Goal: Task Accomplishment & Management: Use online tool/utility

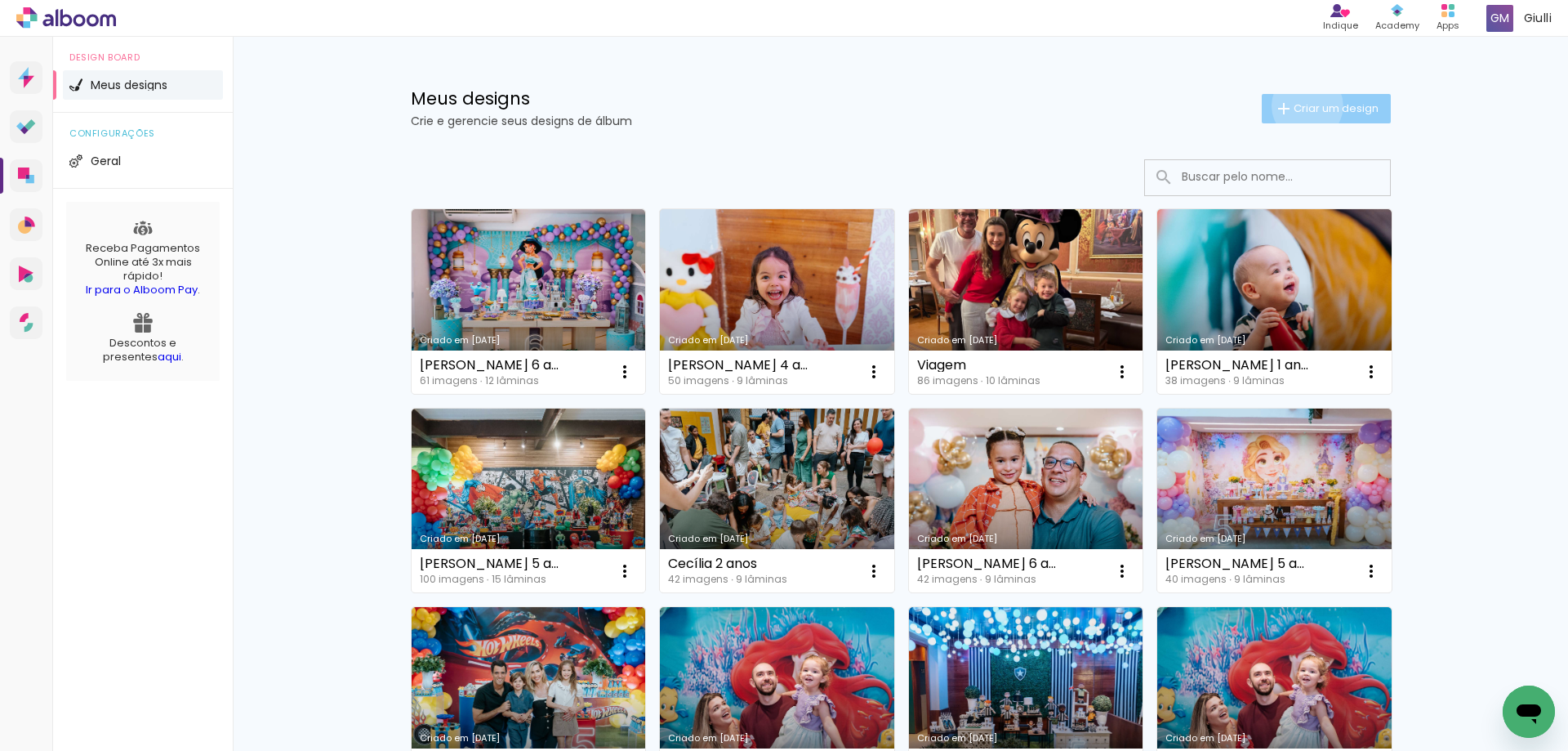
click at [1298, 104] on span "Criar um design" at bounding box center [1337, 108] width 85 height 10
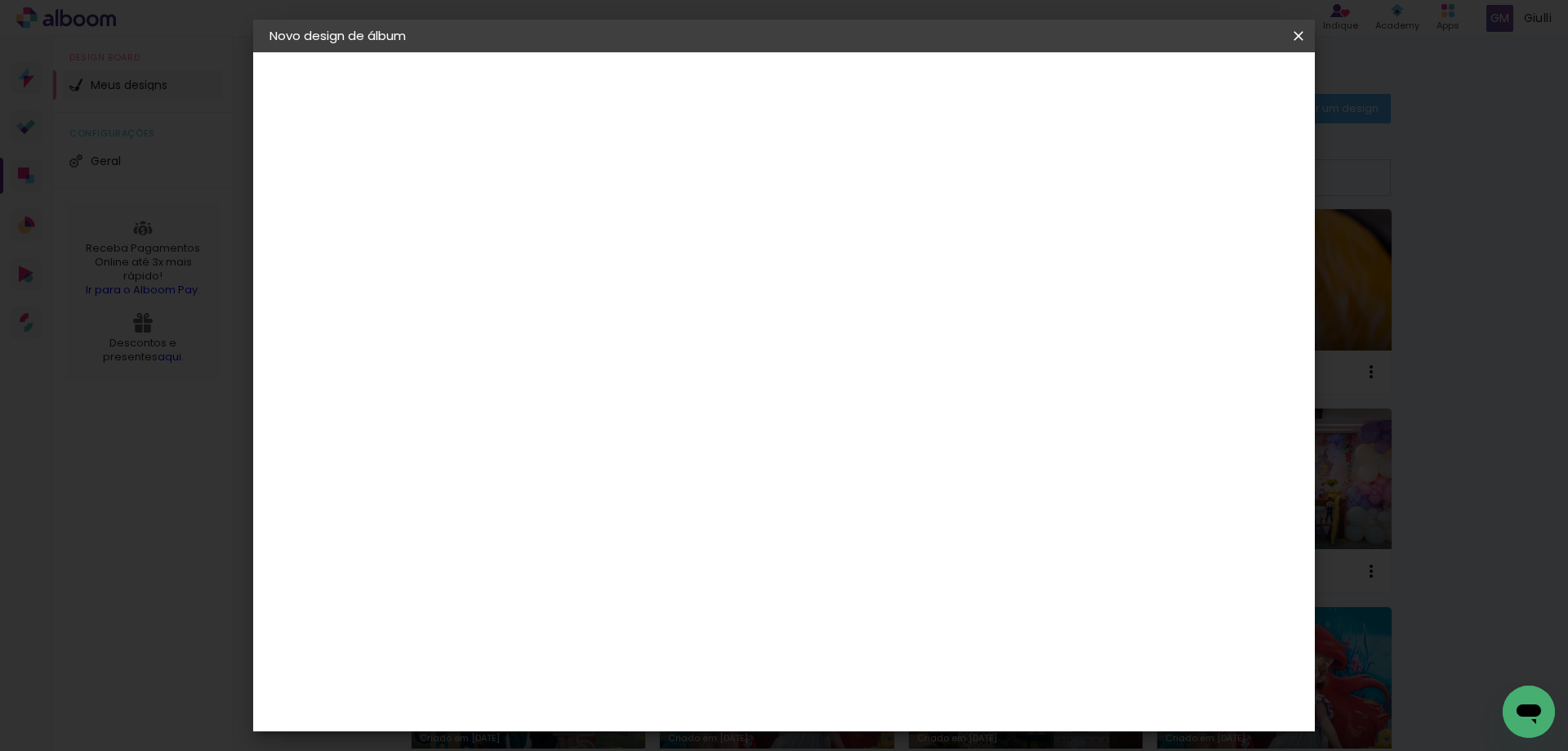
click at [537, 222] on input at bounding box center [537, 219] width 0 height 25
type input "[PERSON_NAME] 9 anos"
type paper-input "[PERSON_NAME] 9 anos"
click at [0, 0] on slot "Avançar" at bounding box center [0, 0] width 0 height 0
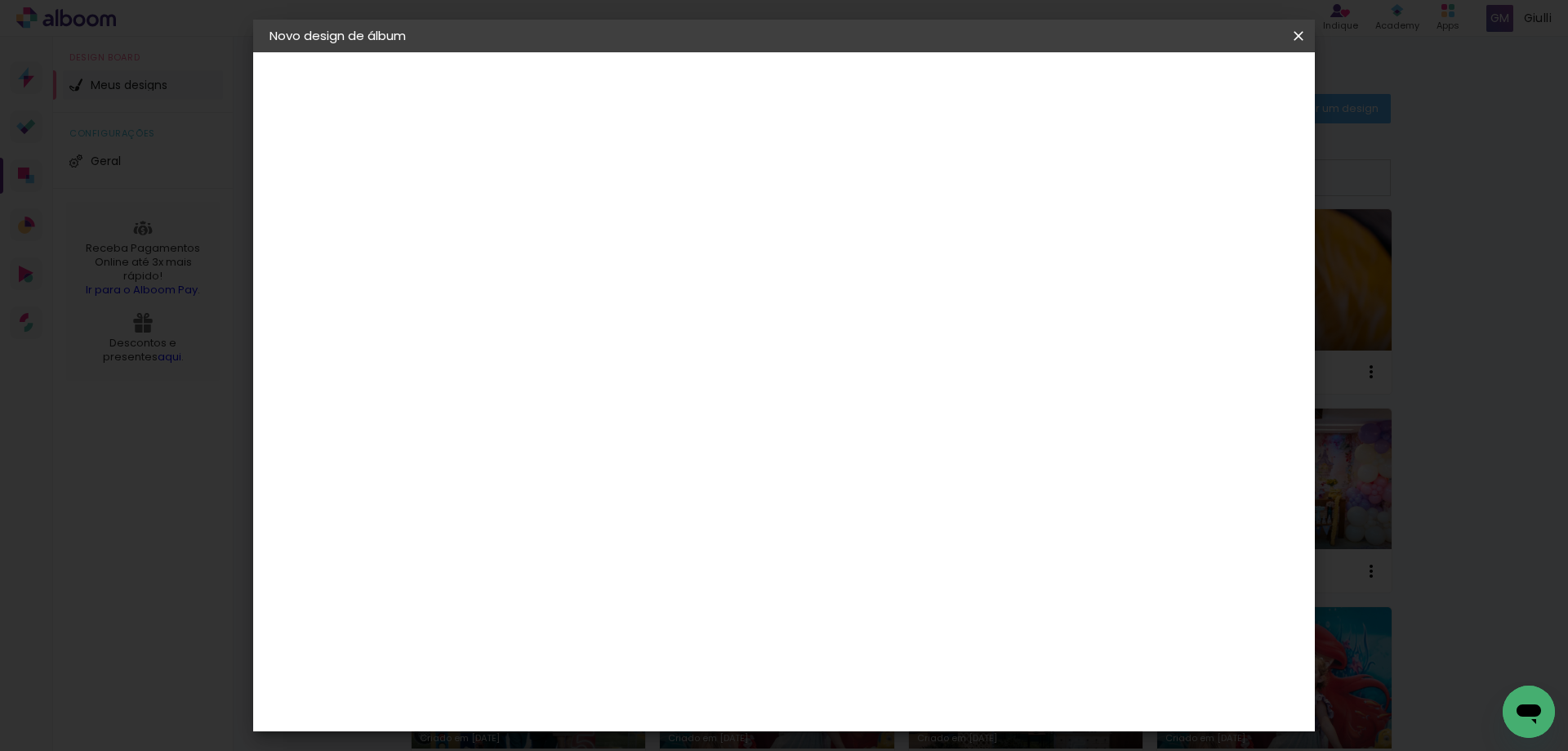
click at [566, 538] on div "Go image" at bounding box center [546, 551] width 40 height 26
click at [0, 0] on slot "Avançar" at bounding box center [0, 0] width 0 height 0
click at [620, 274] on iron-icon at bounding box center [610, 284] width 20 height 20
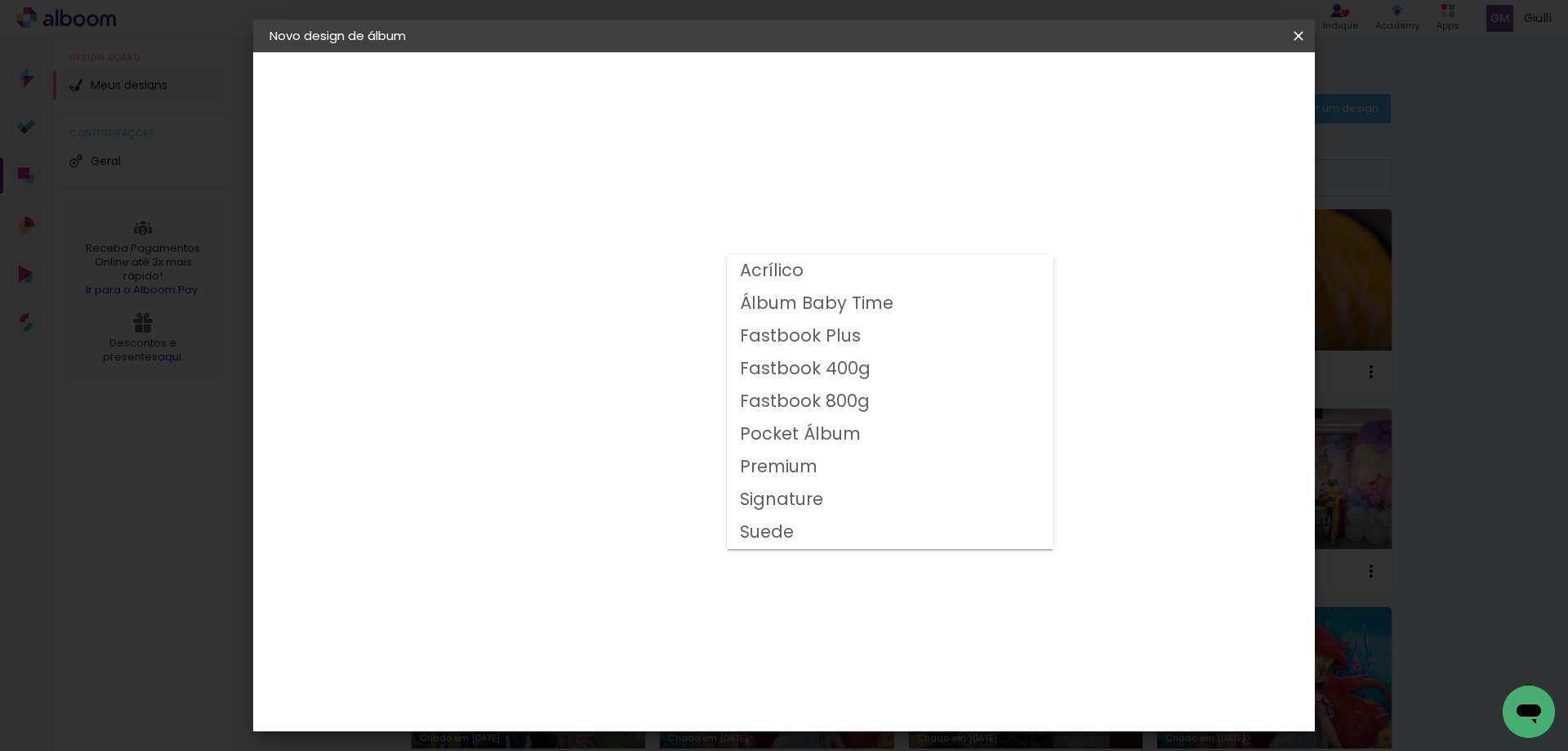
click at [0, 0] on slot "Fastbook 800g" at bounding box center [0, 0] width 0 height 0
type input "Fastbook 800g"
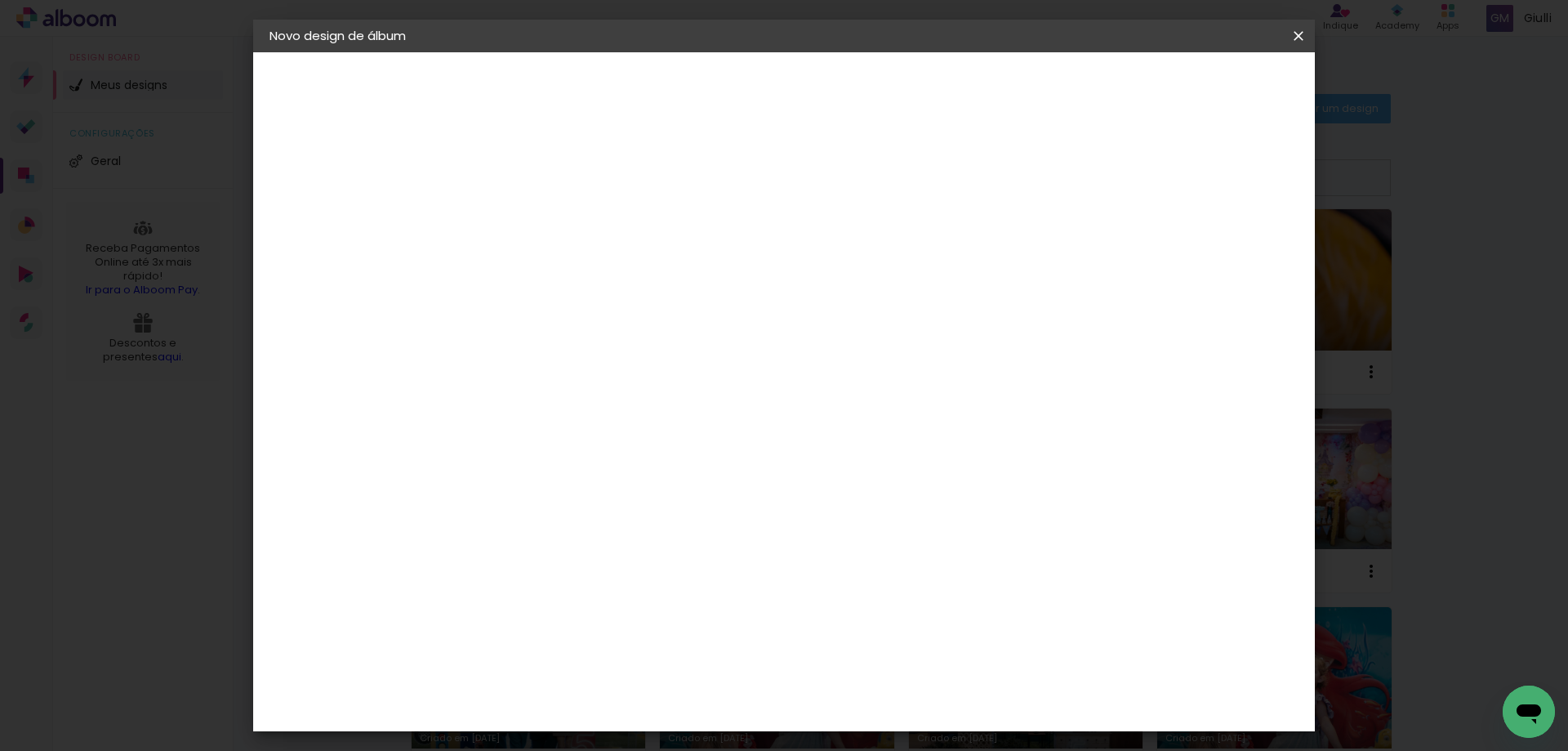
scroll to position [278, 0]
click at [647, 485] on span "25 × 25" at bounding box center [608, 506] width 76 height 44
click at [0, 0] on slot "Avançar" at bounding box center [0, 0] width 0 height 0
type input "3"
type paper-input "3"
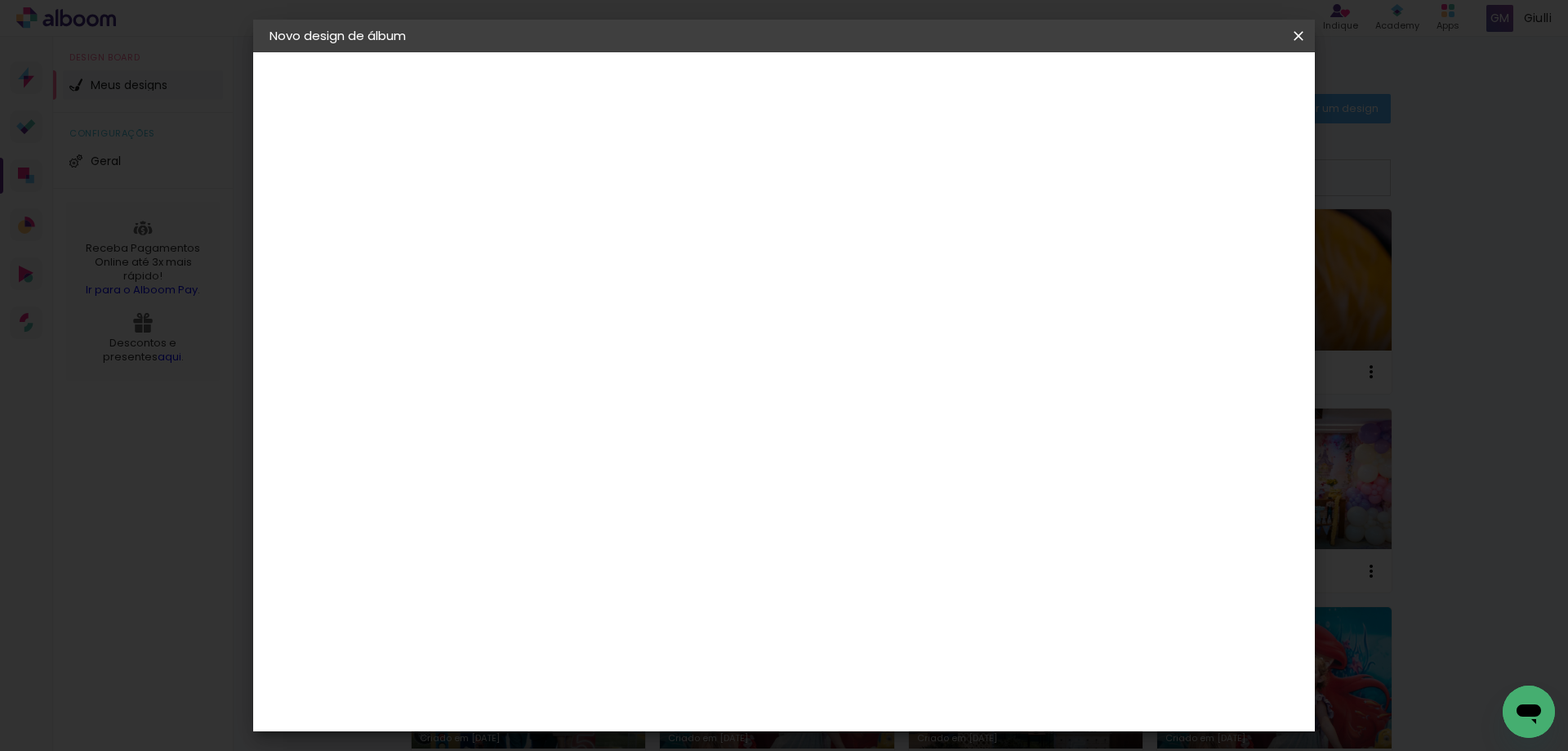
click at [545, 166] on input "3" at bounding box center [524, 176] width 57 height 20
type input "4"
type paper-input "4"
click at [545, 166] on input "4" at bounding box center [524, 176] width 57 height 20
click at [1196, 89] on span "Iniciar design" at bounding box center [1159, 86] width 74 height 11
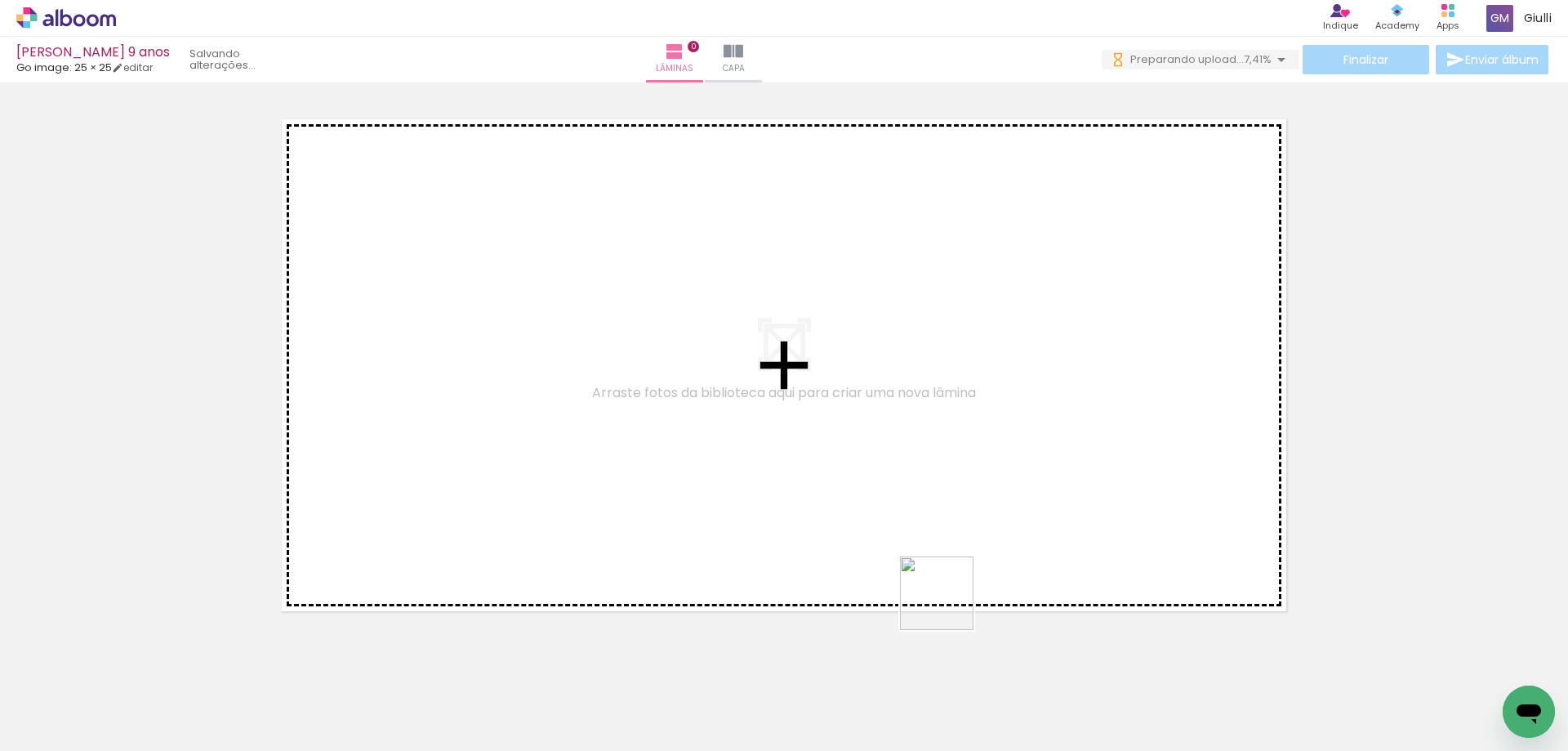
drag, startPoint x: 1079, startPoint y: 710, endPoint x: 794, endPoint y: 486, distance: 362.5
click at [794, 486] on quentale-workspace at bounding box center [784, 375] width 1568 height 751
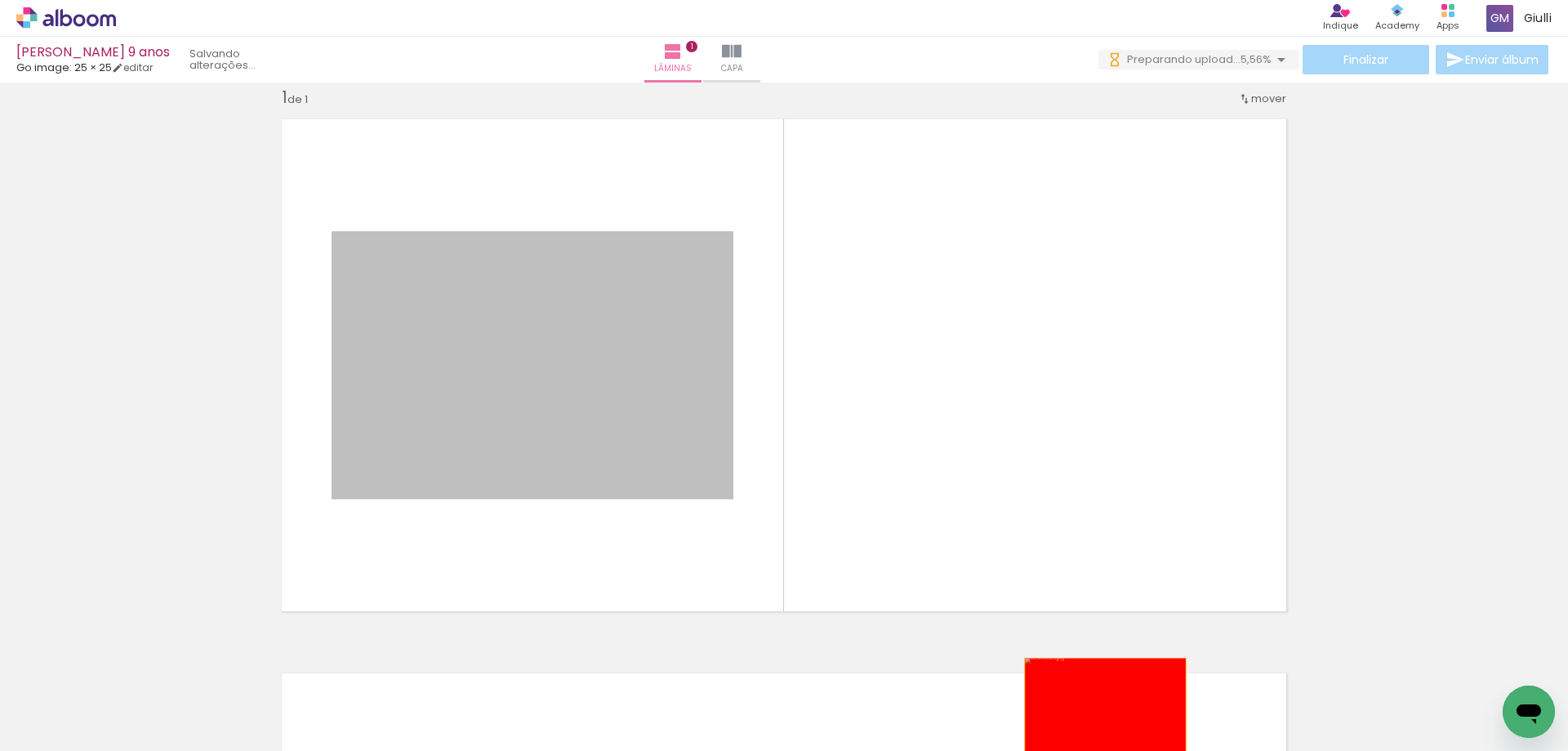
drag, startPoint x: 528, startPoint y: 425, endPoint x: 1100, endPoint y: 712, distance: 640.0
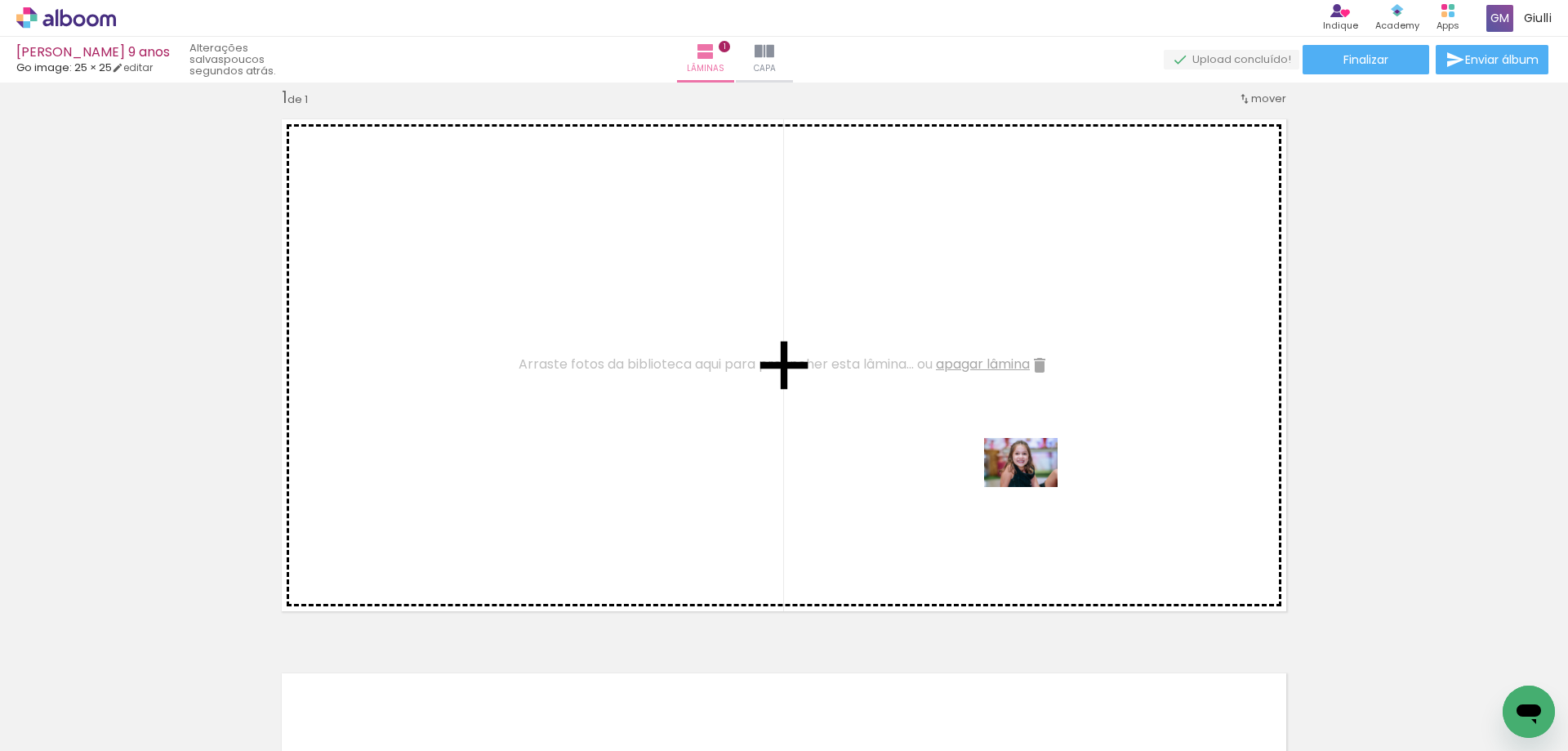
drag, startPoint x: 1095, startPoint y: 705, endPoint x: 1034, endPoint y: 486, distance: 227.3
click at [1034, 486] on quentale-workspace at bounding box center [784, 375] width 1568 height 751
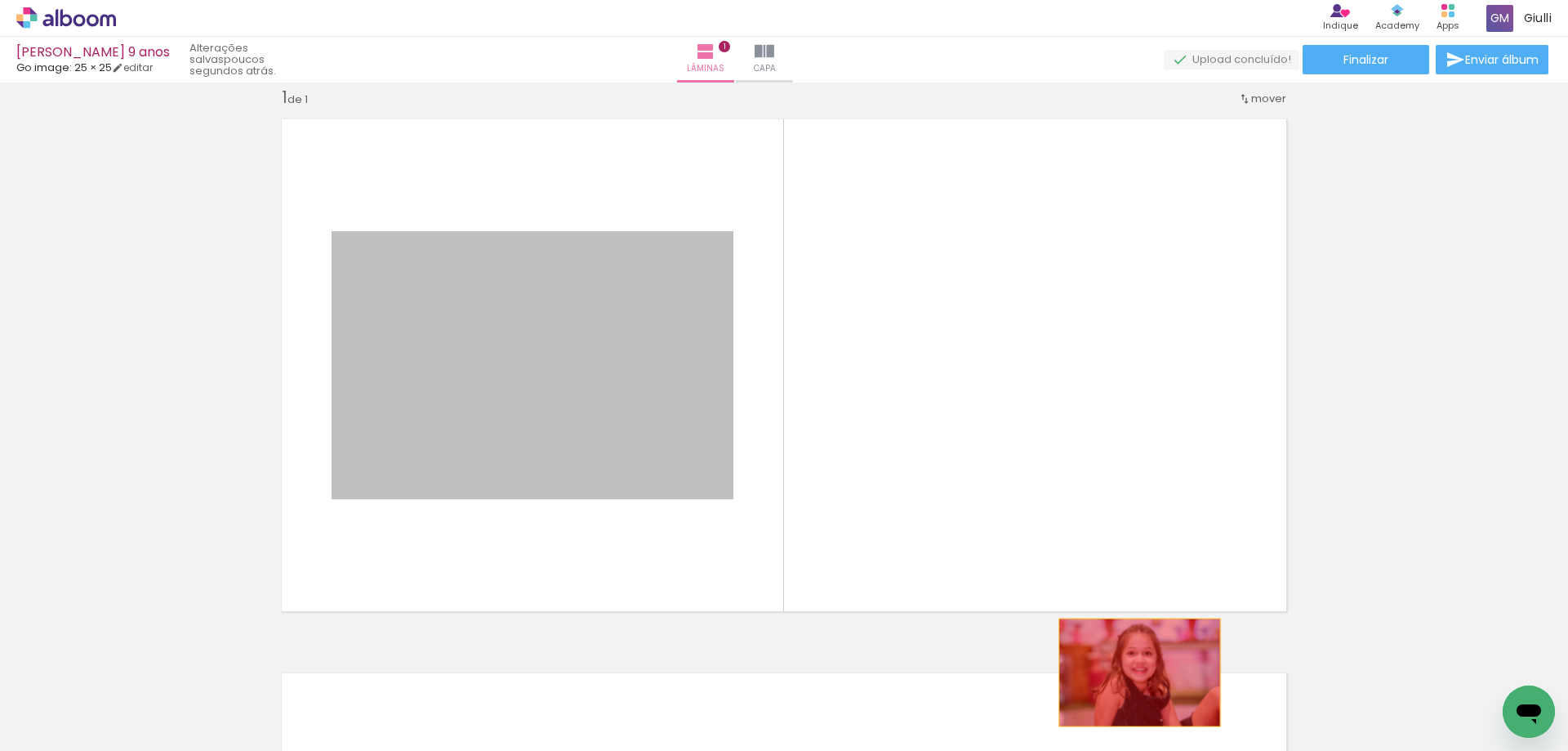
drag, startPoint x: 660, startPoint y: 466, endPoint x: 1134, endPoint y: 674, distance: 517.6
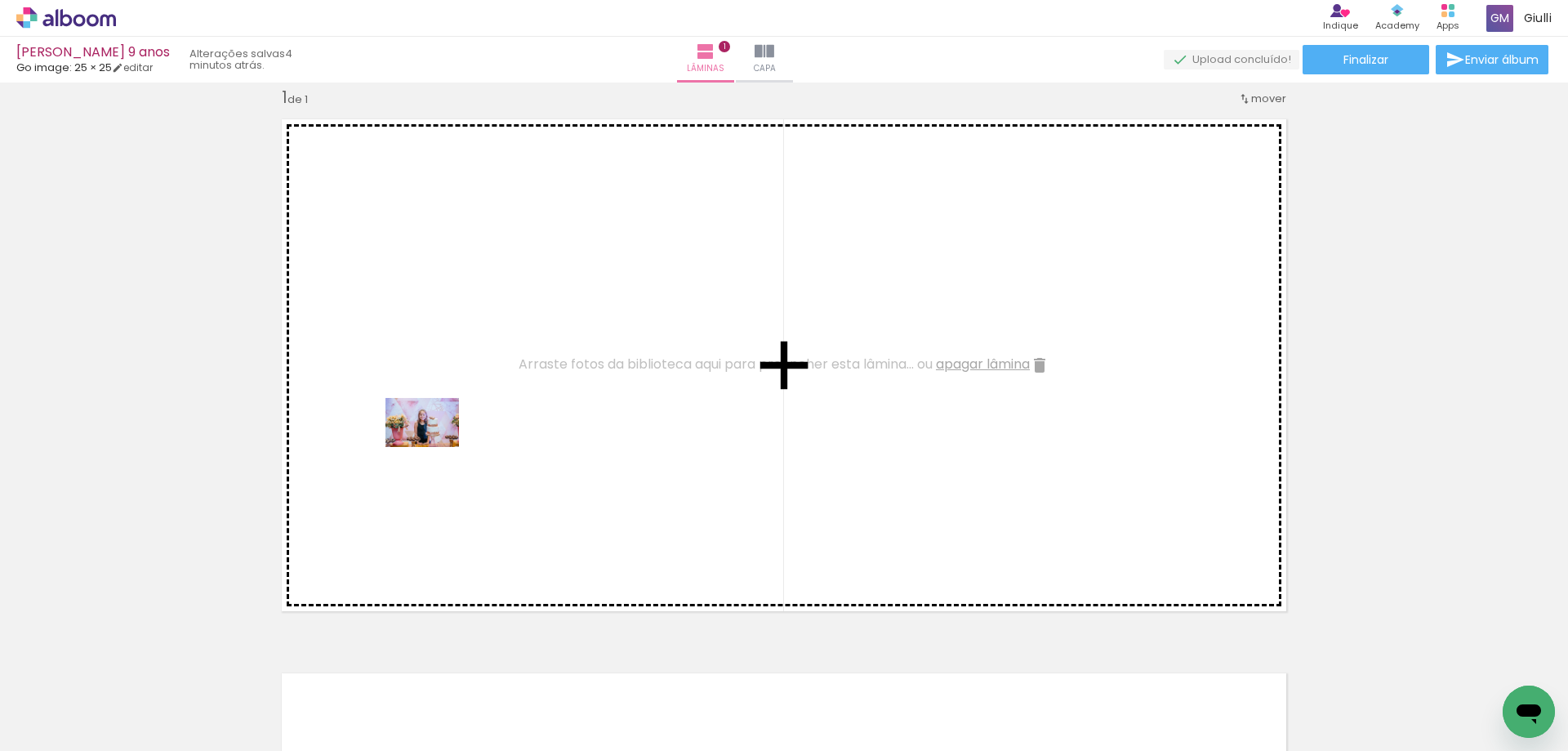
drag, startPoint x: 252, startPoint y: 700, endPoint x: 426, endPoint y: 578, distance: 212.5
click at [435, 446] on quentale-workspace at bounding box center [784, 375] width 1568 height 751
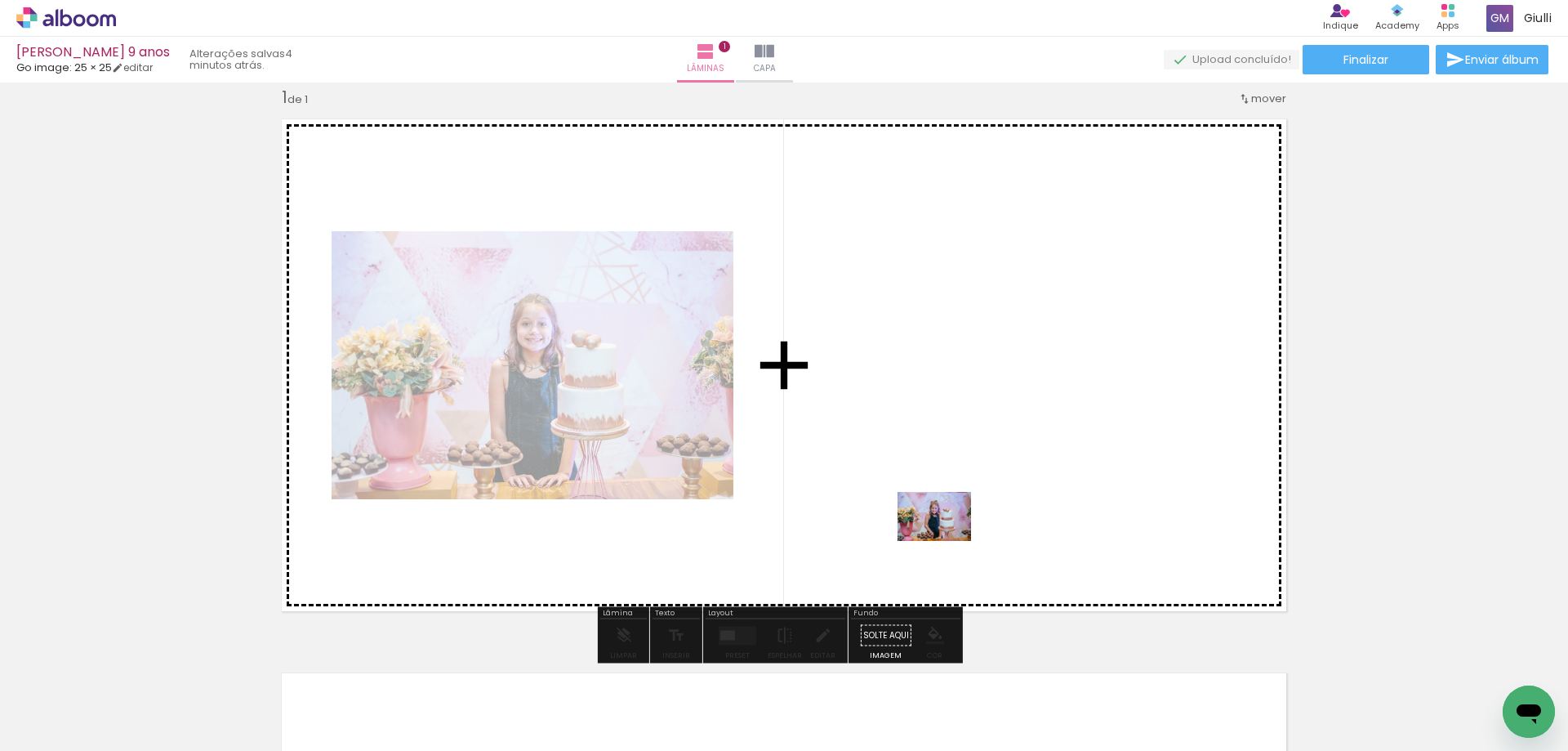
drag, startPoint x: 369, startPoint y: 706, endPoint x: 1007, endPoint y: 473, distance: 679.2
click at [1007, 473] on quentale-workspace at bounding box center [784, 375] width 1568 height 751
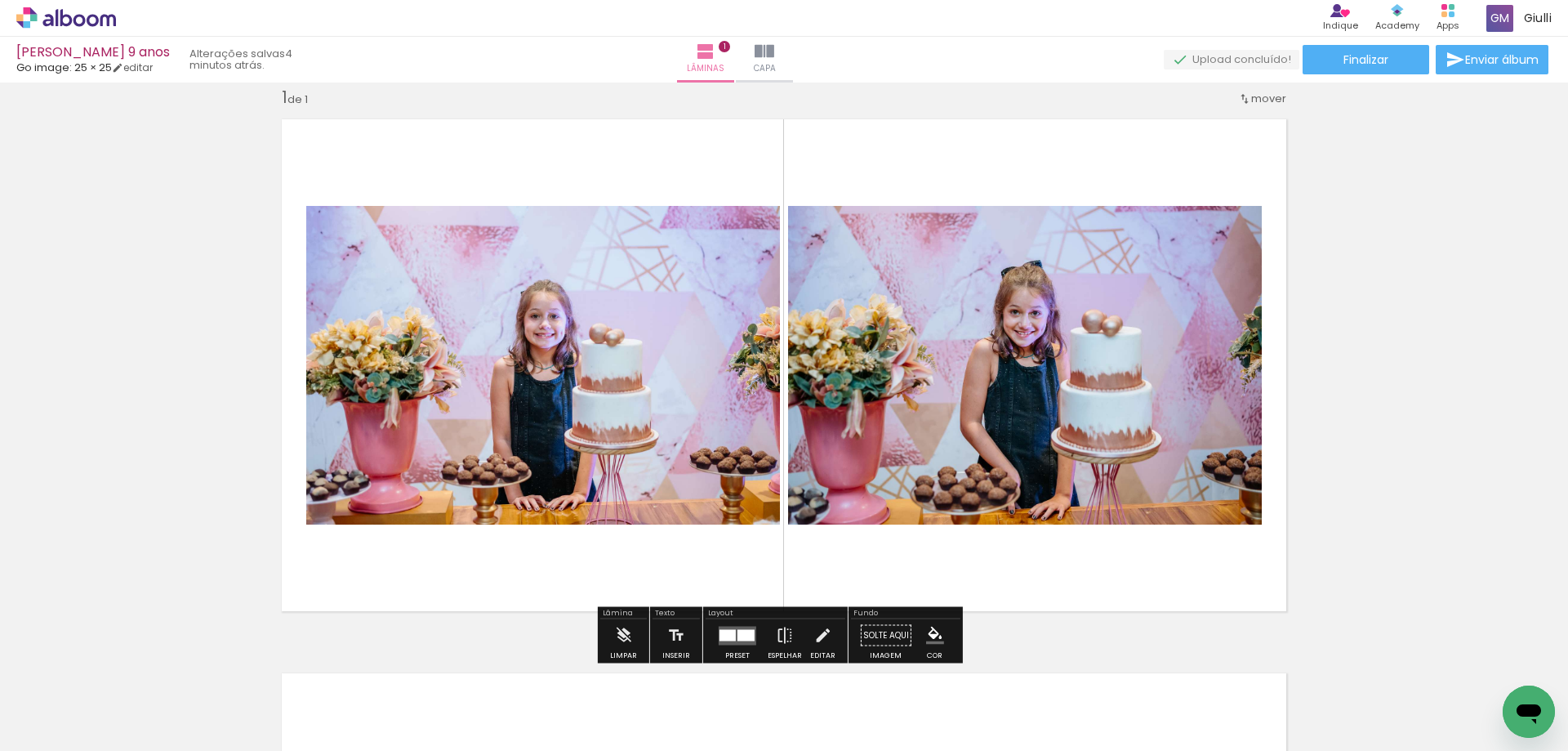
click at [735, 628] on quentale-layouter at bounding box center [737, 635] width 37 height 19
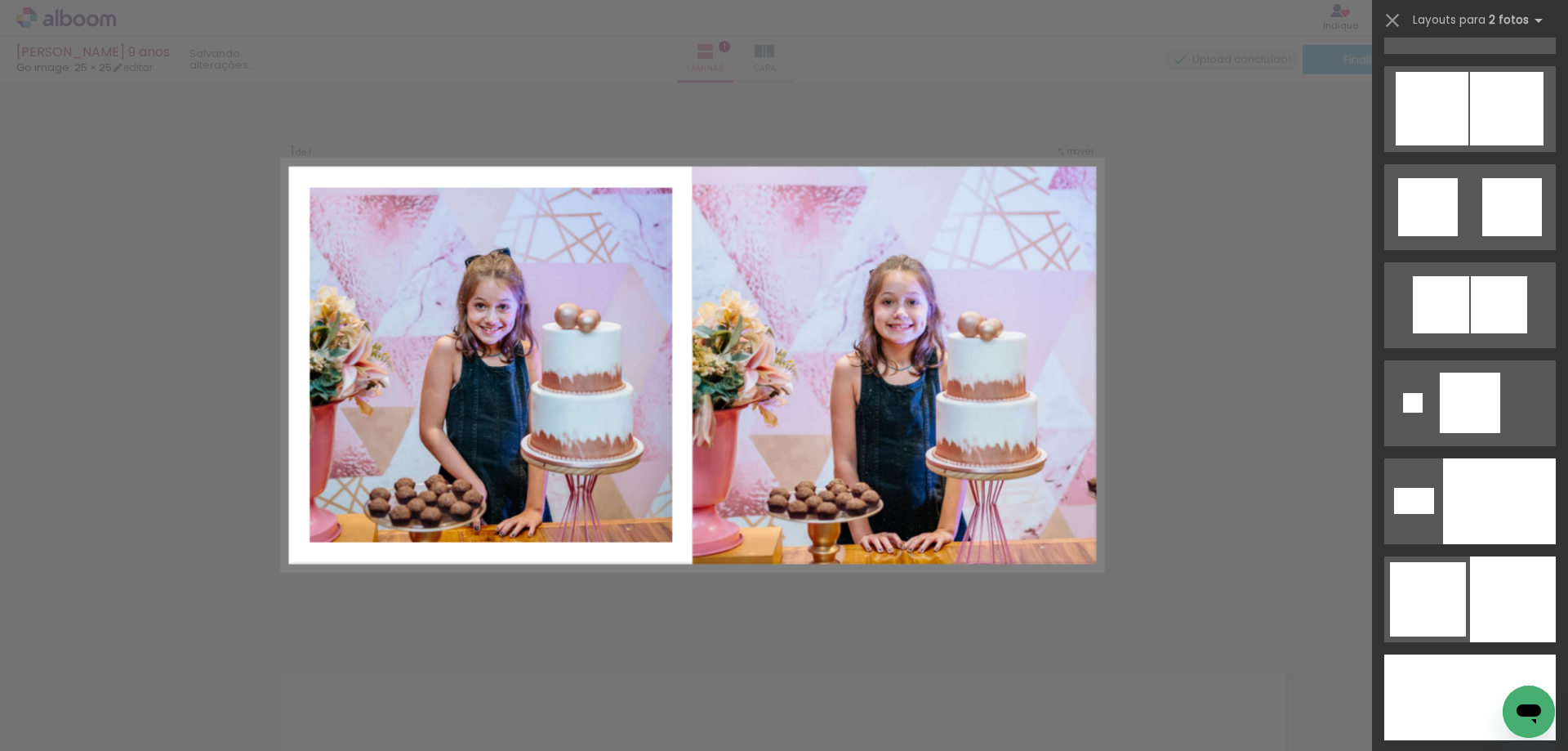
scroll to position [5065, 0]
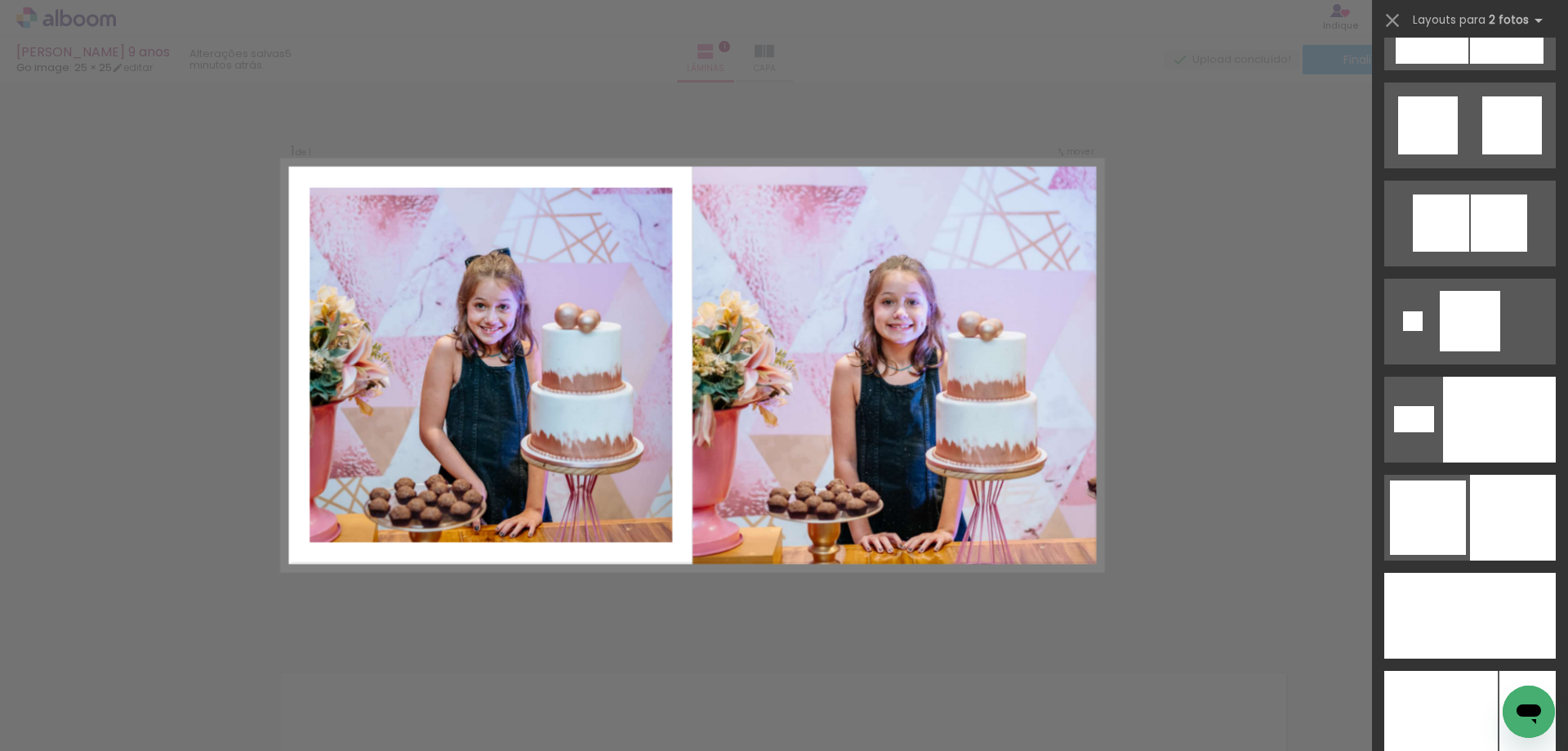
click at [1435, 523] on div at bounding box center [1428, 517] width 76 height 74
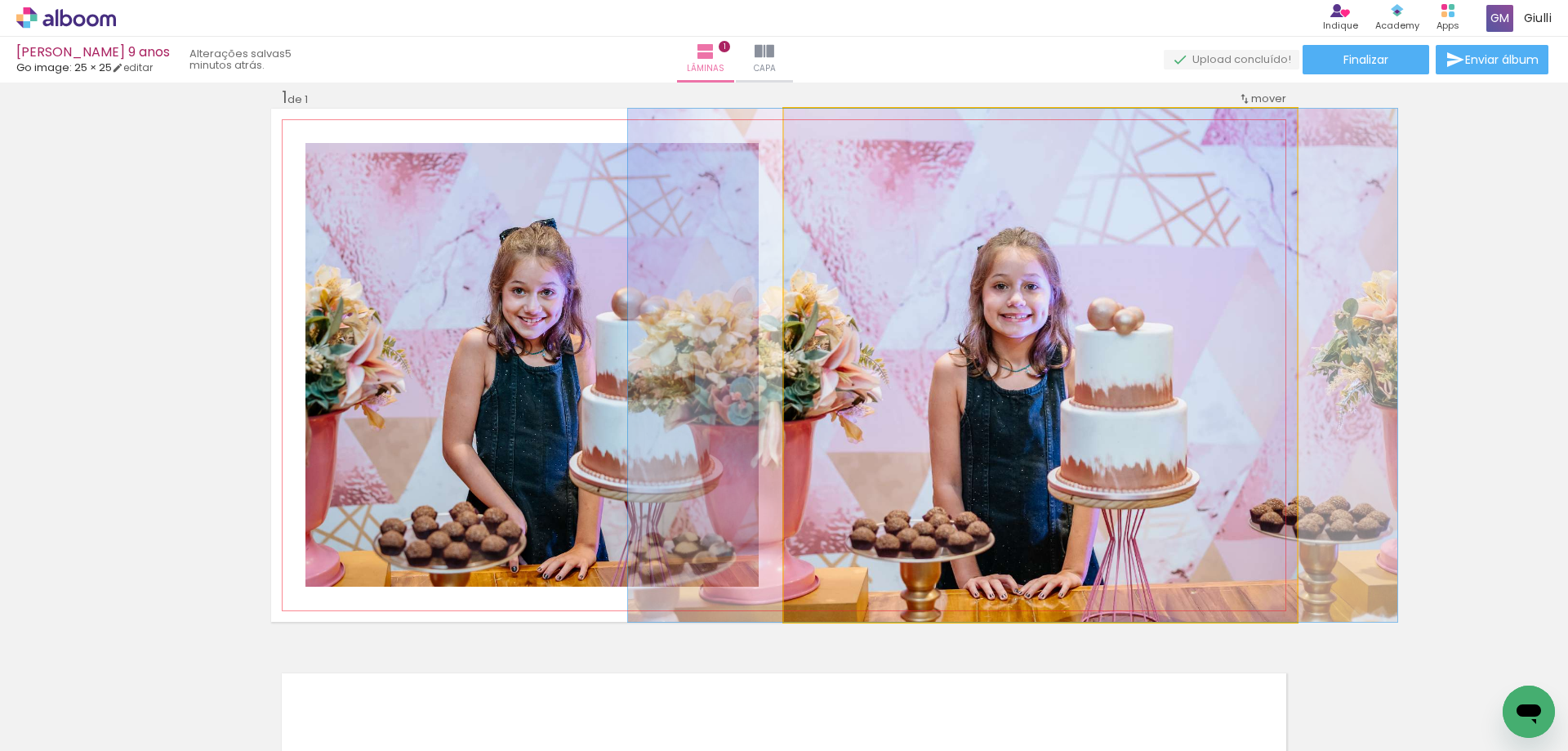
drag, startPoint x: 1153, startPoint y: 459, endPoint x: 1125, endPoint y: 437, distance: 35.6
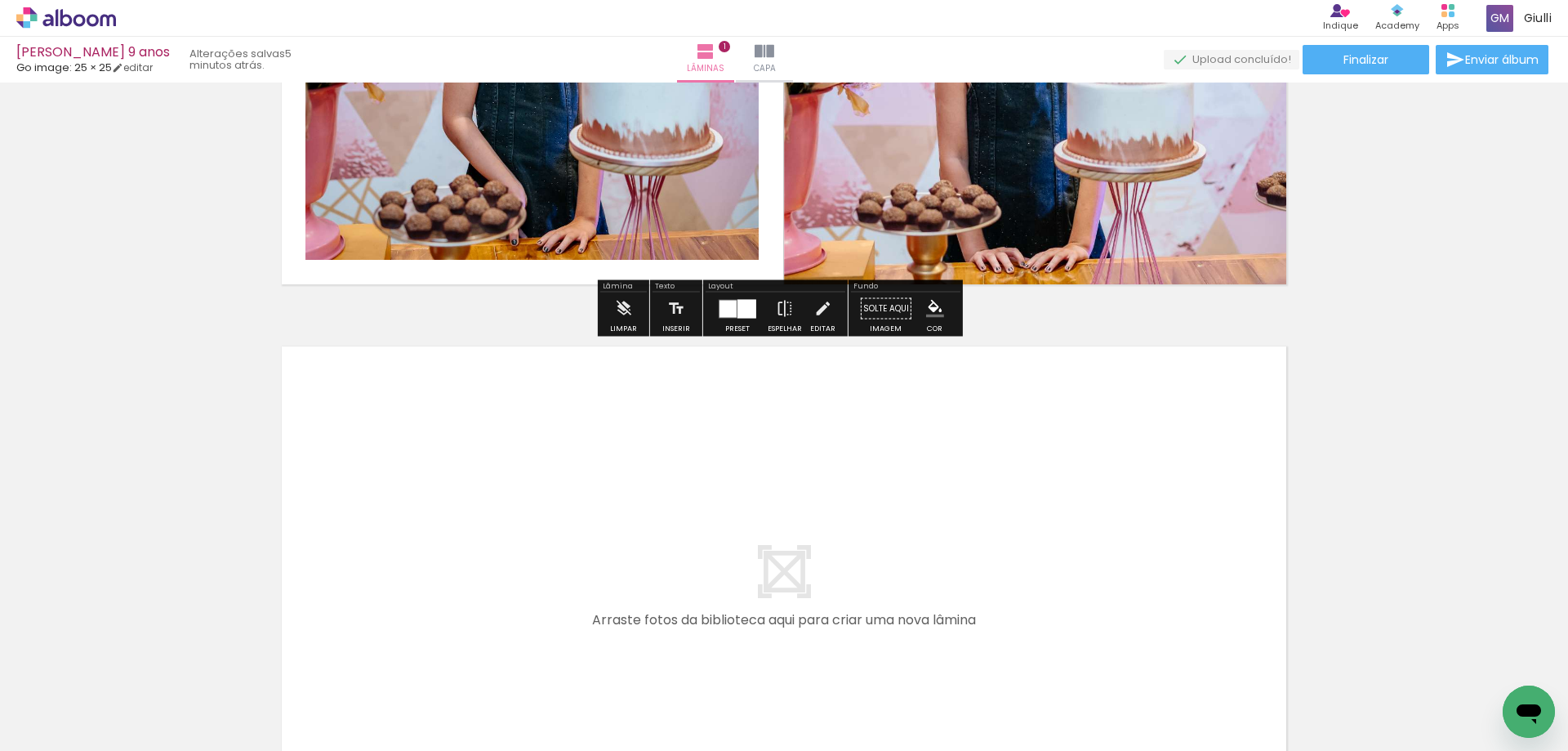
scroll to position [430, 0]
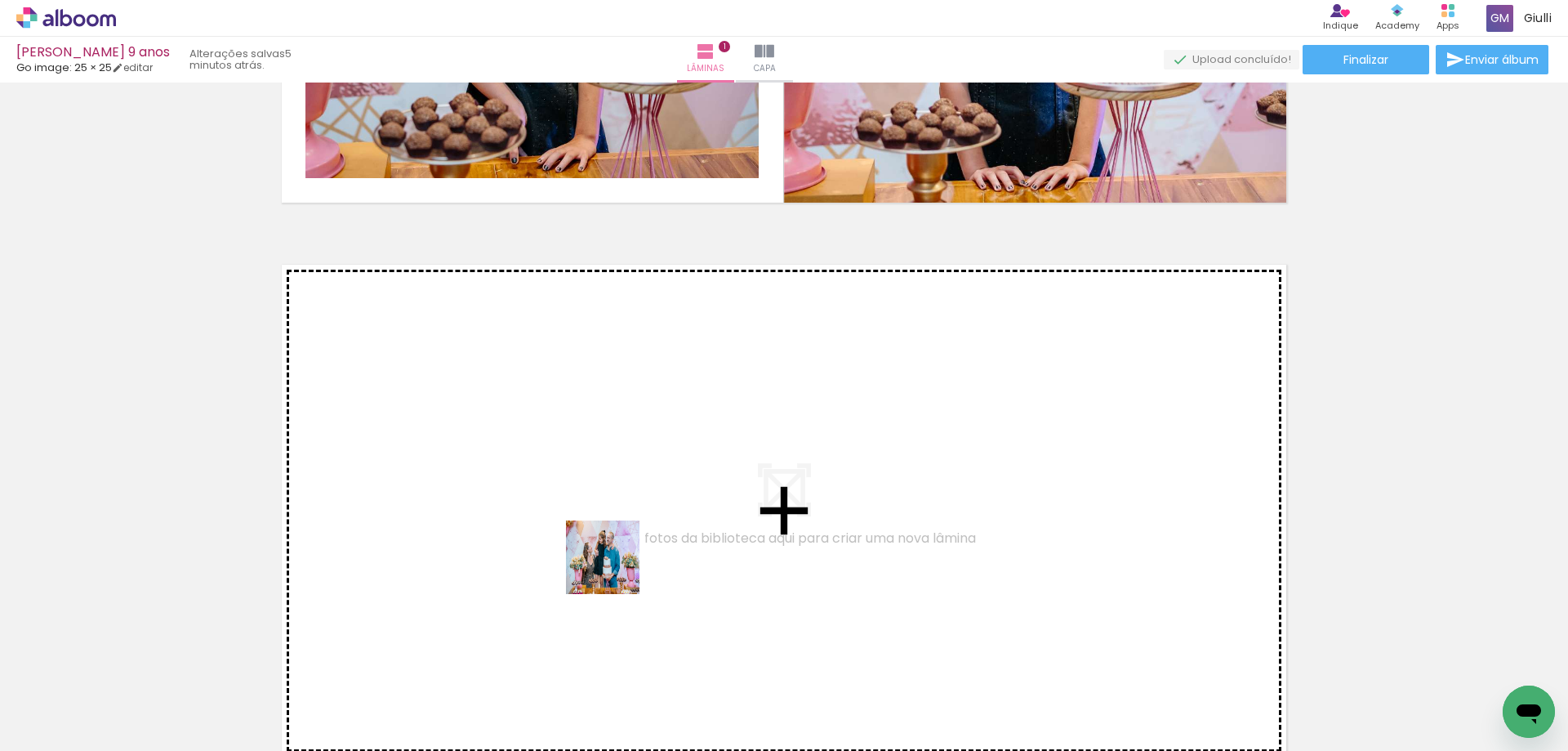
drag, startPoint x: 543, startPoint y: 712, endPoint x: 620, endPoint y: 548, distance: 181.2
click at [620, 548] on quentale-workspace at bounding box center [784, 375] width 1568 height 751
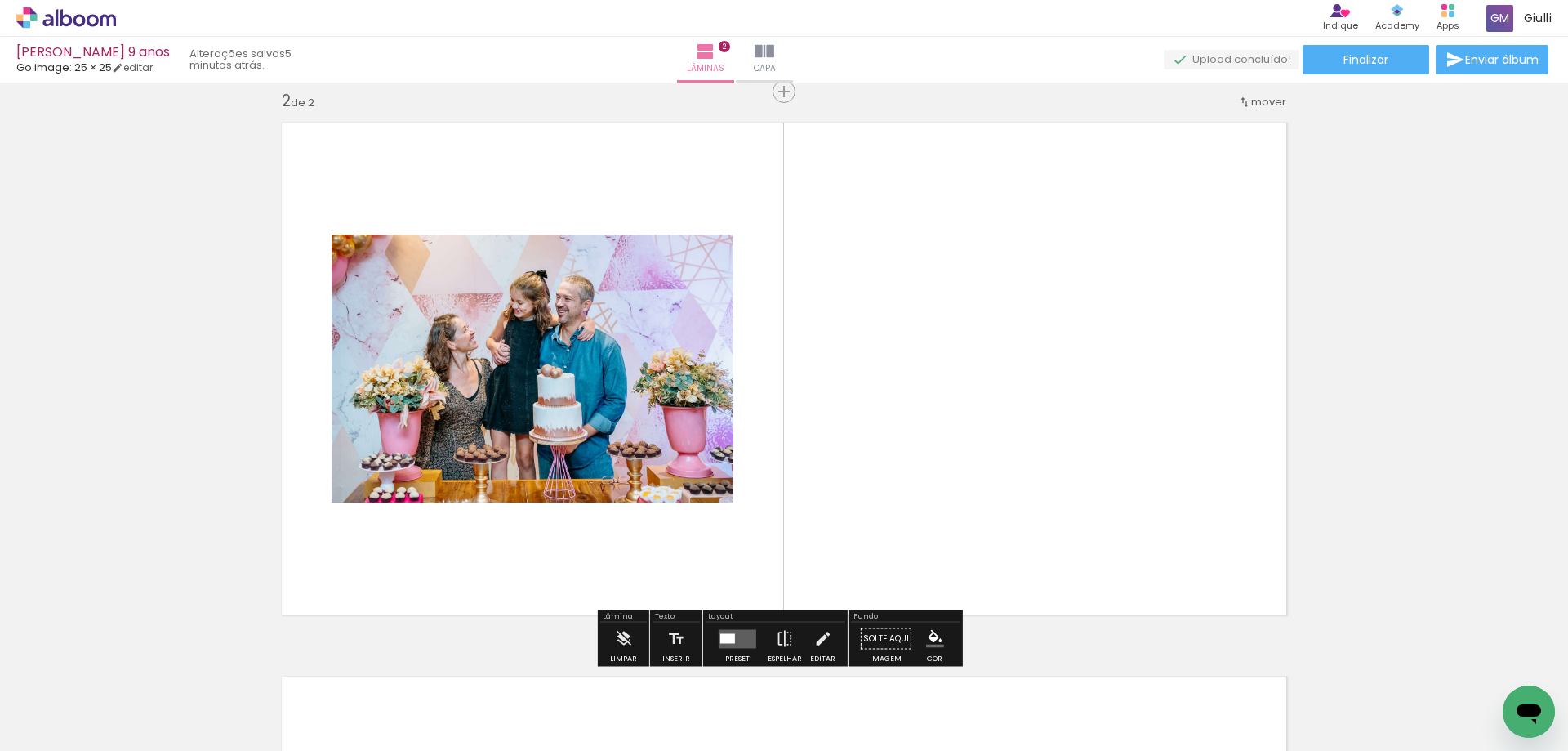
scroll to position [575, 0]
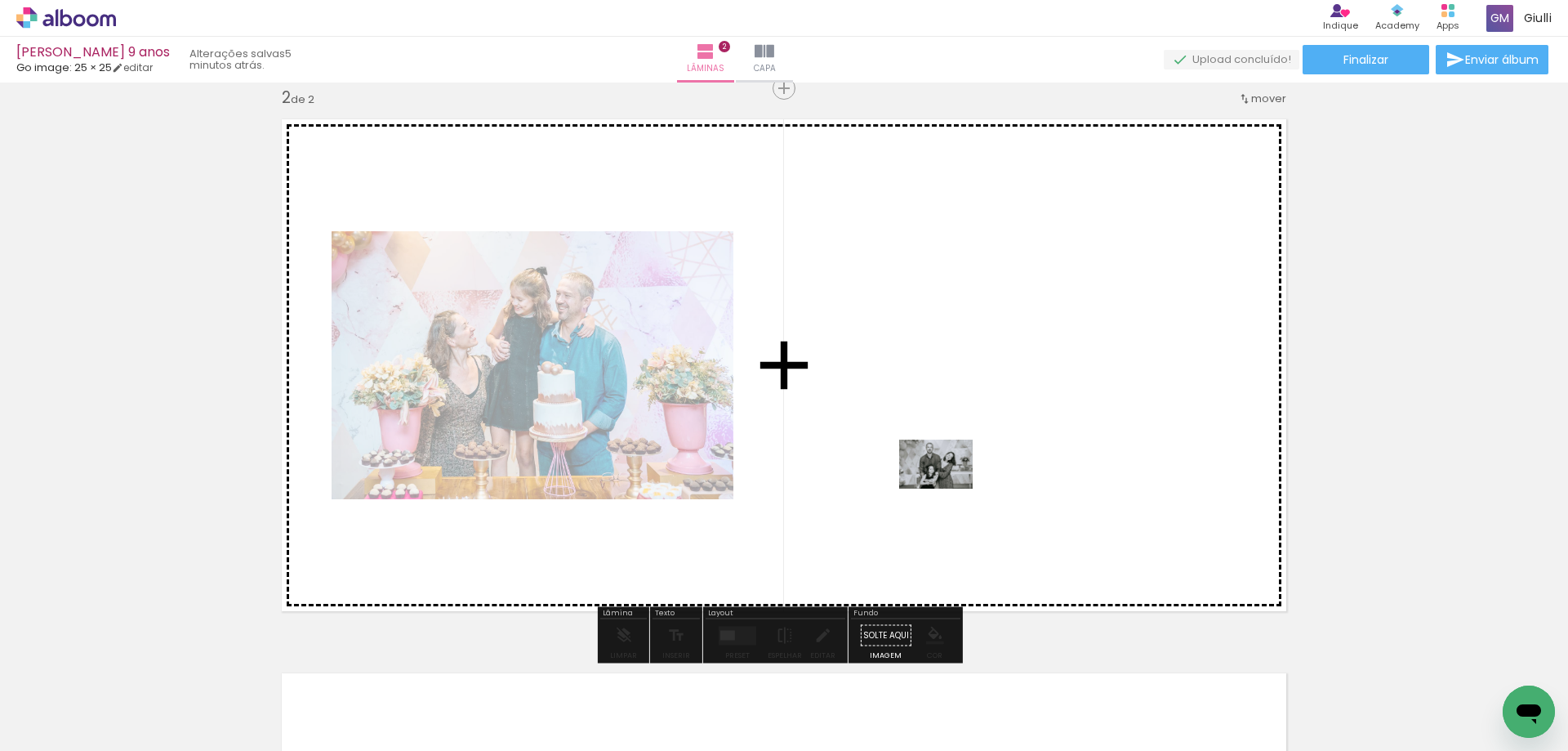
drag, startPoint x: 807, startPoint y: 707, endPoint x: 949, endPoint y: 486, distance: 262.7
click at [949, 486] on quentale-workspace at bounding box center [784, 375] width 1568 height 751
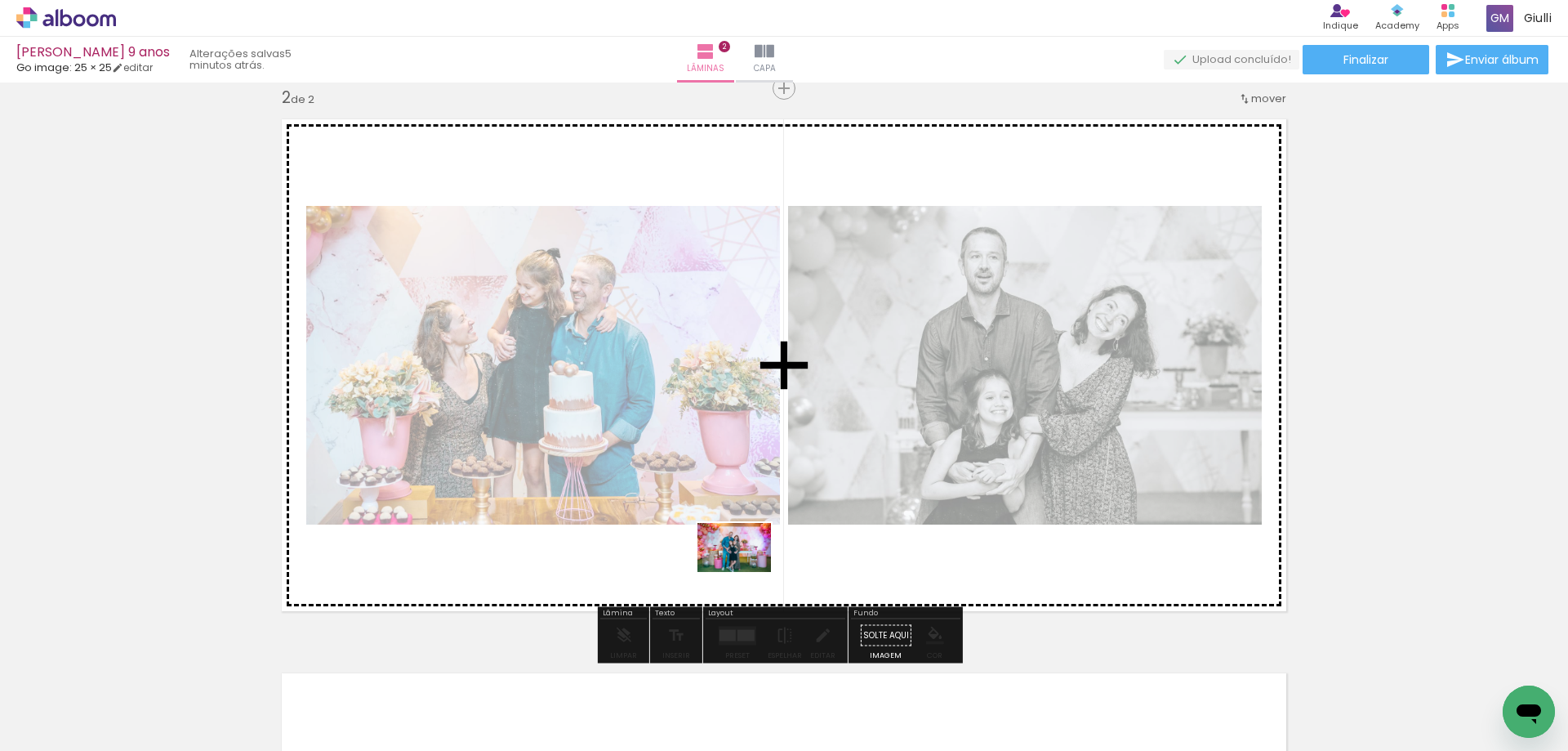
drag, startPoint x: 720, startPoint y: 707, endPoint x: 747, endPoint y: 572, distance: 137.7
click at [747, 572] on quentale-workspace at bounding box center [784, 375] width 1568 height 751
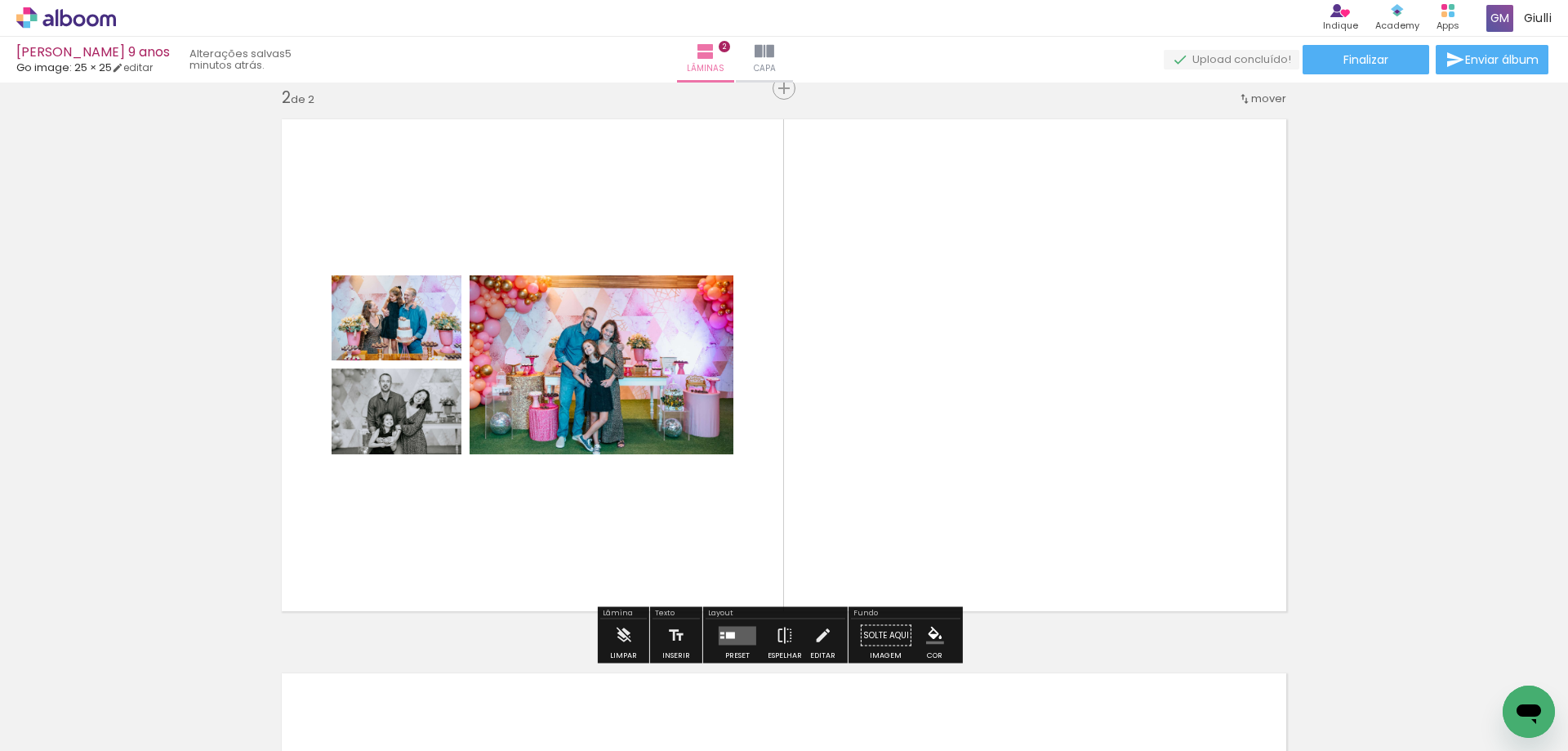
click at [720, 633] on div at bounding box center [722, 633] width 4 height 3
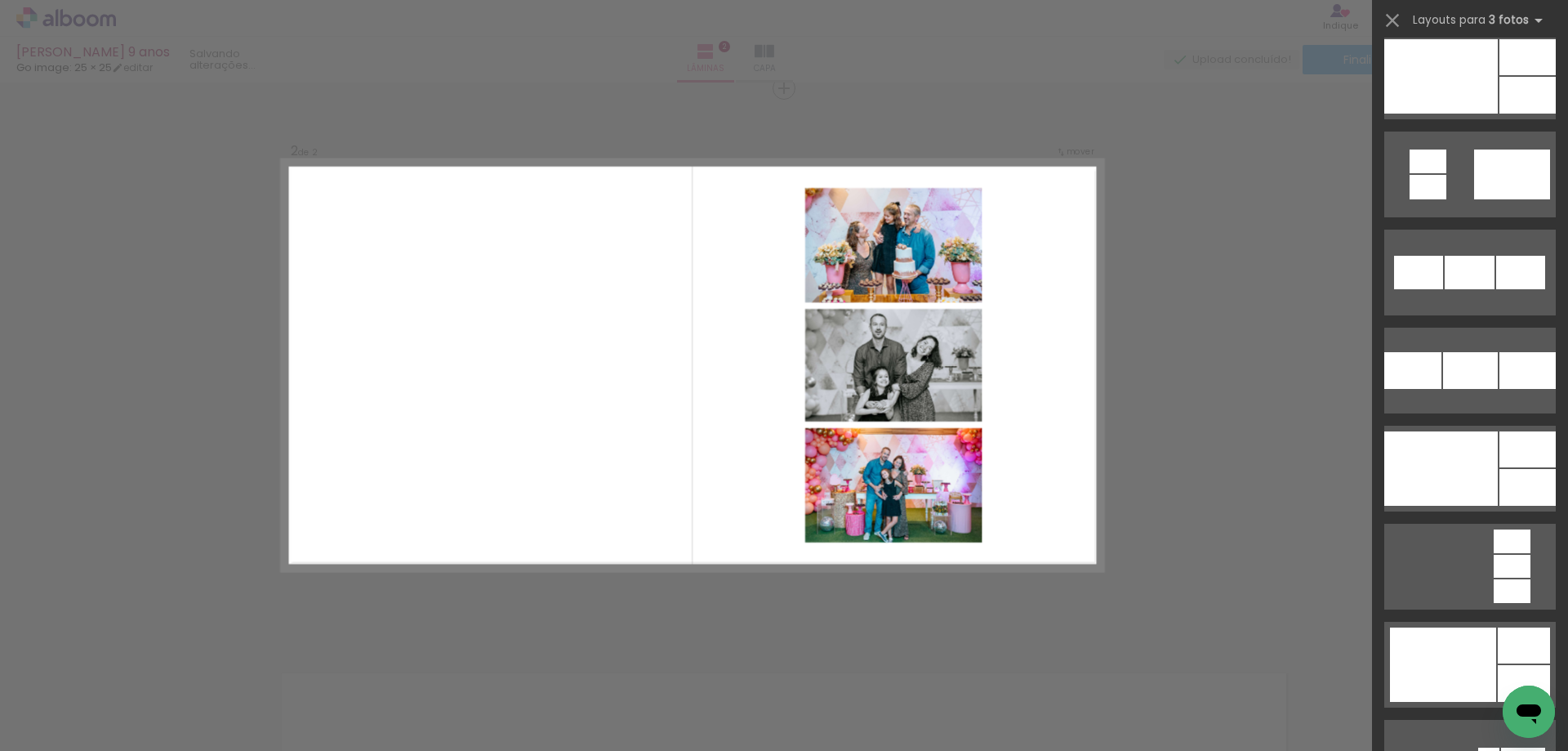
scroll to position [1961, 0]
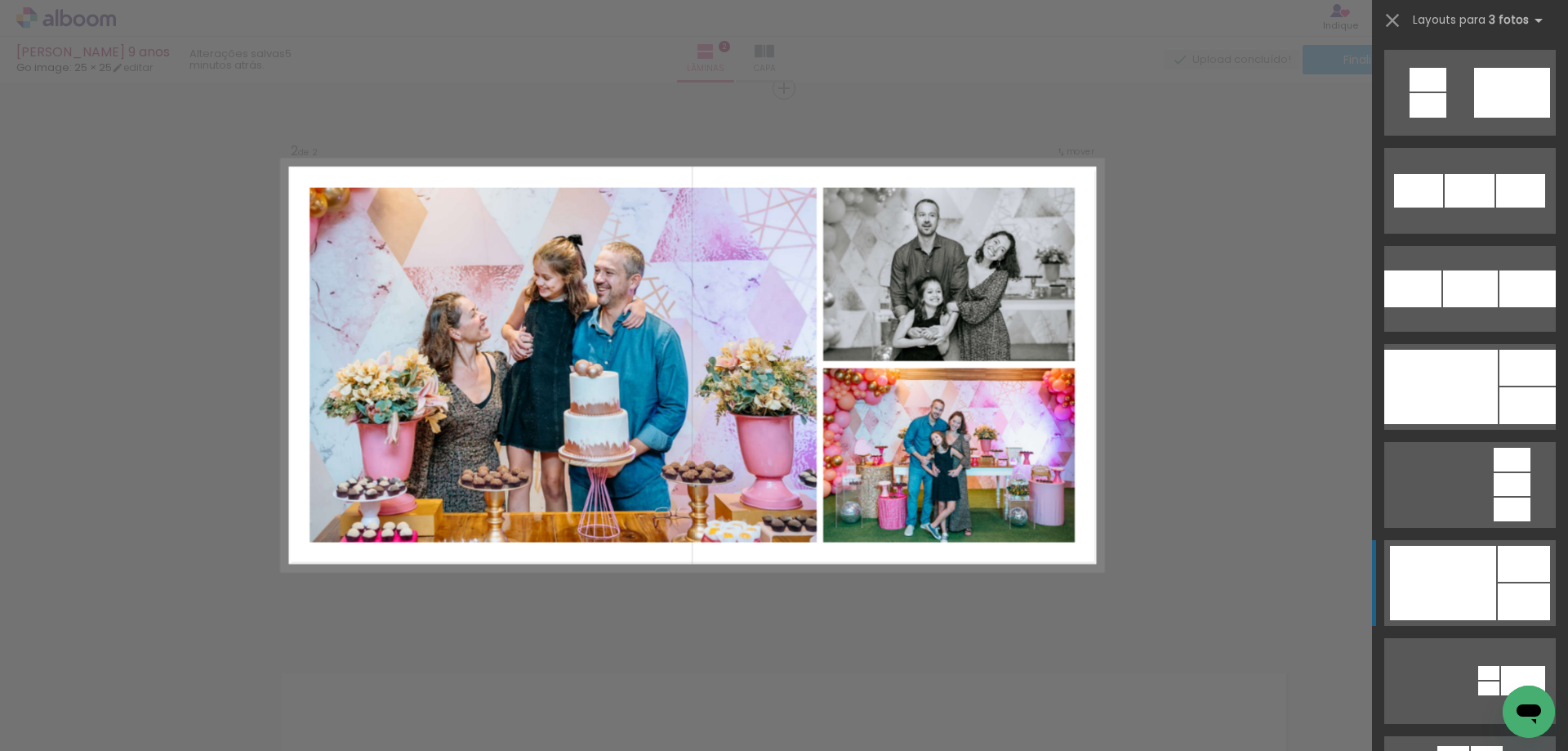
click at [1460, 567] on div at bounding box center [1444, 582] width 106 height 74
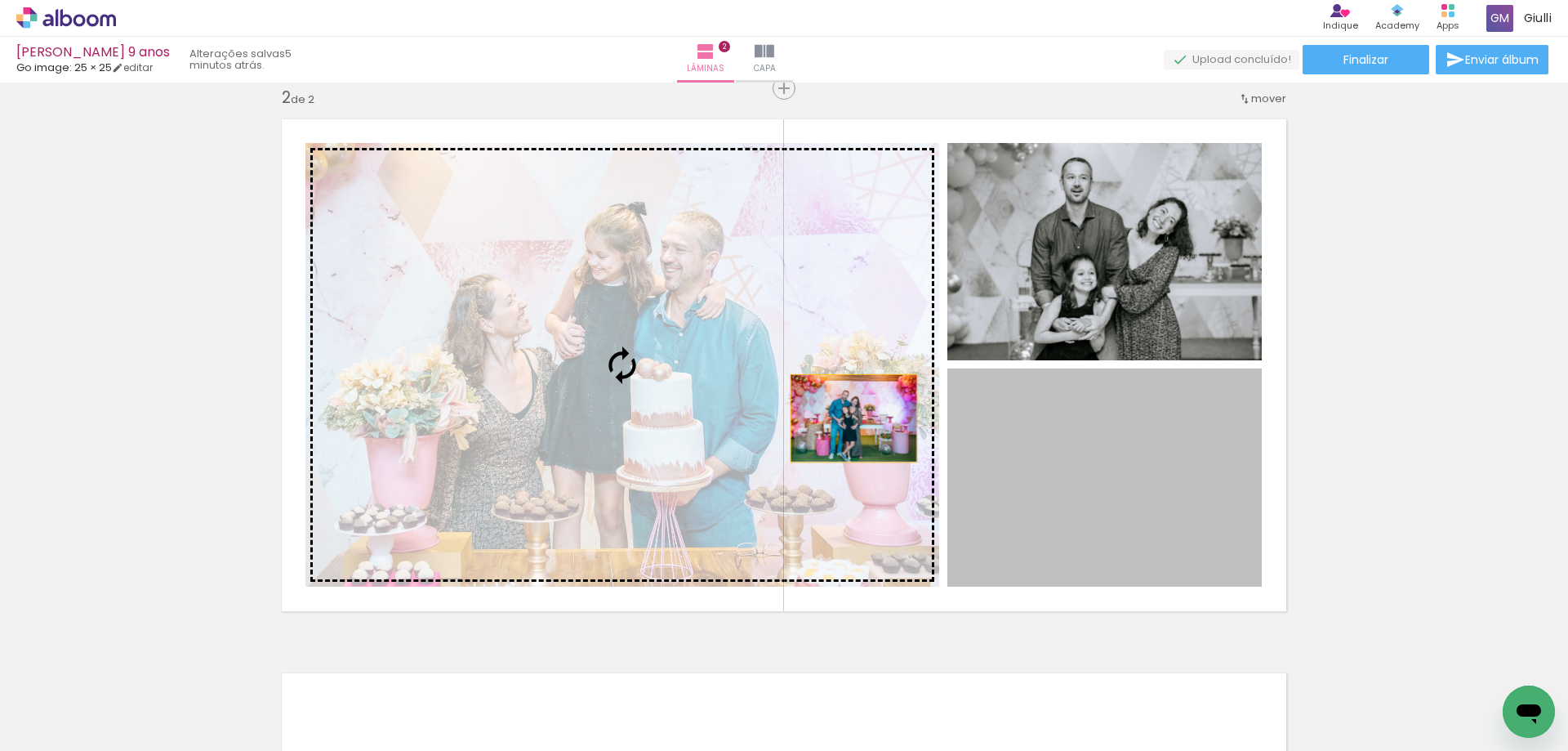
drag, startPoint x: 1157, startPoint y: 515, endPoint x: 801, endPoint y: 381, distance: 380.4
click at [0, 0] on slot at bounding box center [0, 0] width 0 height 0
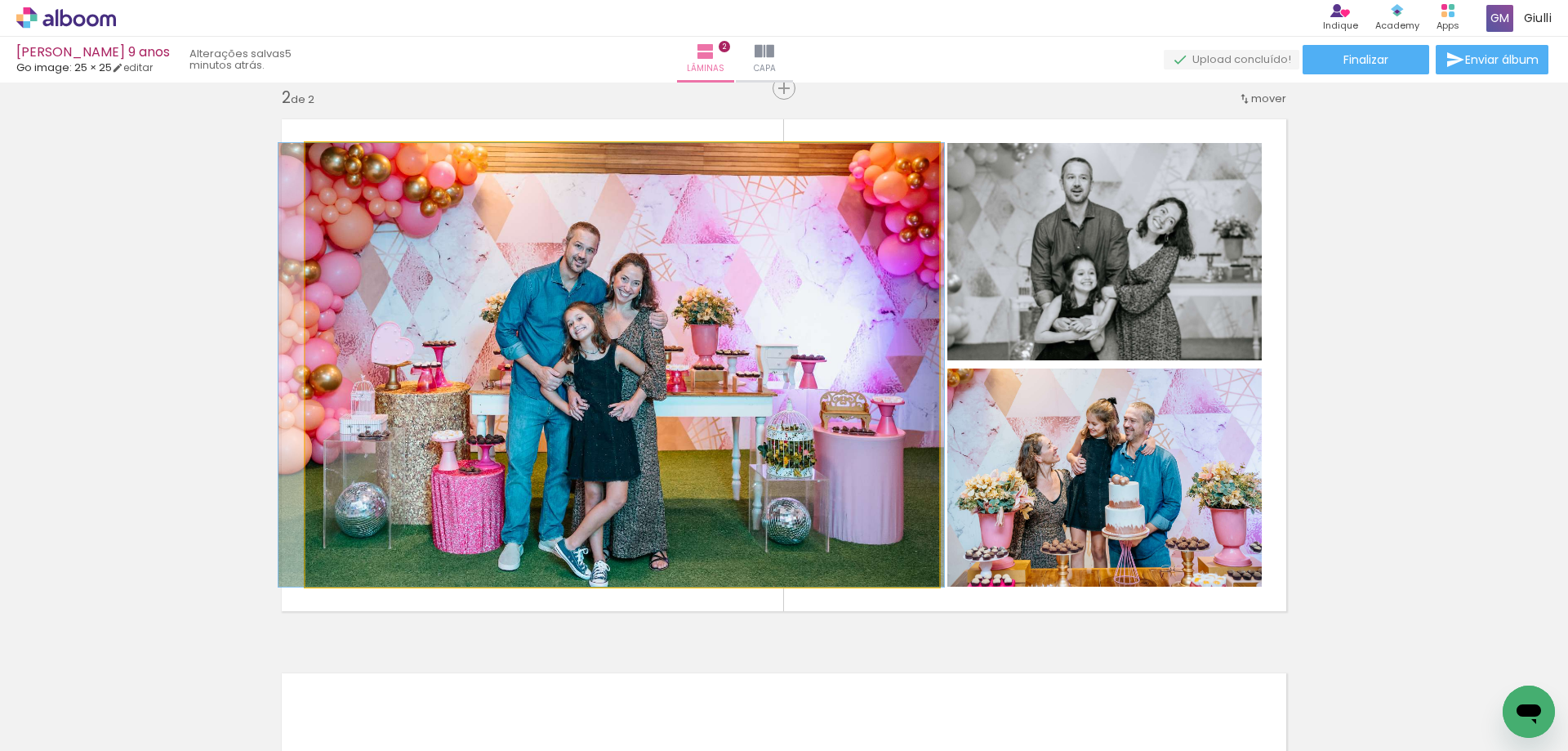
drag, startPoint x: 823, startPoint y: 446, endPoint x: 813, endPoint y: 419, distance: 28.8
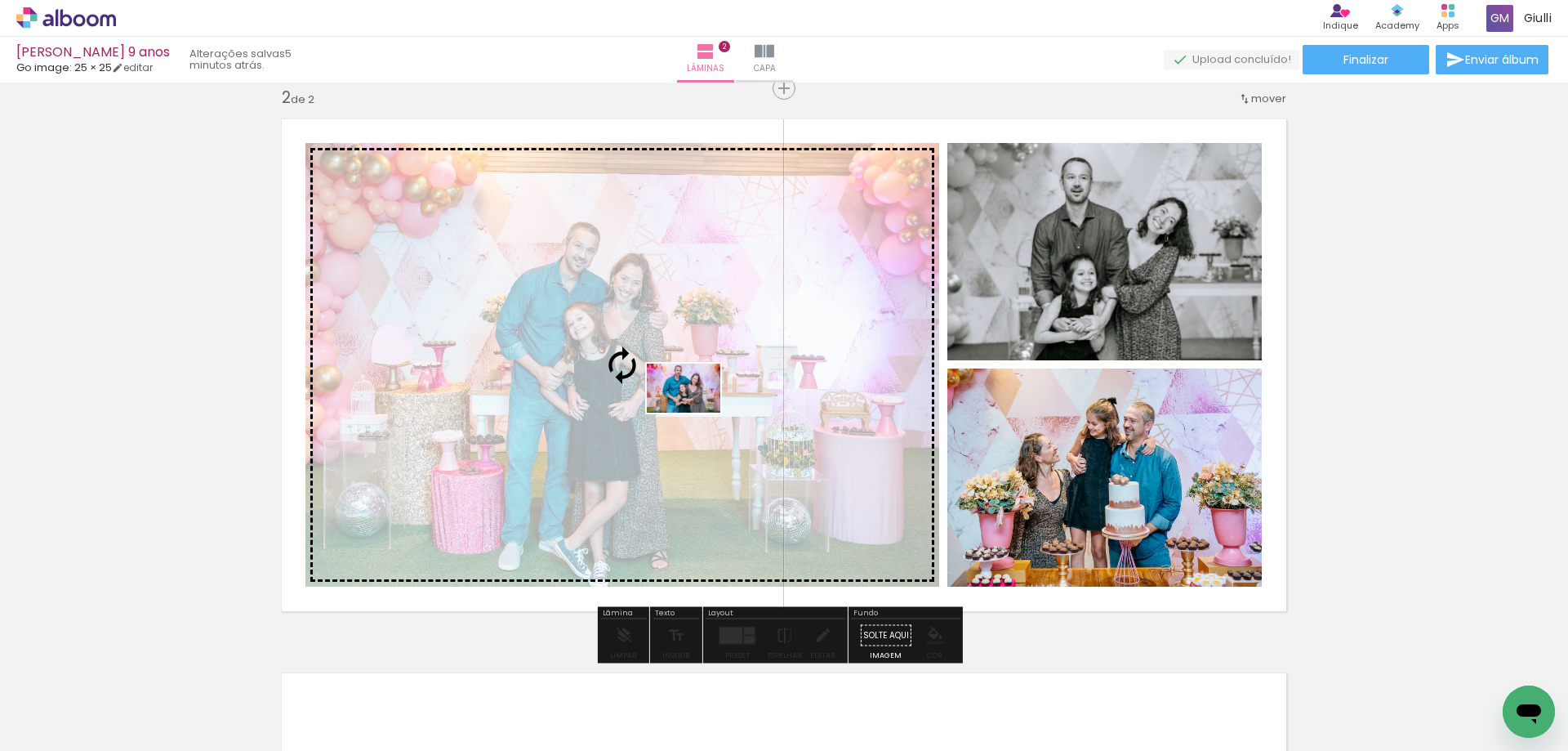
drag, startPoint x: 913, startPoint y: 708, endPoint x: 696, endPoint y: 412, distance: 367.0
click at [696, 412] on quentale-workspace at bounding box center [784, 375] width 1568 height 751
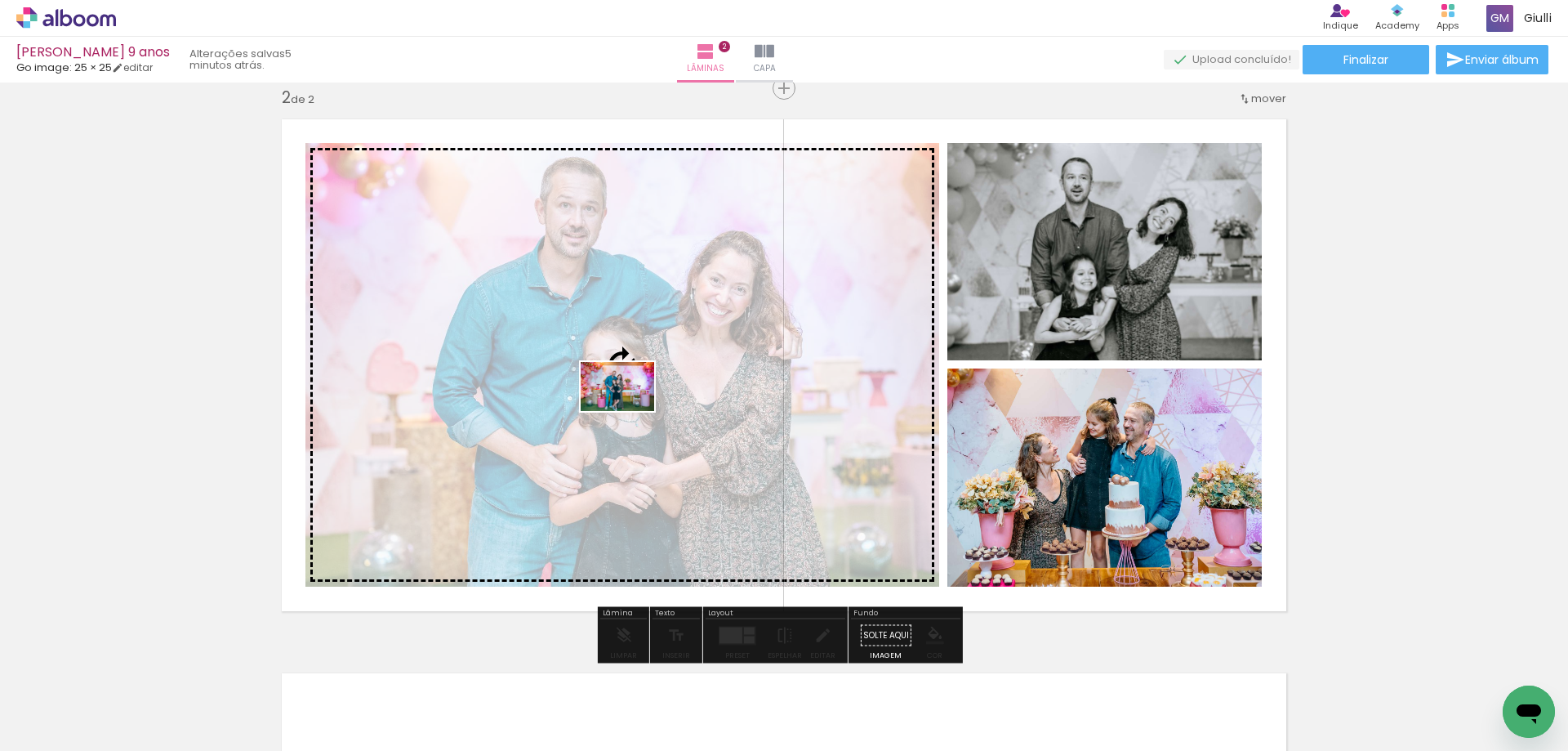
drag, startPoint x: 716, startPoint y: 703, endPoint x: 630, endPoint y: 411, distance: 304.4
click at [630, 411] on quentale-workspace at bounding box center [784, 375] width 1568 height 751
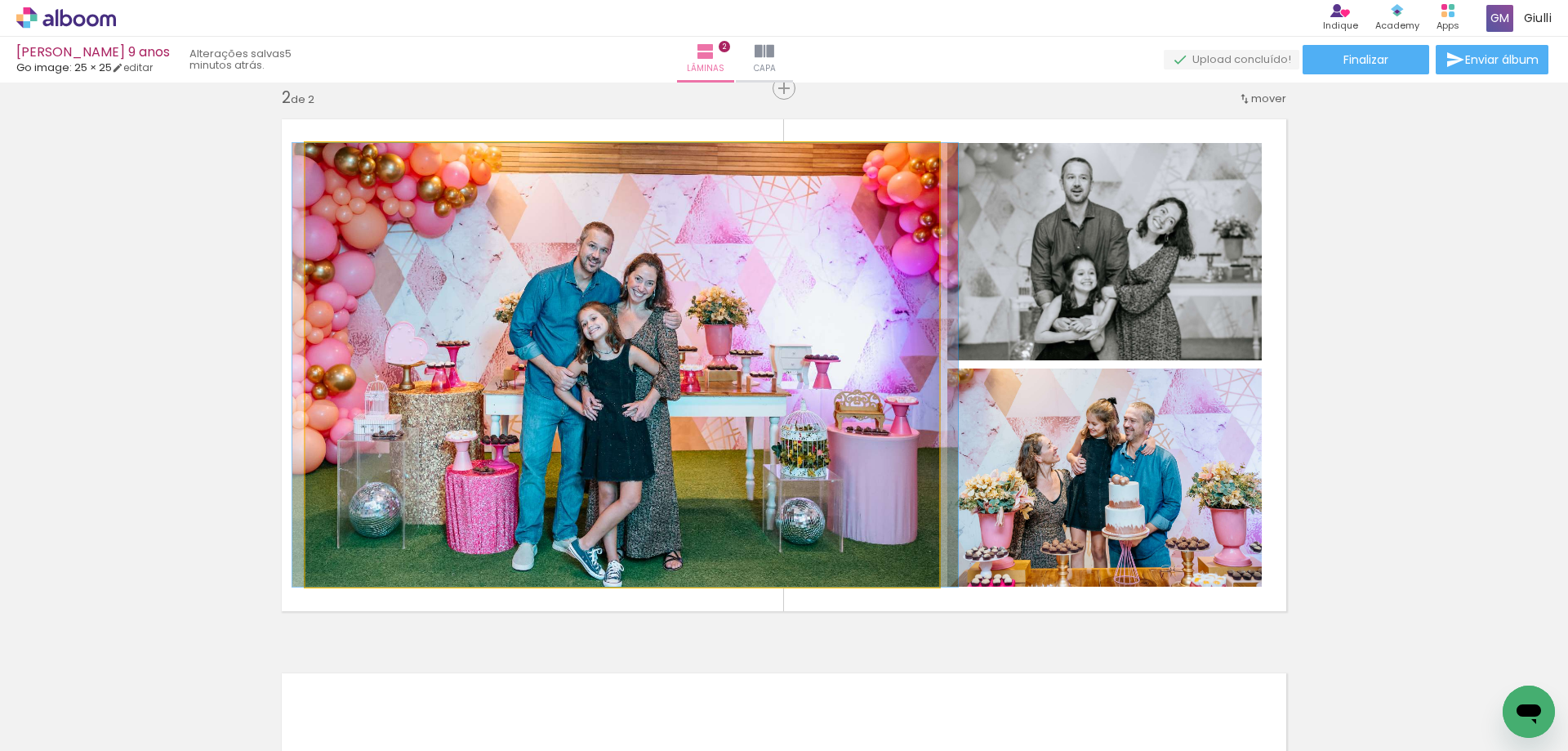
drag, startPoint x: 736, startPoint y: 459, endPoint x: 740, endPoint y: 448, distance: 11.7
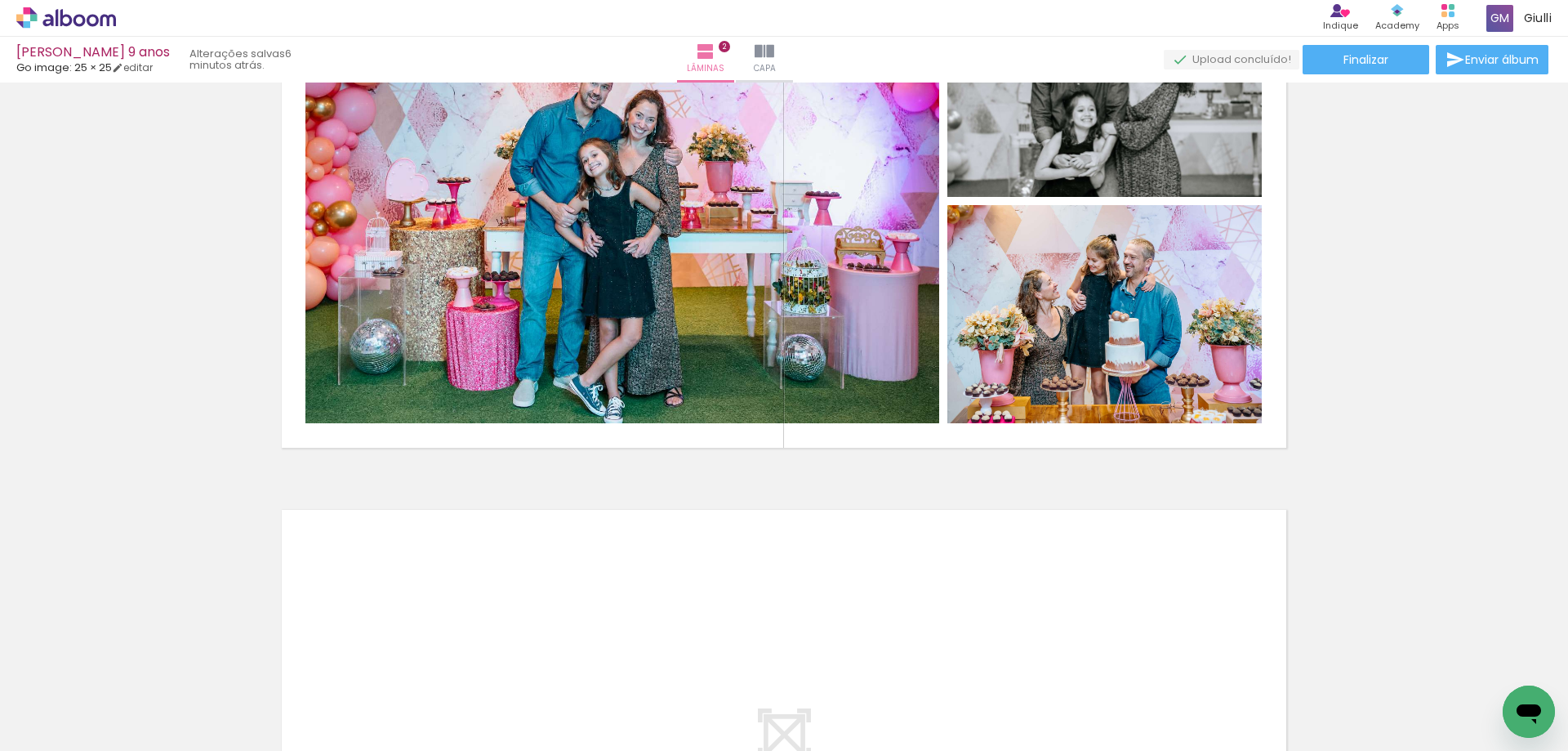
scroll to position [983, 0]
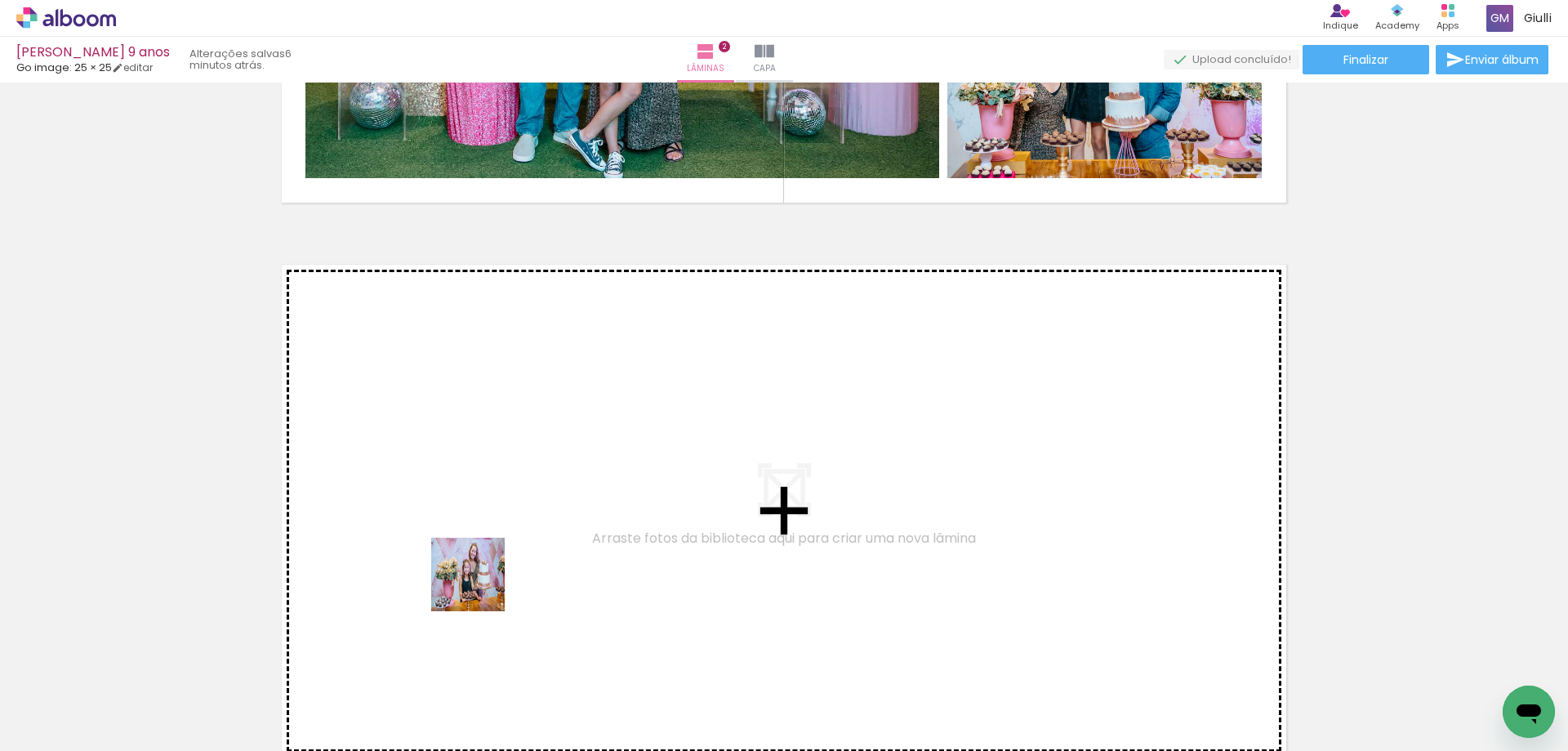
drag, startPoint x: 459, startPoint y: 707, endPoint x: 534, endPoint y: 660, distance: 88.5
click at [481, 585] on quentale-workspace at bounding box center [784, 375] width 1568 height 751
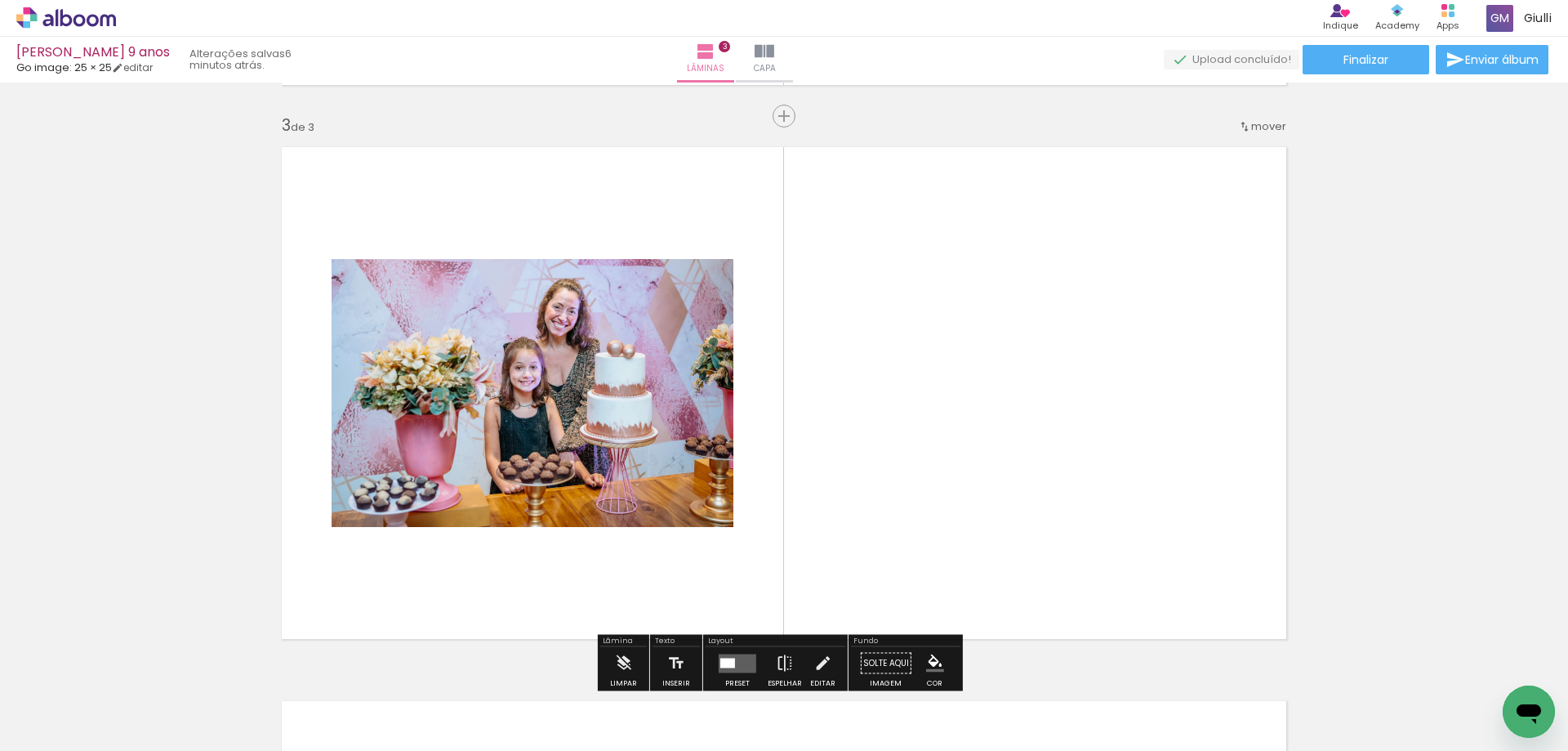
scroll to position [1129, 0]
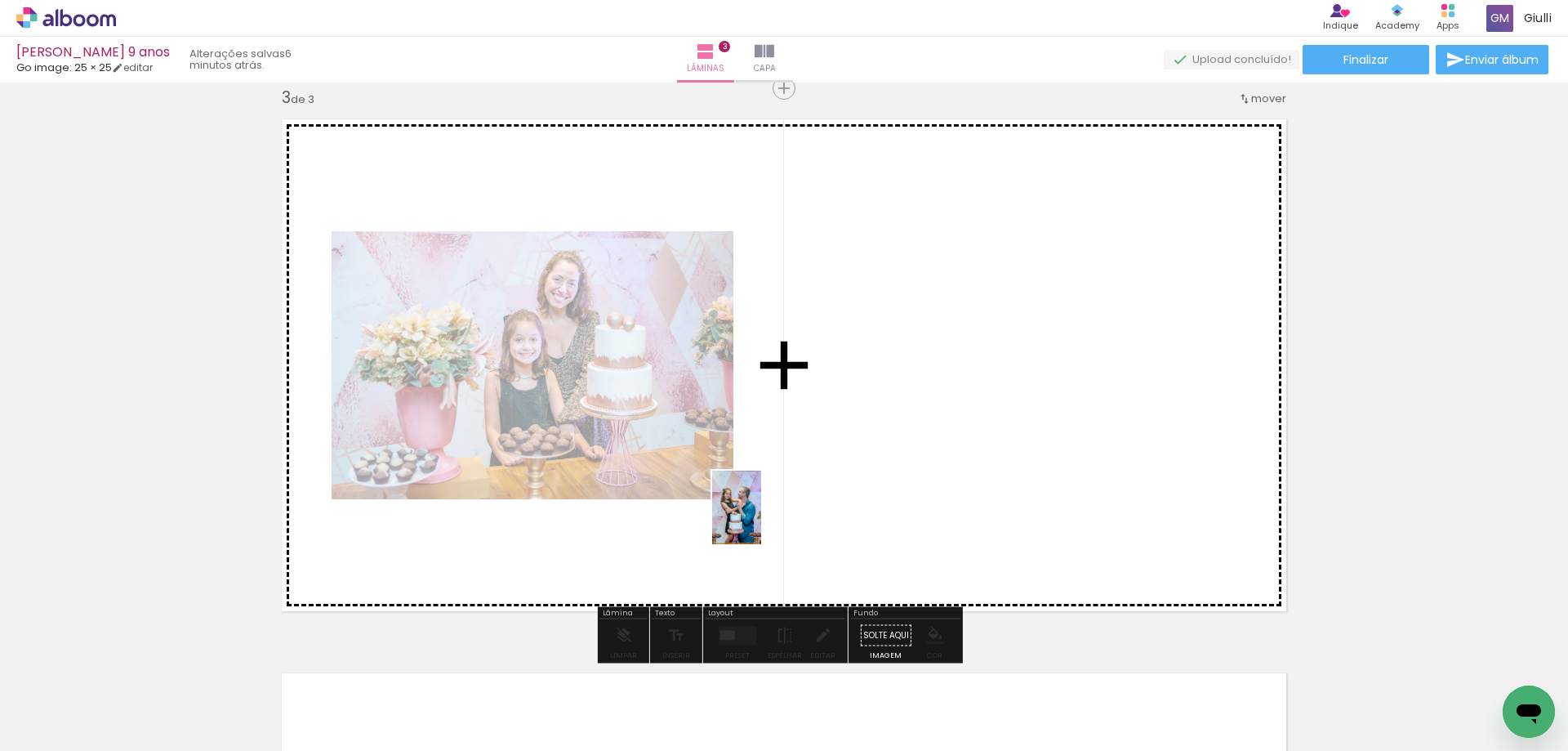
drag, startPoint x: 607, startPoint y: 728, endPoint x: 777, endPoint y: 487, distance: 294.9
click at [777, 487] on quentale-workspace at bounding box center [784, 375] width 1568 height 751
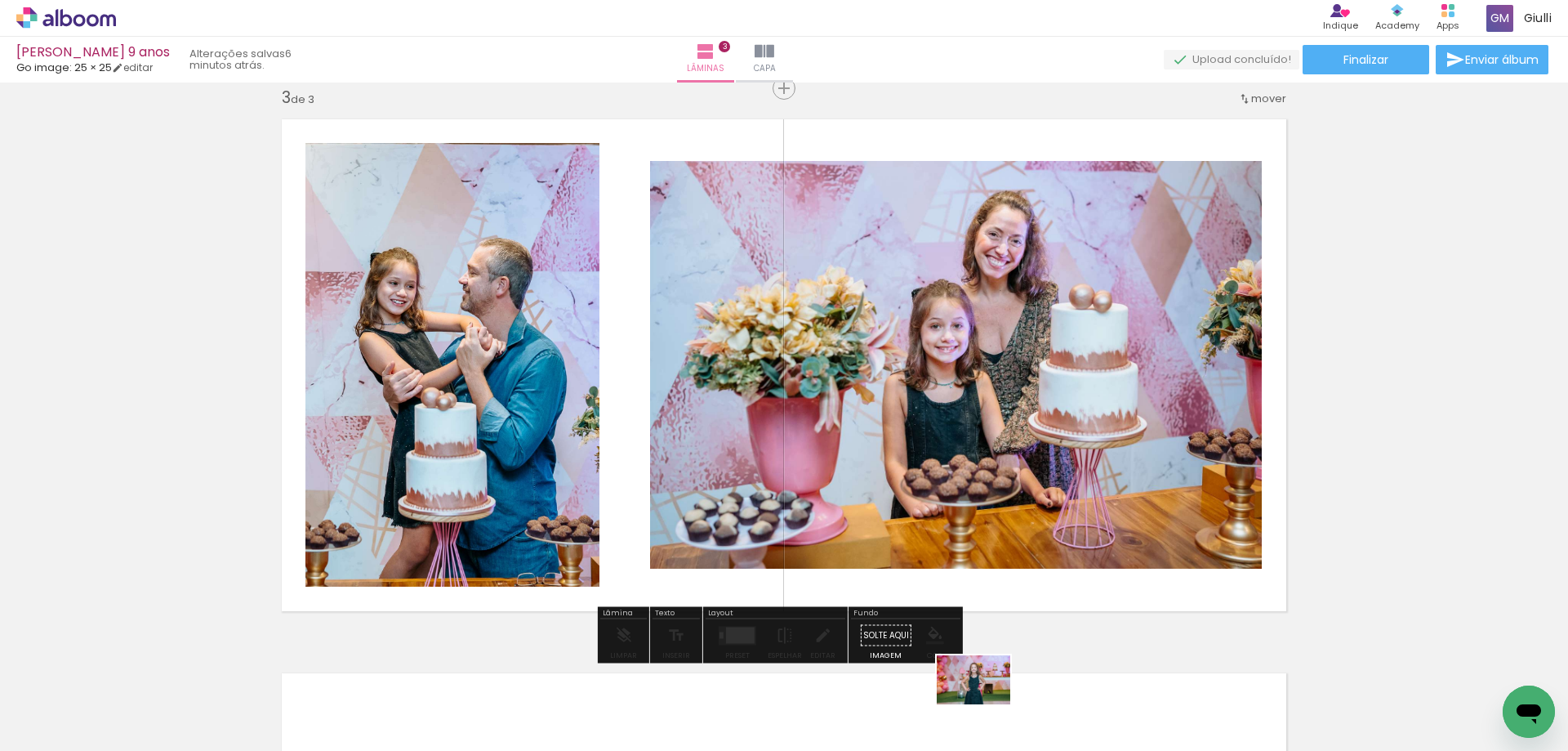
drag, startPoint x: 996, startPoint y: 714, endPoint x: 986, endPoint y: 704, distance: 14.1
click at [986, 704] on div at bounding box center [987, 696] width 81 height 54
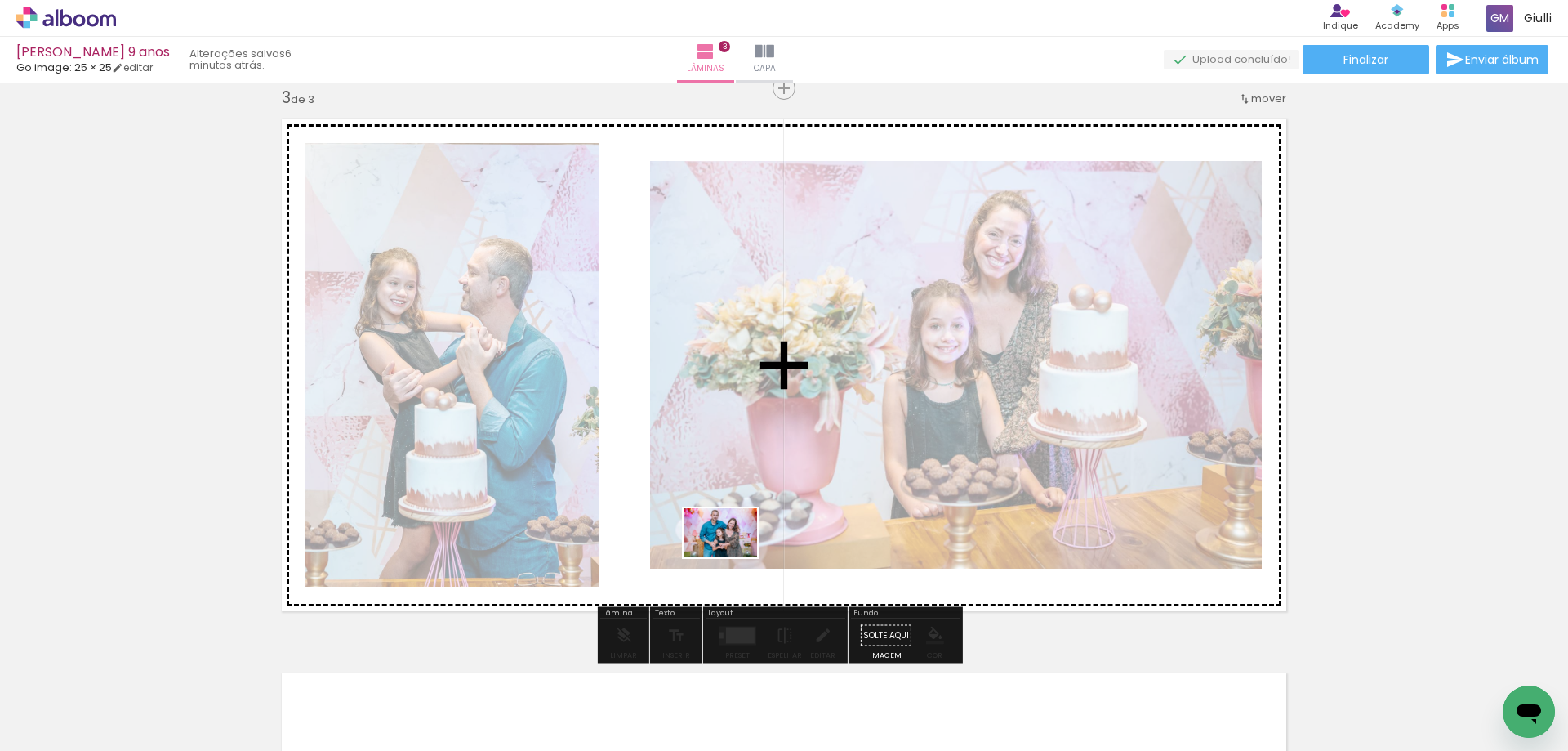
drag, startPoint x: 816, startPoint y: 631, endPoint x: 733, endPoint y: 557, distance: 111.2
click at [733, 557] on quentale-workspace at bounding box center [784, 375] width 1568 height 751
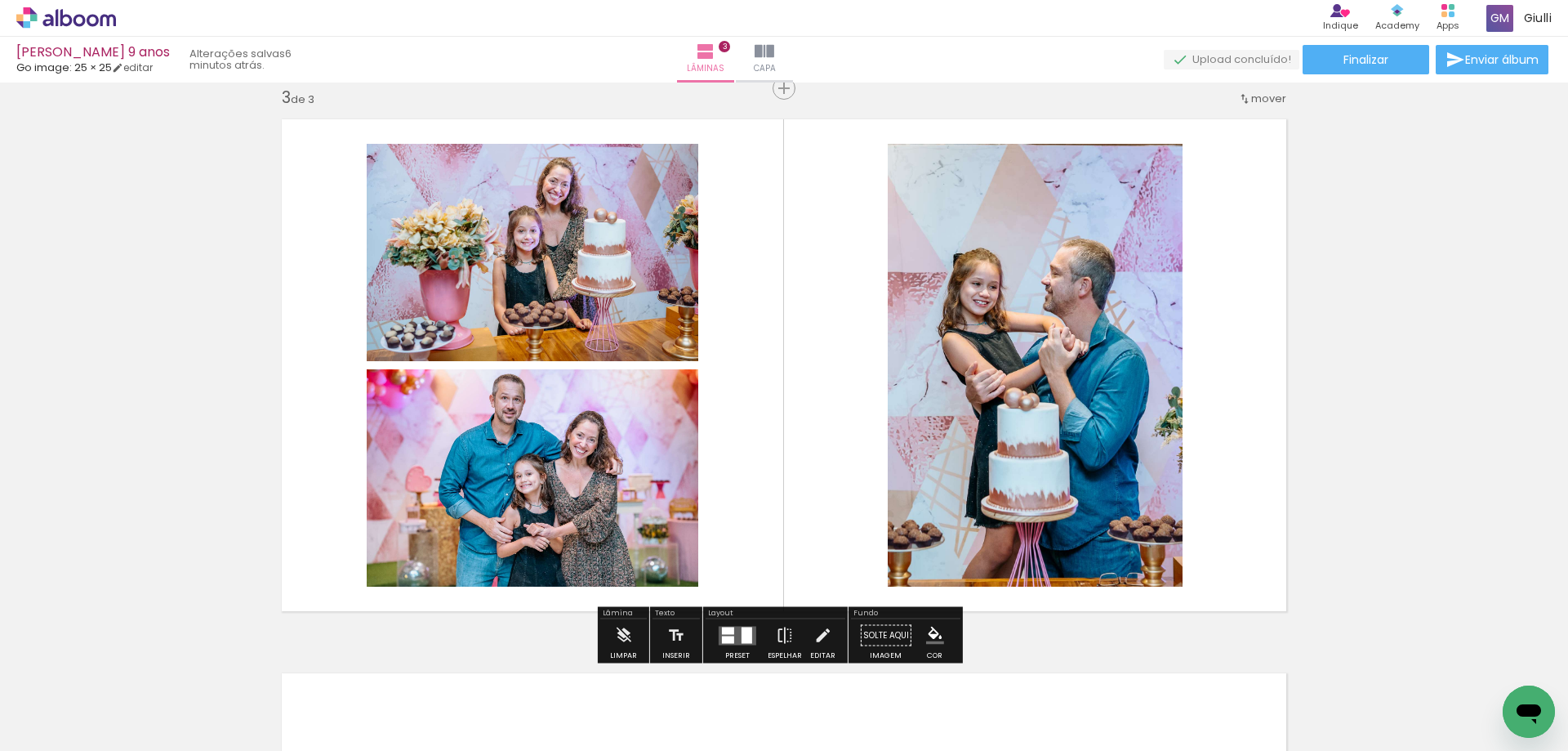
click at [731, 634] on quentale-layouter at bounding box center [737, 635] width 37 height 19
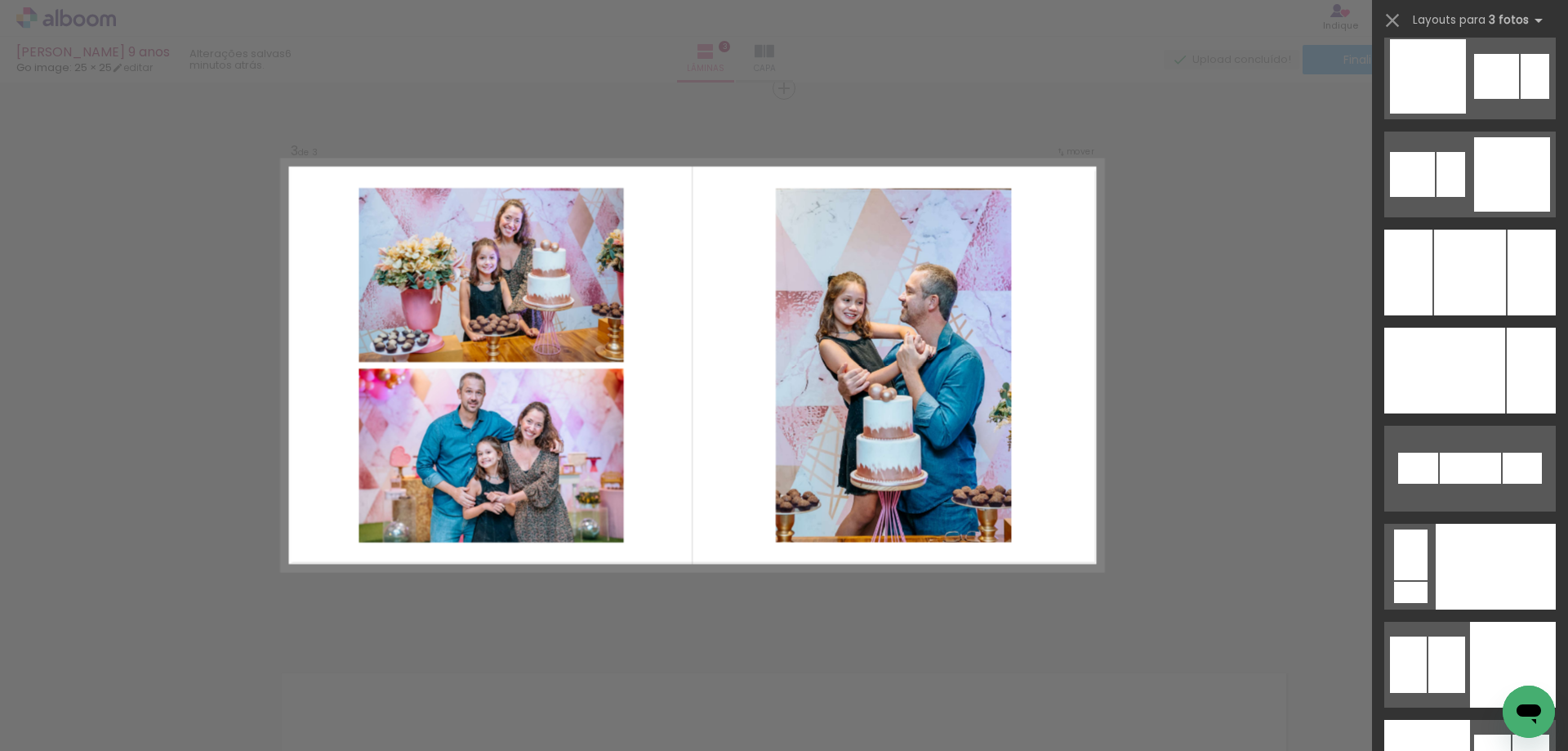
scroll to position [13441, 0]
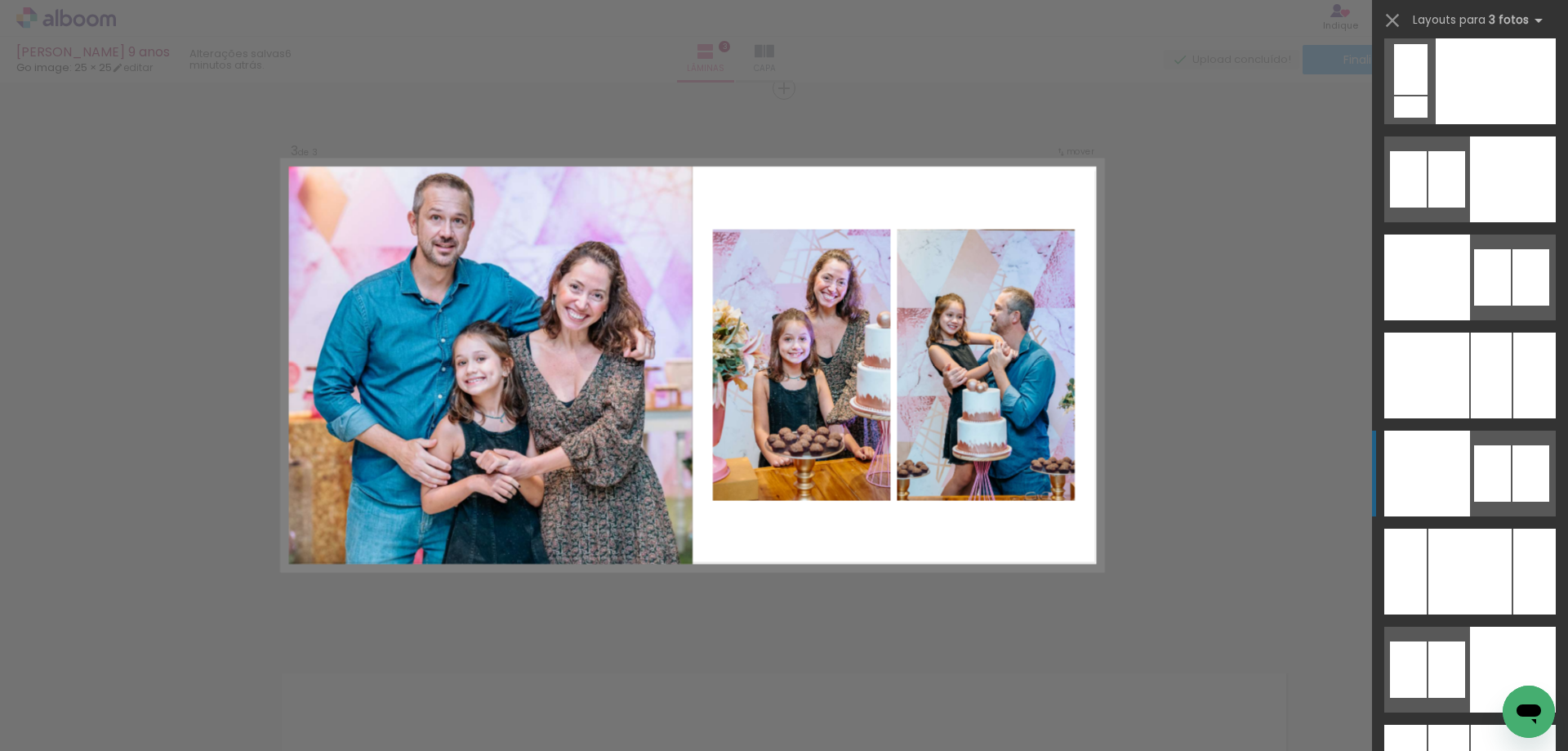
click at [1478, 472] on div at bounding box center [1492, 473] width 37 height 57
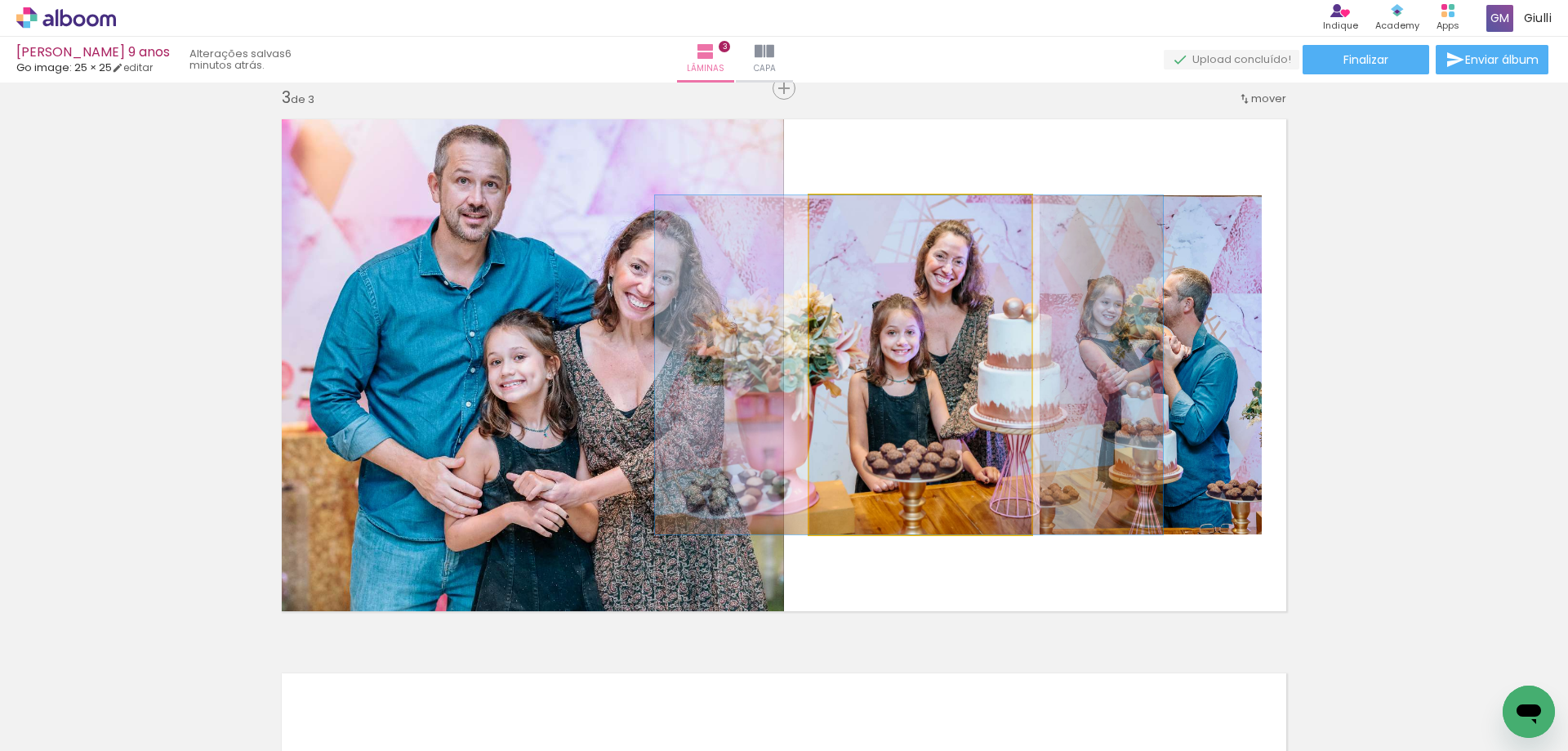
drag, startPoint x: 952, startPoint y: 427, endPoint x: 940, endPoint y: 421, distance: 13.4
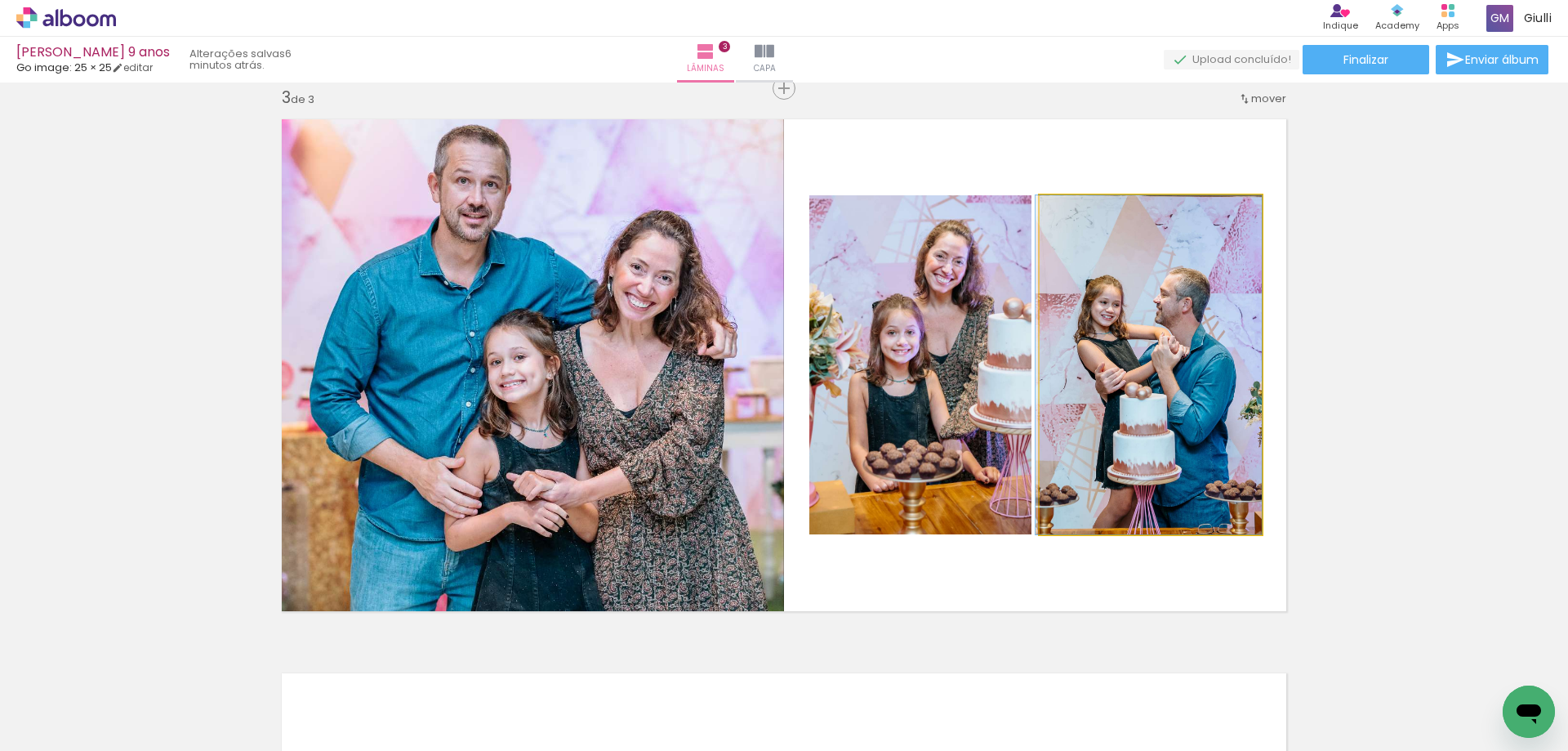
drag, startPoint x: 1170, startPoint y: 446, endPoint x: 1165, endPoint y: 438, distance: 9.4
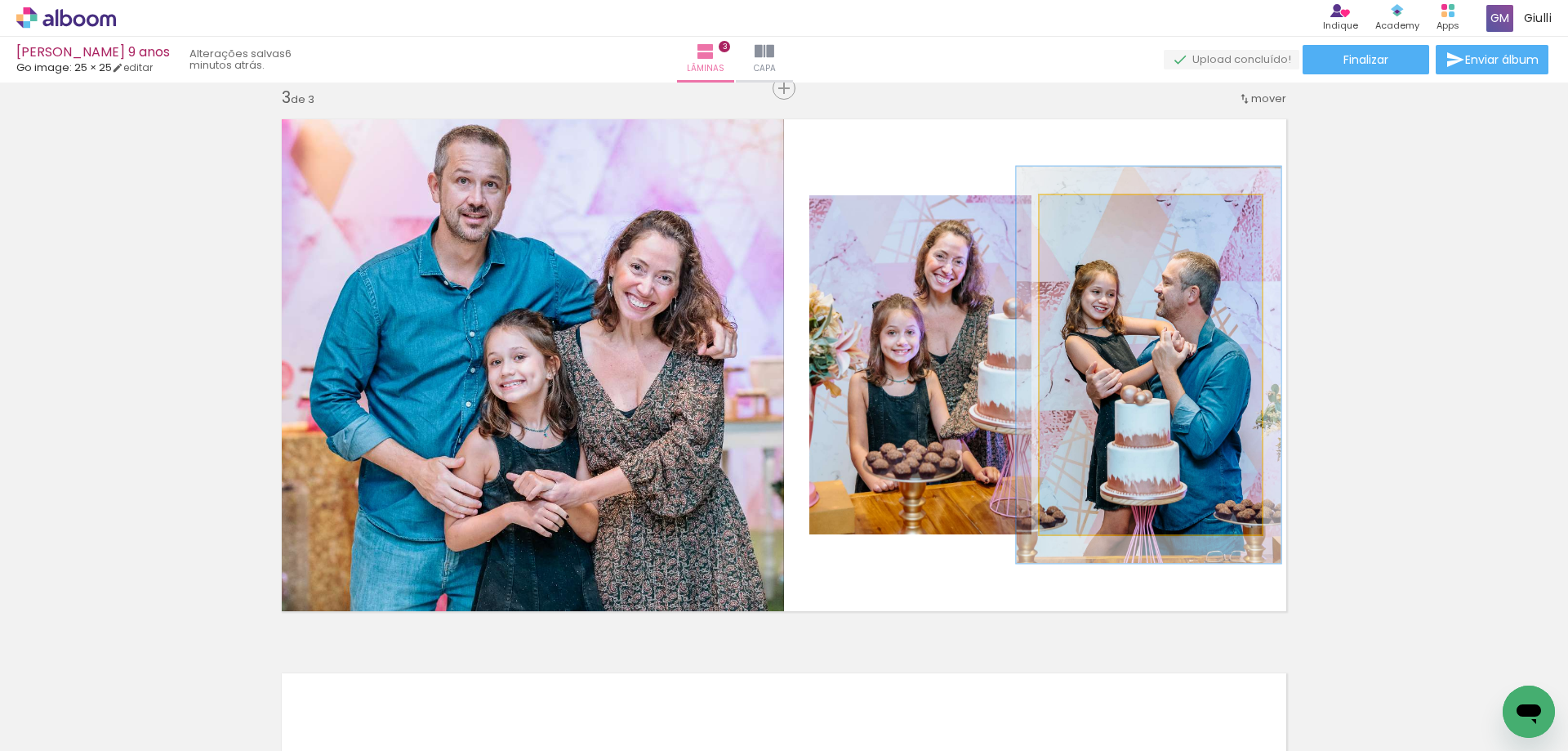
drag, startPoint x: 1075, startPoint y: 217, endPoint x: 1086, endPoint y: 216, distance: 11.0
type paper-slider "117"
click at [1086, 216] on div at bounding box center [1088, 212] width 26 height 26
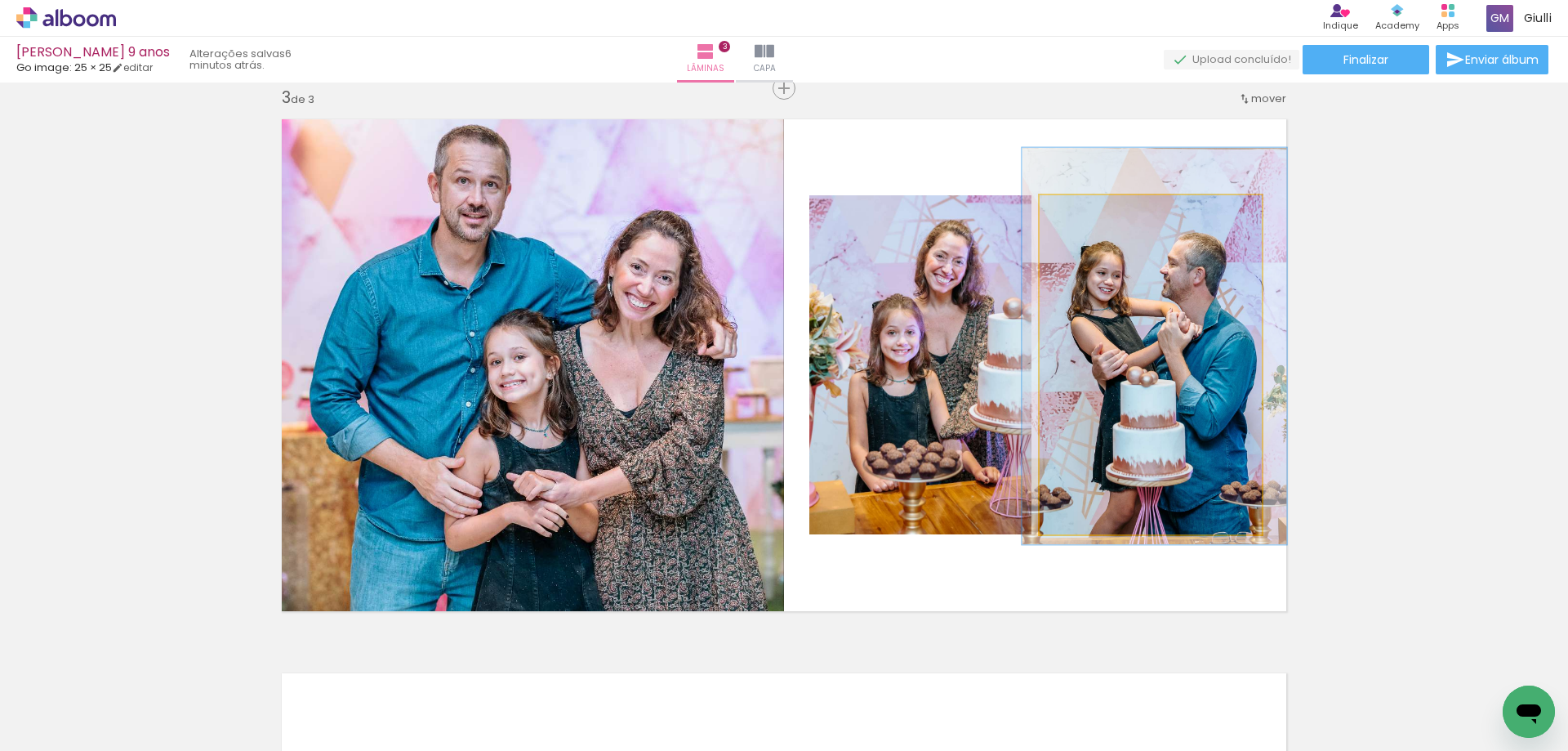
drag, startPoint x: 1153, startPoint y: 418, endPoint x: 1159, endPoint y: 399, distance: 19.9
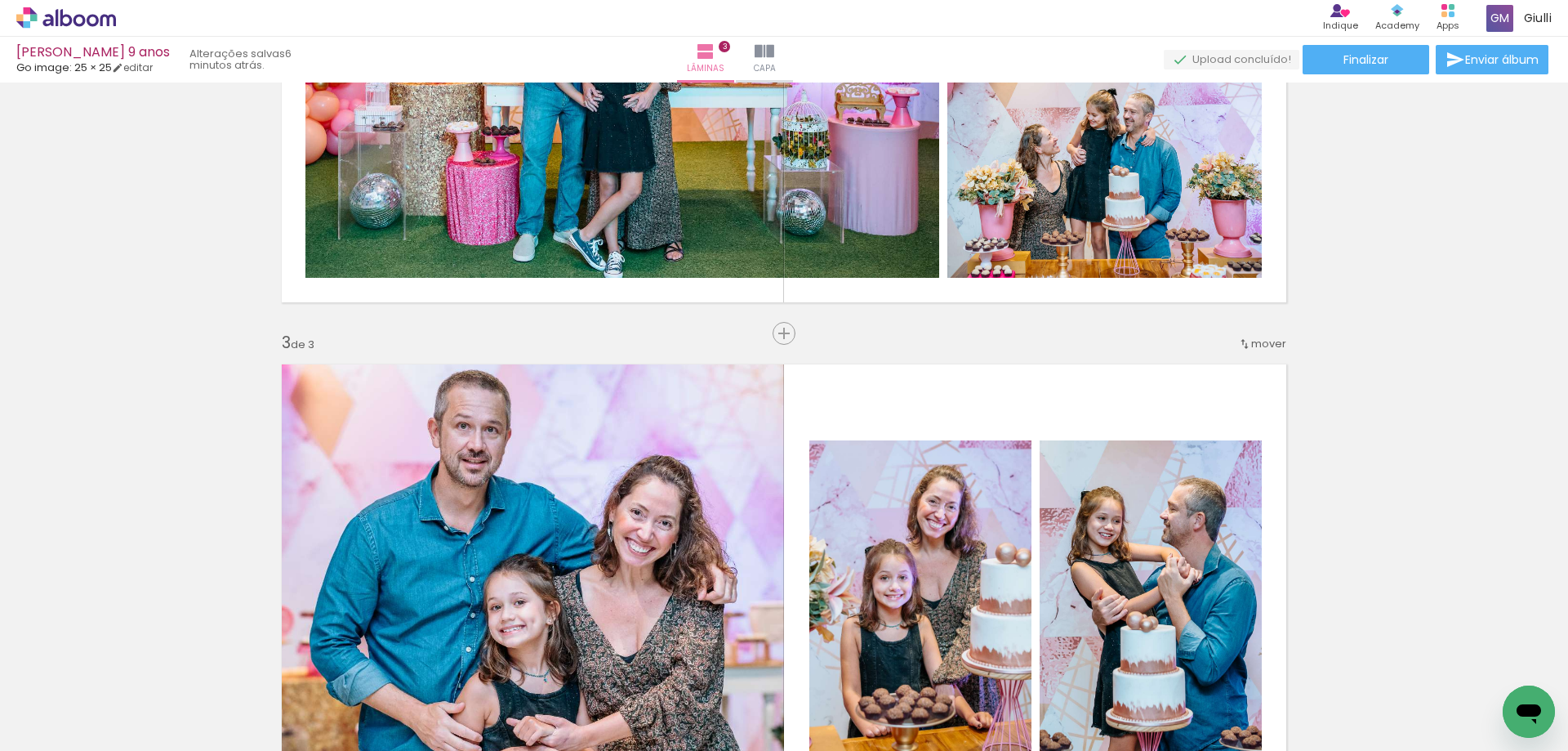
scroll to position [802, 0]
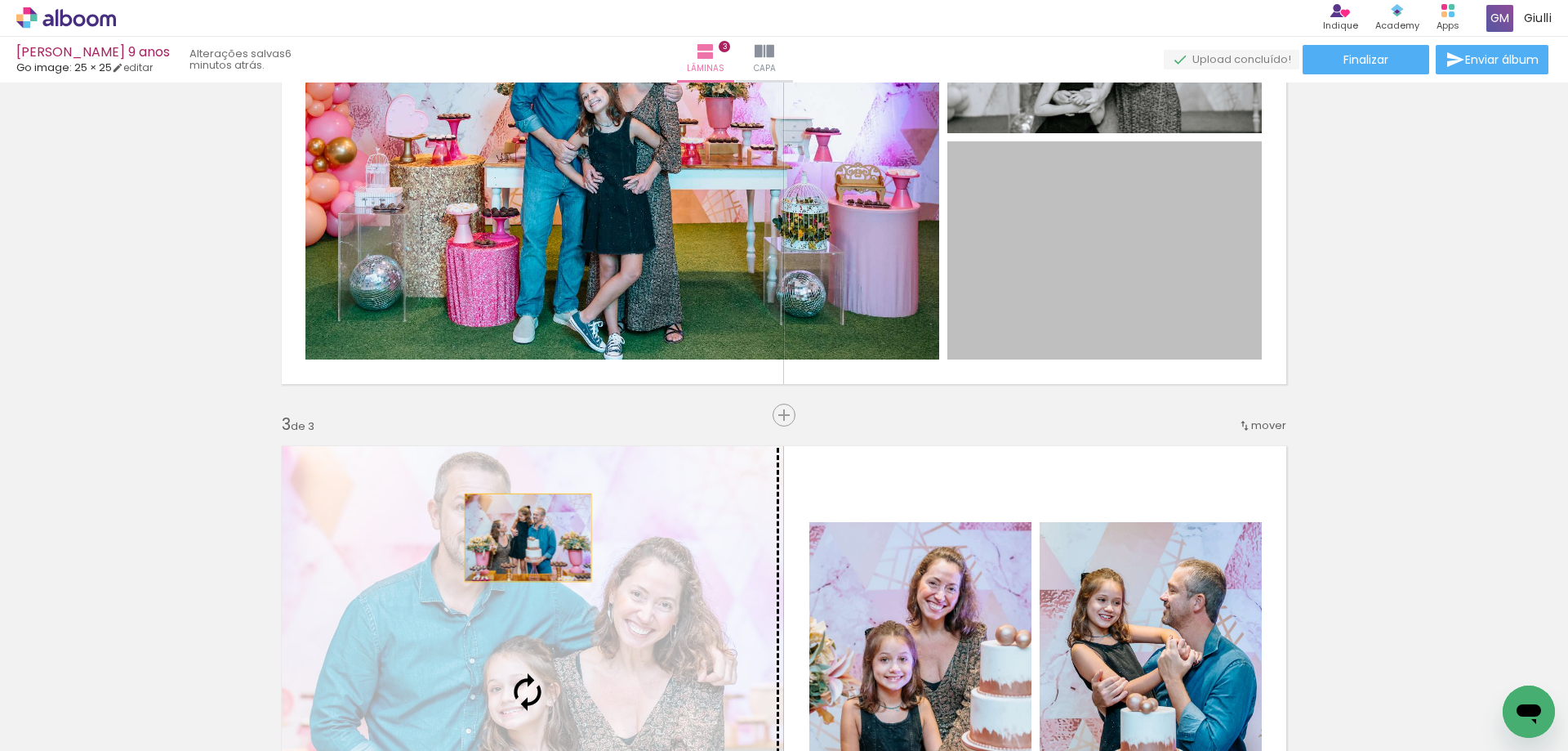
drag, startPoint x: 1068, startPoint y: 275, endPoint x: 522, endPoint y: 538, distance: 606.0
click at [522, 538] on div "Inserir lâmina 1 de 3 Inserir lâmina 2 de 3 Inserir lâmina 3 de 3" at bounding box center [784, 394] width 1568 height 2216
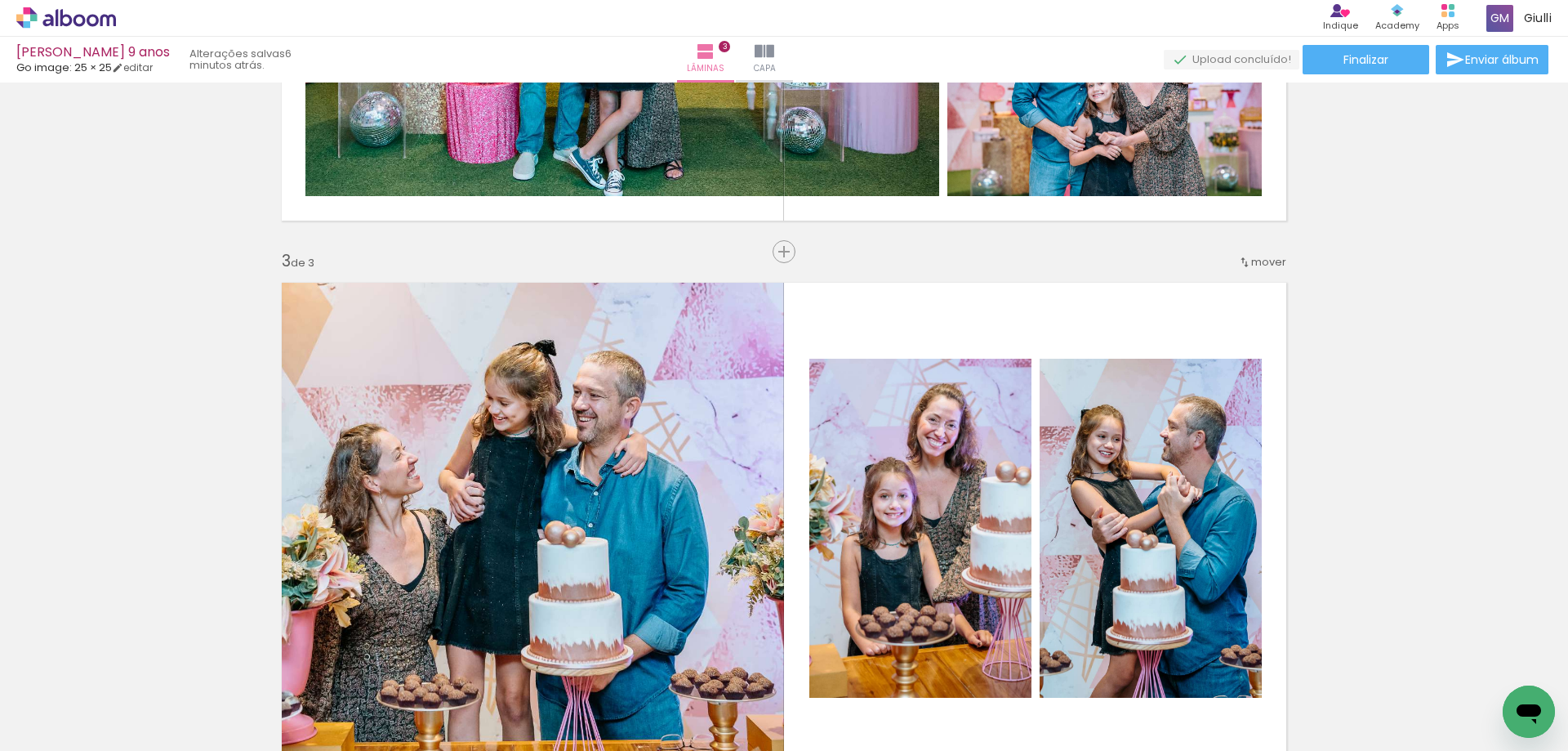
scroll to position [1047, 0]
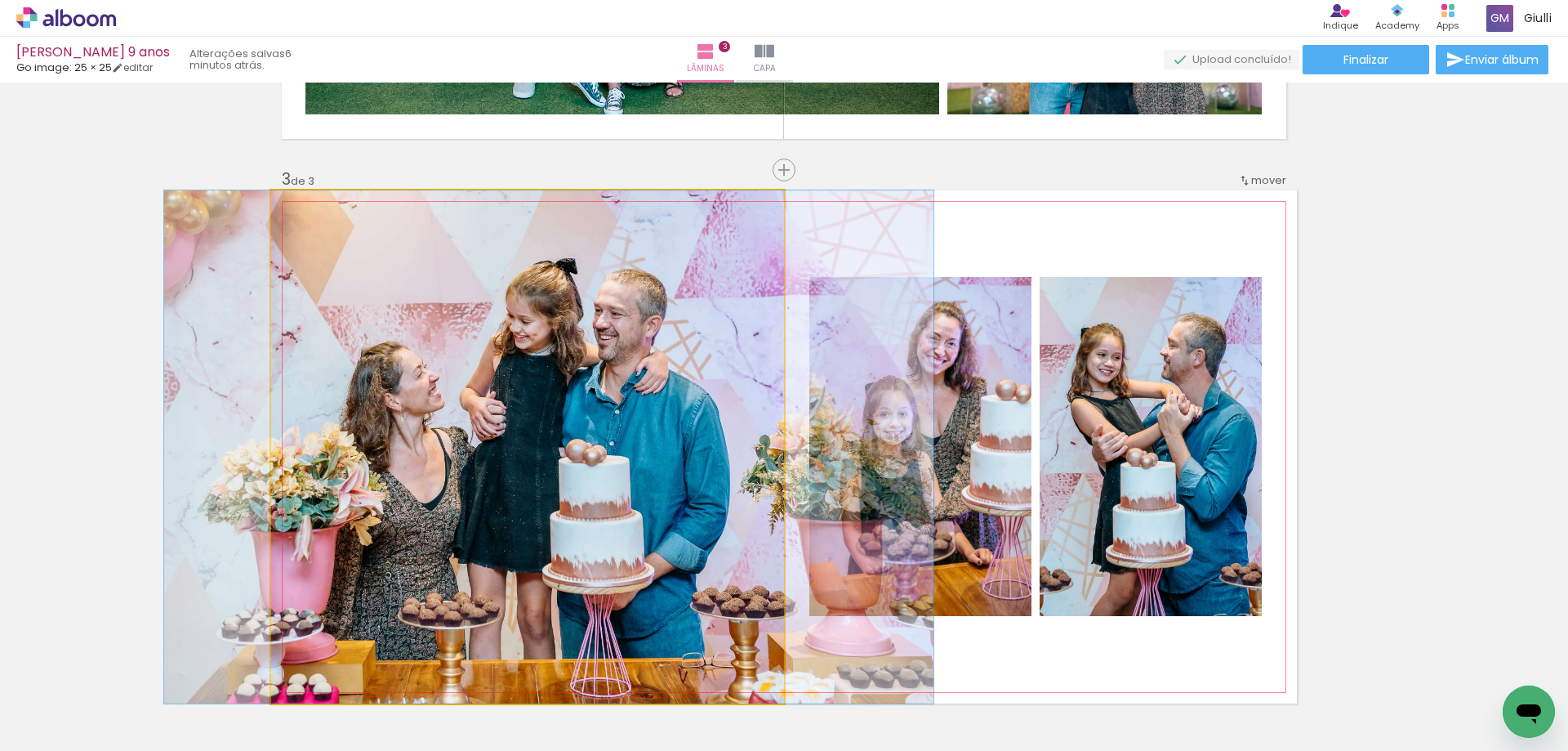
drag, startPoint x: 493, startPoint y: 483, endPoint x: 514, endPoint y: 472, distance: 23.7
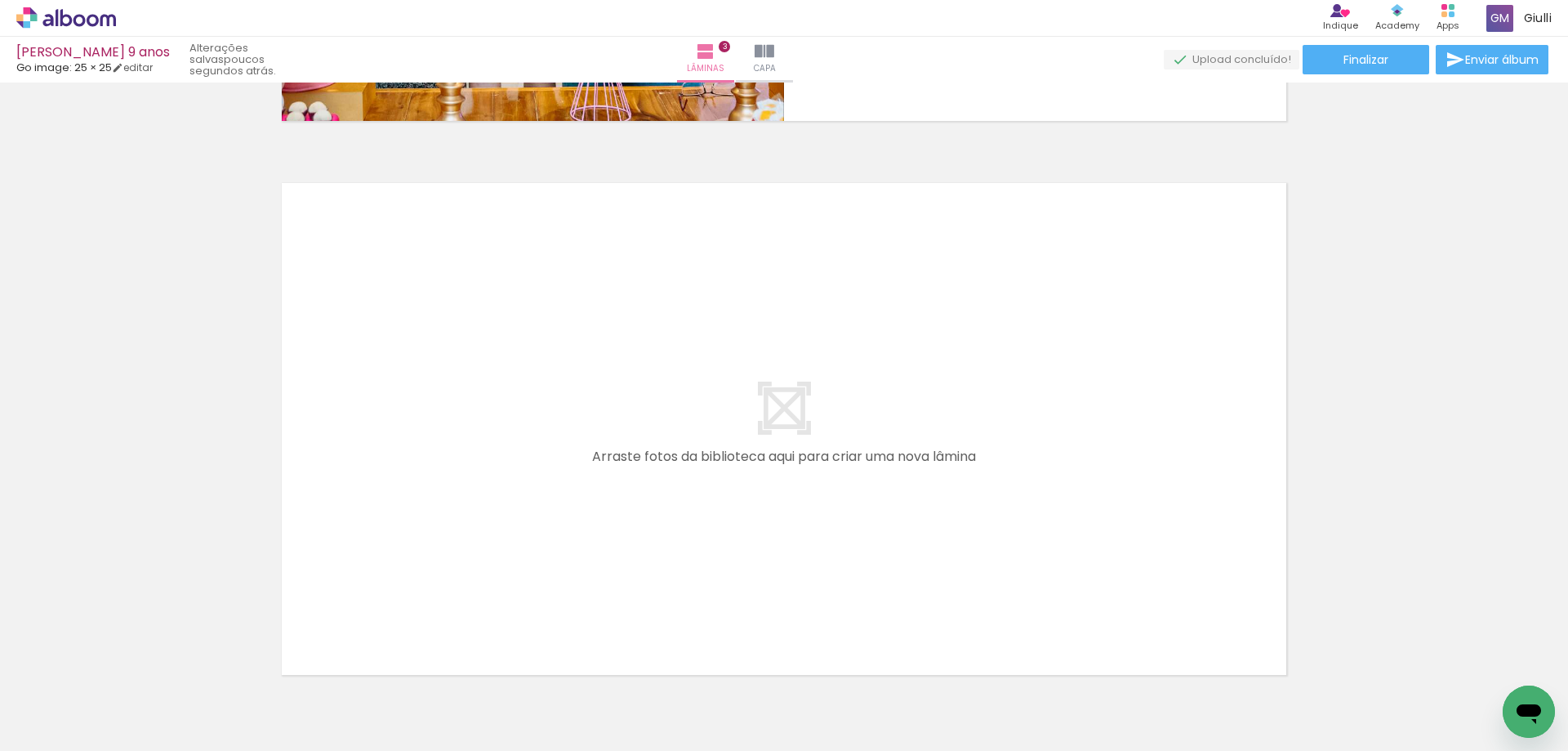
scroll to position [0, 1230]
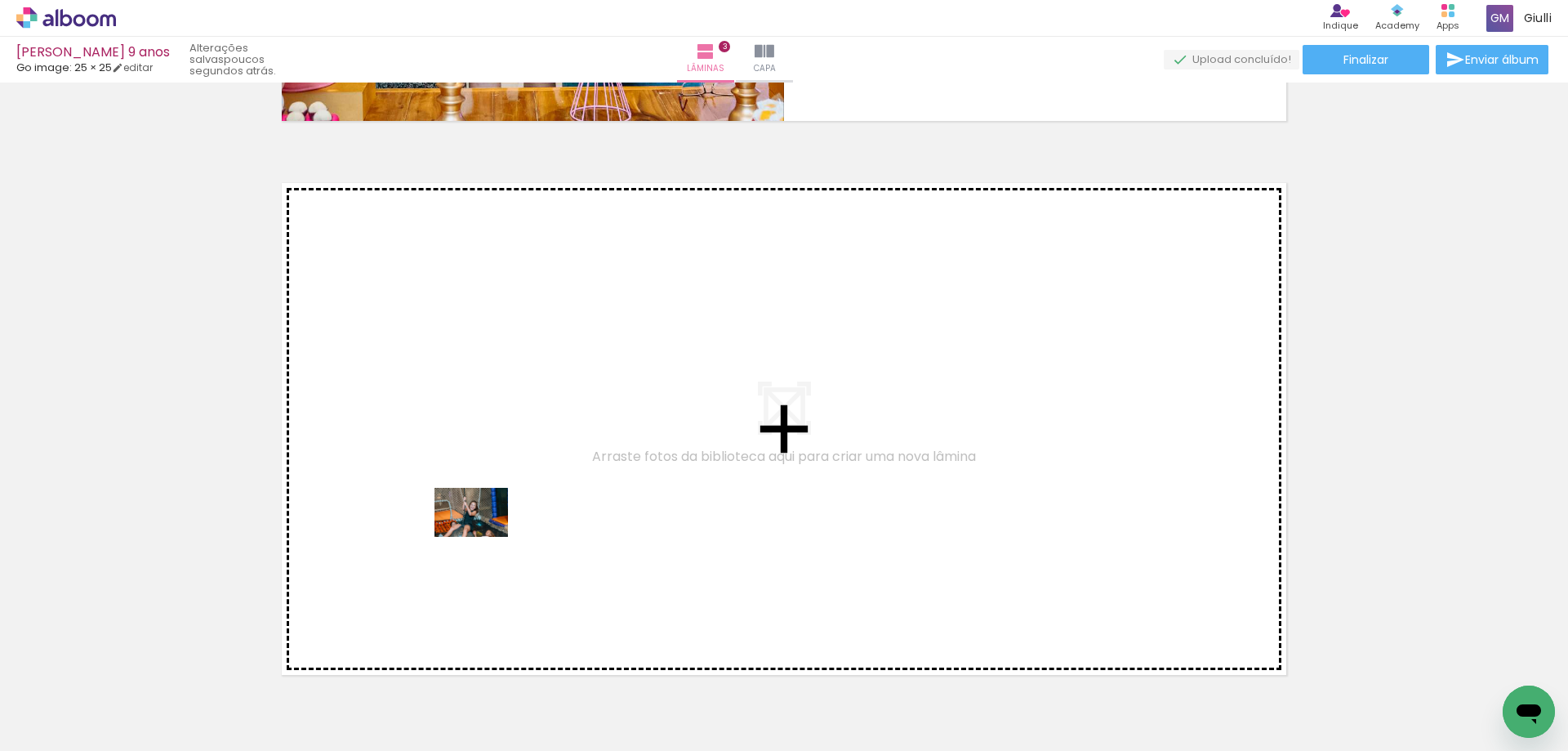
drag, startPoint x: 500, startPoint y: 715, endPoint x: 484, endPoint y: 537, distance: 178.7
click at [484, 537] on quentale-workspace at bounding box center [784, 375] width 1568 height 751
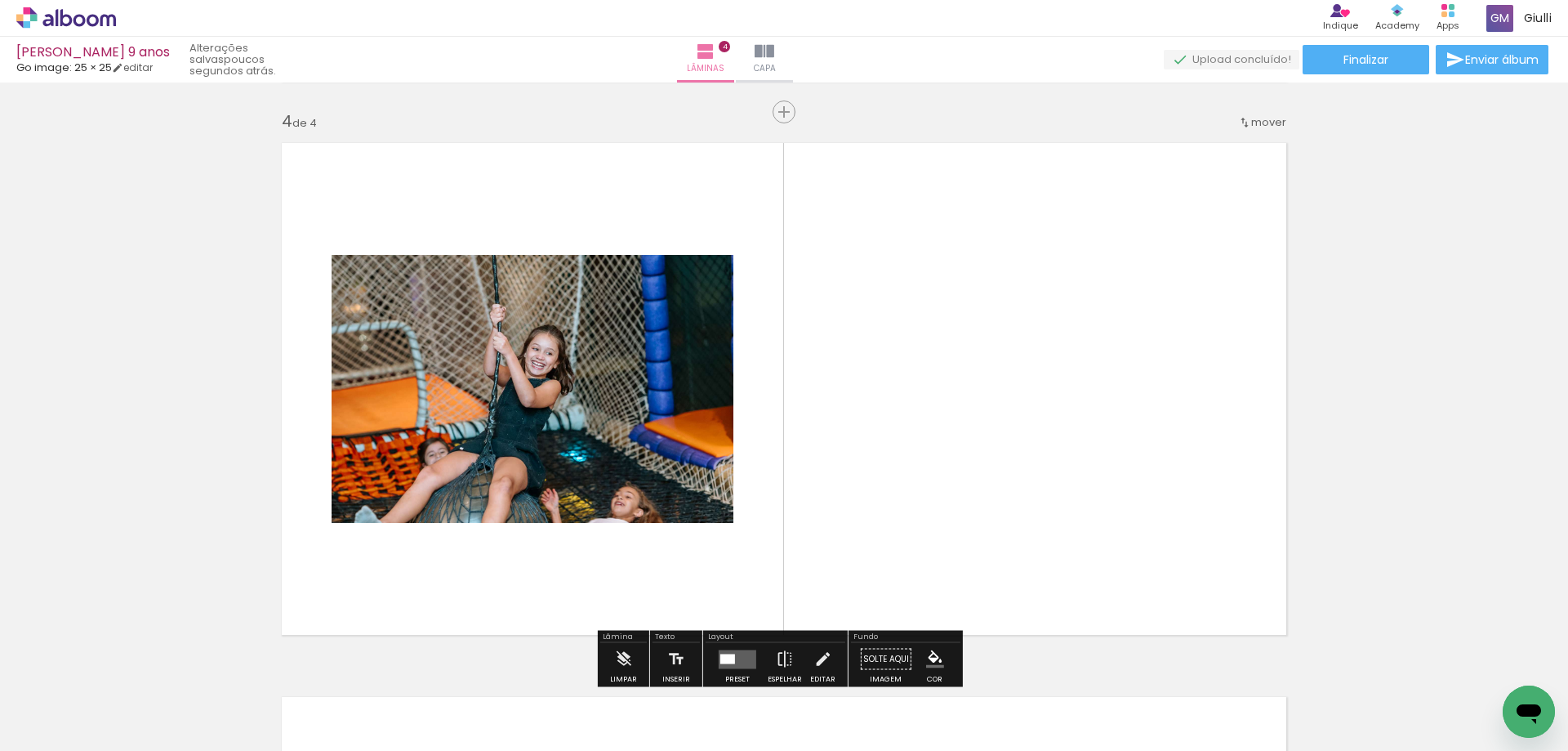
scroll to position [1683, 0]
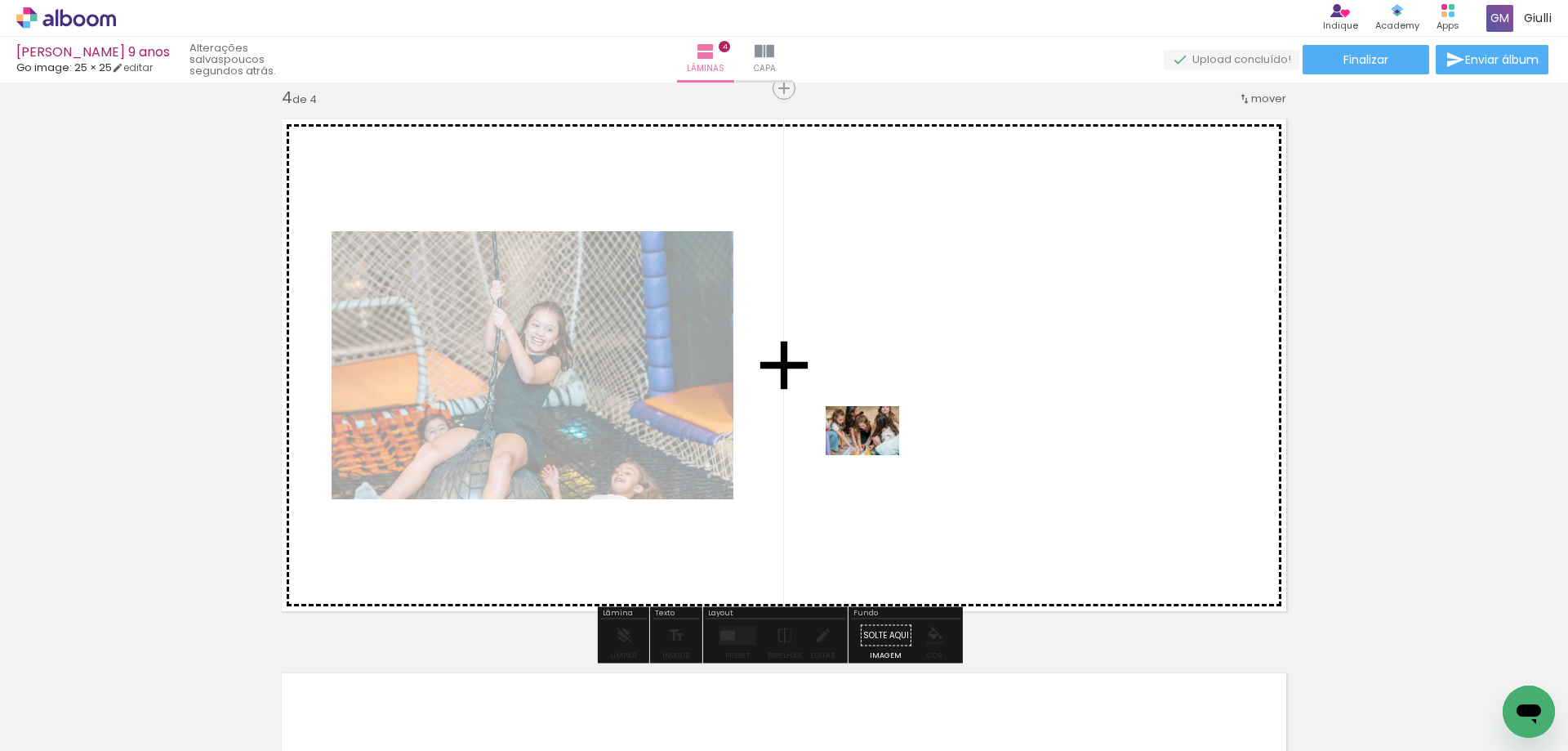
drag, startPoint x: 669, startPoint y: 638, endPoint x: 874, endPoint y: 455, distance: 274.8
click at [874, 455] on quentale-workspace at bounding box center [784, 375] width 1568 height 751
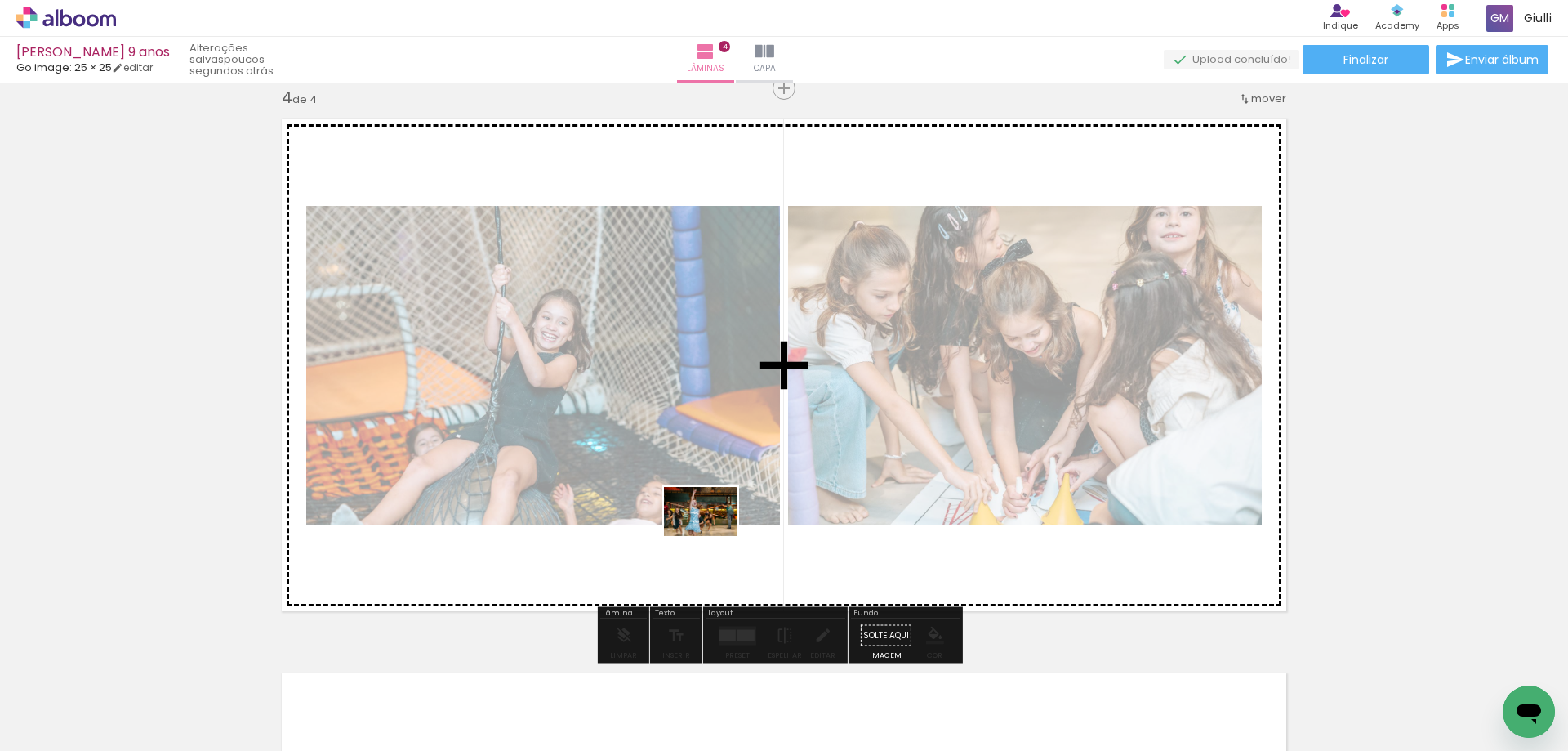
drag, startPoint x: 681, startPoint y: 692, endPoint x: 714, endPoint y: 535, distance: 160.4
click at [714, 535] on quentale-workspace at bounding box center [784, 375] width 1568 height 751
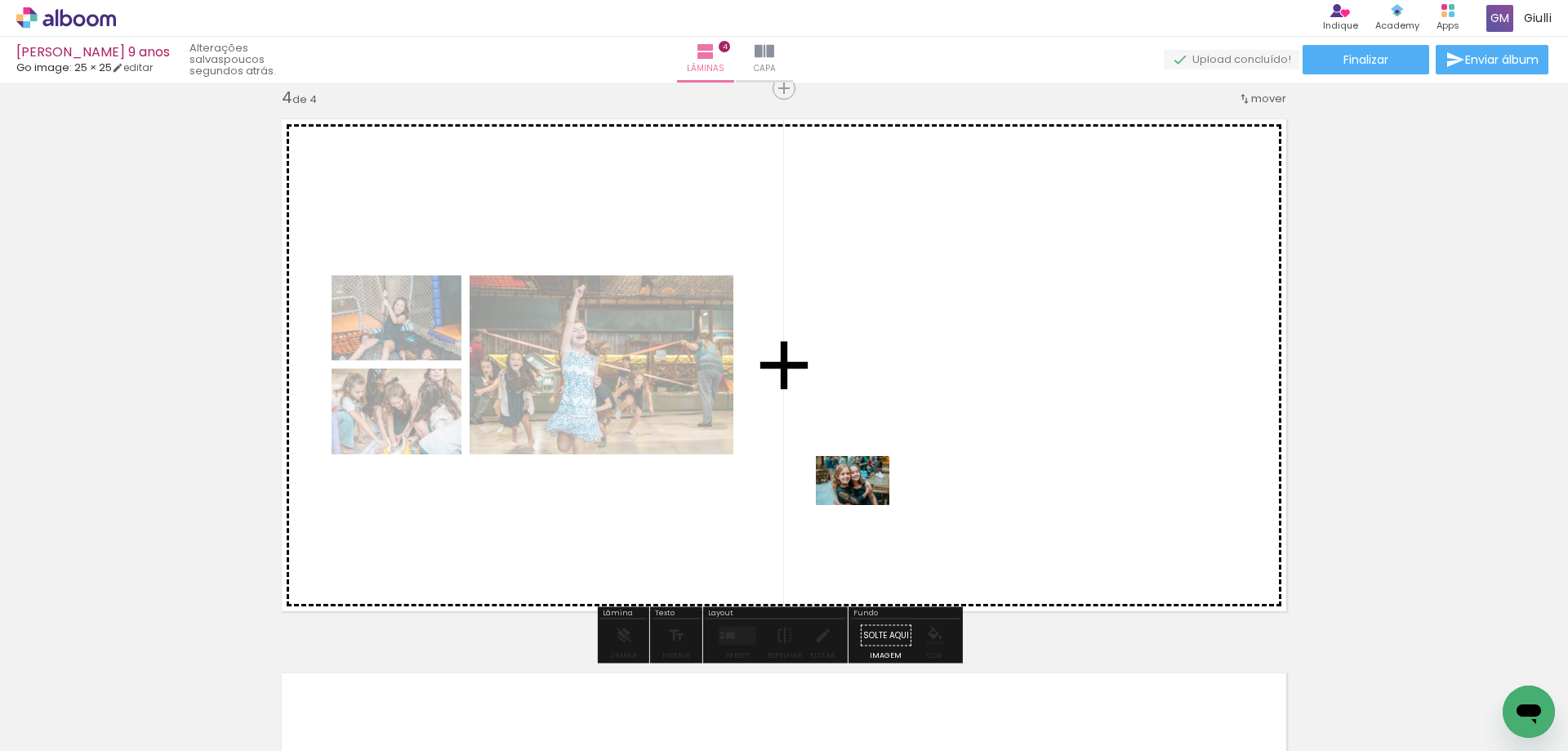
drag, startPoint x: 783, startPoint y: 693, endPoint x: 865, endPoint y: 505, distance: 205.1
click at [865, 505] on quentale-workspace at bounding box center [784, 375] width 1568 height 751
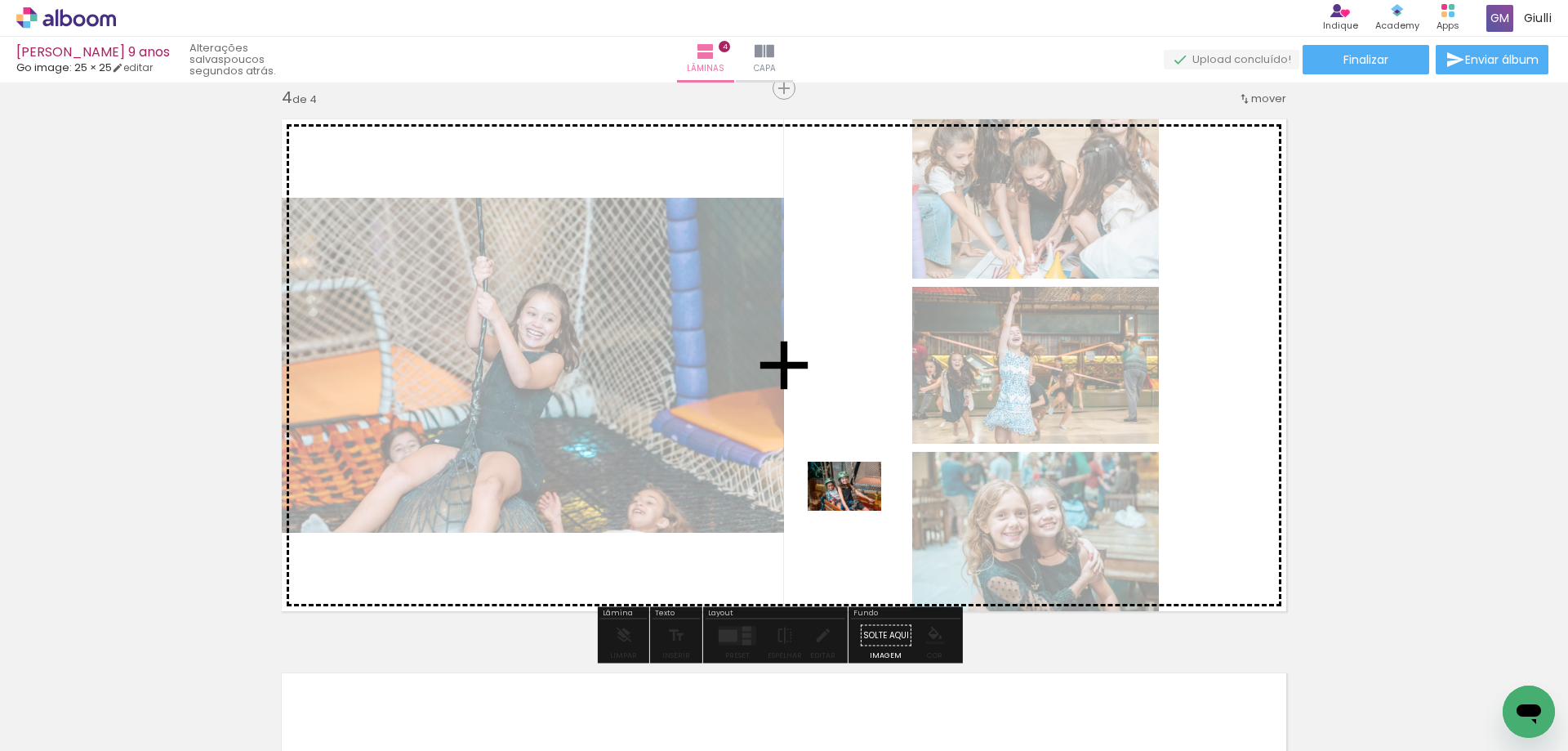
drag, startPoint x: 854, startPoint y: 695, endPoint x: 857, endPoint y: 511, distance: 184.0
click at [857, 511] on quentale-workspace at bounding box center [784, 375] width 1568 height 751
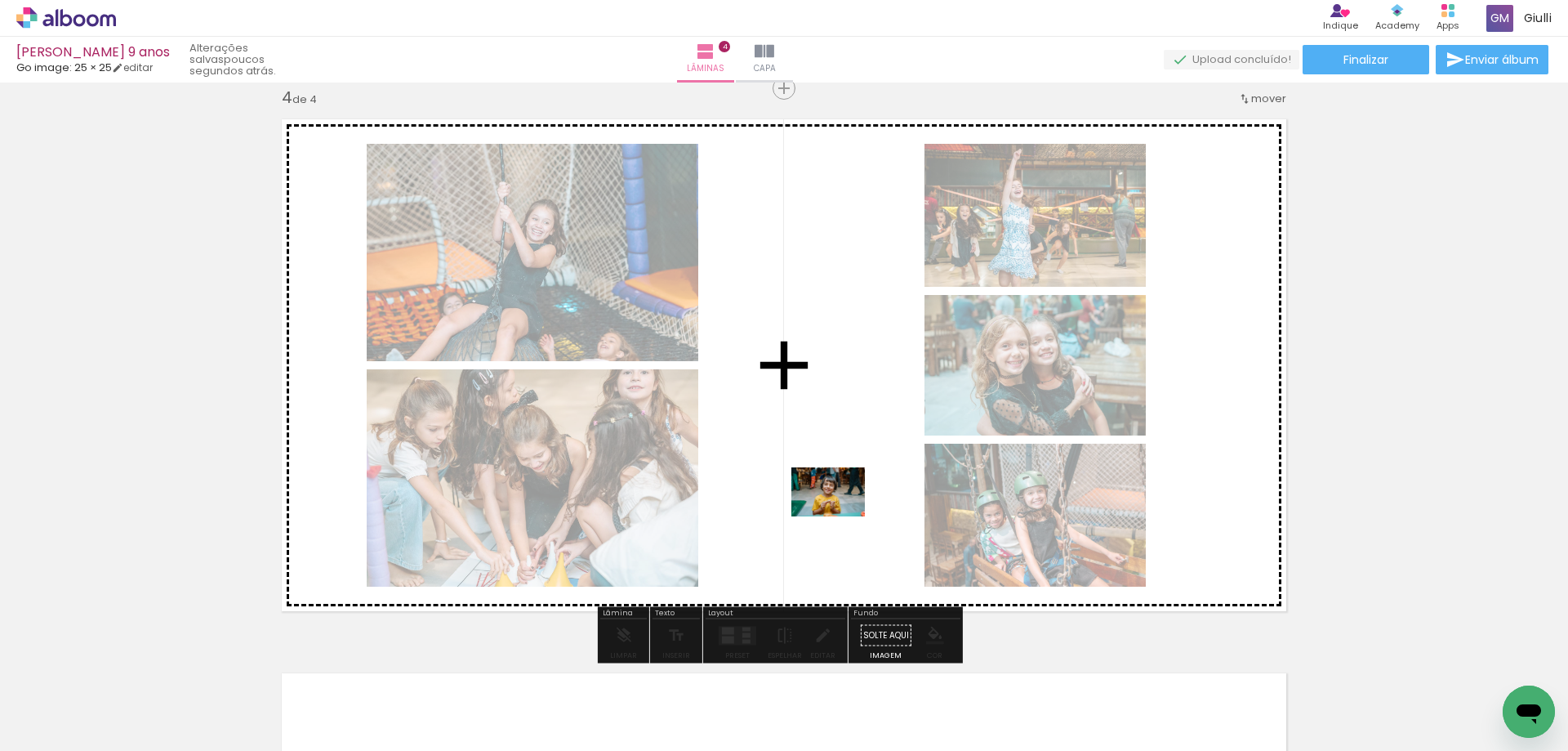
drag, startPoint x: 954, startPoint y: 698, endPoint x: 841, endPoint y: 516, distance: 214.2
click at [841, 516] on quentale-workspace at bounding box center [784, 375] width 1568 height 751
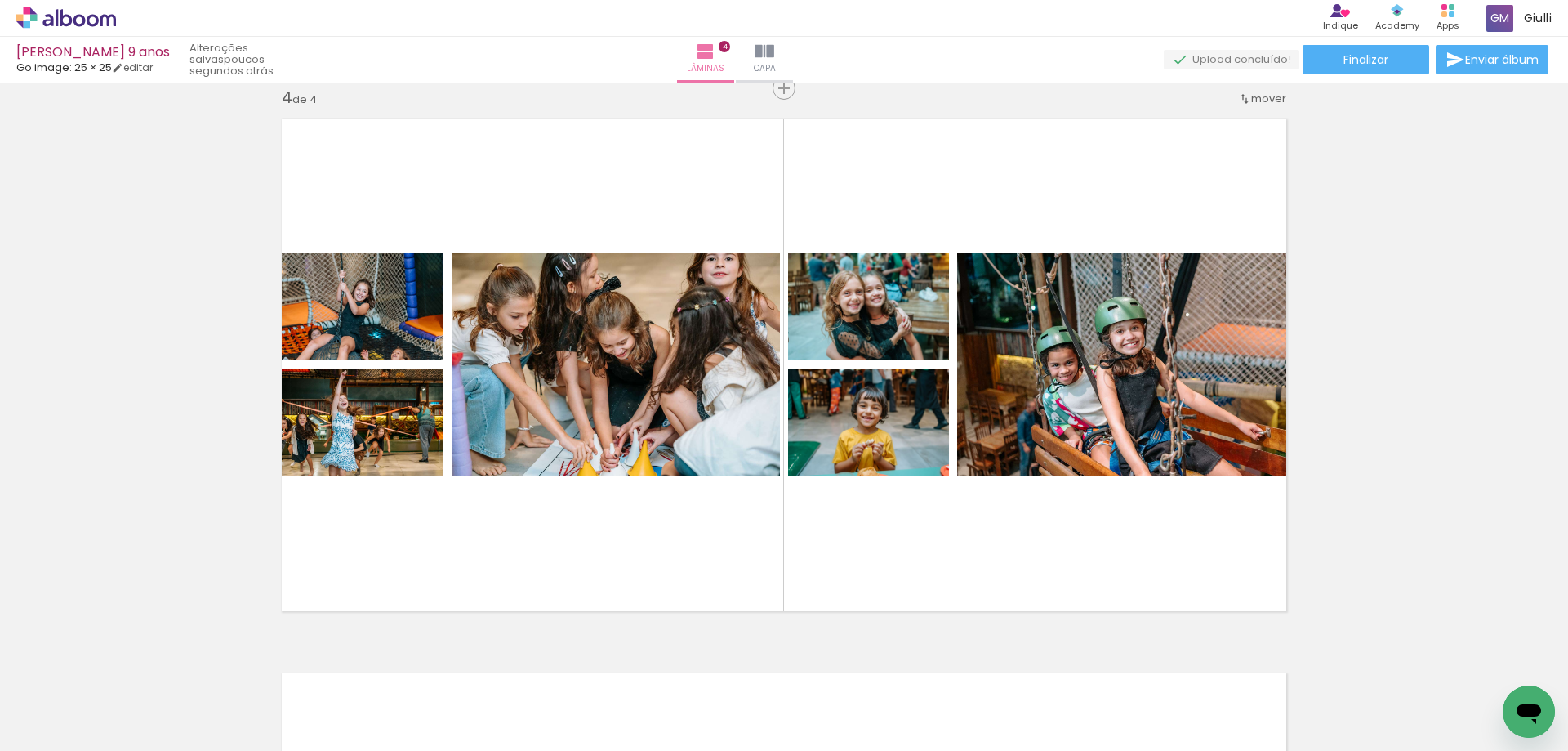
scroll to position [0, 2450]
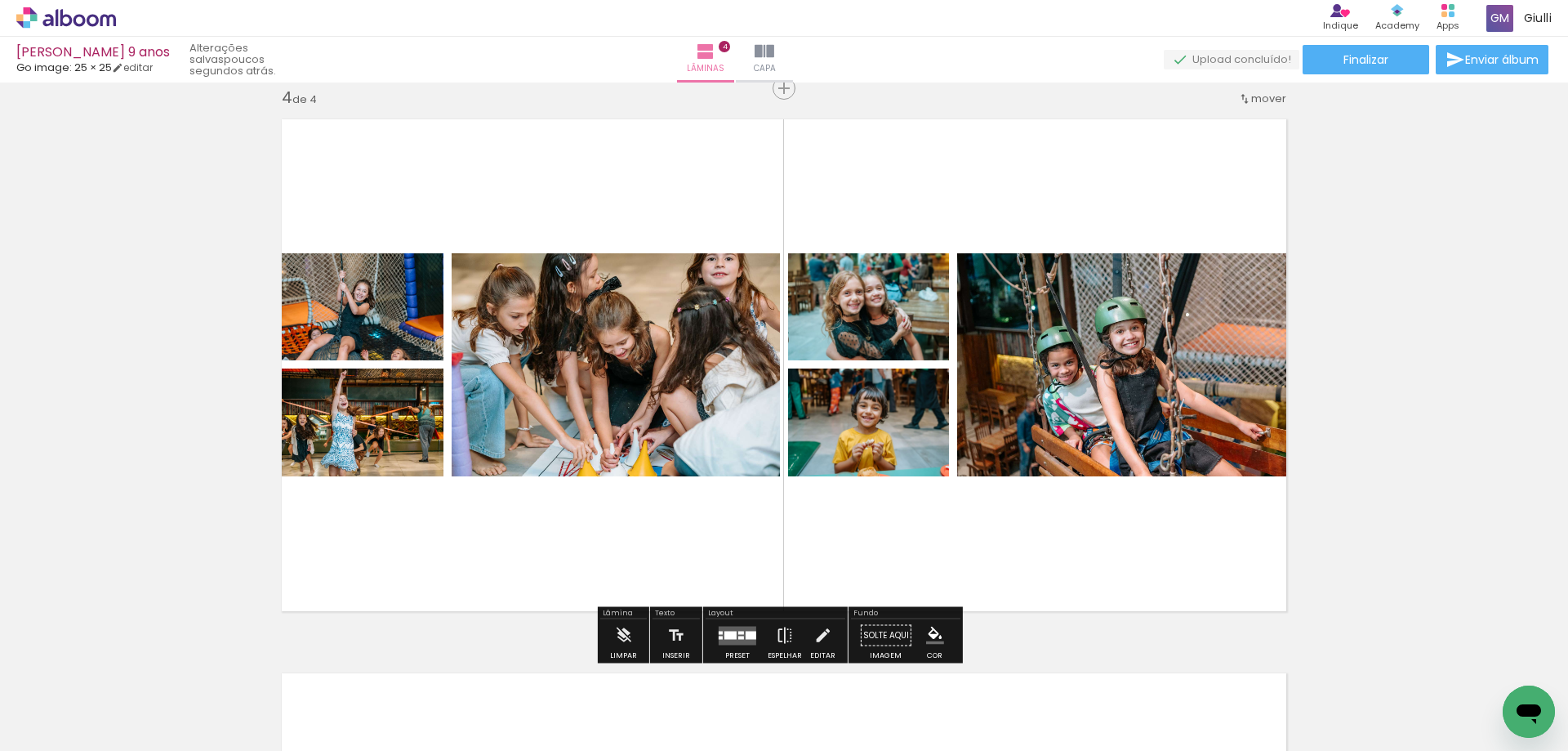
click at [739, 631] on div at bounding box center [741, 633] width 6 height 3
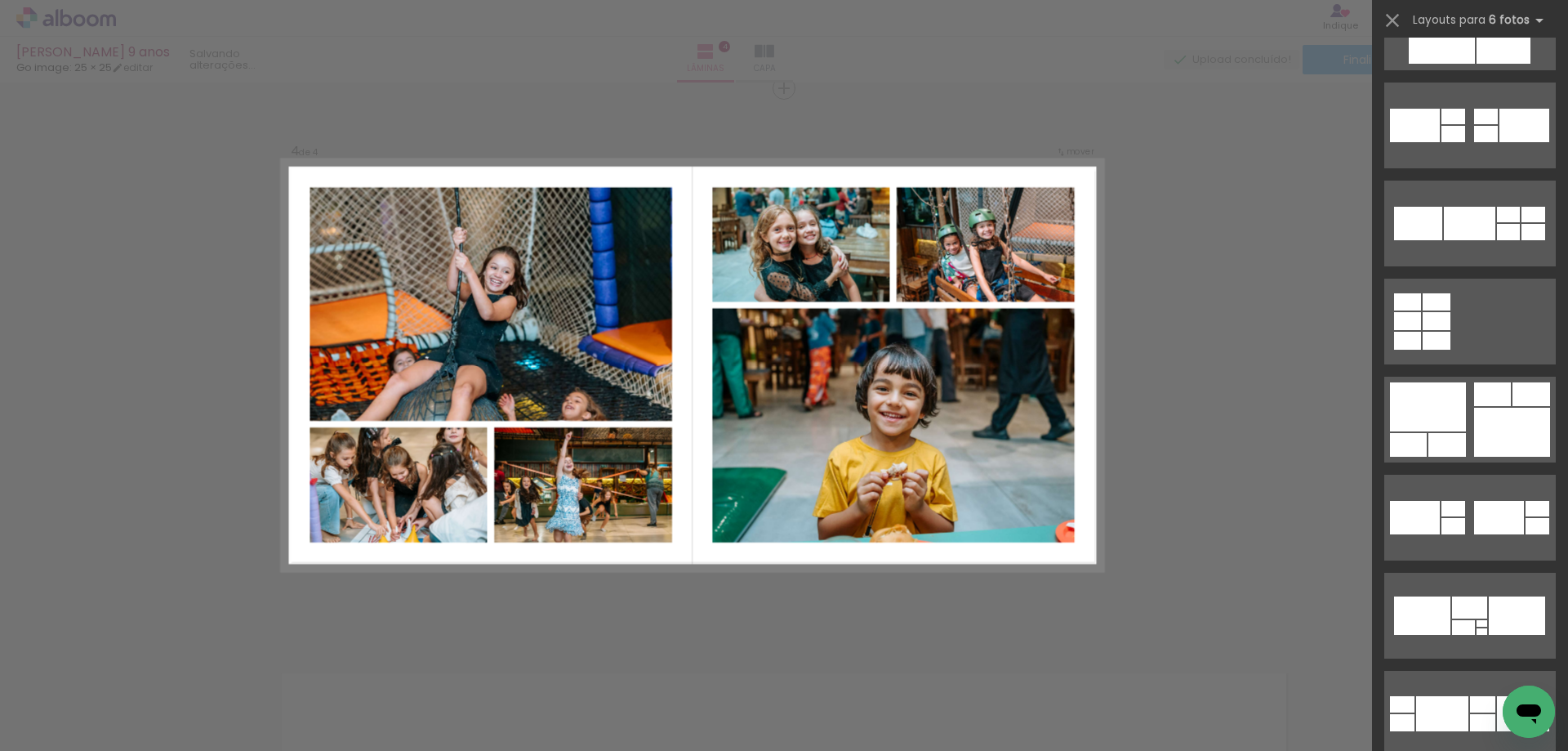
scroll to position [6290, 0]
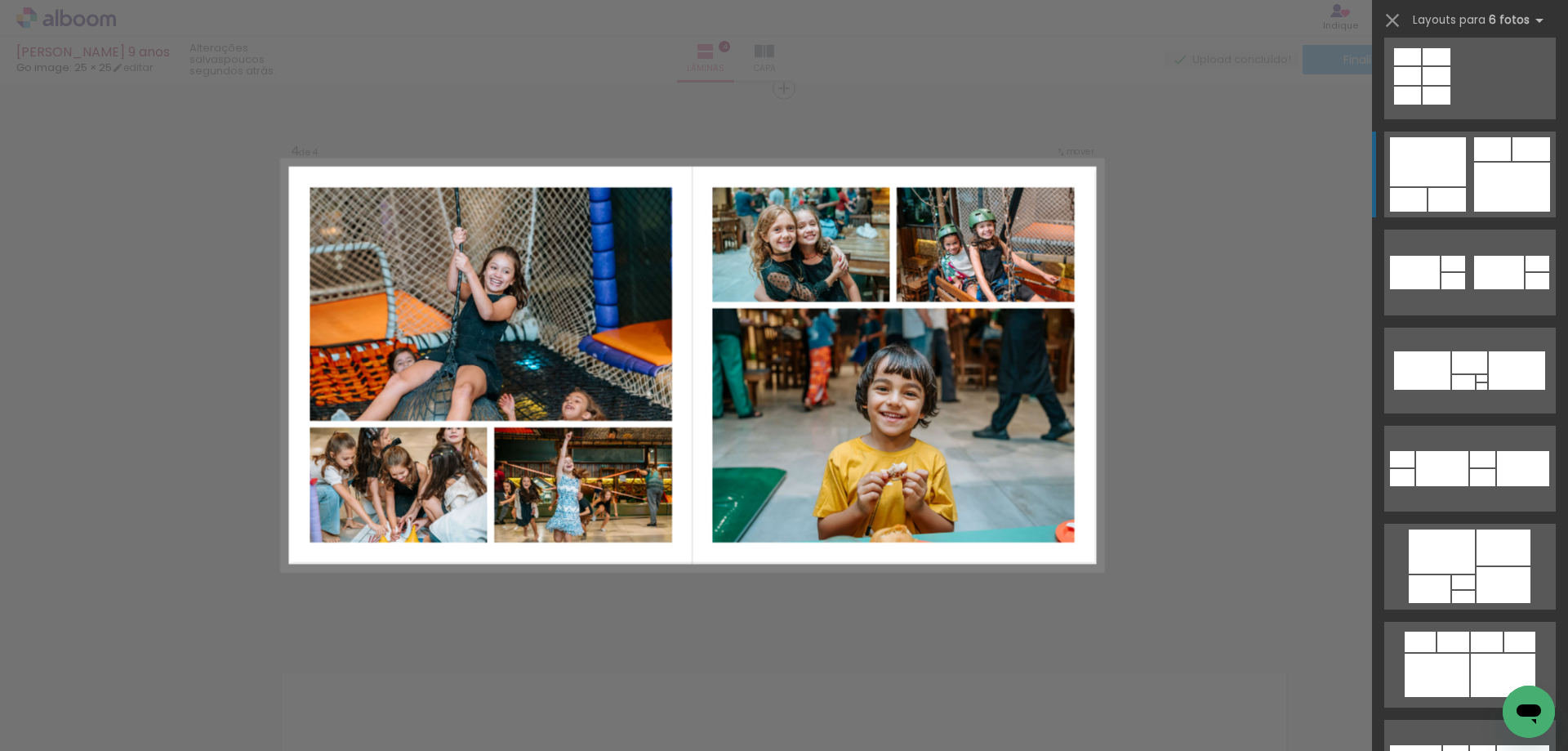
click at [1466, 165] on quentale-layouter at bounding box center [1470, 174] width 171 height 86
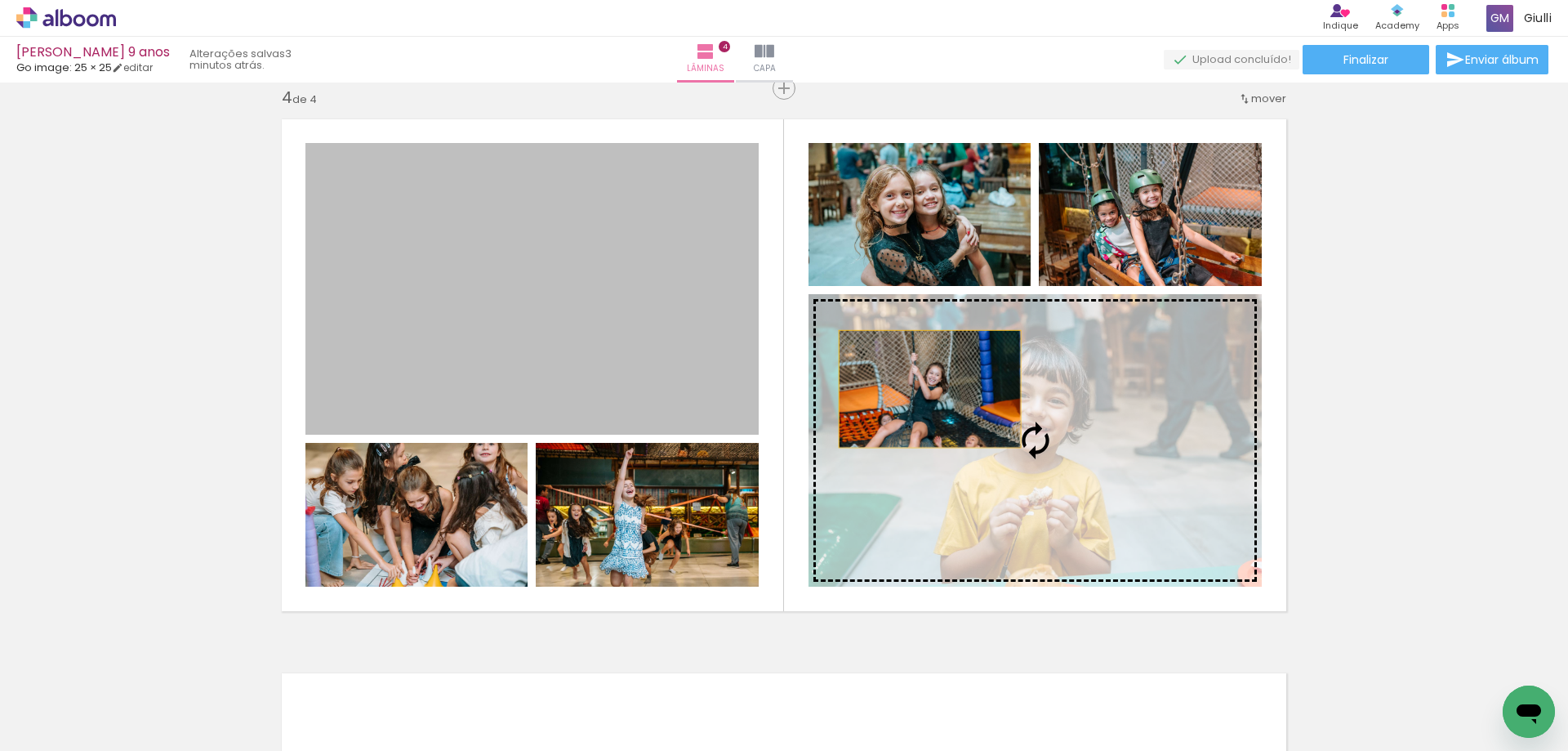
drag, startPoint x: 698, startPoint y: 327, endPoint x: 959, endPoint y: 400, distance: 271.0
click at [0, 0] on slot at bounding box center [0, 0] width 0 height 0
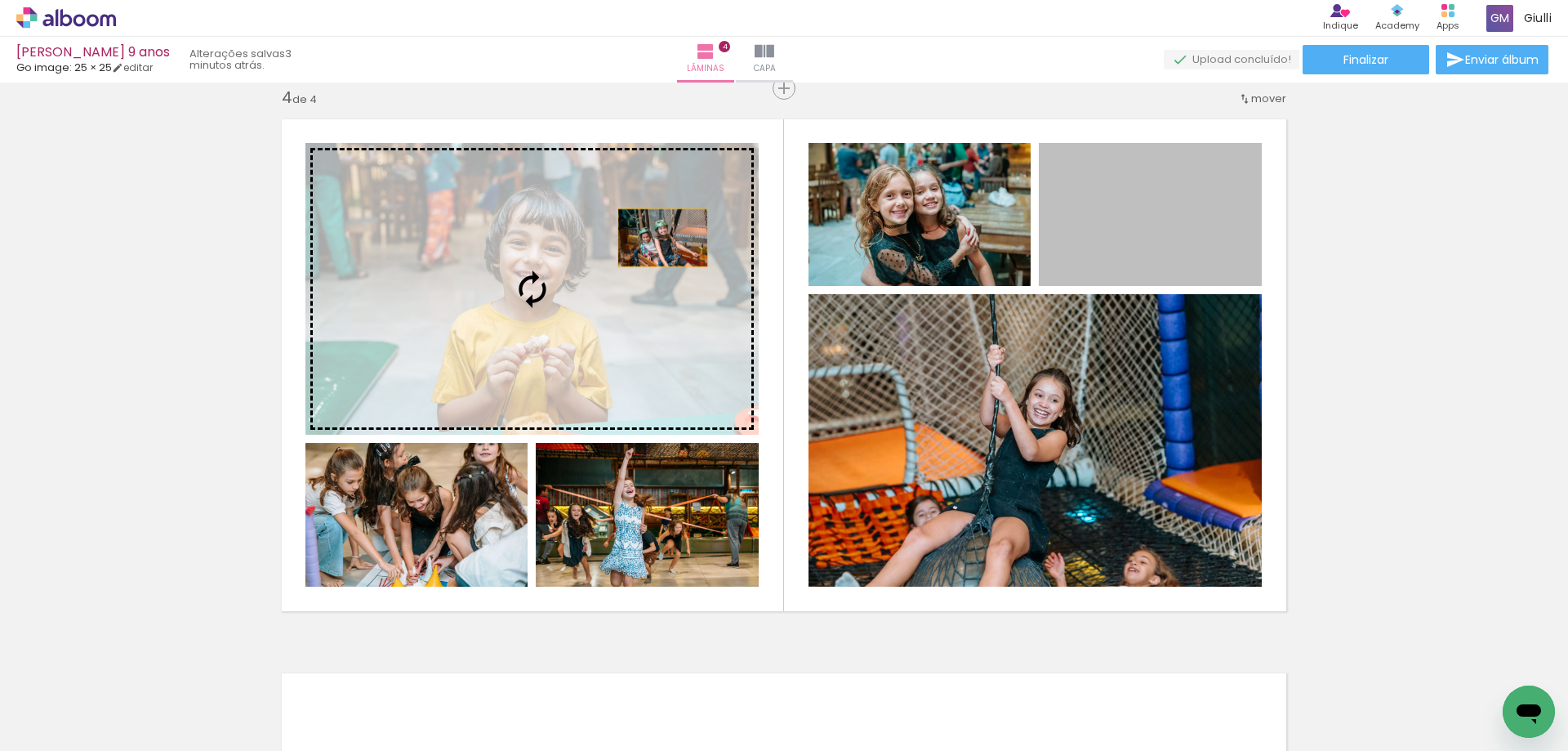
drag, startPoint x: 1175, startPoint y: 235, endPoint x: 657, endPoint y: 238, distance: 518.0
click at [0, 0] on slot at bounding box center [0, 0] width 0 height 0
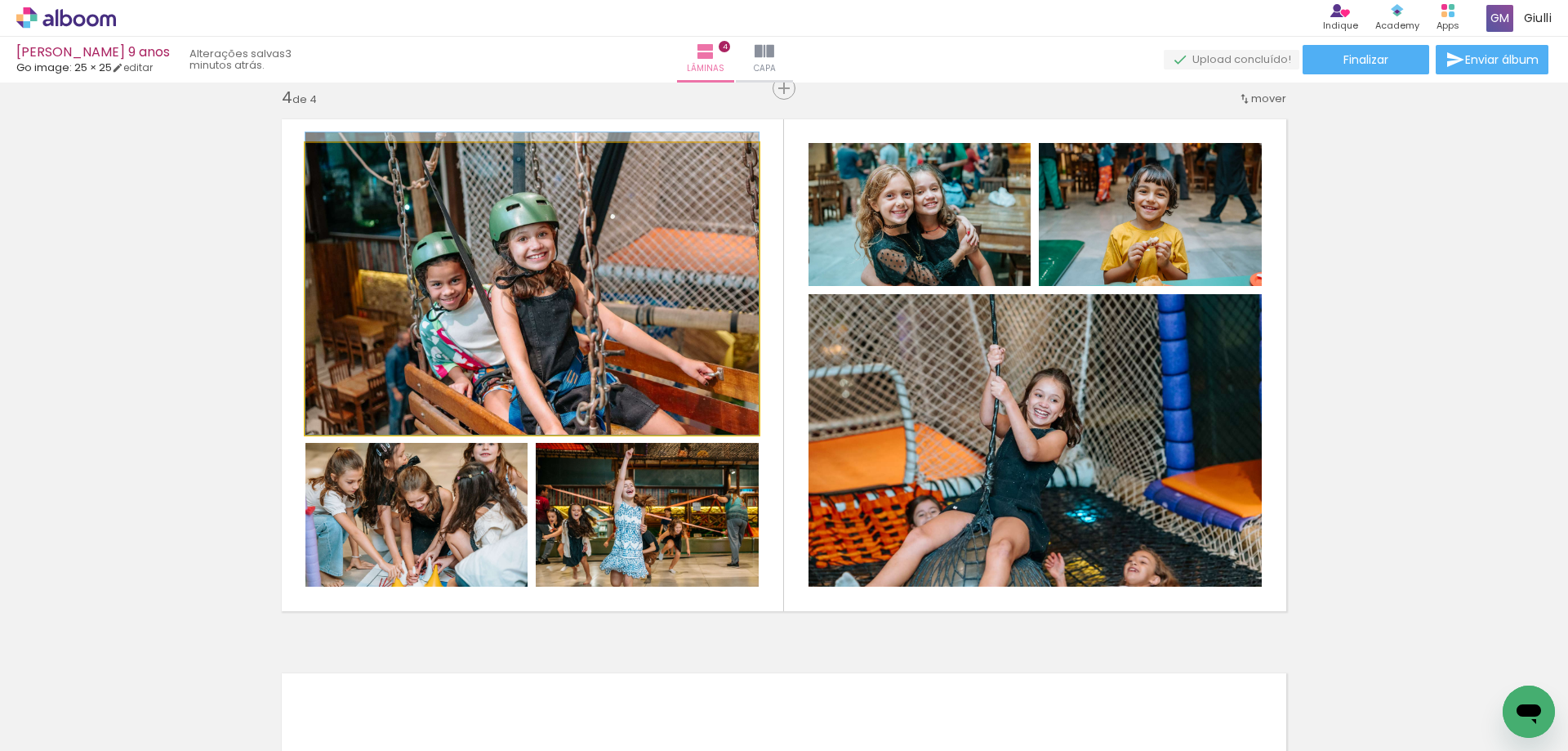
drag, startPoint x: 593, startPoint y: 339, endPoint x: 582, endPoint y: 332, distance: 13.0
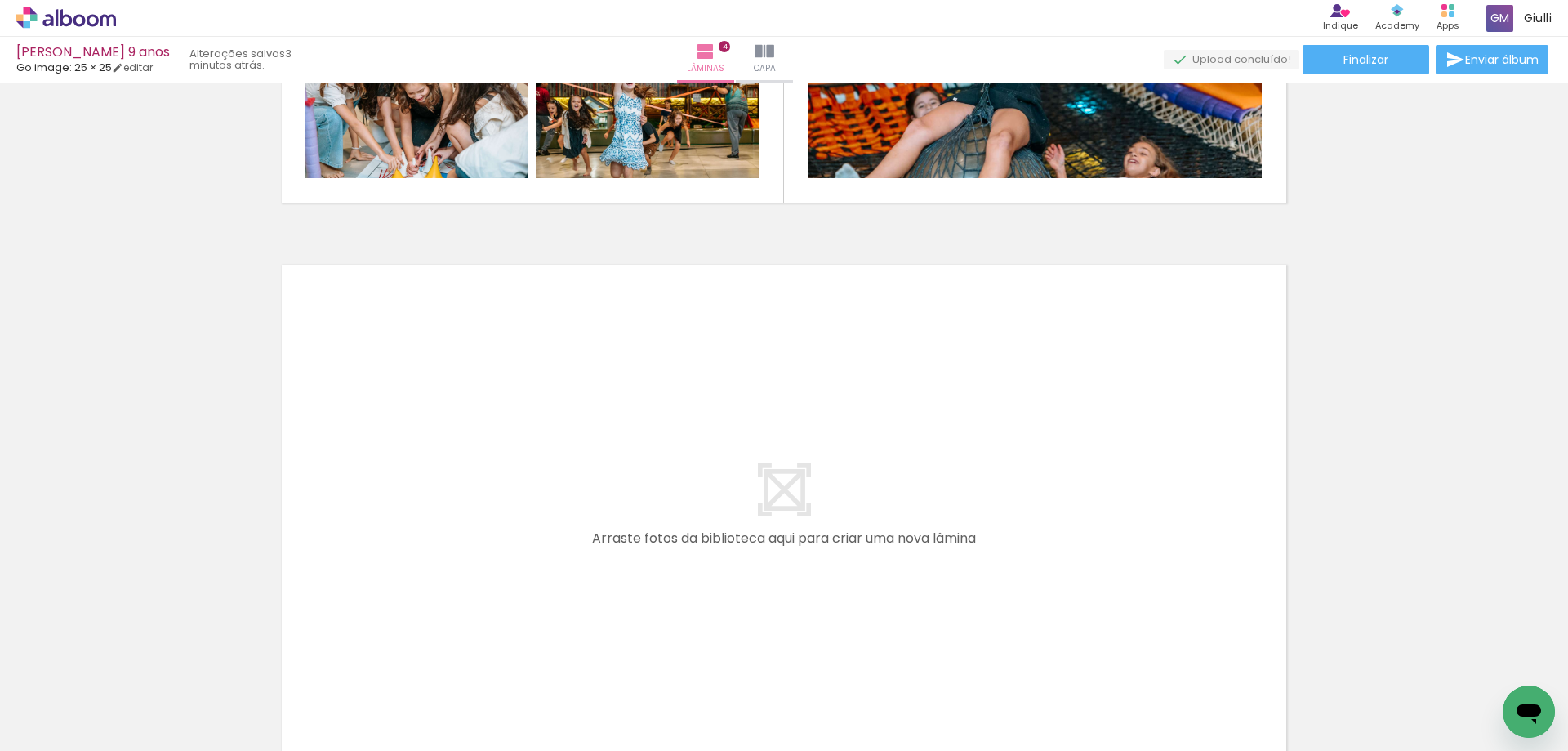
scroll to position [2173, 0]
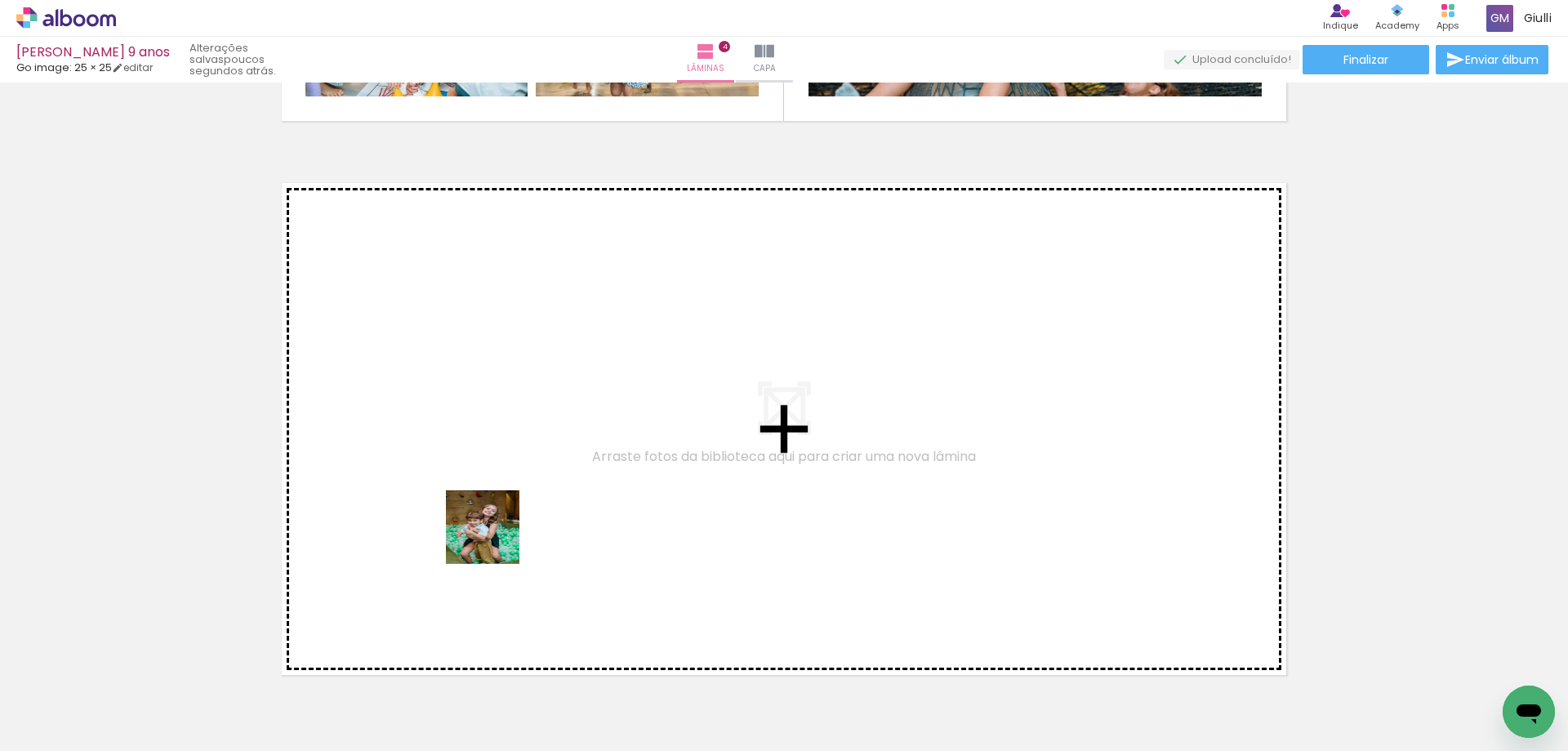
drag, startPoint x: 472, startPoint y: 702, endPoint x: 538, endPoint y: 659, distance: 78.8
click at [499, 522] on quentale-workspace at bounding box center [784, 375] width 1568 height 751
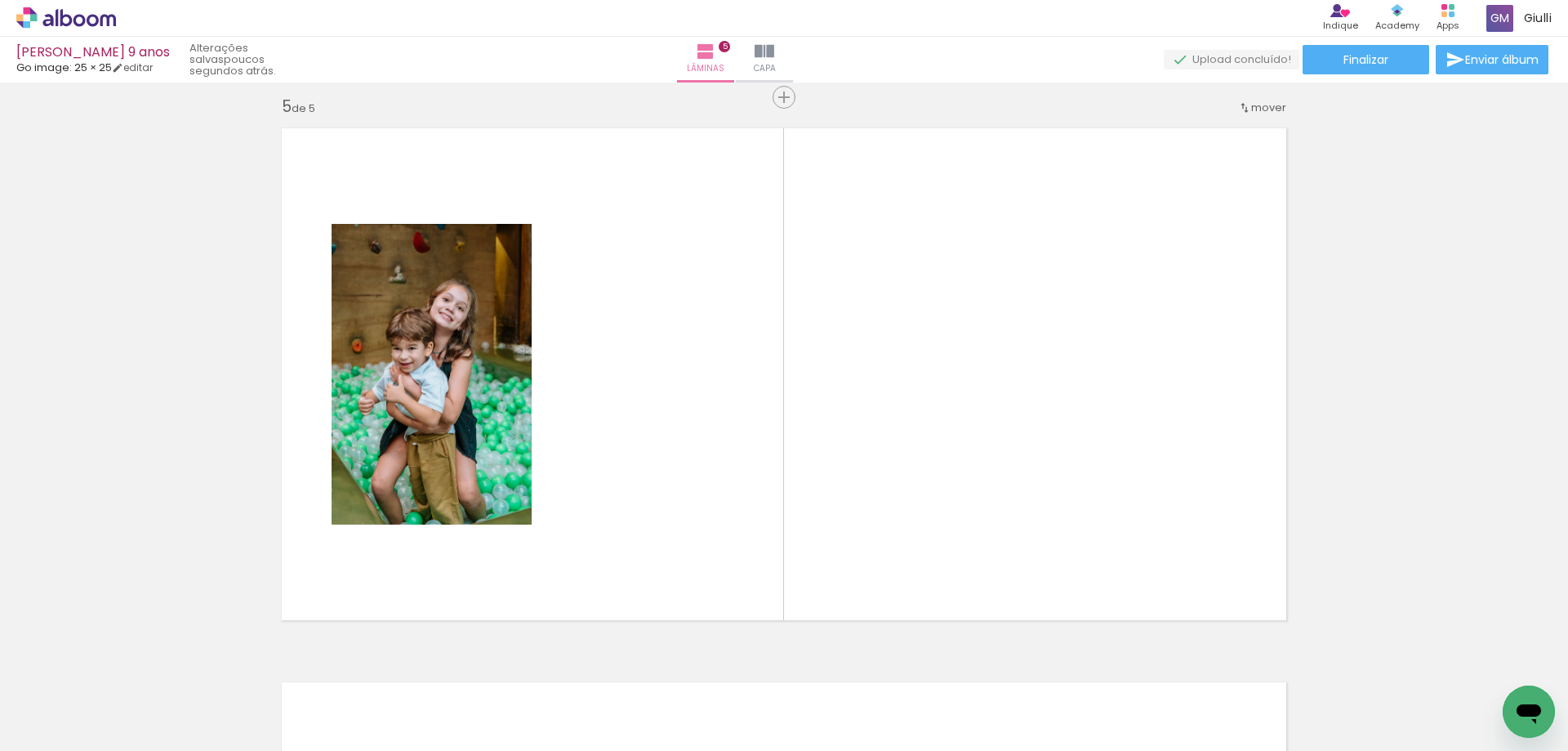
scroll to position [2236, 0]
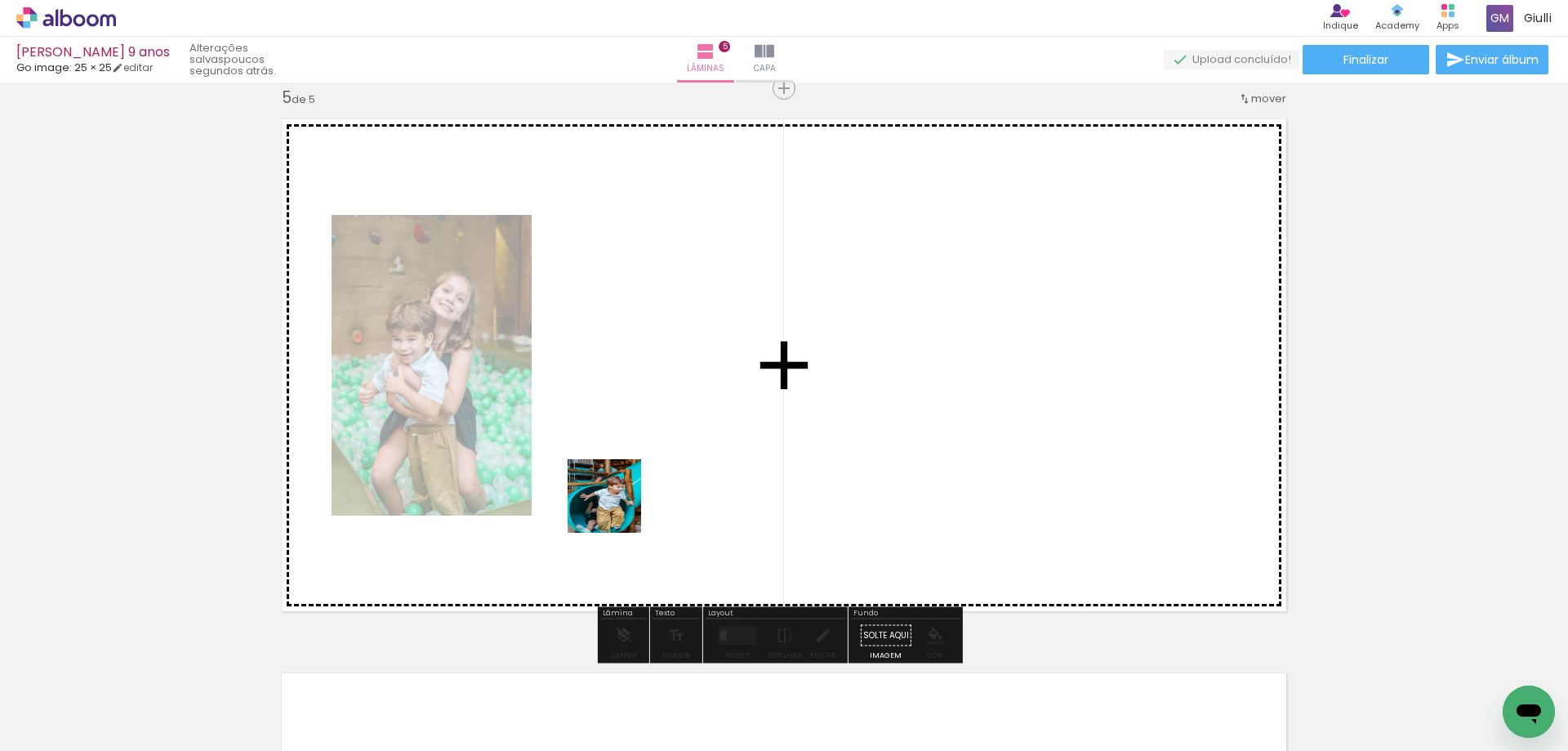
drag, startPoint x: 591, startPoint y: 645, endPoint x: 632, endPoint y: 638, distance: 41.6
click at [620, 479] on quentale-workspace at bounding box center [784, 375] width 1568 height 751
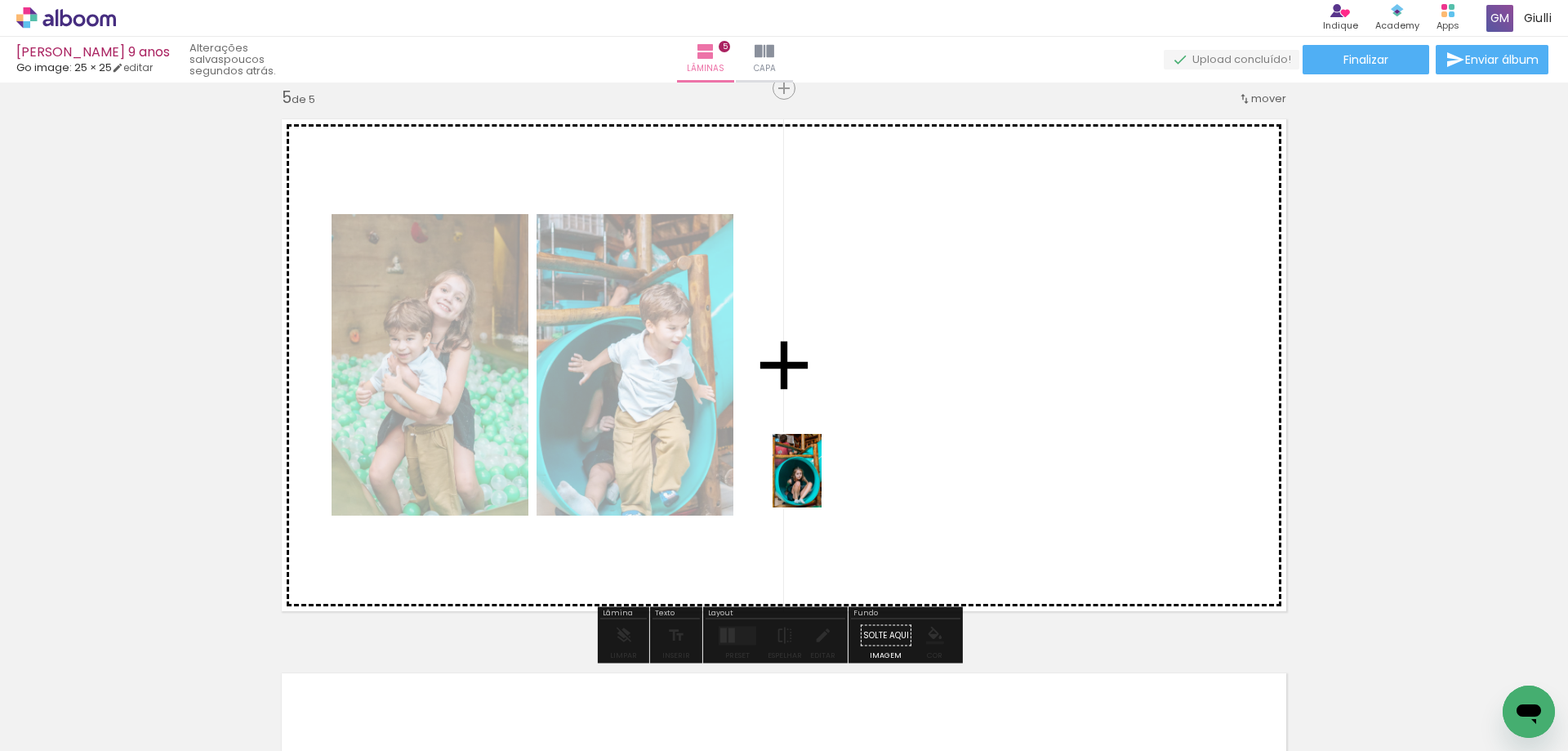
drag, startPoint x: 641, startPoint y: 715, endPoint x: 821, endPoint y: 483, distance: 293.6
click at [821, 483] on quentale-workspace at bounding box center [784, 375] width 1568 height 751
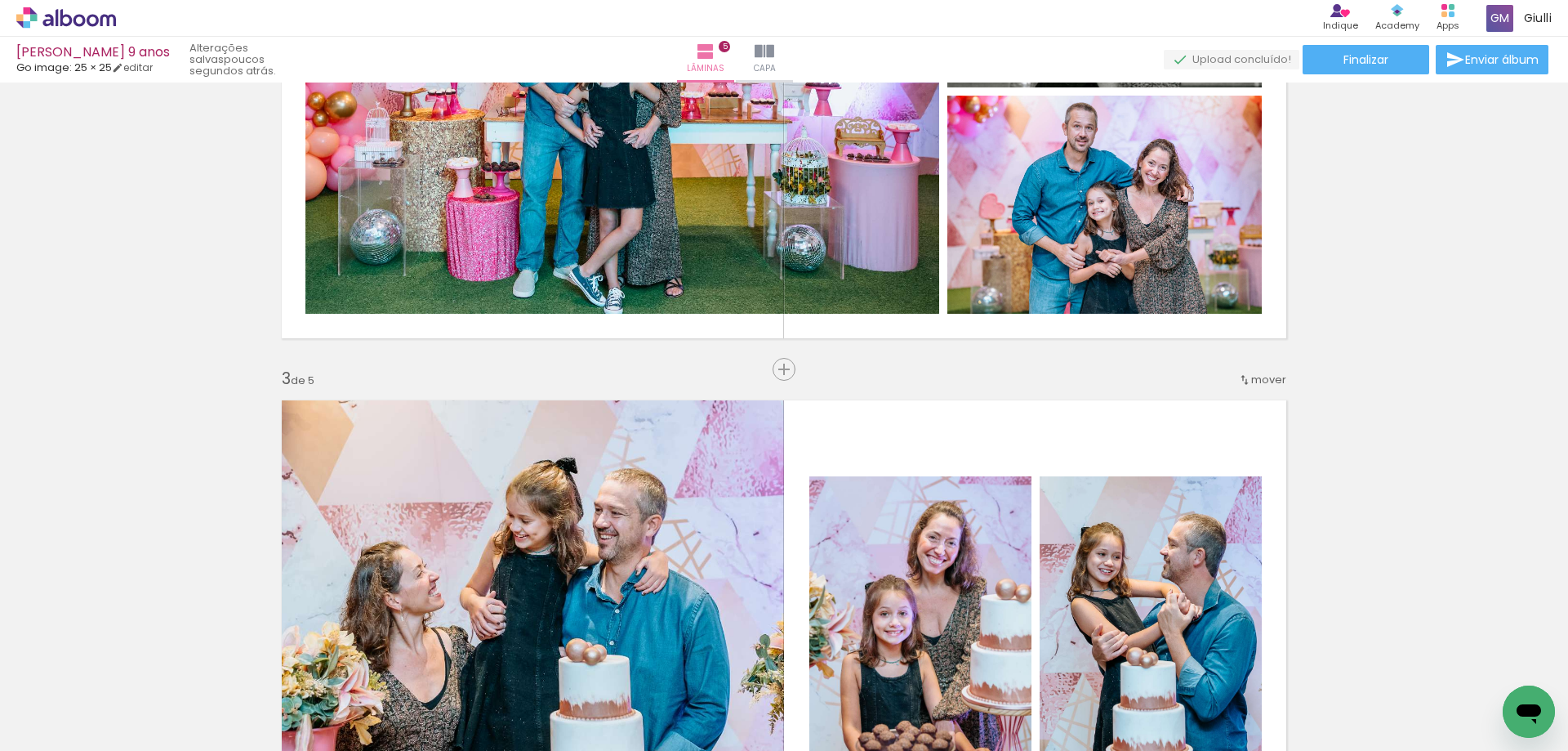
scroll to position [767, 0]
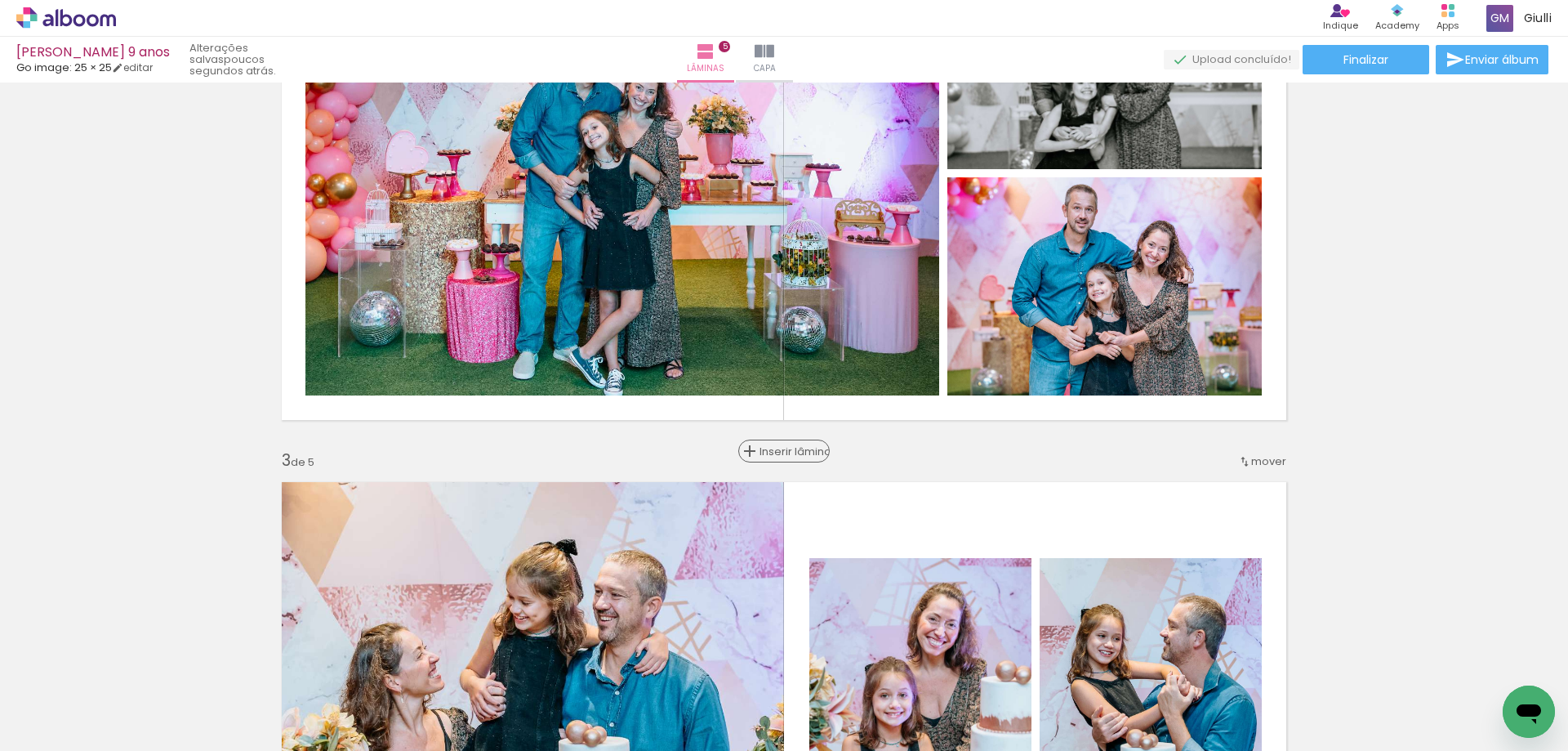
click at [783, 461] on paper-button "Inserir lâmina" at bounding box center [784, 451] width 91 height 23
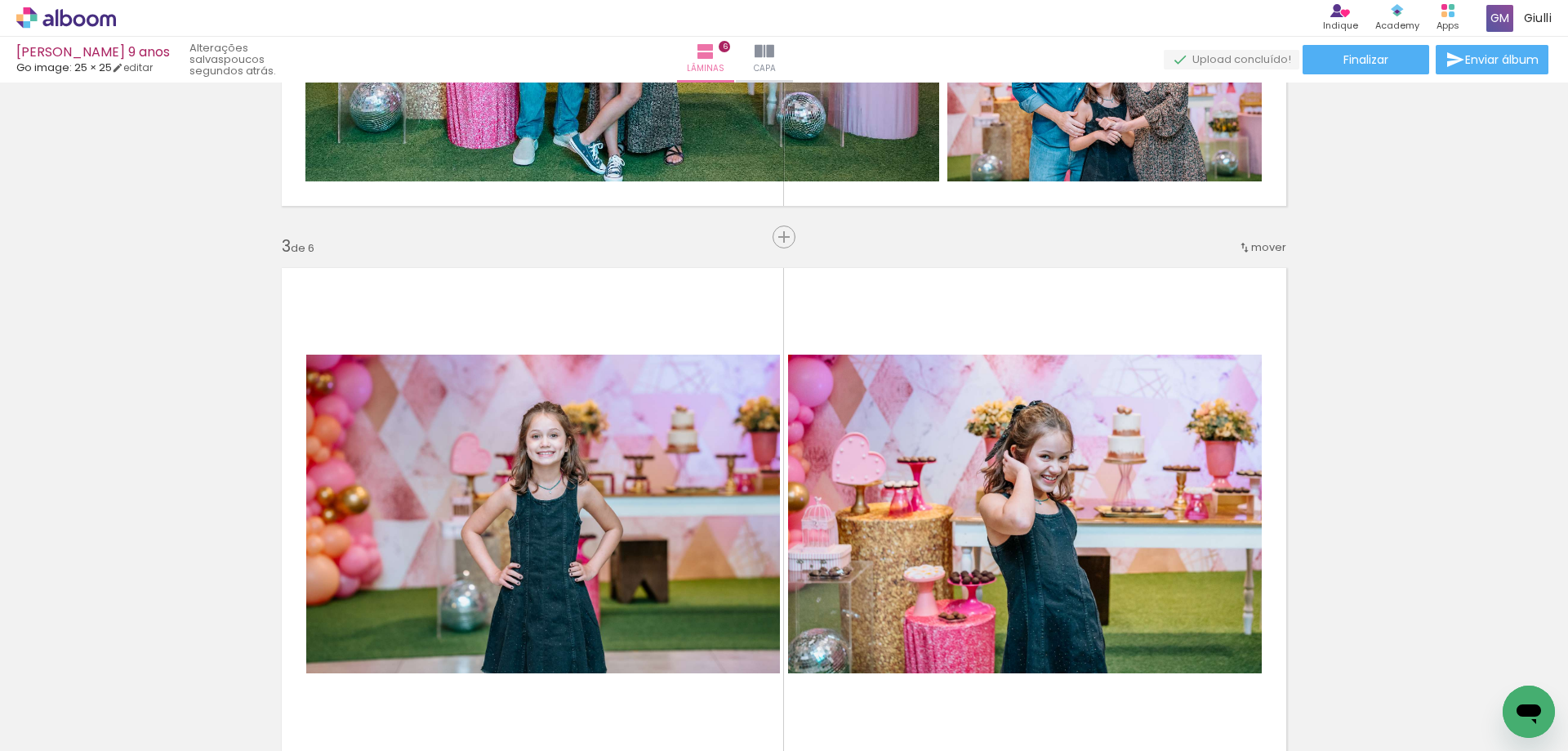
scroll to position [1143, 0]
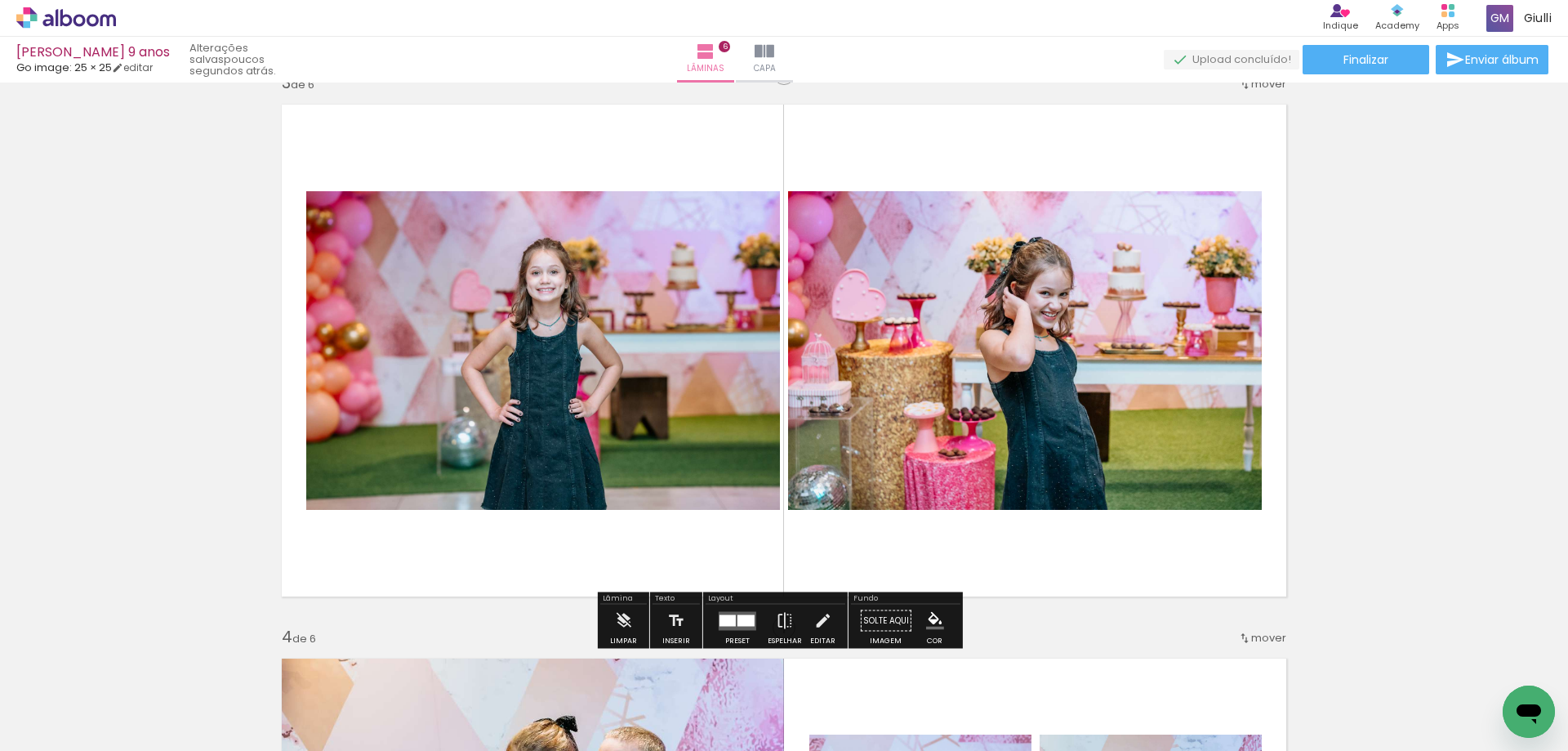
click at [738, 620] on div at bounding box center [747, 620] width 17 height 11
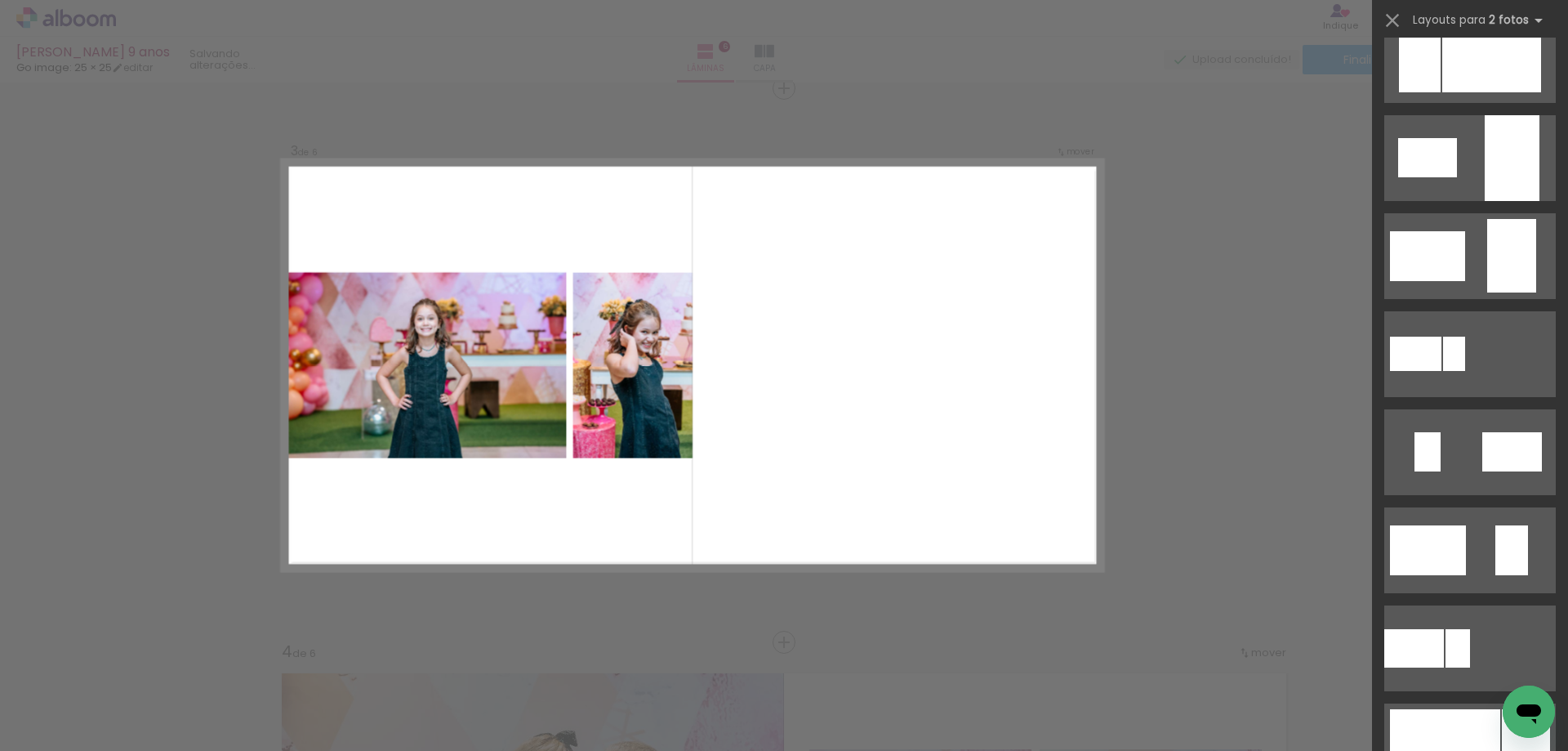
scroll to position [2940, 0]
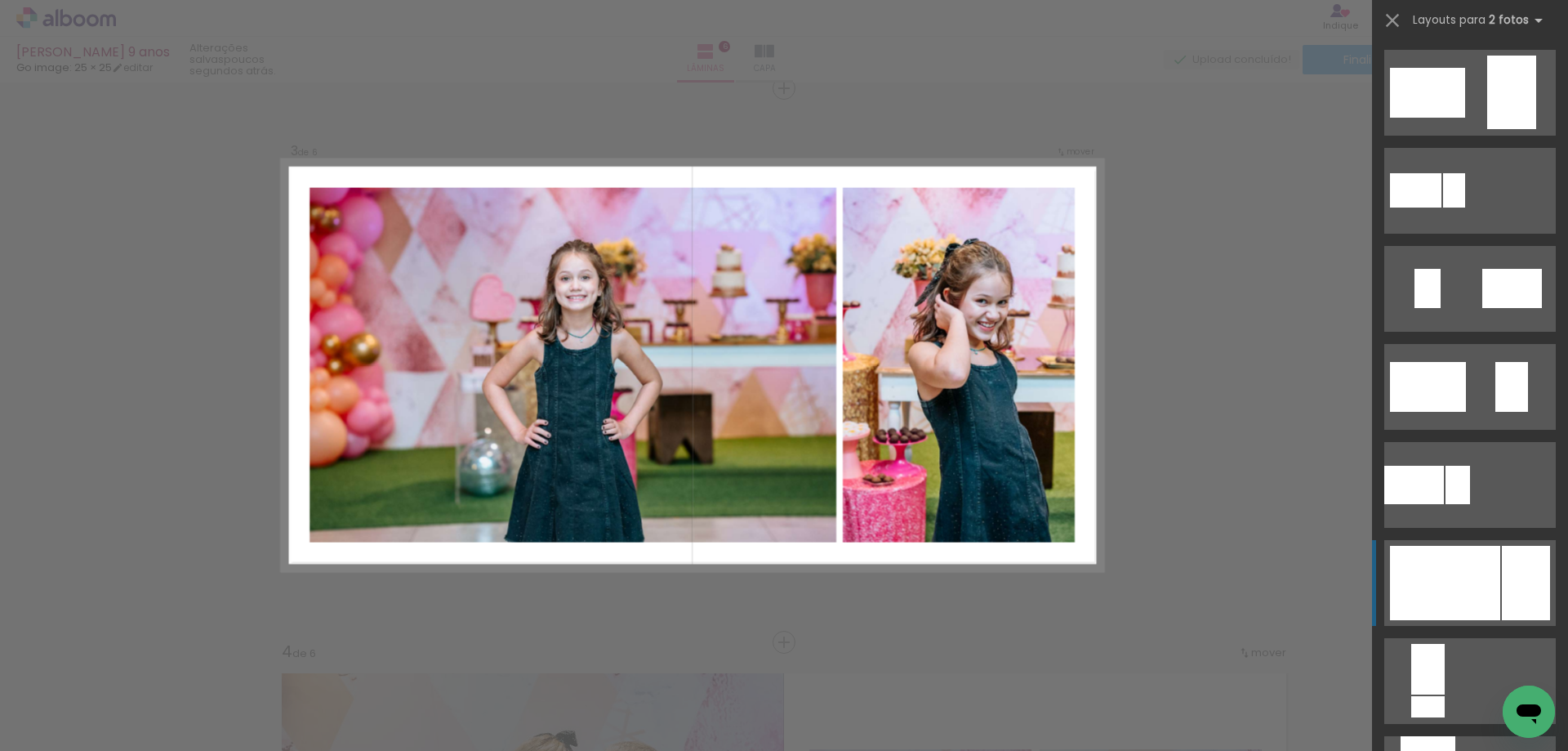
click at [1474, 559] on div at bounding box center [1445, 582] width 111 height 74
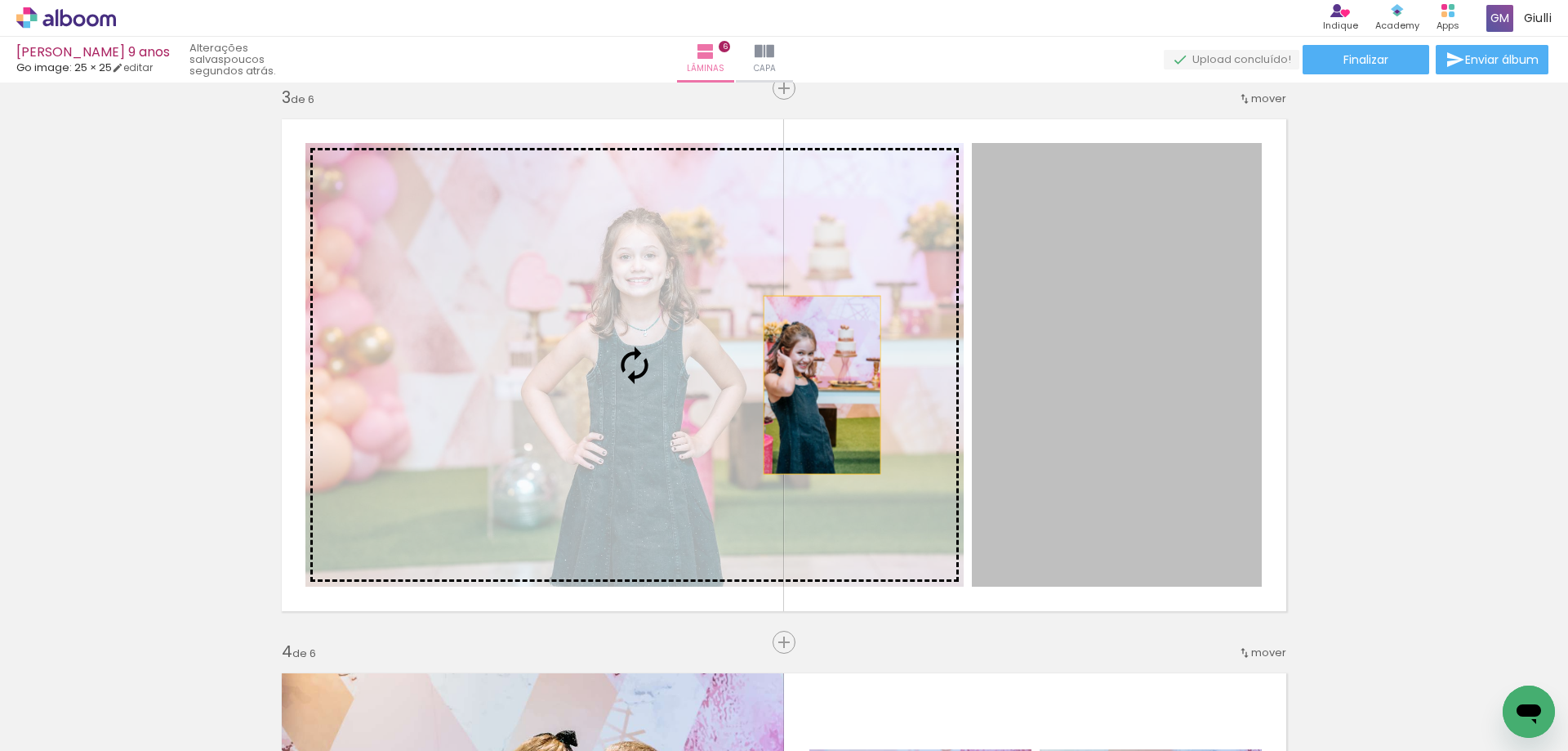
drag, startPoint x: 1069, startPoint y: 430, endPoint x: 816, endPoint y: 385, distance: 257.0
click at [0, 0] on slot at bounding box center [0, 0] width 0 height 0
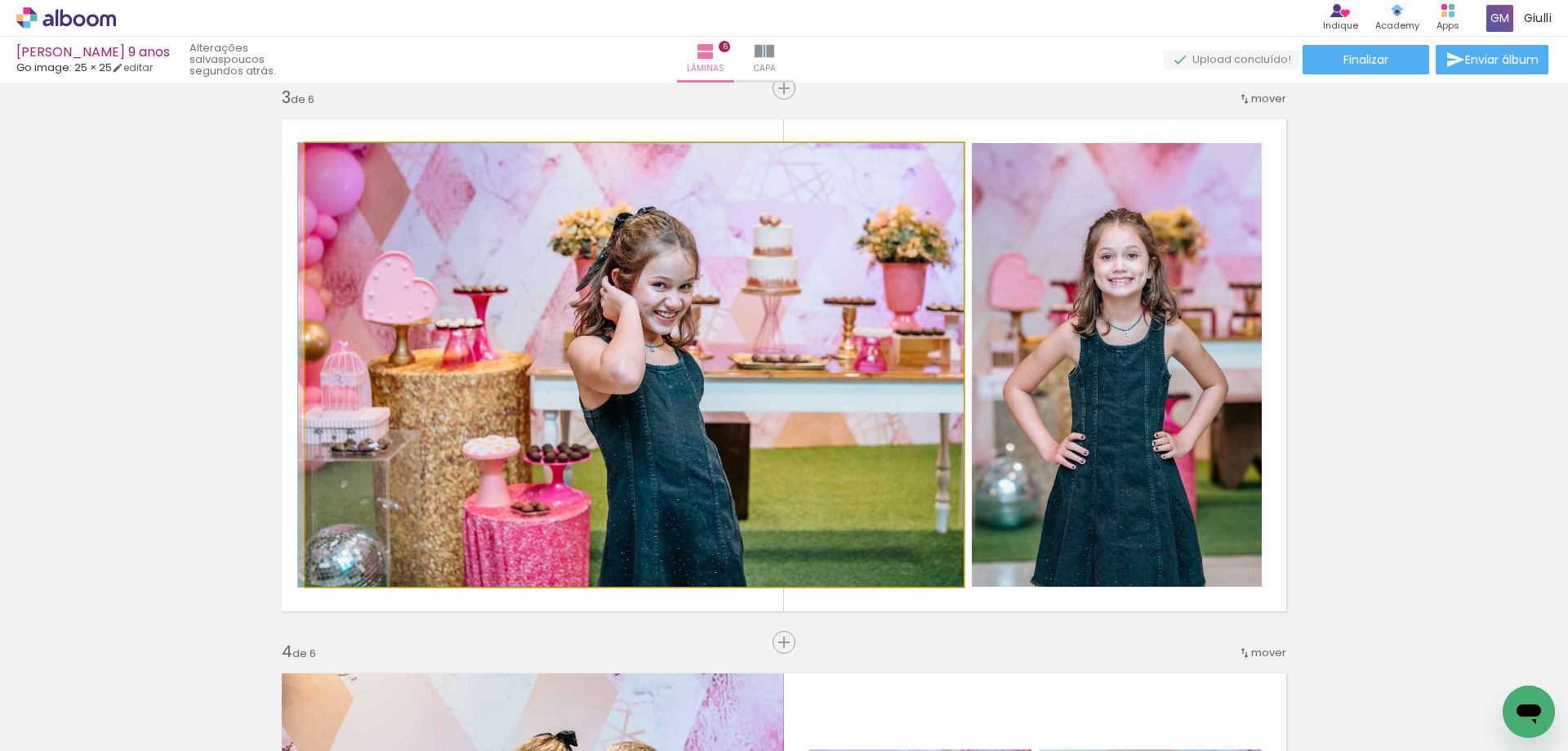
drag, startPoint x: 882, startPoint y: 460, endPoint x: 868, endPoint y: 446, distance: 19.8
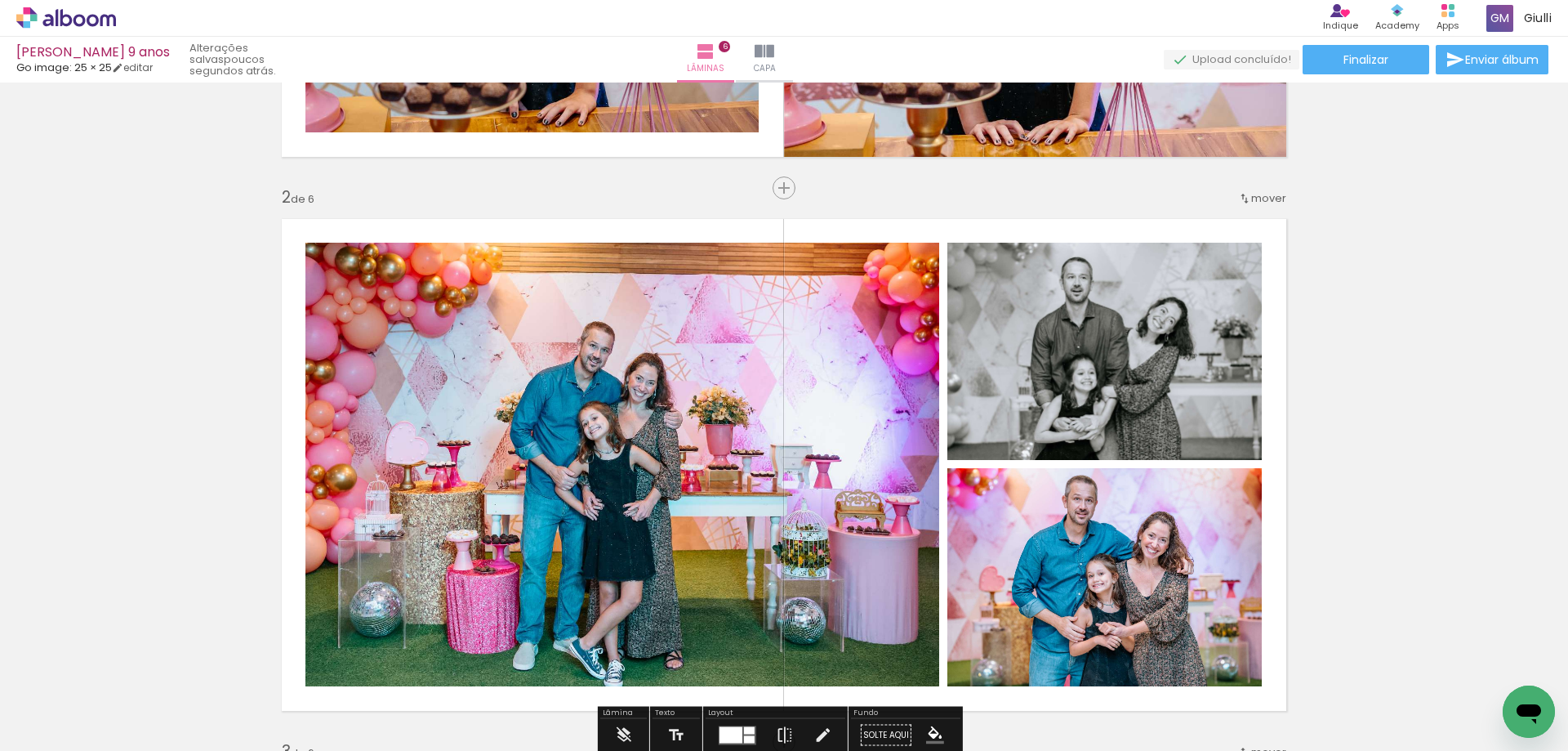
scroll to position [639, 0]
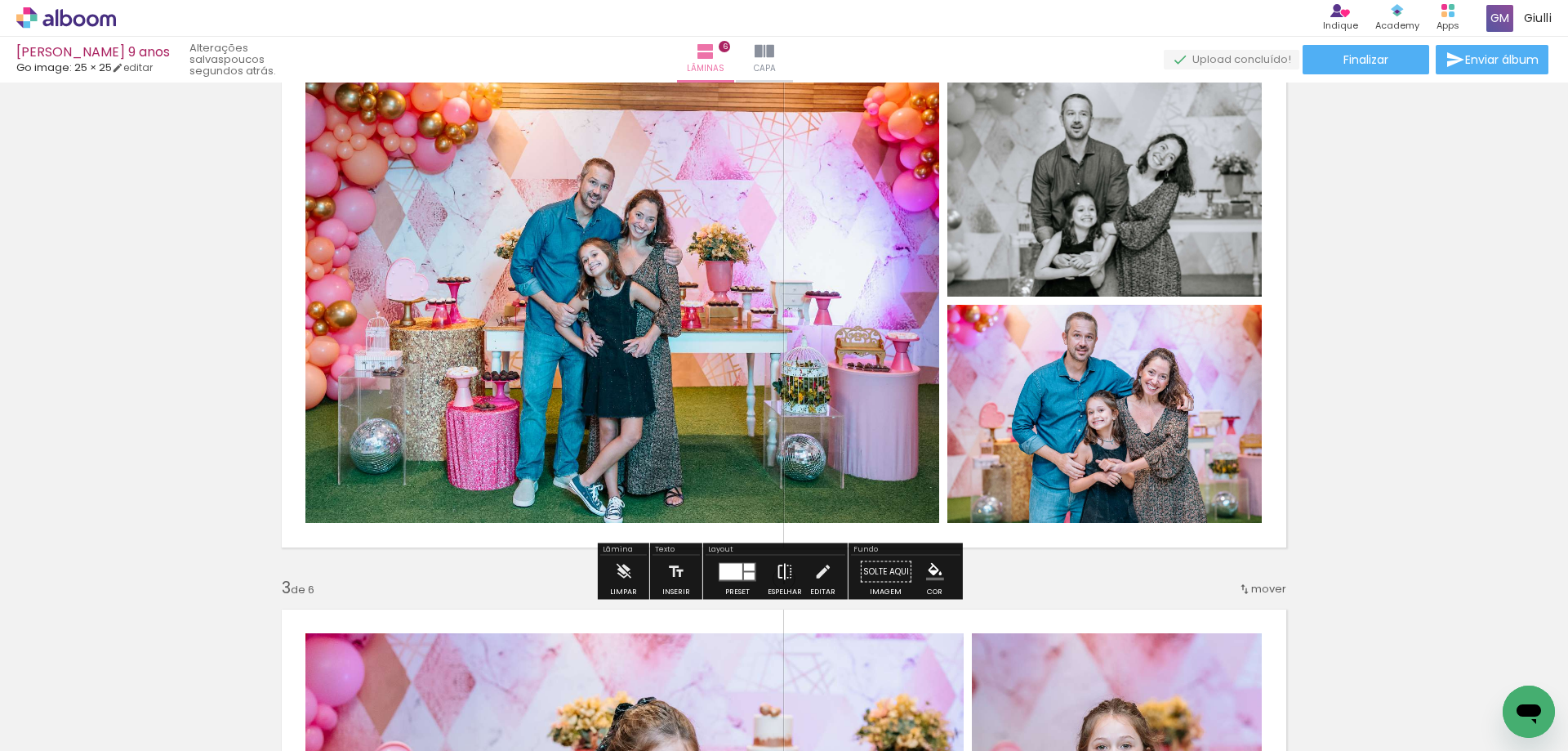
click at [776, 570] on iron-icon at bounding box center [785, 572] width 18 height 33
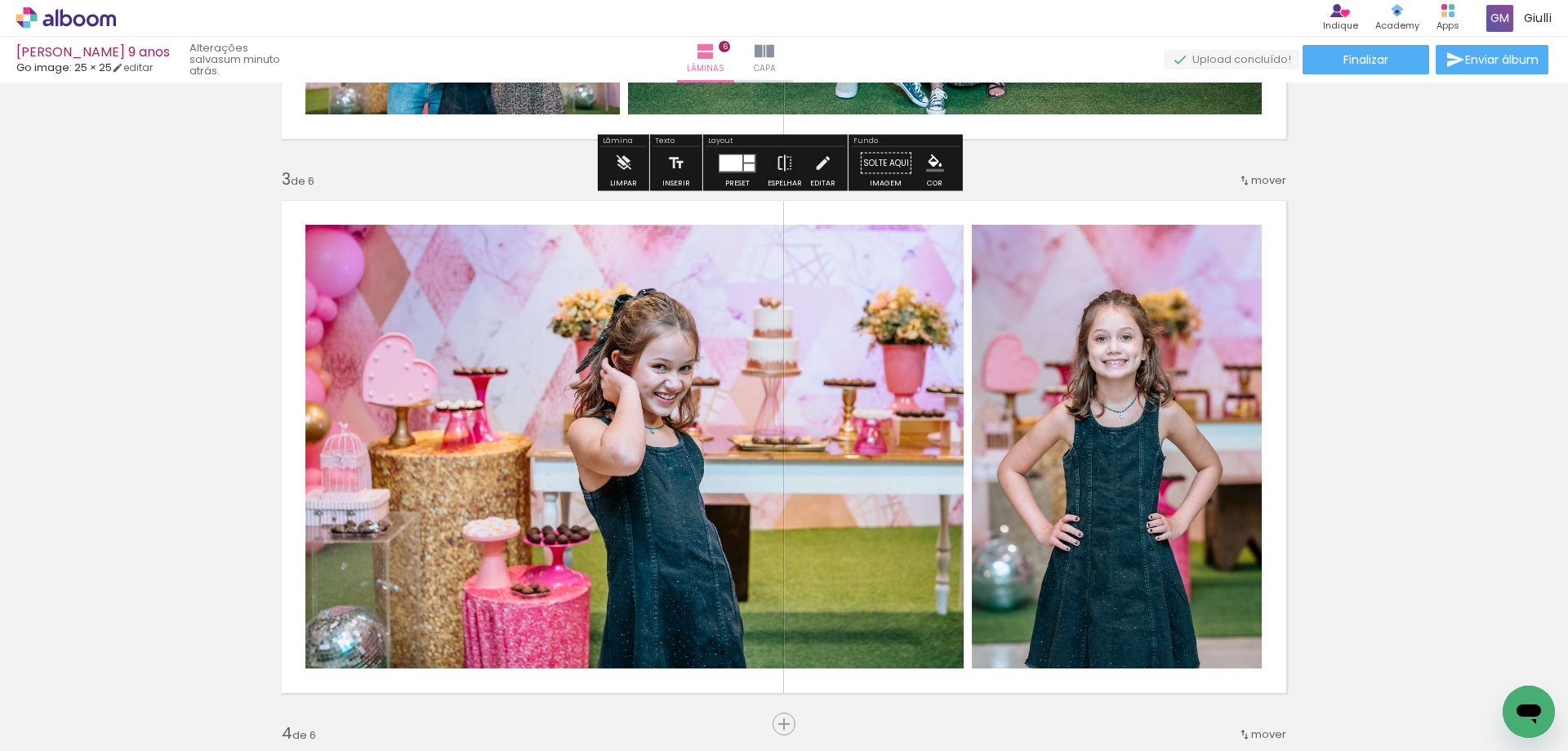
scroll to position [1129, 0]
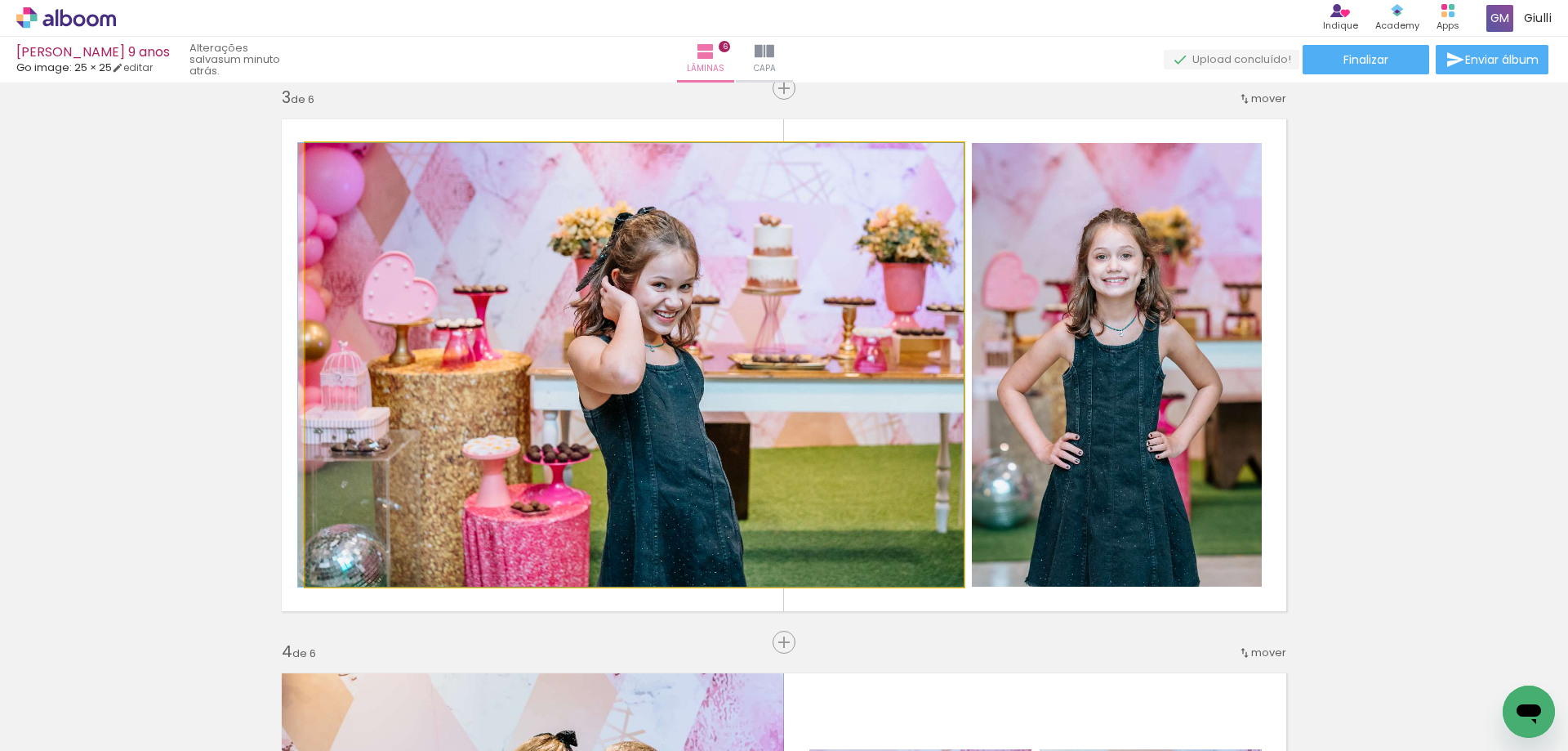
drag, startPoint x: 872, startPoint y: 447, endPoint x: 867, endPoint y: 438, distance: 10.3
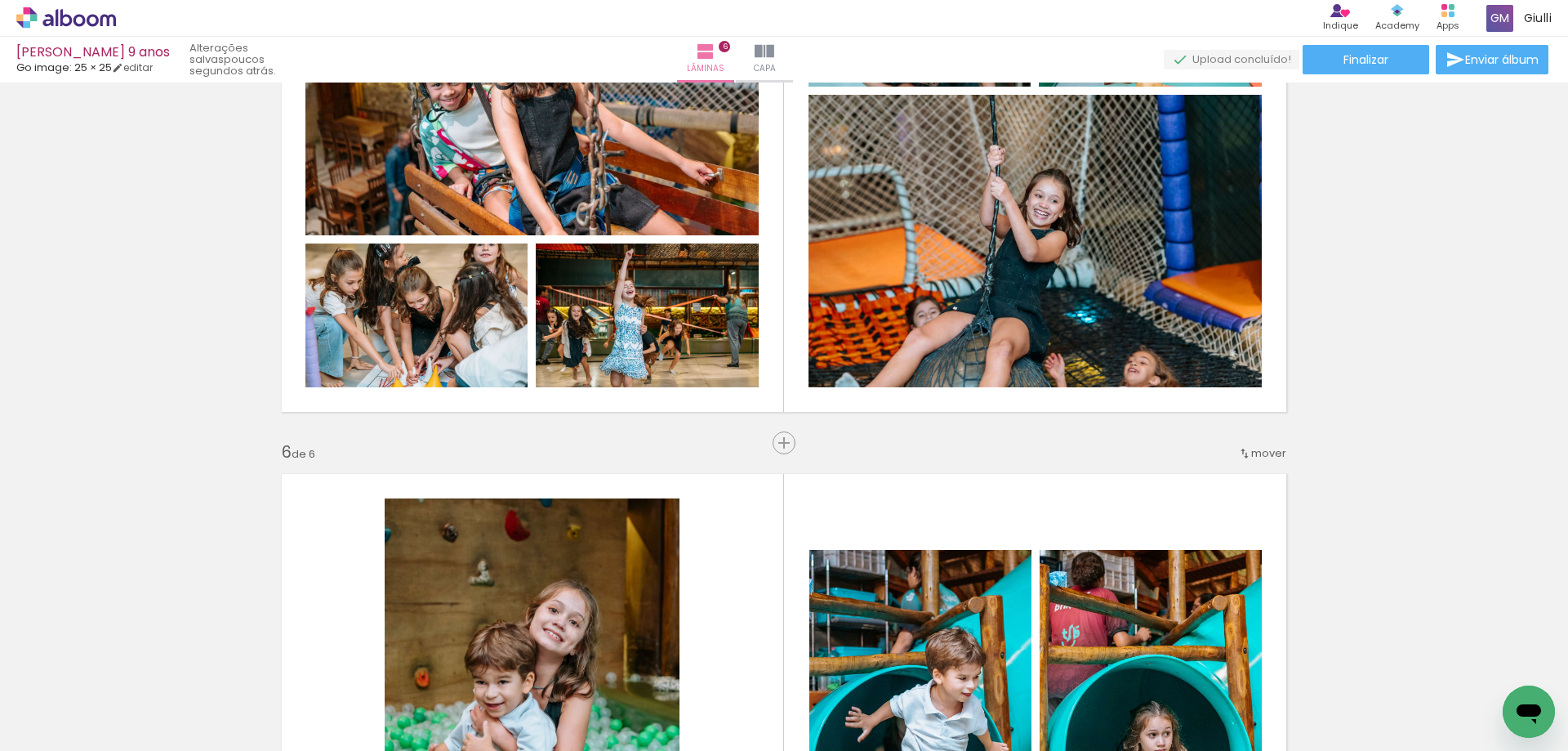
scroll to position [2518, 0]
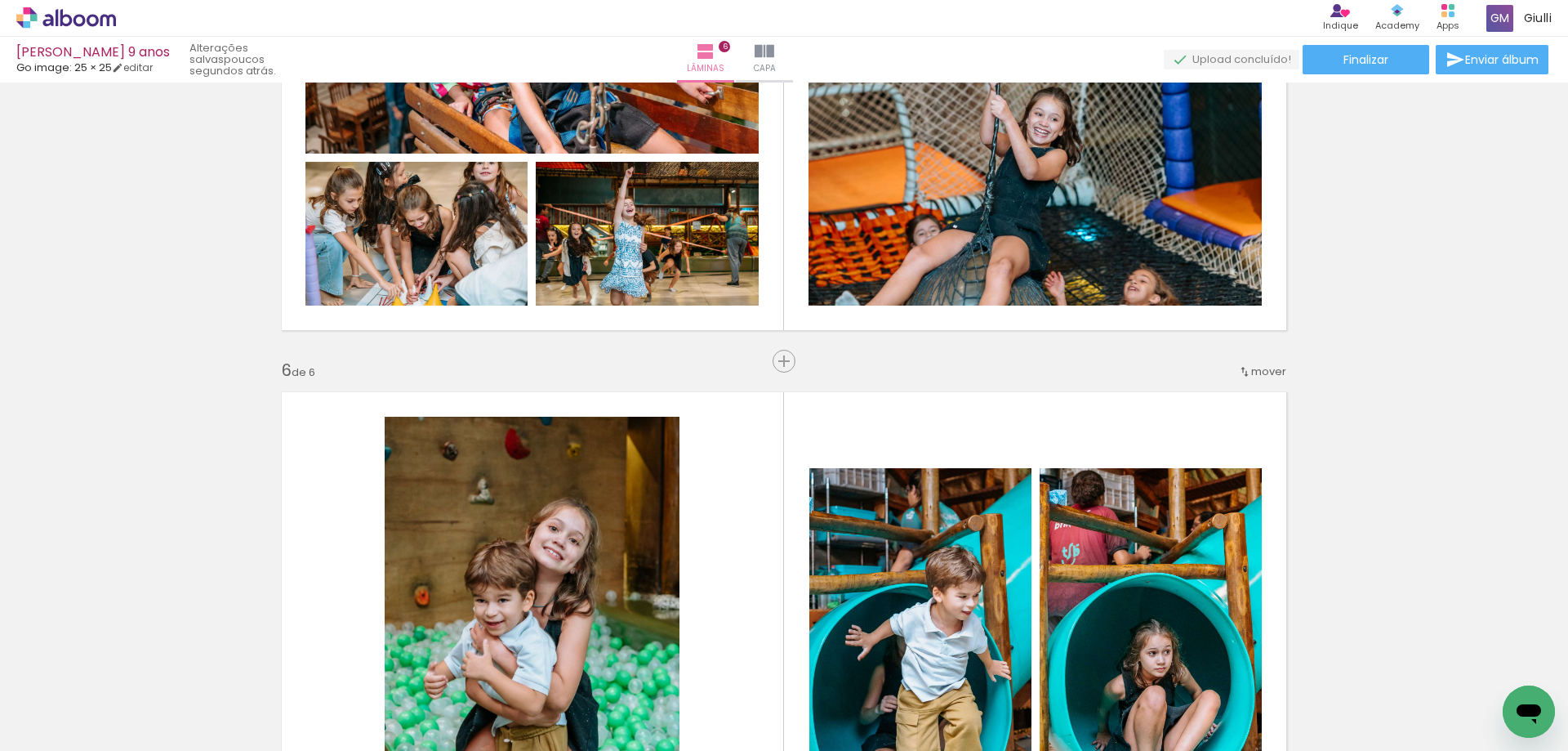
drag, startPoint x: 783, startPoint y: 353, endPoint x: 754, endPoint y: 425, distance: 77.6
click at [783, 352] on div "Inserir lâmina" at bounding box center [818, 361] width 88 height 20
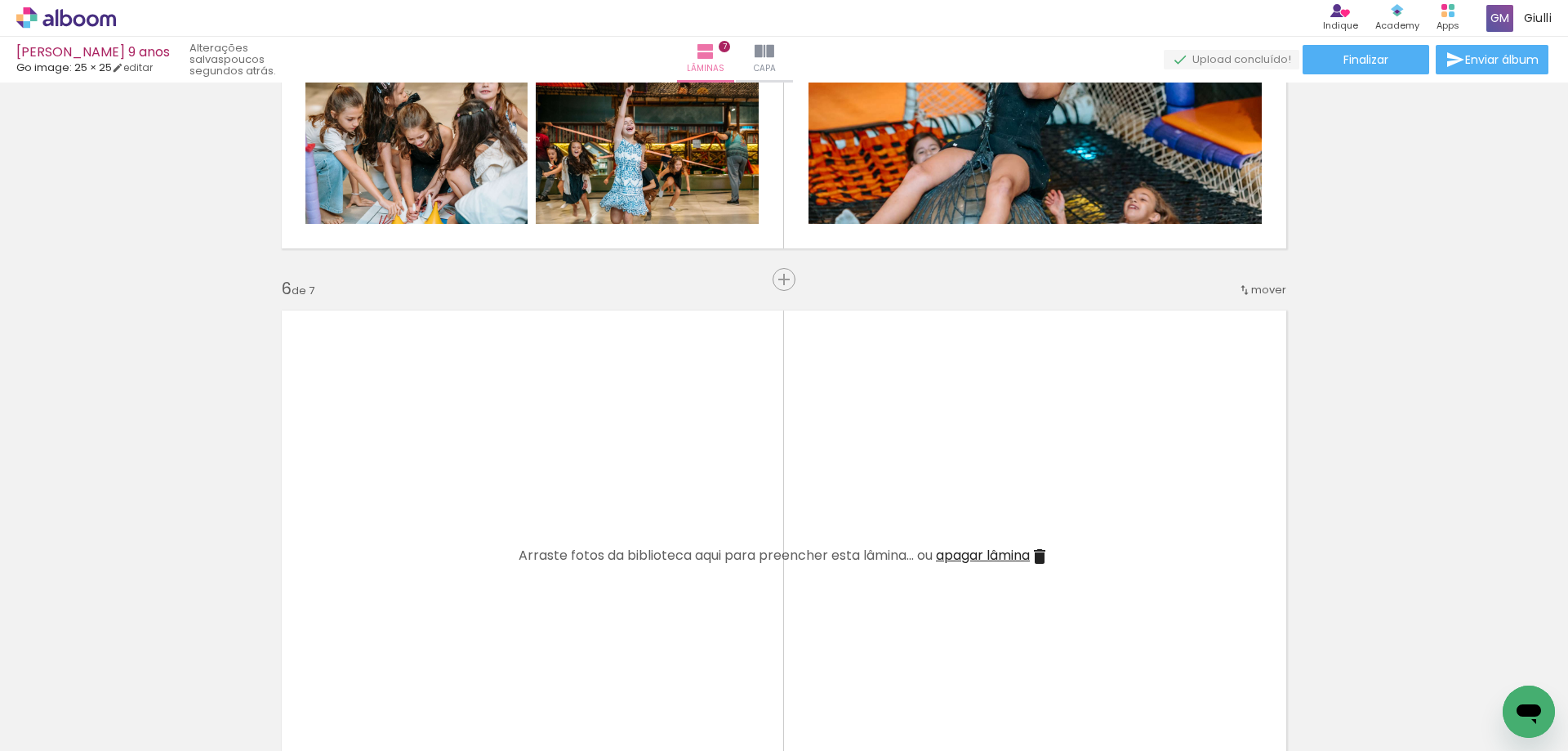
scroll to position [2681, 0]
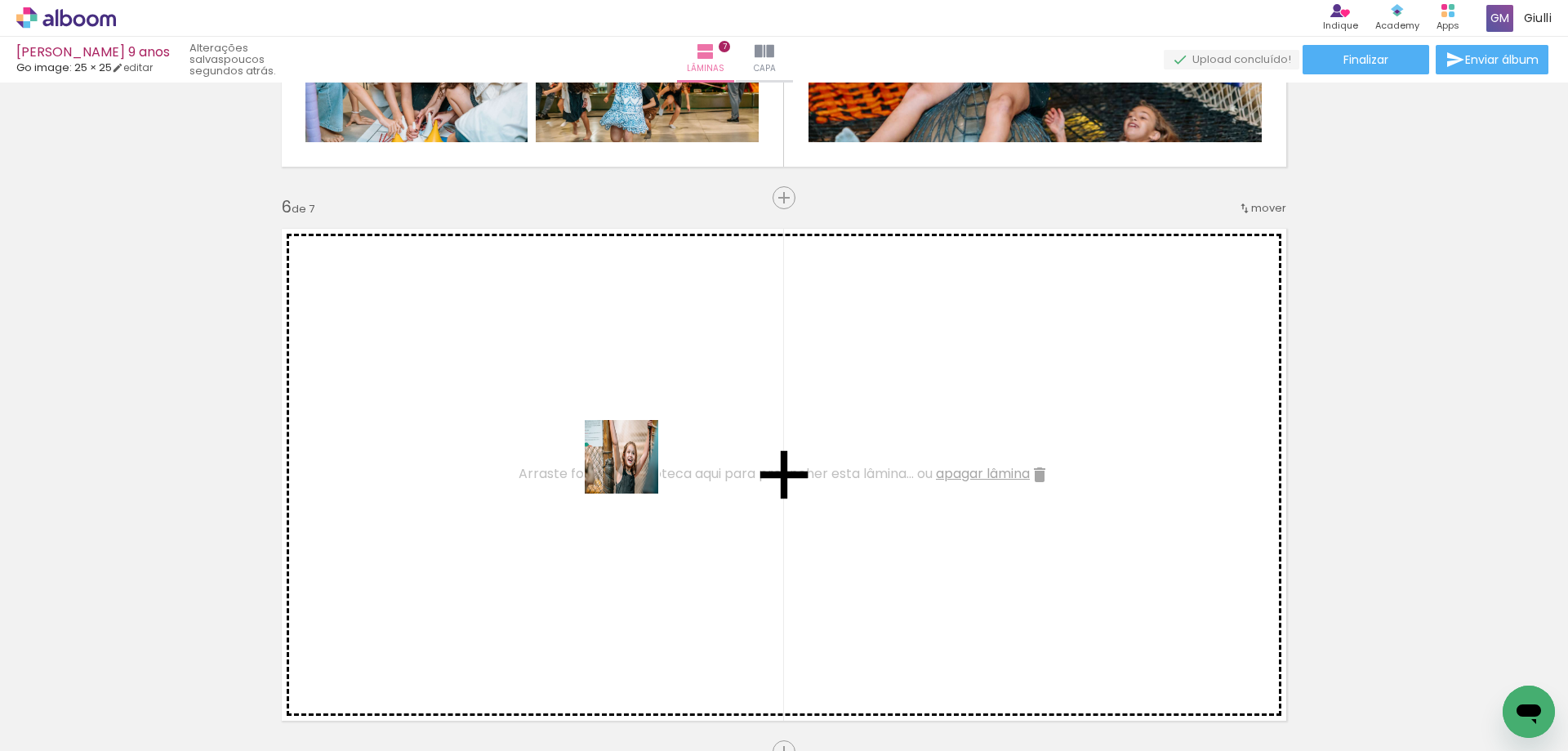
drag, startPoint x: 650, startPoint y: 698, endPoint x: 633, endPoint y: 465, distance: 233.6
click at [633, 465] on quentale-workspace at bounding box center [784, 375] width 1568 height 751
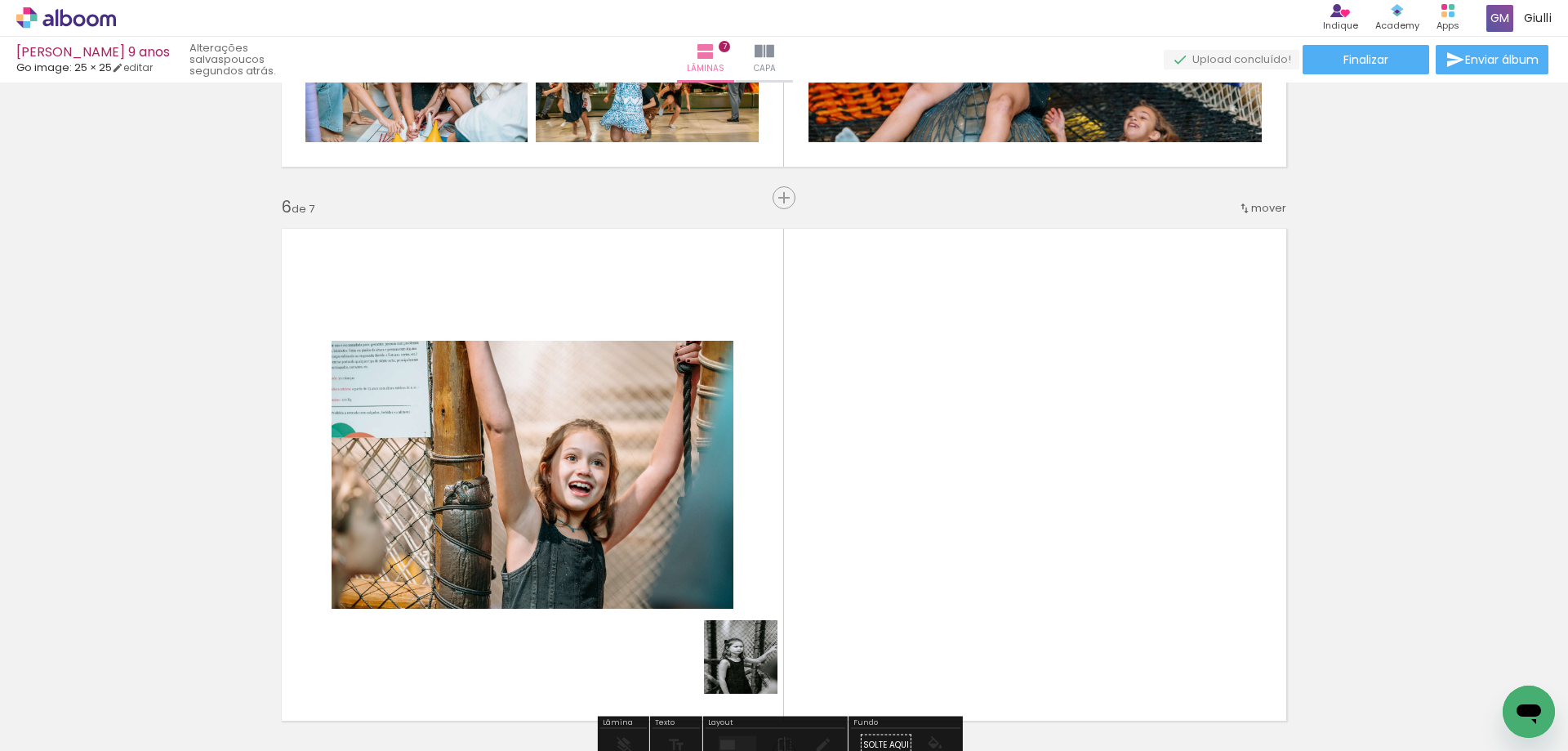
drag, startPoint x: 744, startPoint y: 684, endPoint x: 878, endPoint y: 678, distance: 134.1
click at [835, 477] on quentale-workspace at bounding box center [784, 375] width 1568 height 751
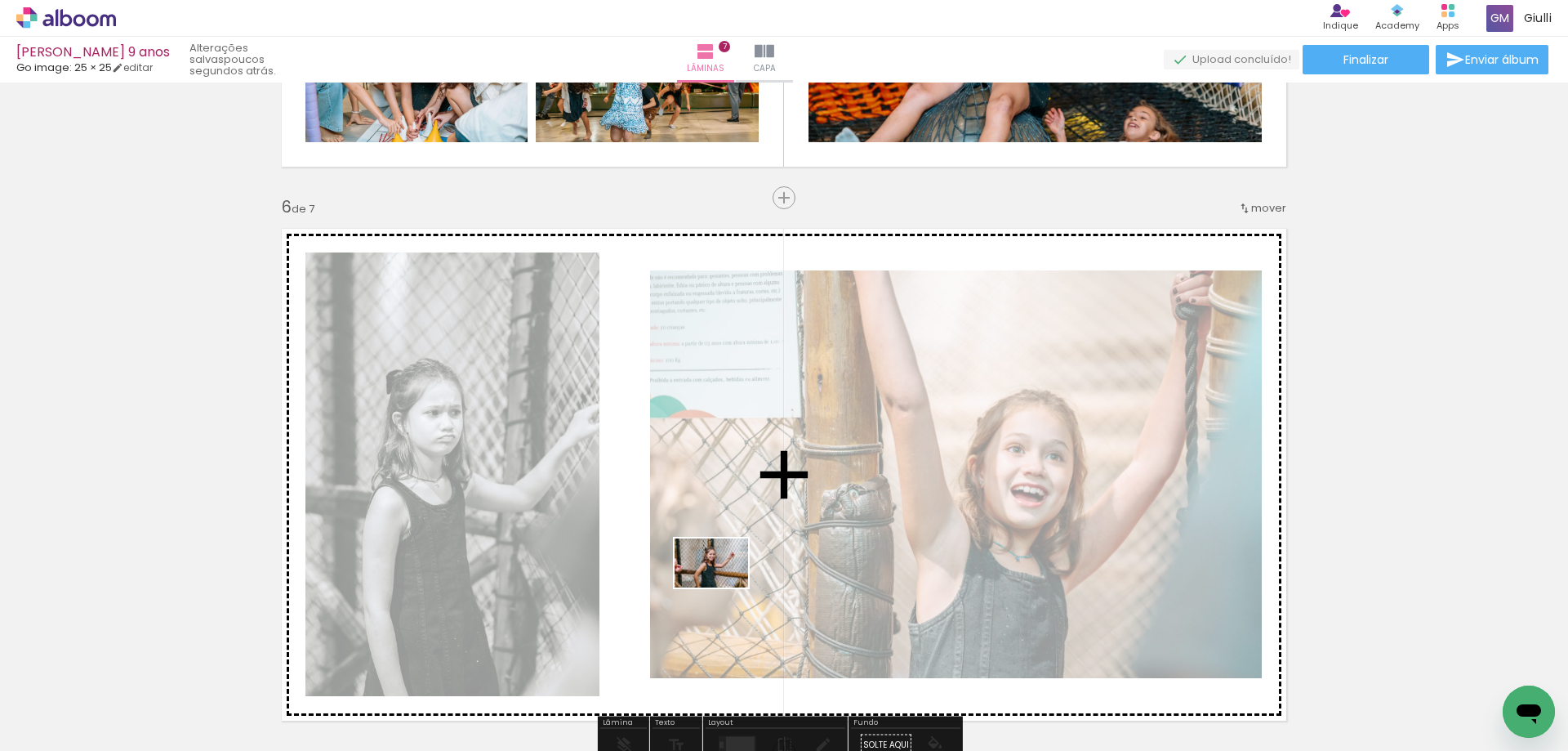
drag, startPoint x: 827, startPoint y: 706, endPoint x: 787, endPoint y: 627, distance: 88.5
click at [723, 587] on quentale-workspace at bounding box center [784, 375] width 1568 height 751
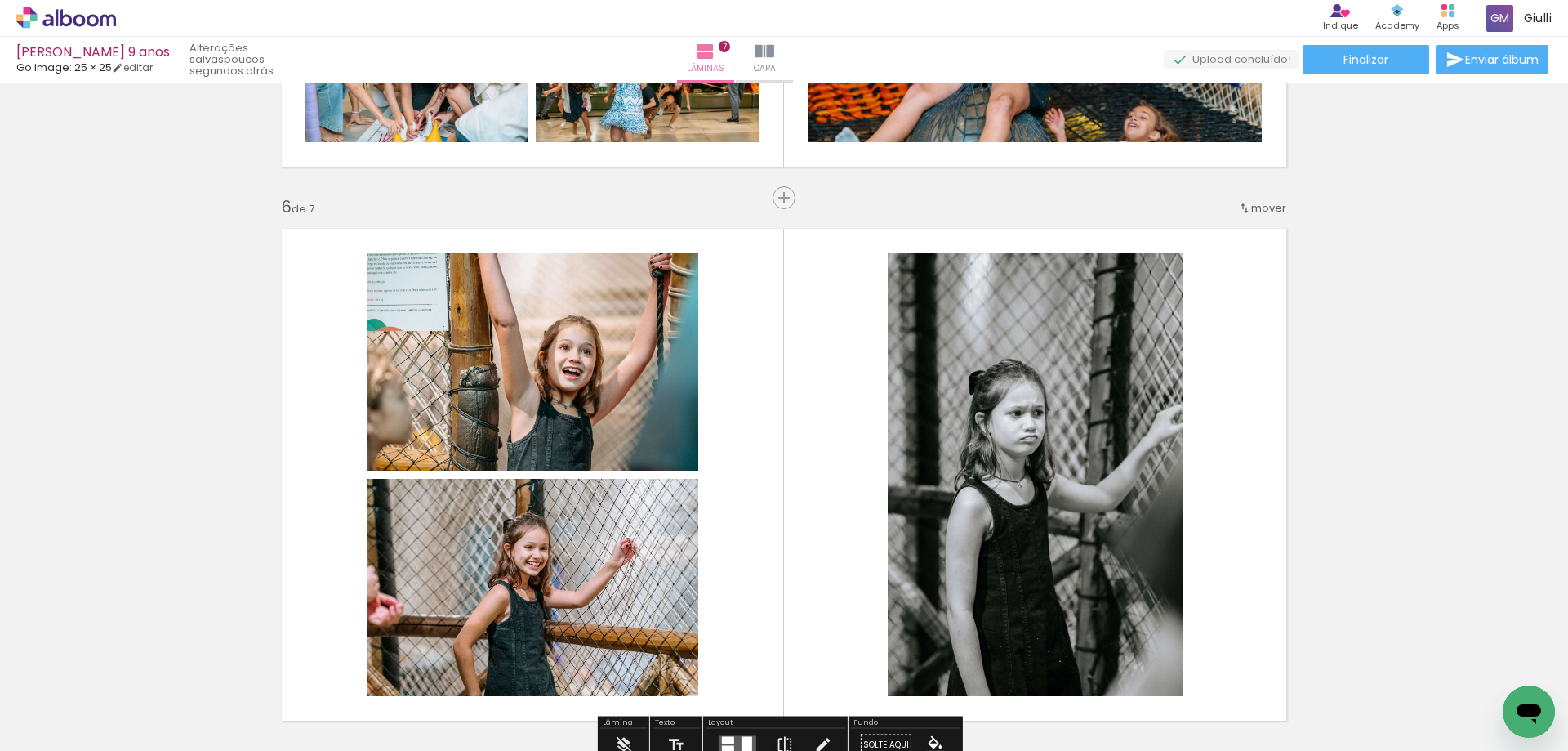
click at [912, 691] on div at bounding box center [908, 696] width 81 height 54
click at [912, 689] on div at bounding box center [908, 696] width 81 height 54
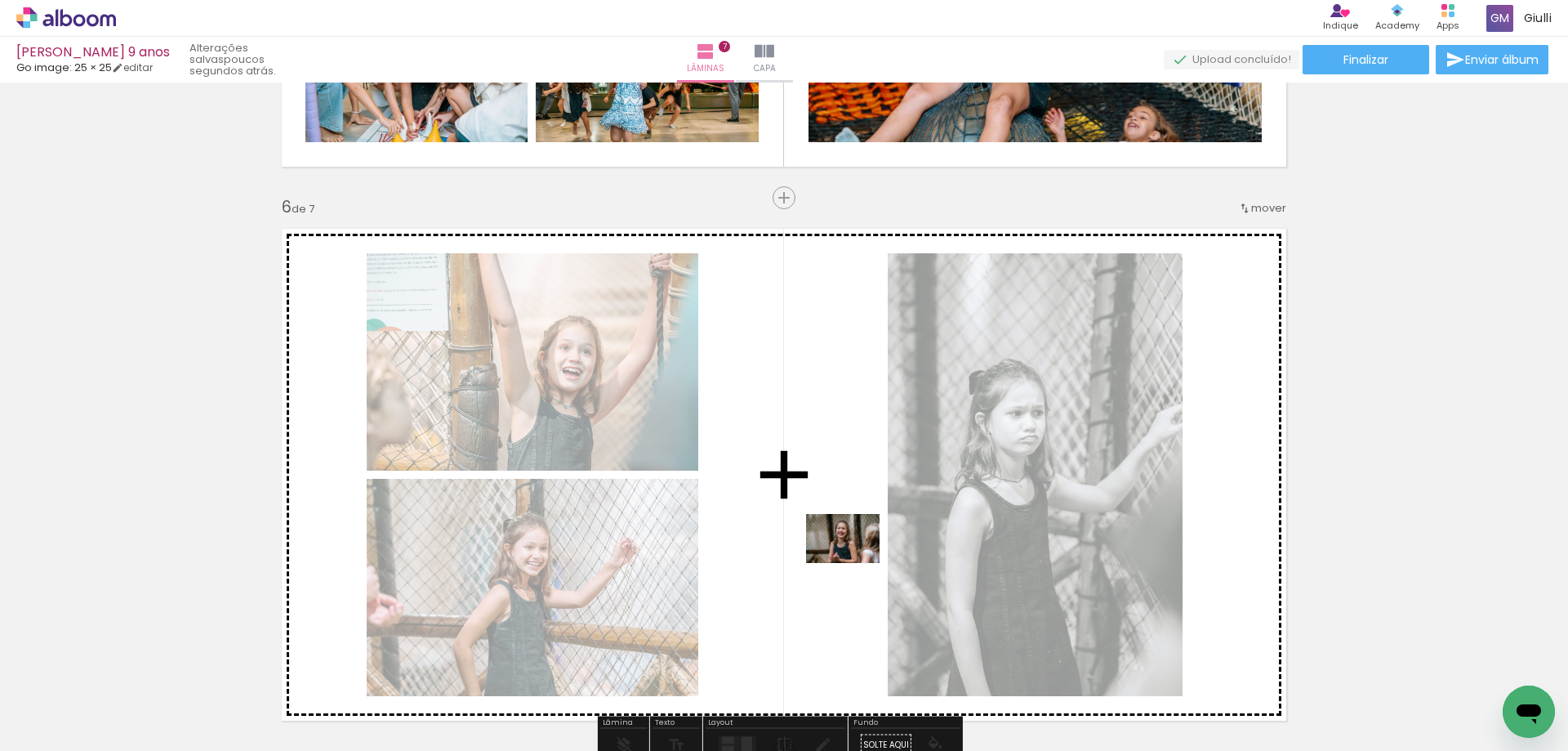
drag, startPoint x: 902, startPoint y: 664, endPoint x: 847, endPoint y: 535, distance: 140.2
click at [842, 526] on quentale-workspace at bounding box center [784, 375] width 1568 height 751
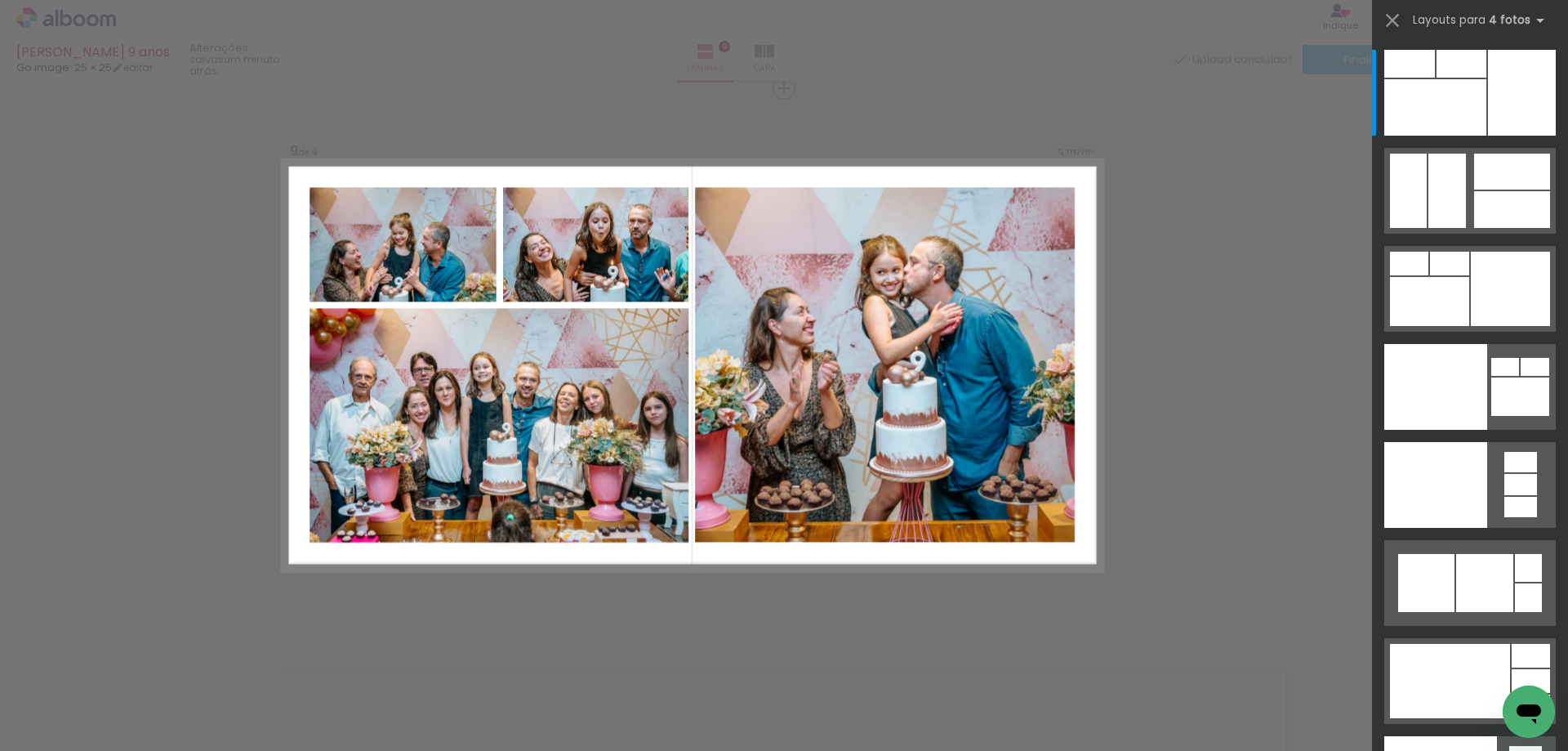
scroll to position [0, 3785]
click at [1484, 282] on div at bounding box center [1511, 288] width 79 height 74
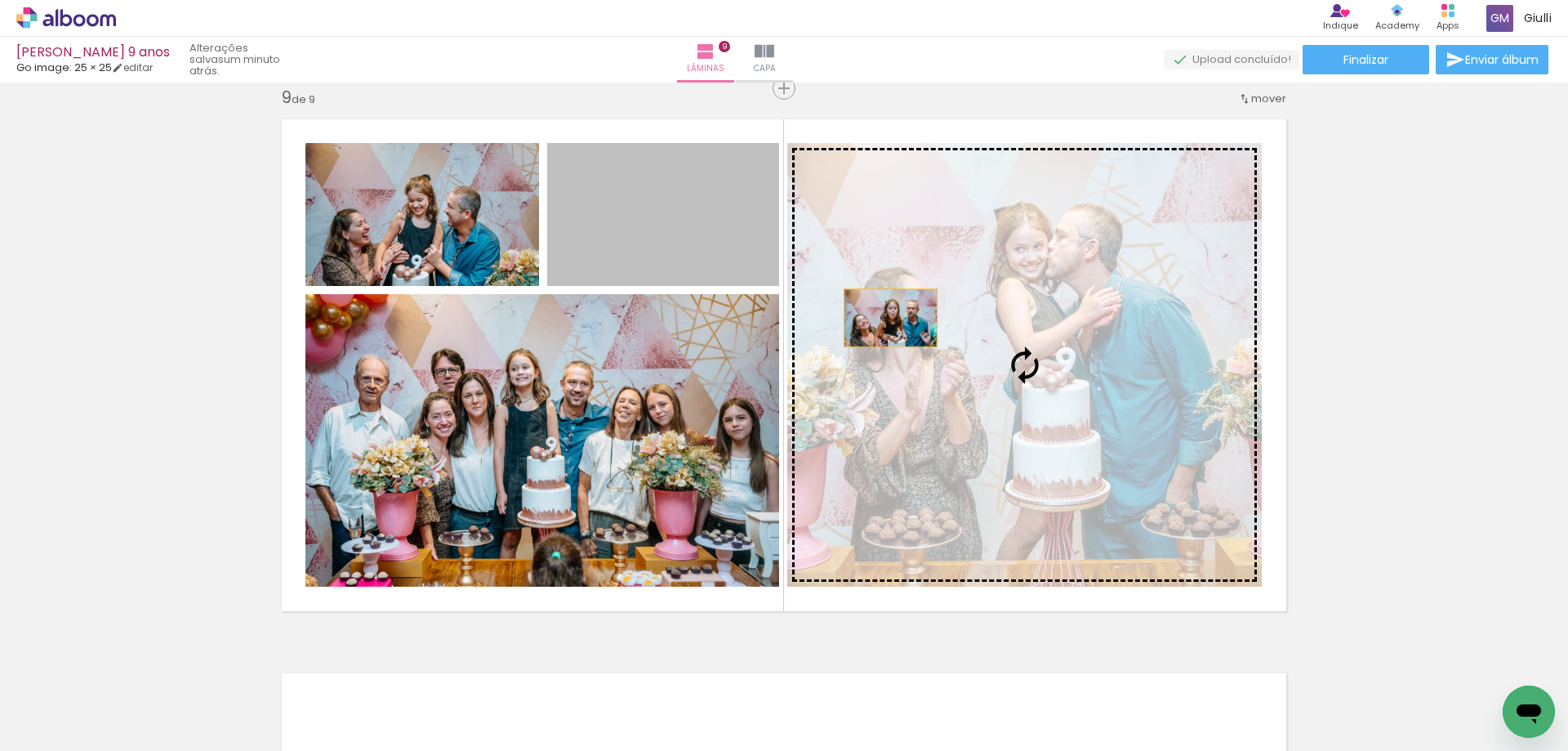
drag, startPoint x: 719, startPoint y: 256, endPoint x: 895, endPoint y: 322, distance: 188.0
click at [0, 0] on slot at bounding box center [0, 0] width 0 height 0
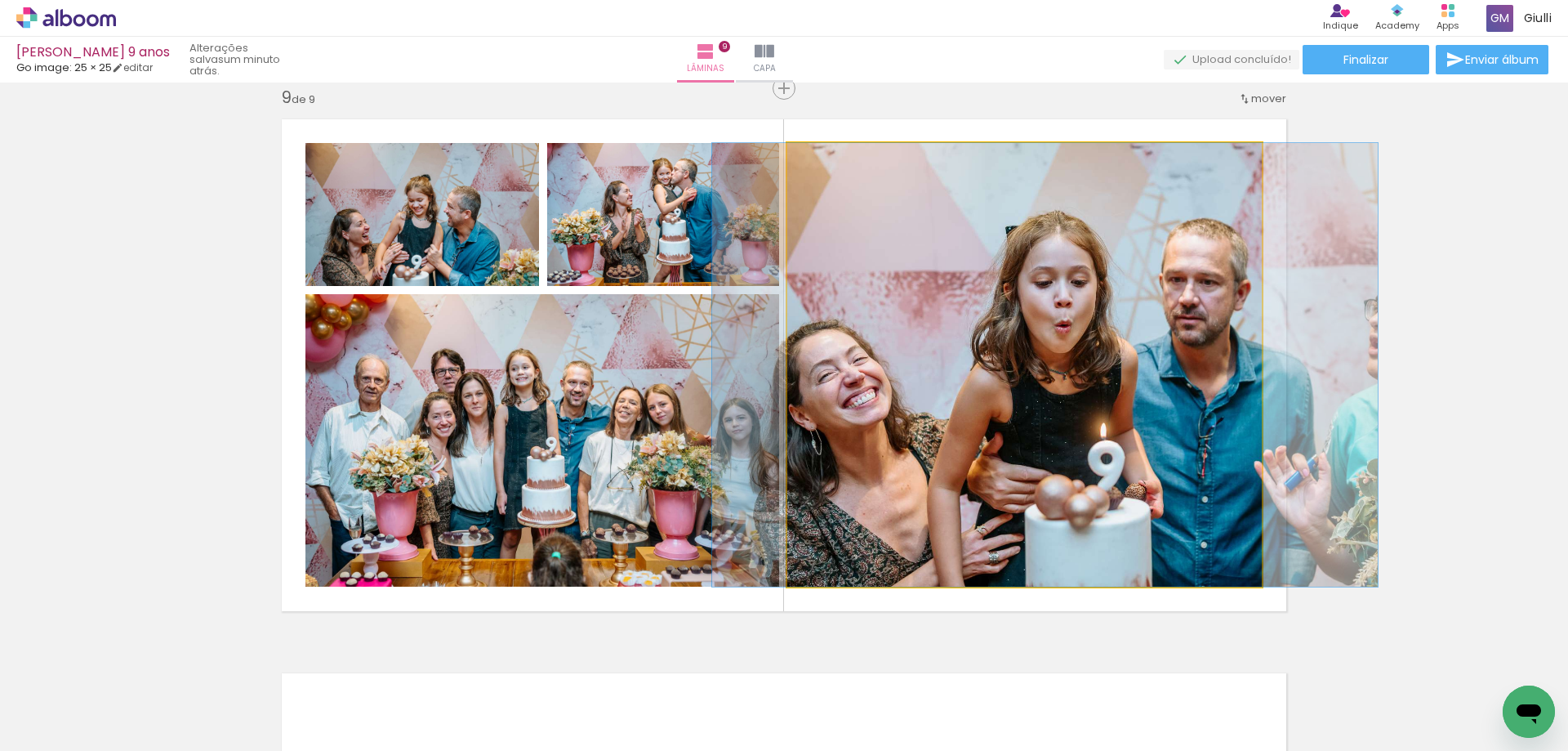
drag, startPoint x: 940, startPoint y: 492, endPoint x: 956, endPoint y: 473, distance: 24.8
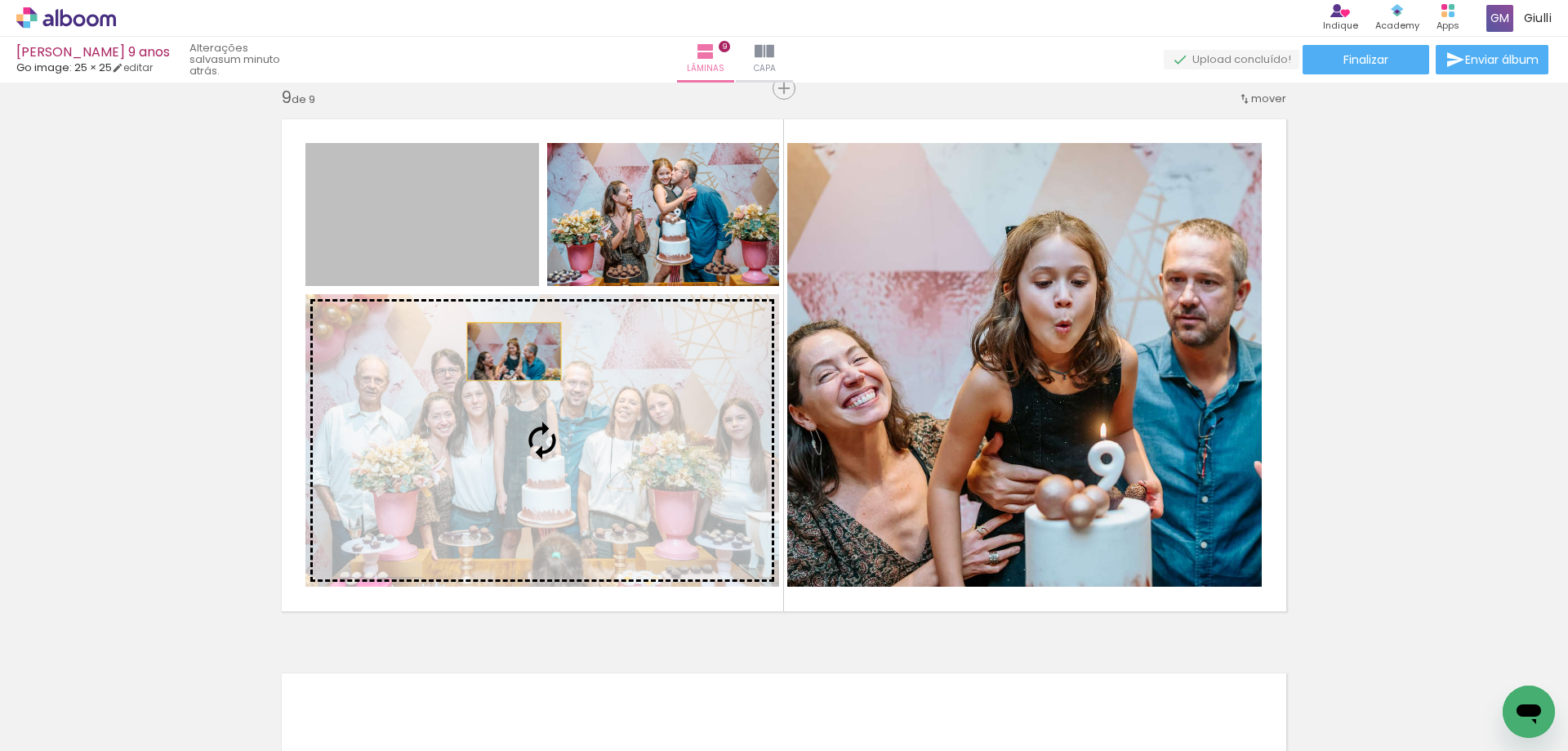
drag, startPoint x: 460, startPoint y: 240, endPoint x: 511, endPoint y: 359, distance: 129.5
click at [0, 0] on slot at bounding box center [0, 0] width 0 height 0
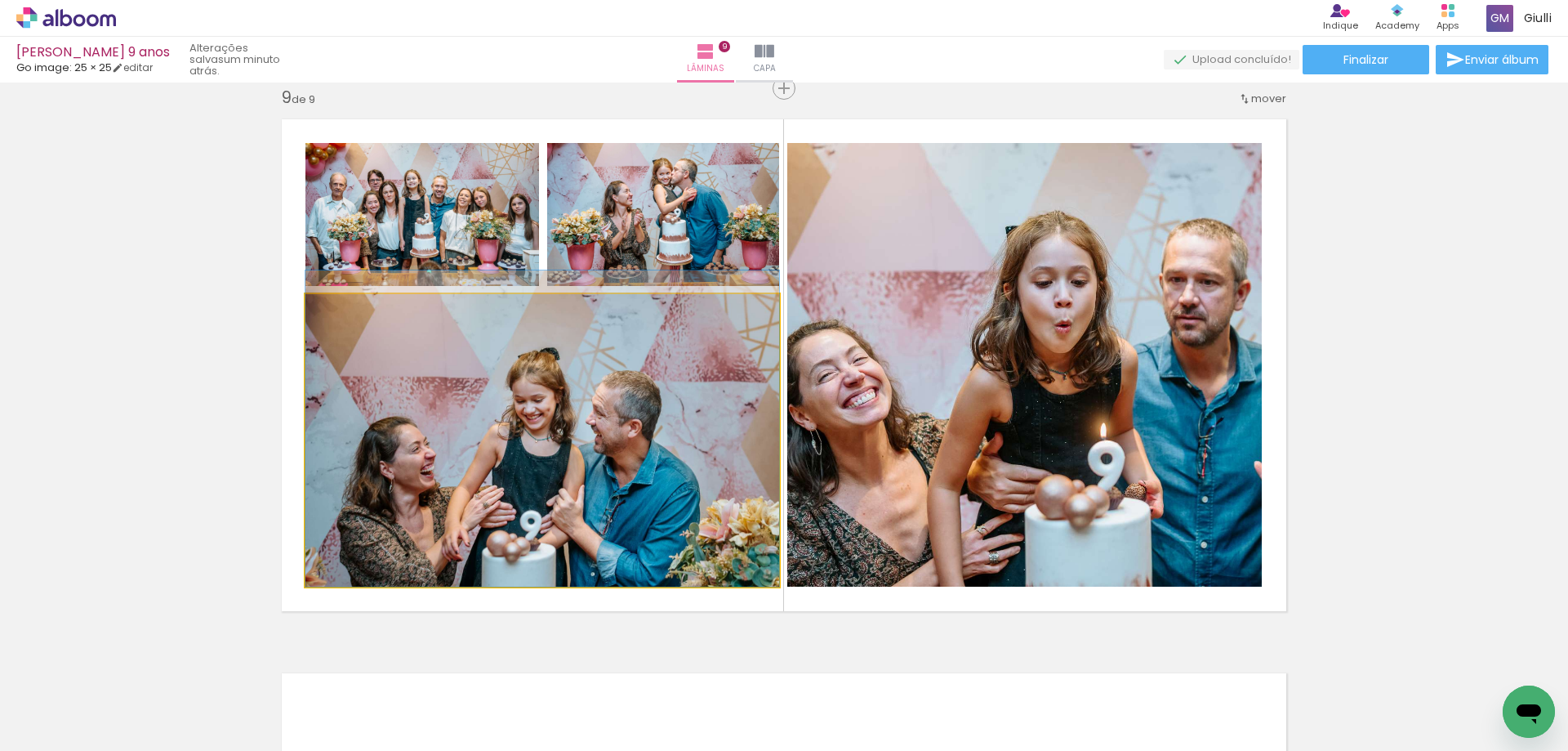
drag, startPoint x: 593, startPoint y: 473, endPoint x: 593, endPoint y: 435, distance: 38.0
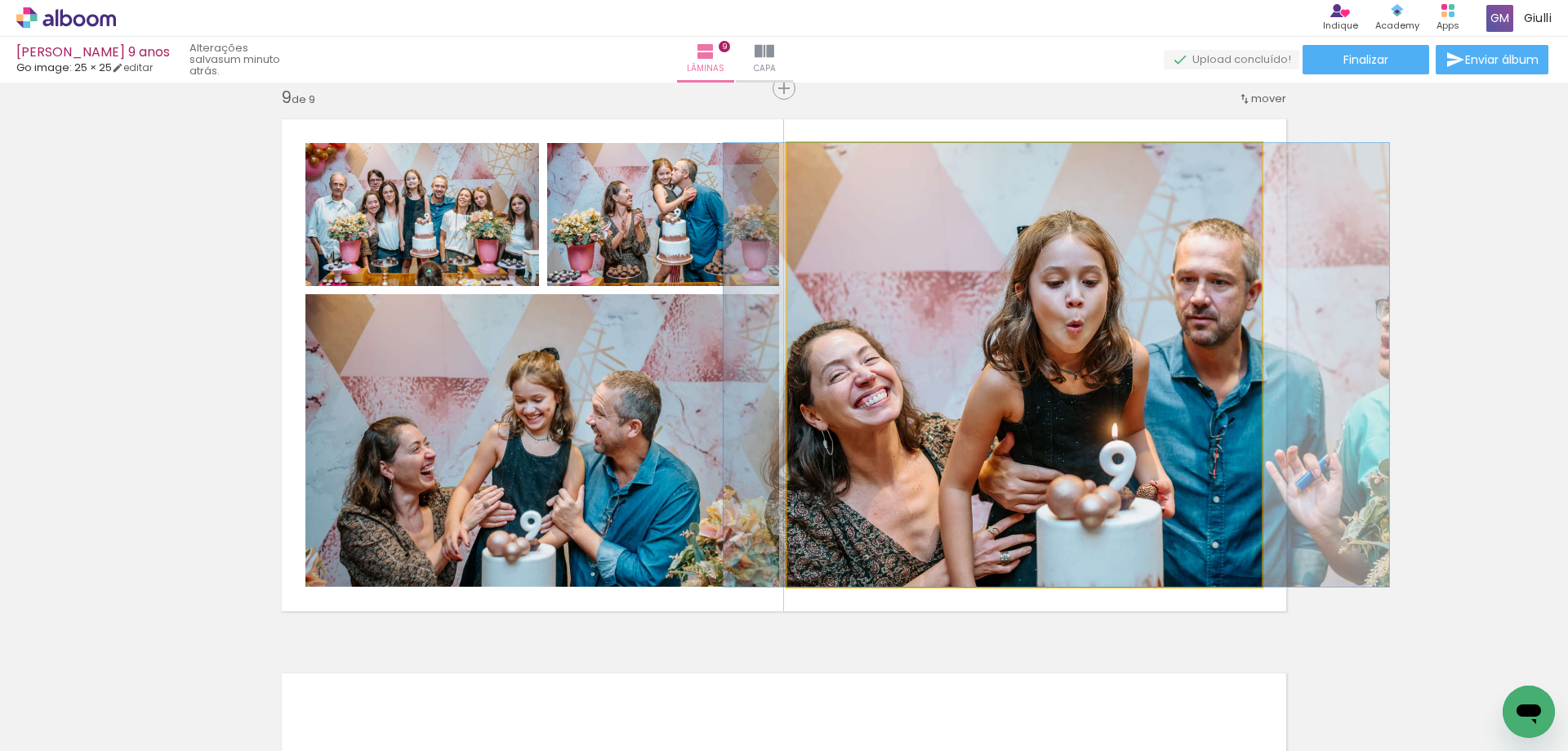
drag, startPoint x: 946, startPoint y: 504, endPoint x: 957, endPoint y: 498, distance: 12.5
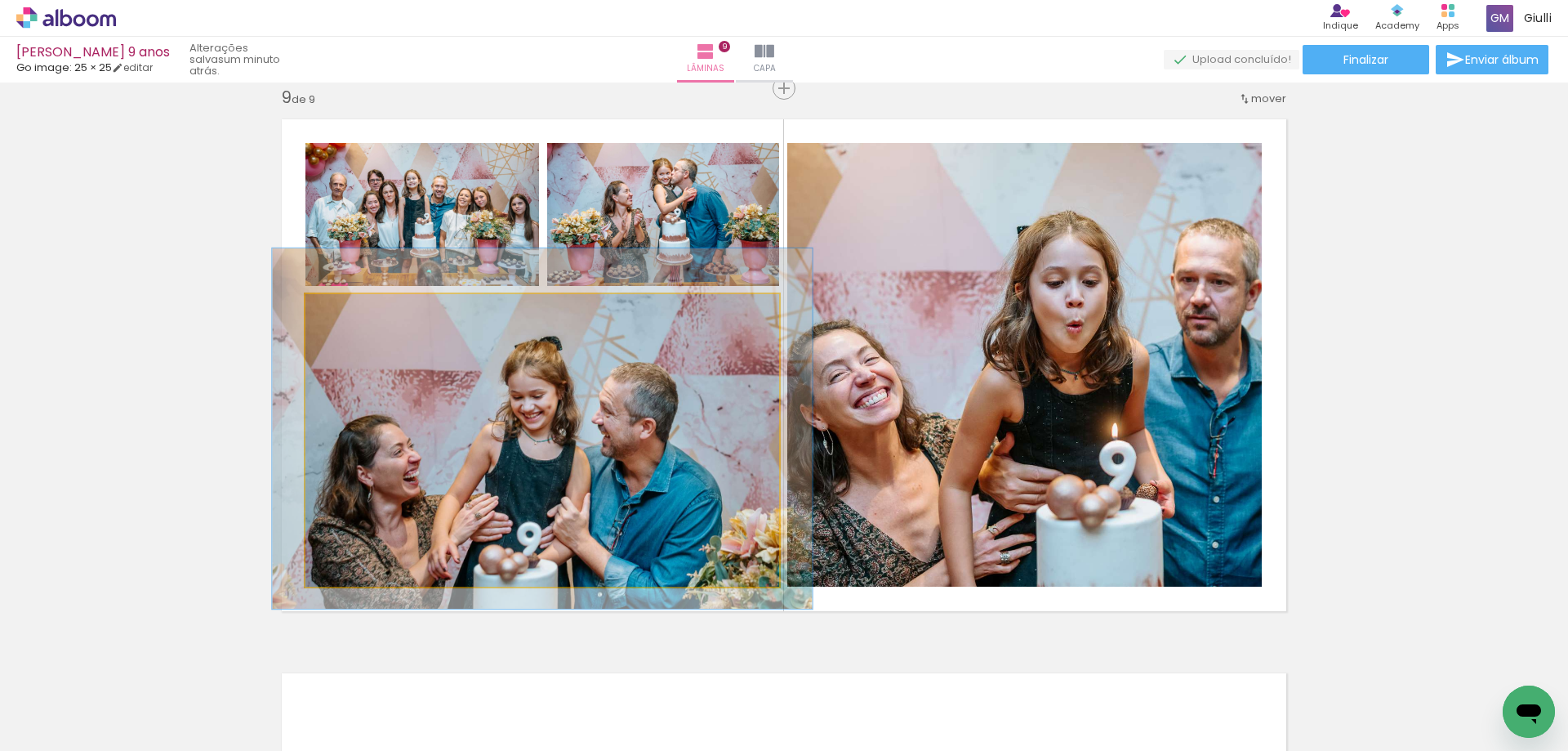
drag, startPoint x: 344, startPoint y: 312, endPoint x: 352, endPoint y: 312, distance: 8.0
click at [352, 312] on div at bounding box center [352, 312] width 26 height 26
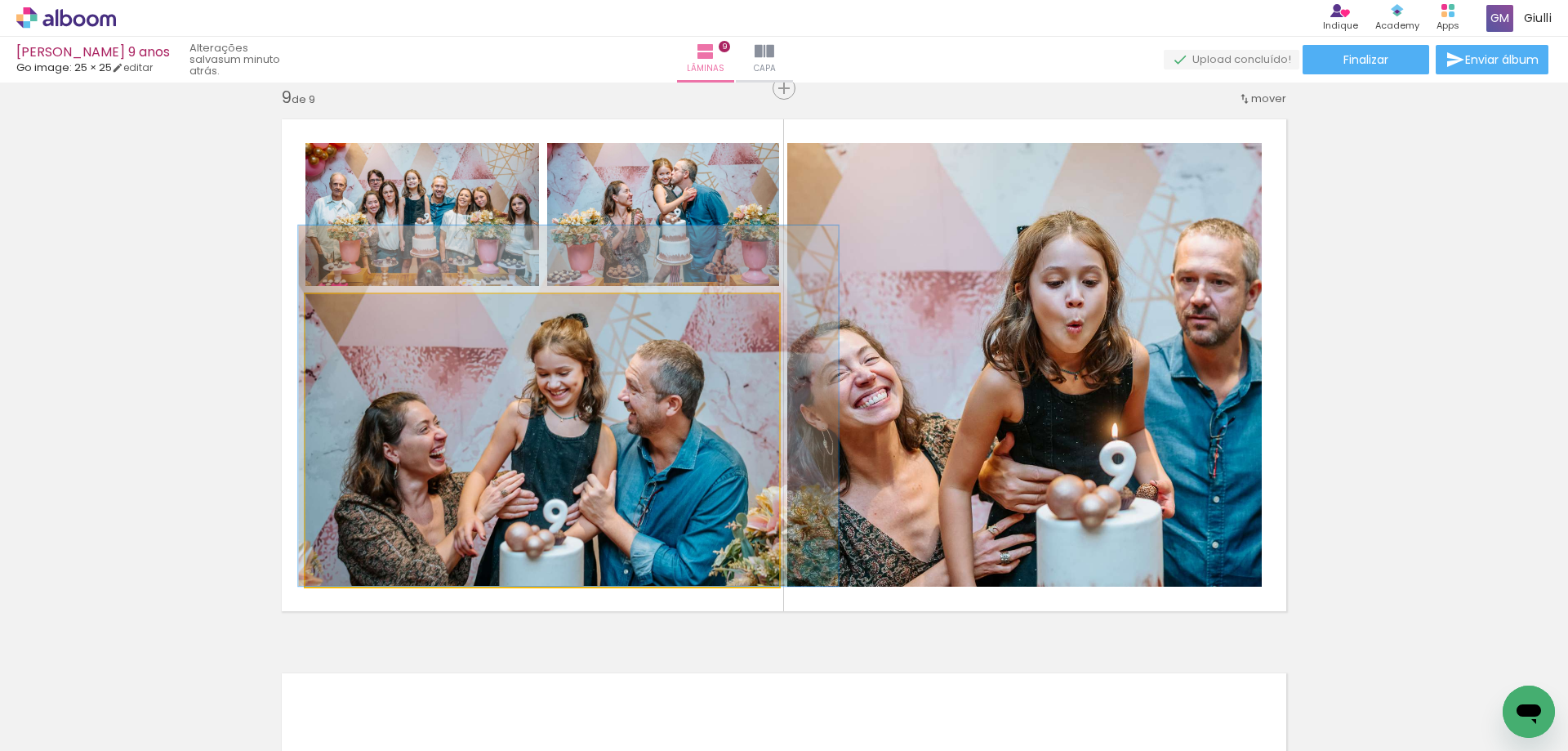
drag, startPoint x: 587, startPoint y: 490, endPoint x: 610, endPoint y: 466, distance: 33.2
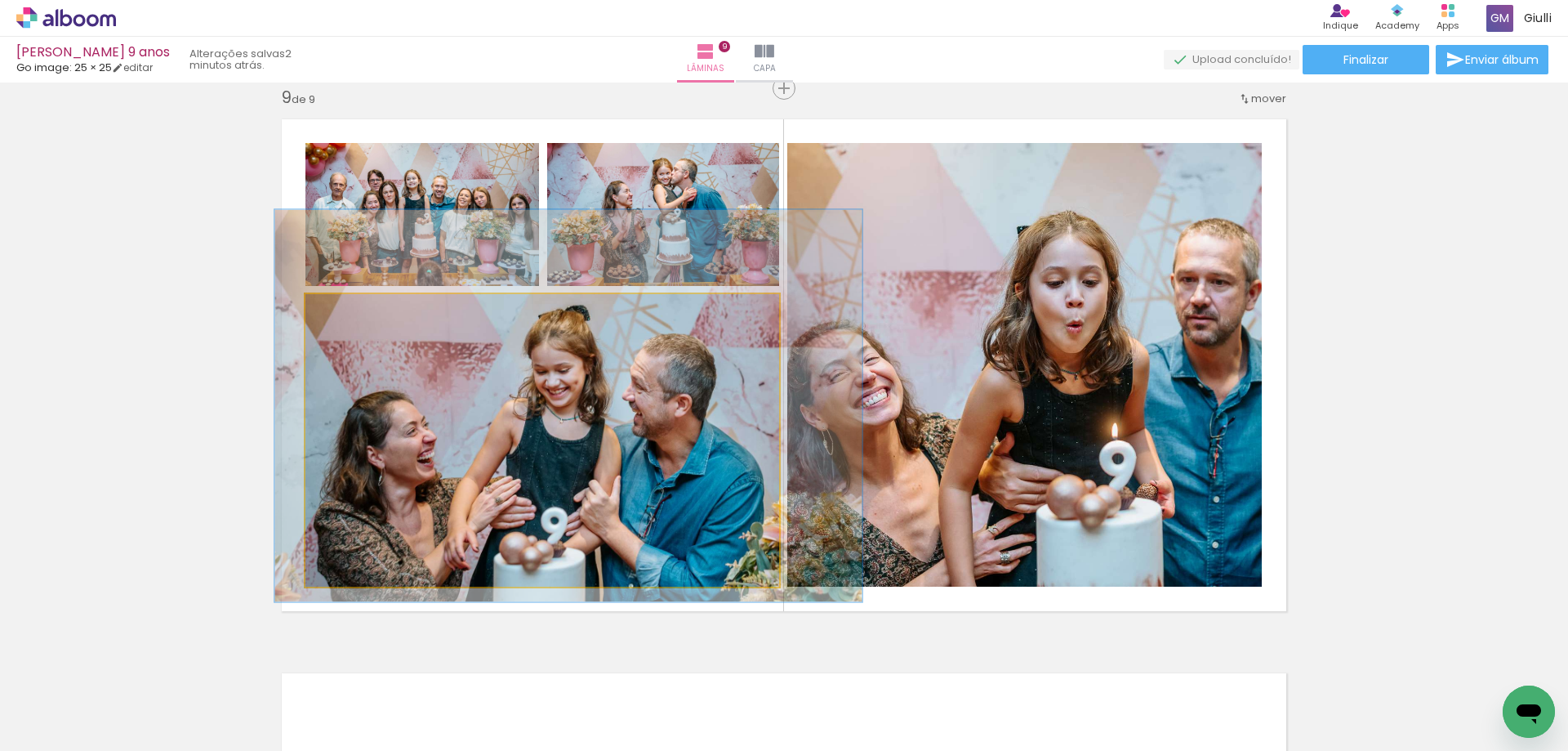
type paper-slider "124"
click at [354, 310] on div at bounding box center [359, 311] width 15 height 15
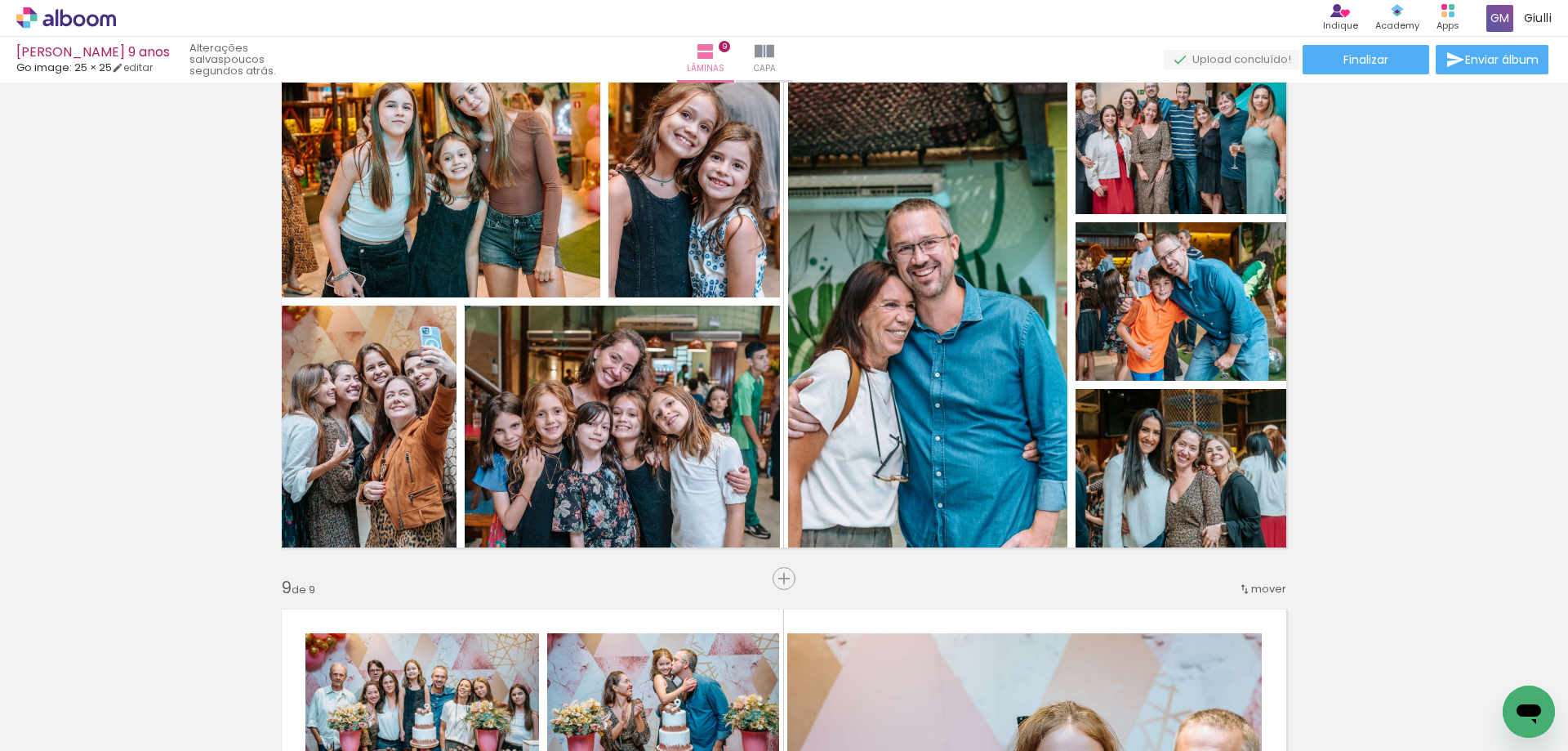
scroll to position [3880, 0]
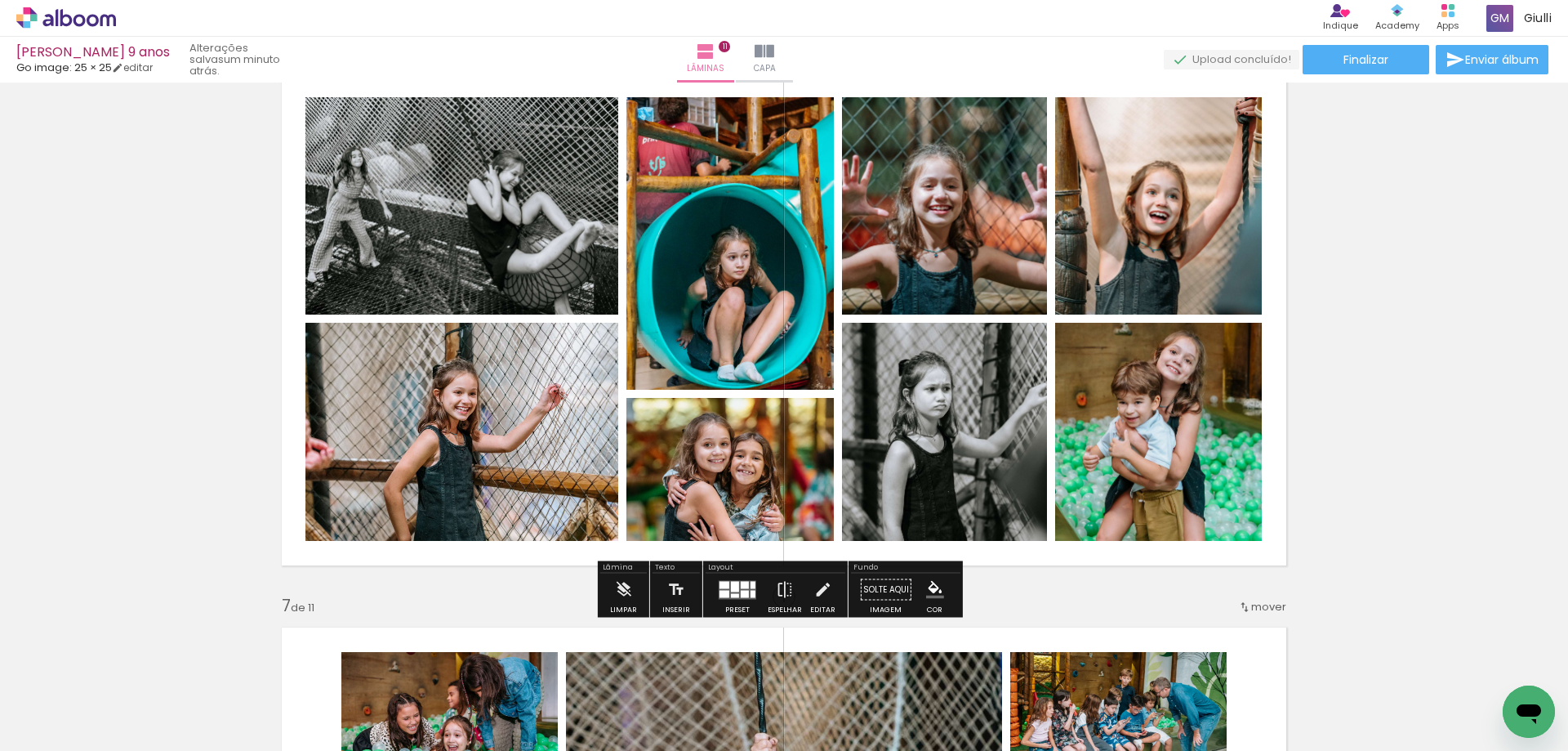
scroll to position [0, 3785]
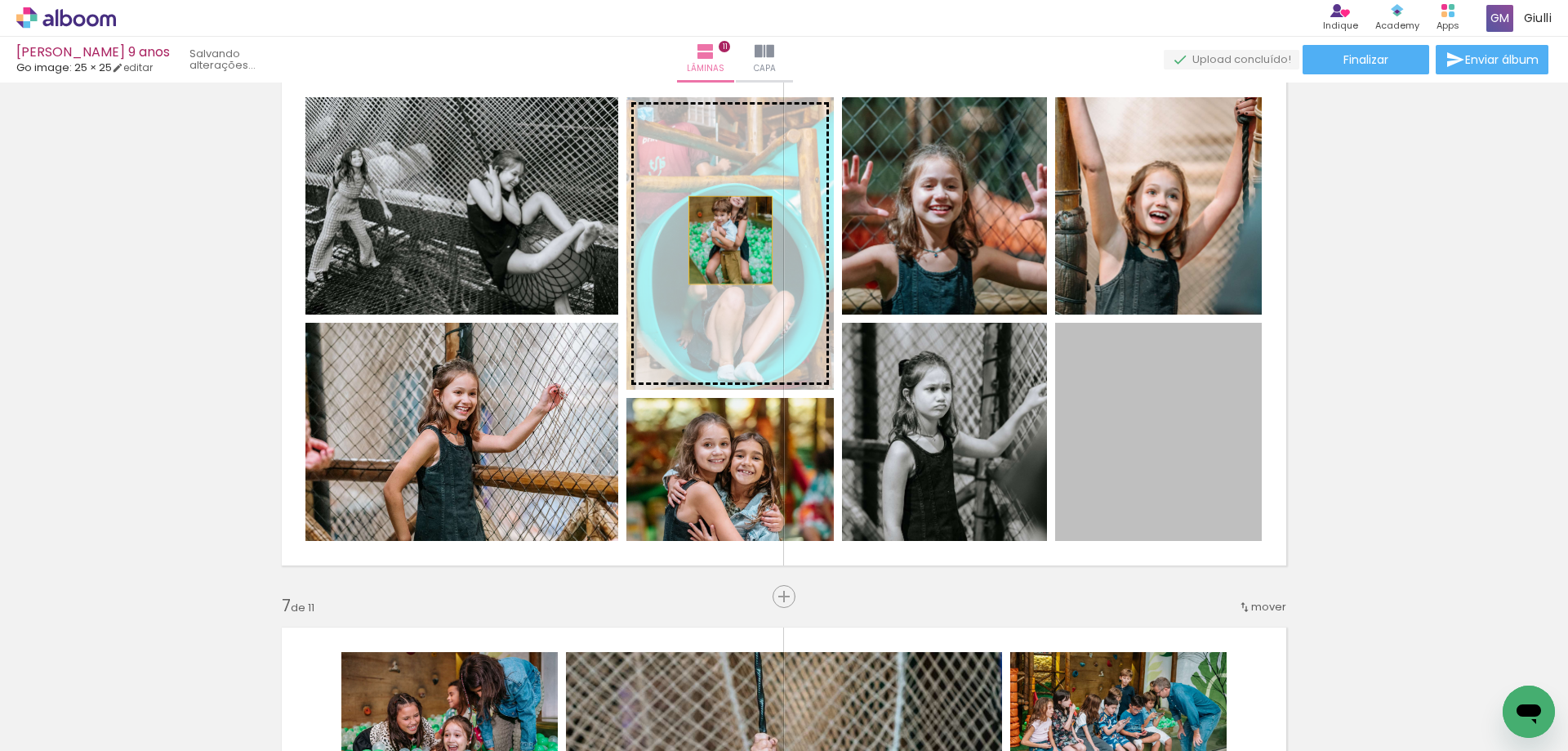
drag, startPoint x: 1171, startPoint y: 446, endPoint x: 725, endPoint y: 240, distance: 491.3
click at [0, 0] on slot at bounding box center [0, 0] width 0 height 0
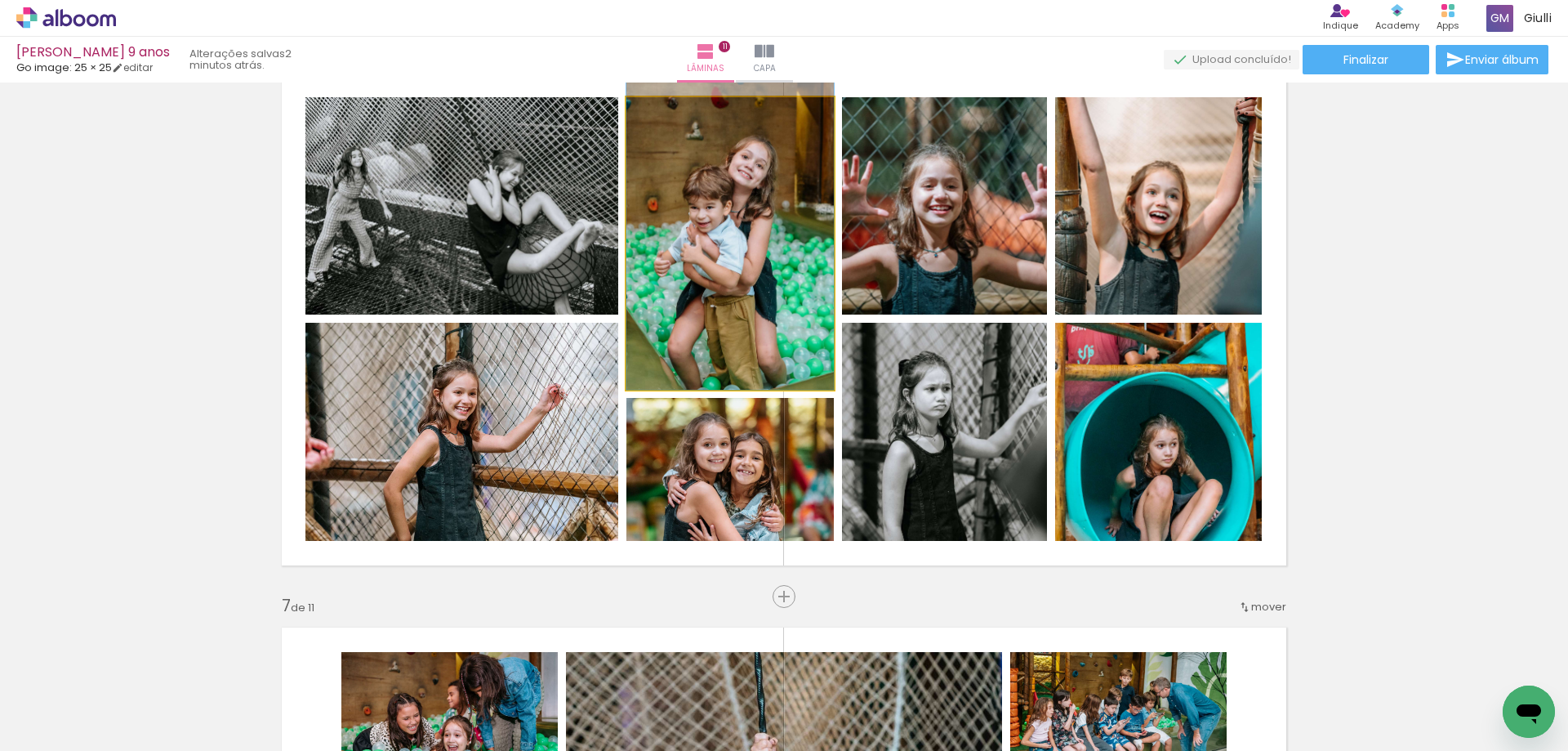
drag, startPoint x: 742, startPoint y: 313, endPoint x: 737, endPoint y: 292, distance: 21.6
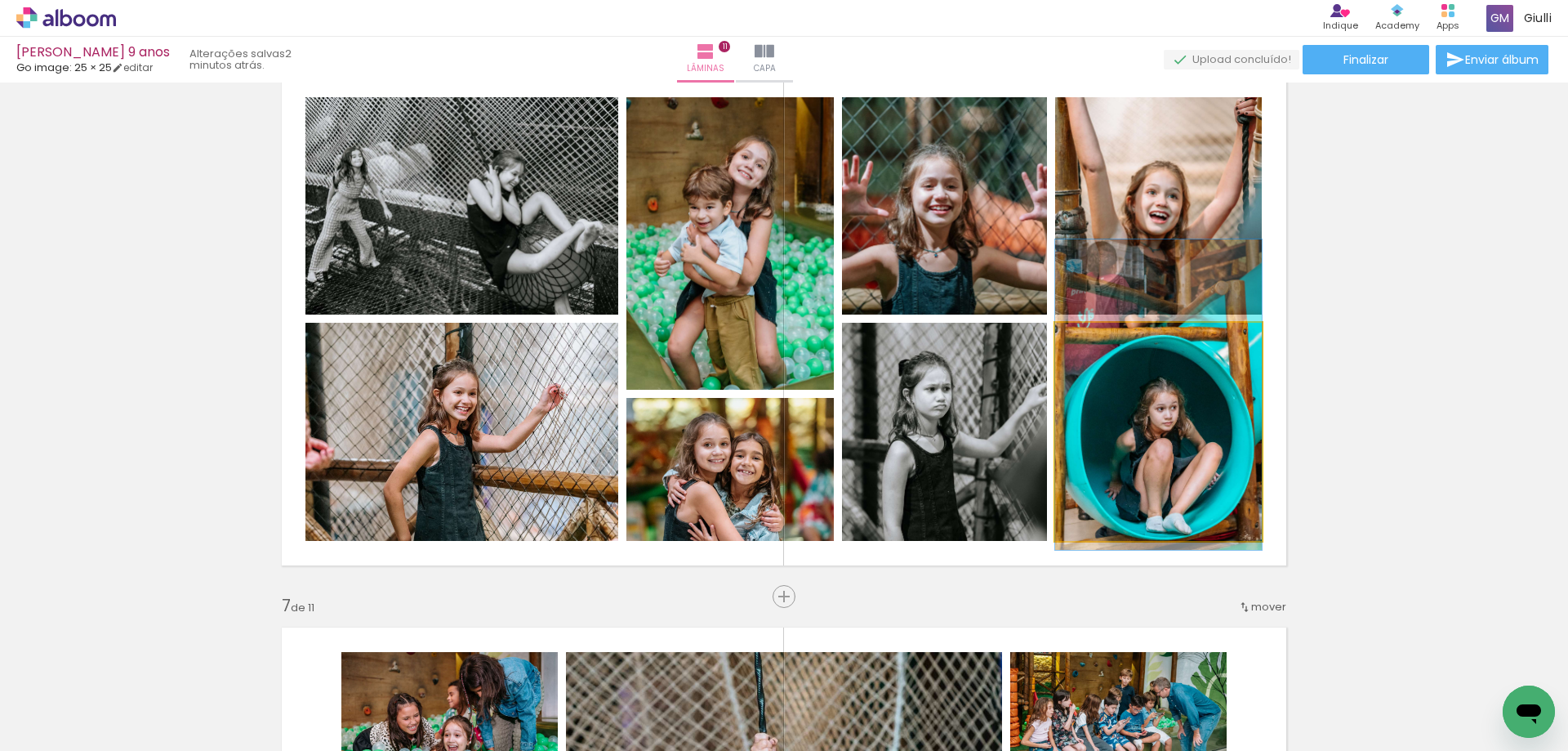
drag, startPoint x: 1189, startPoint y: 489, endPoint x: 1180, endPoint y: 455, distance: 35.2
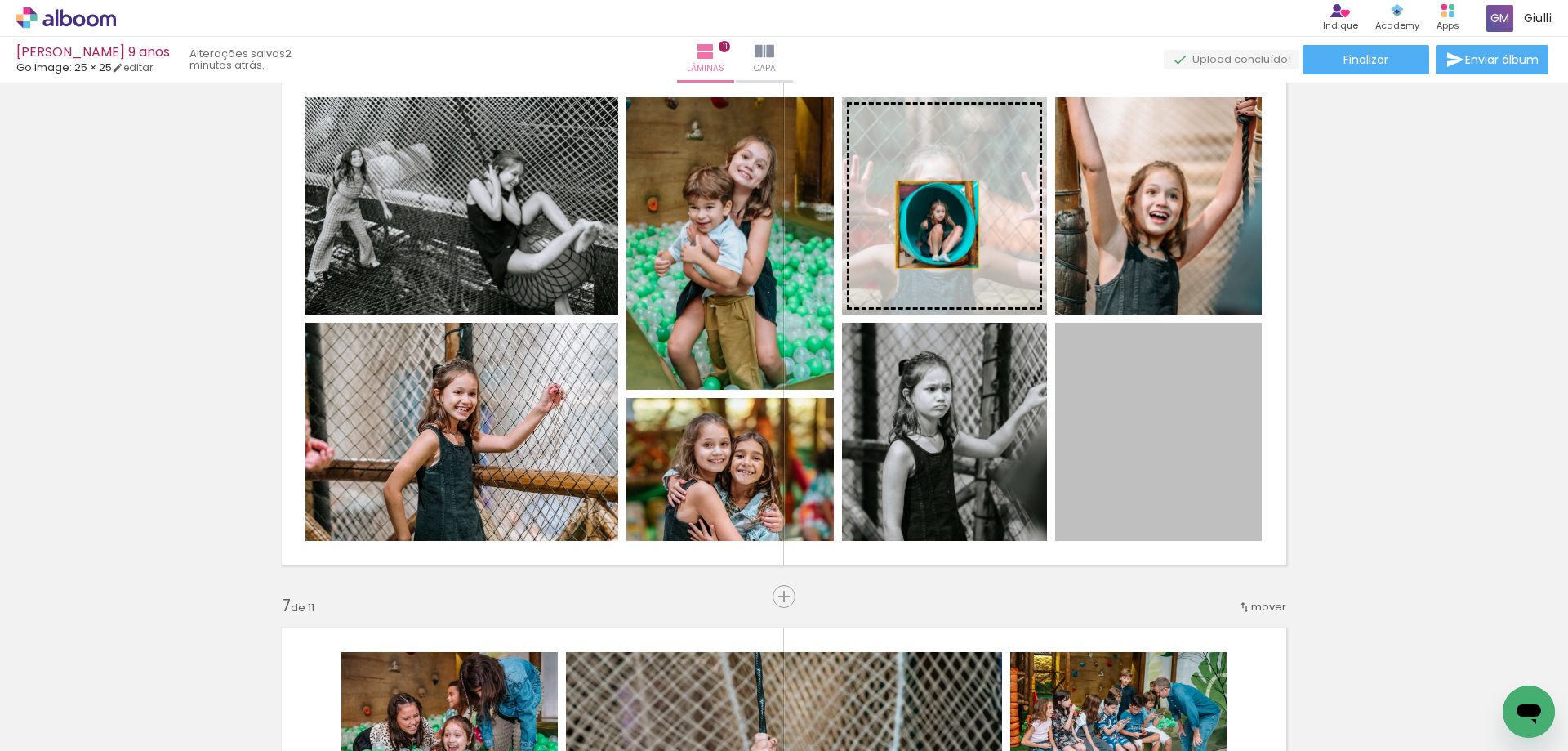
drag, startPoint x: 1169, startPoint y: 474, endPoint x: 929, endPoint y: 220, distance: 349.5
click at [0, 0] on slot at bounding box center [0, 0] width 0 height 0
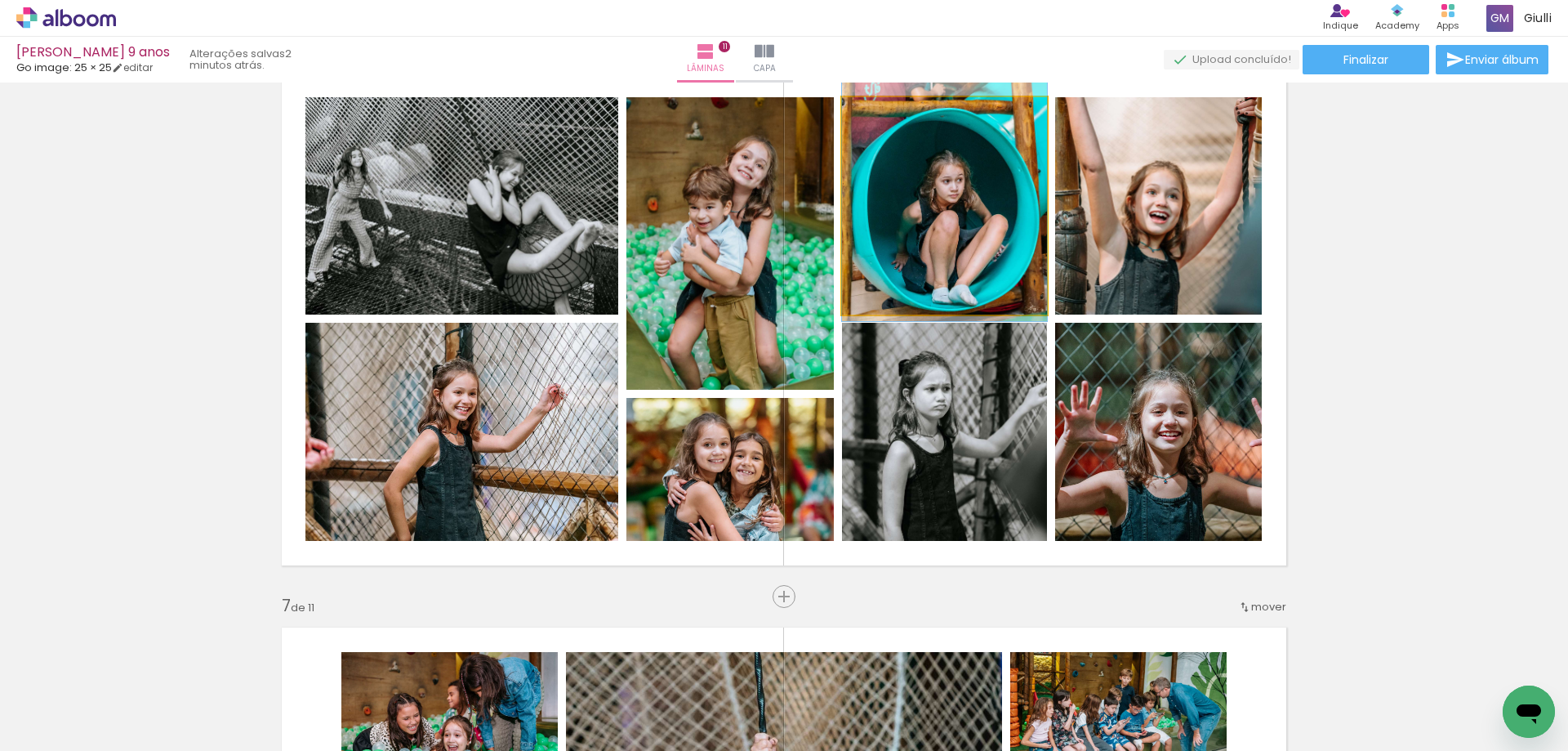
drag, startPoint x: 948, startPoint y: 256, endPoint x: 945, endPoint y: 218, distance: 38.1
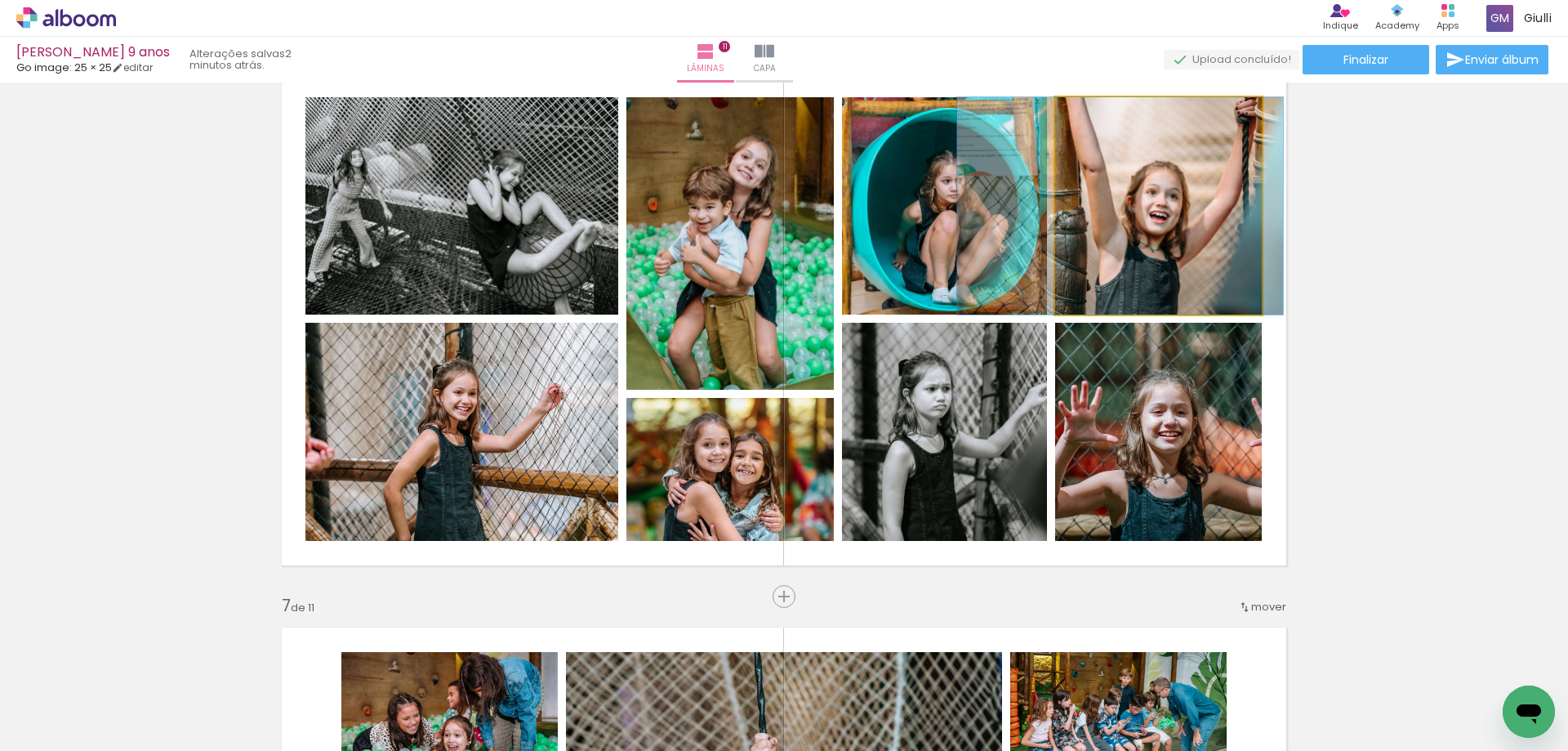
click at [1162, 235] on quentale-photo at bounding box center [1159, 206] width 207 height 218
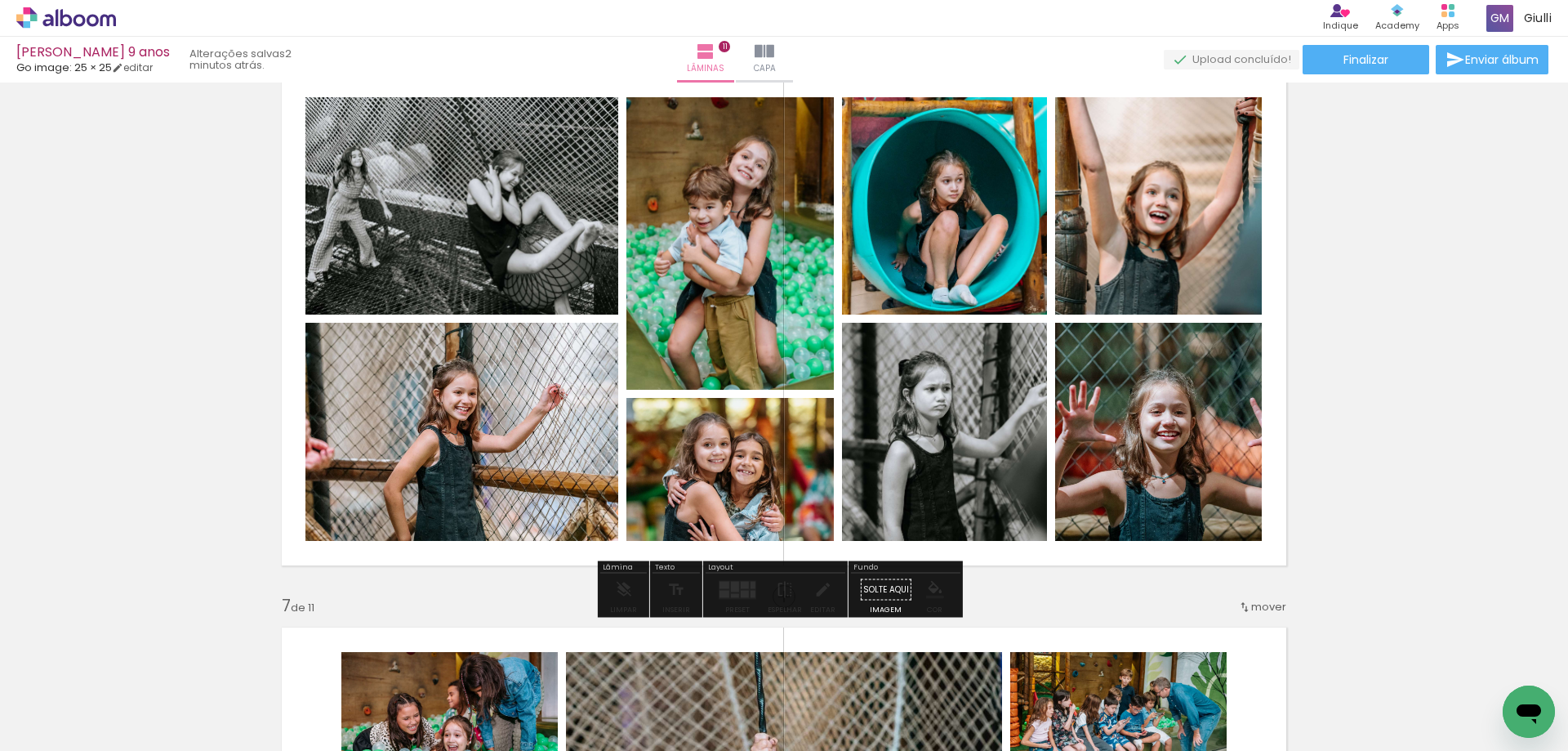
drag, startPoint x: 1202, startPoint y: 449, endPoint x: 1200, endPoint y: 441, distance: 8.2
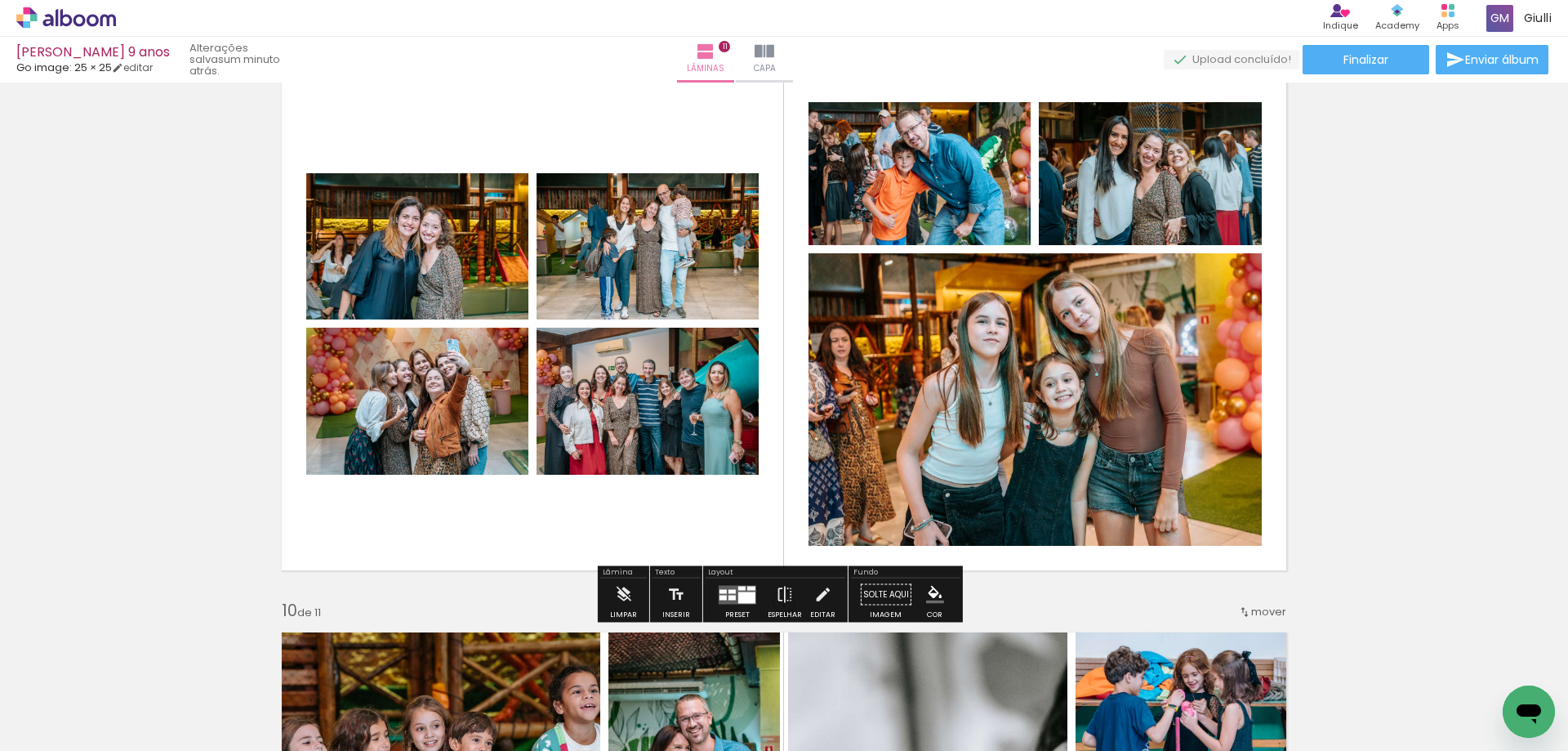
scroll to position [4411, 0]
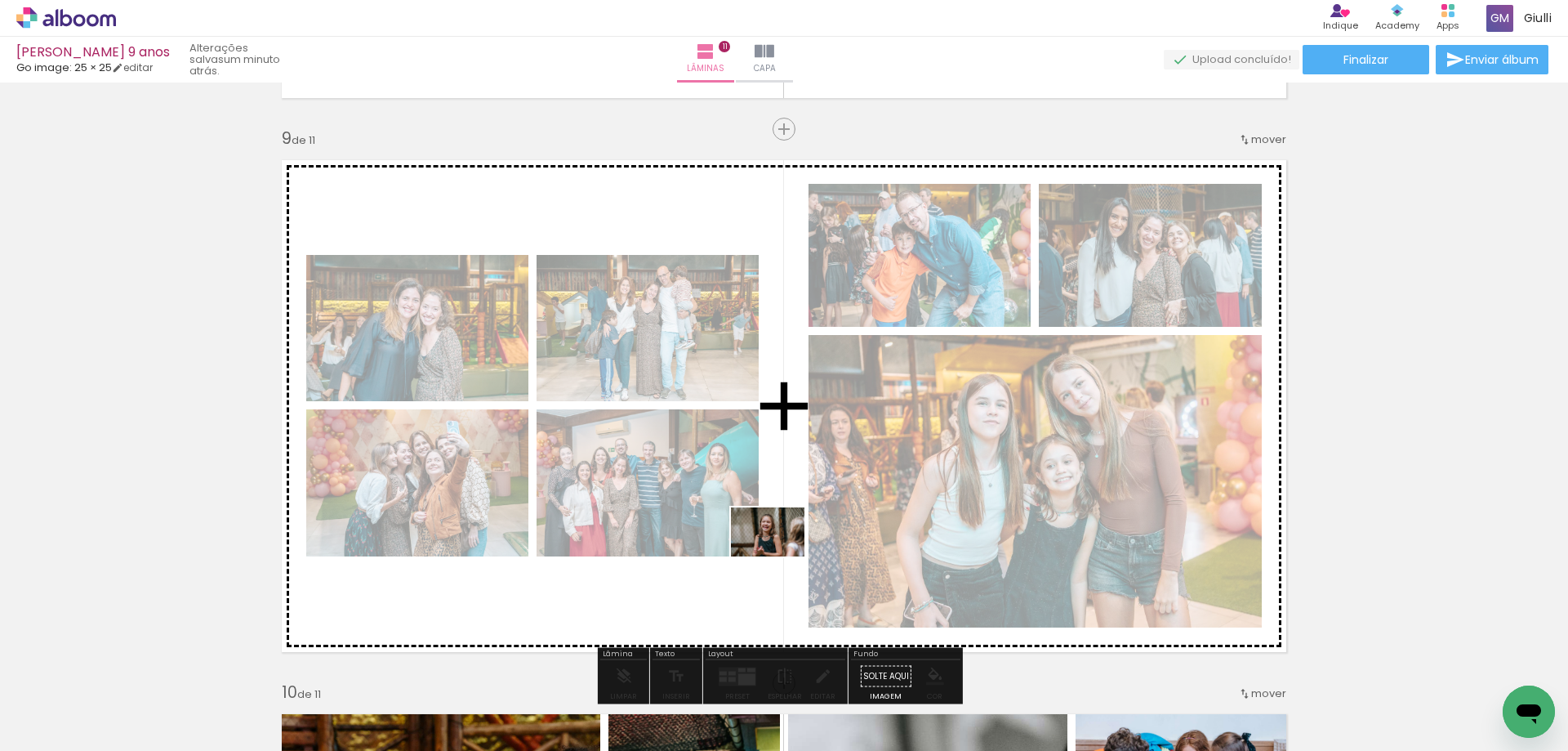
drag, startPoint x: 959, startPoint y: 712, endPoint x: 780, endPoint y: 556, distance: 237.4
click at [780, 556] on quentale-workspace at bounding box center [784, 375] width 1568 height 751
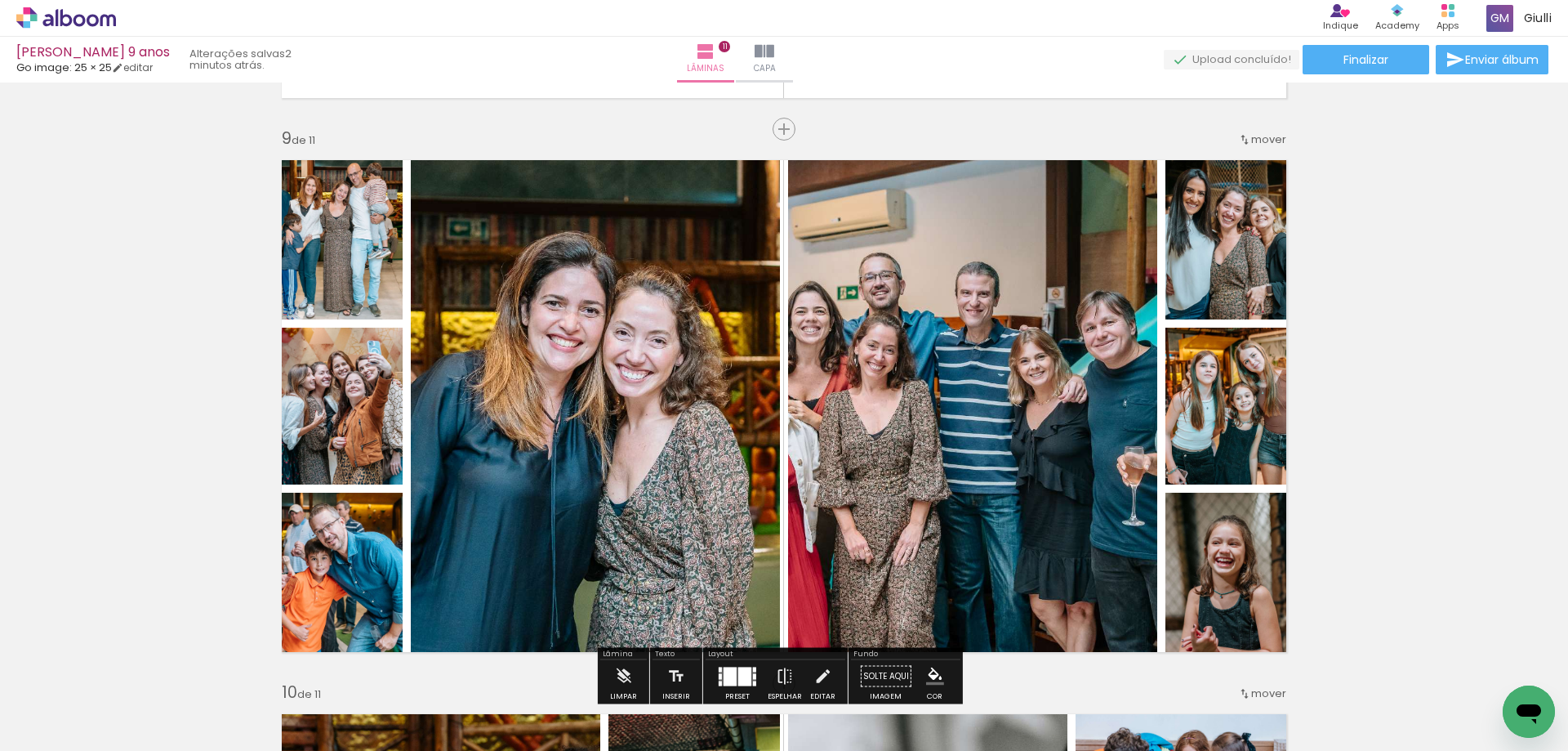
scroll to position [4493, 0]
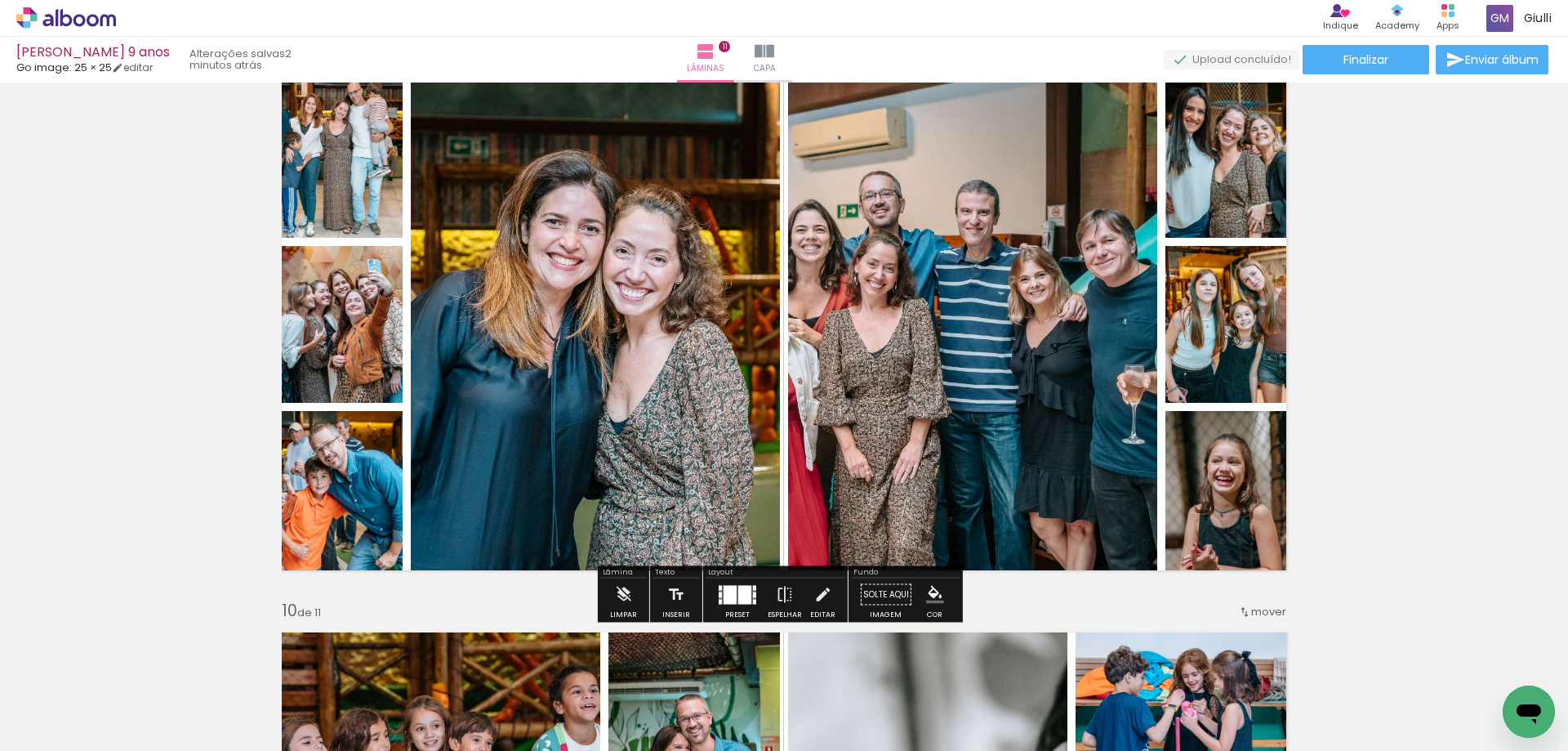
click at [740, 593] on div at bounding box center [745, 594] width 13 height 19
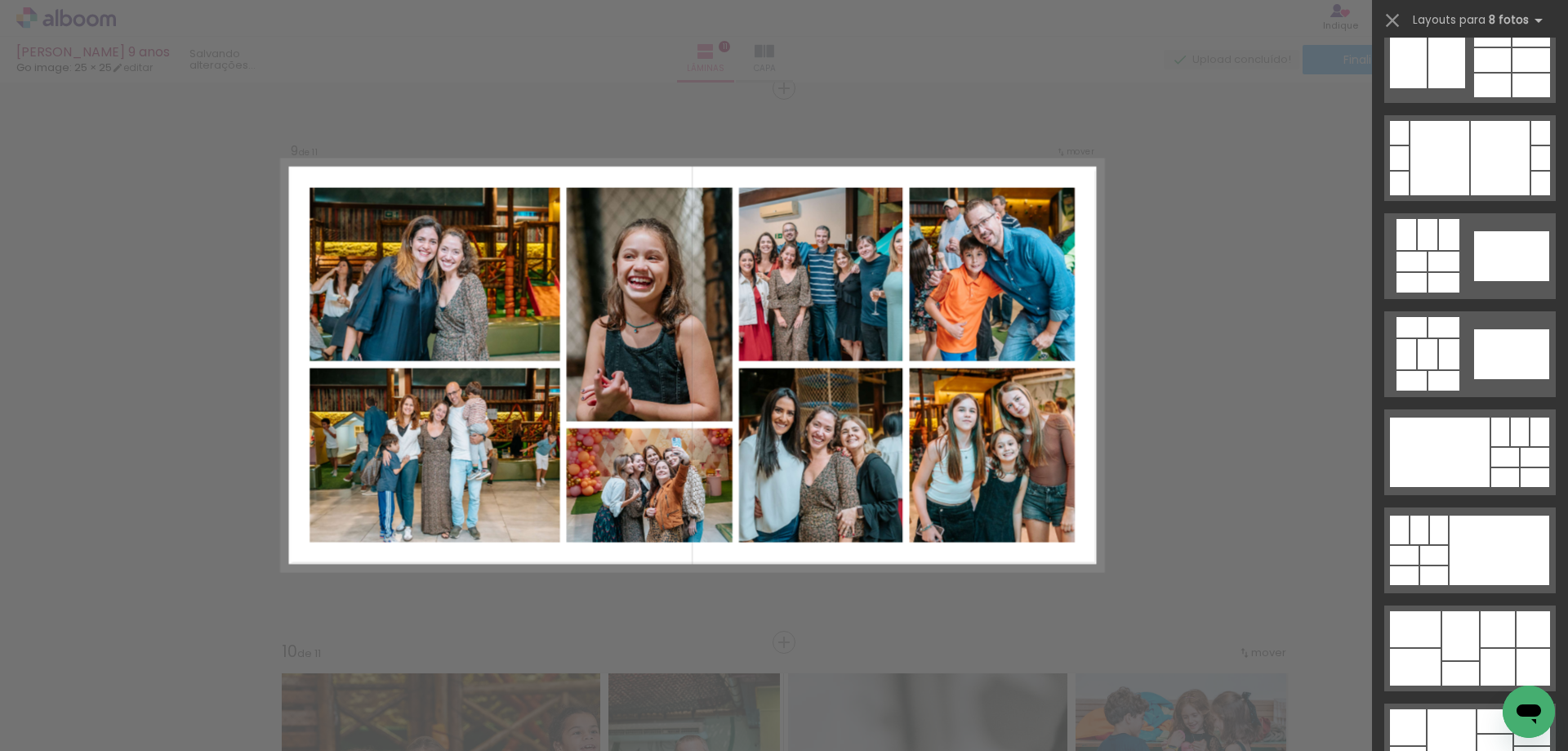
scroll to position [3431, 0]
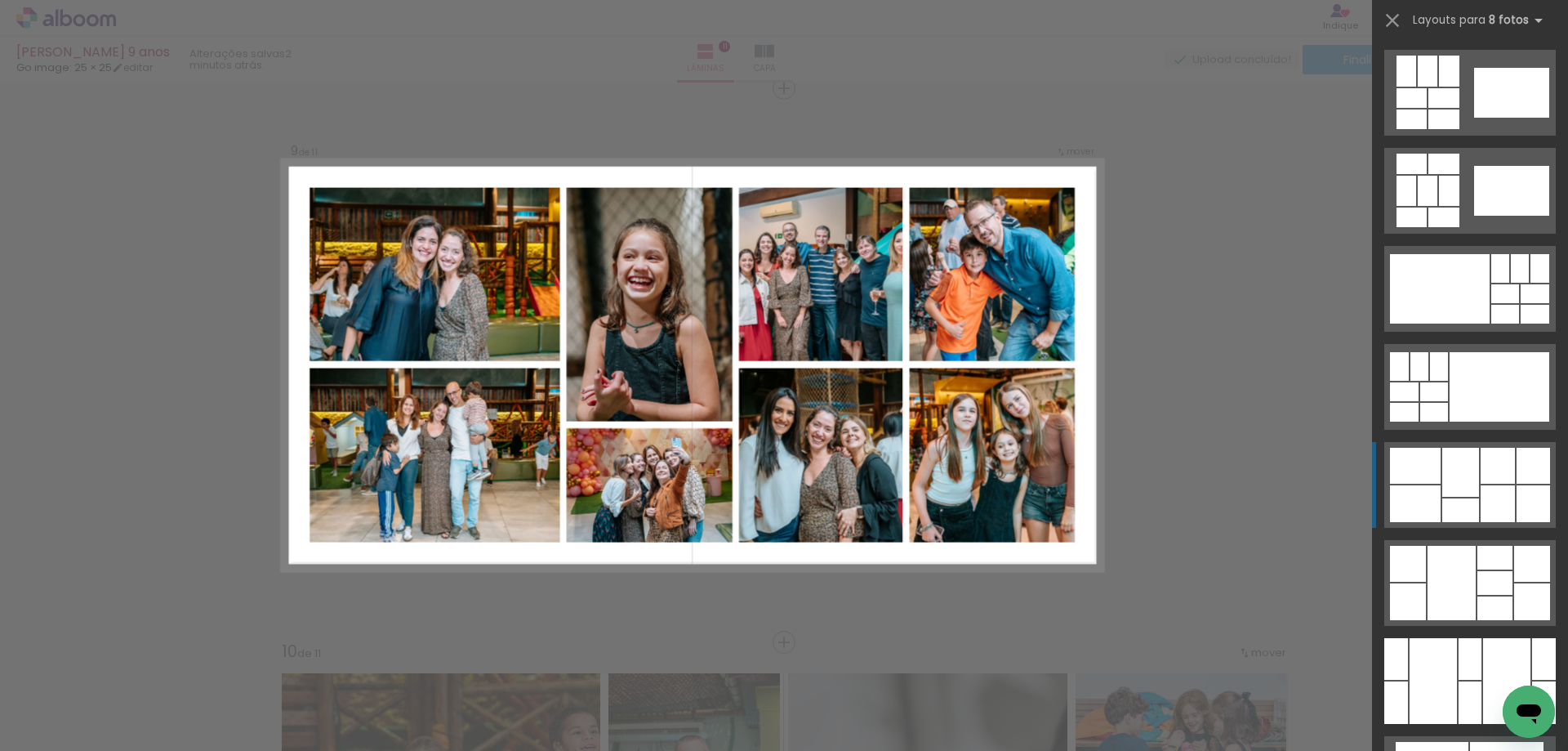
click at [1497, 495] on div at bounding box center [1498, 504] width 34 height 37
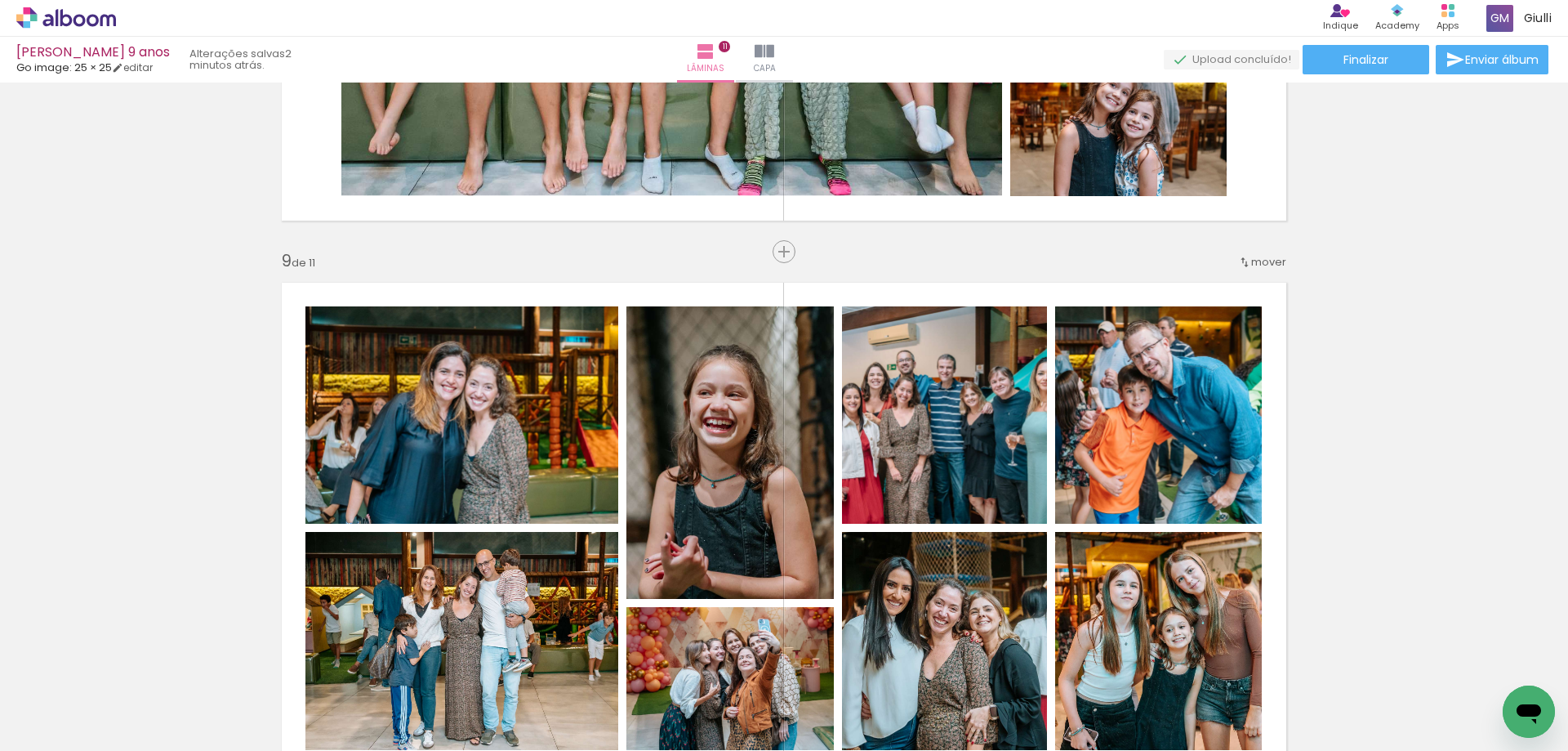
scroll to position [4452, 0]
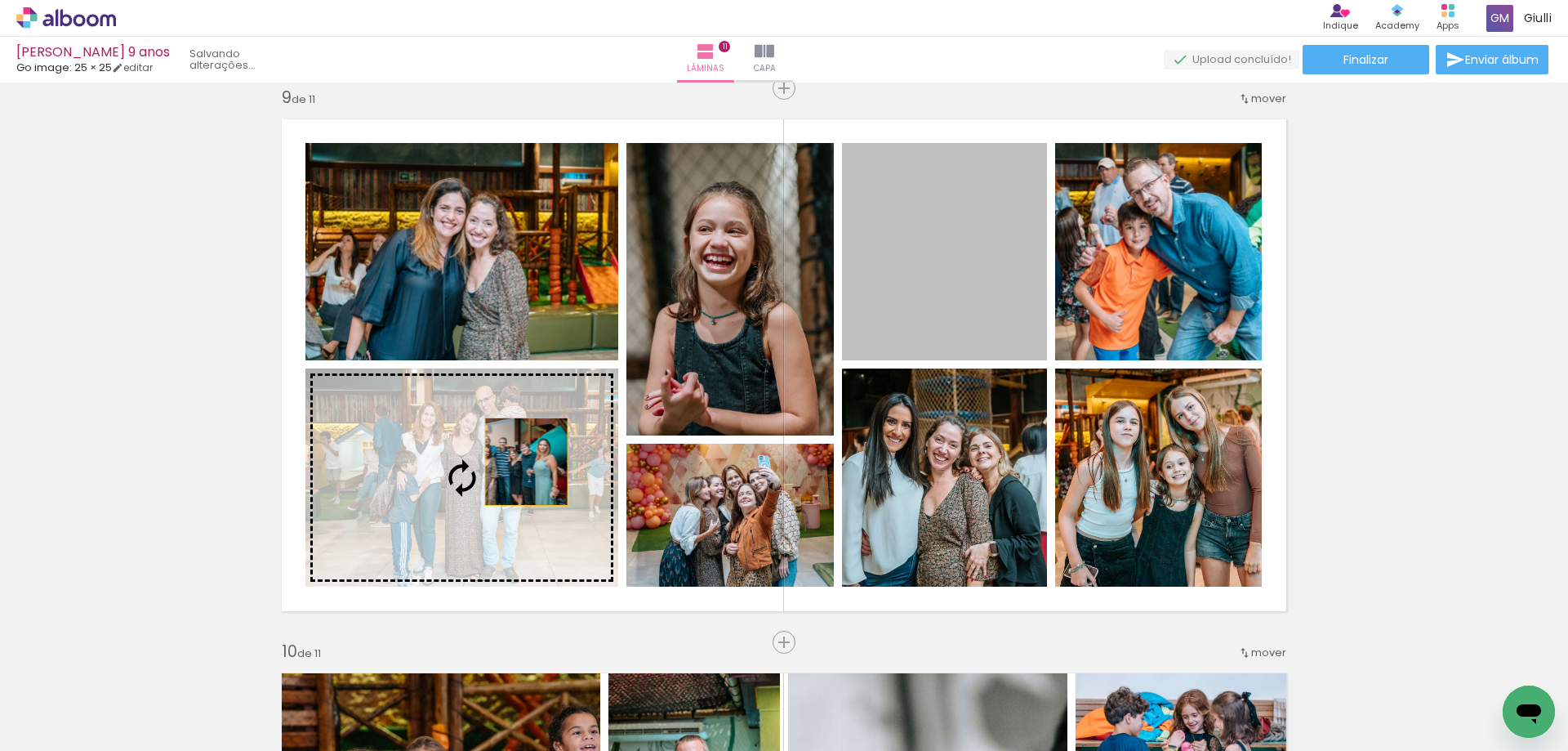
drag, startPoint x: 874, startPoint y: 370, endPoint x: 520, endPoint y: 461, distance: 365.5
click at [0, 0] on slot at bounding box center [0, 0] width 0 height 0
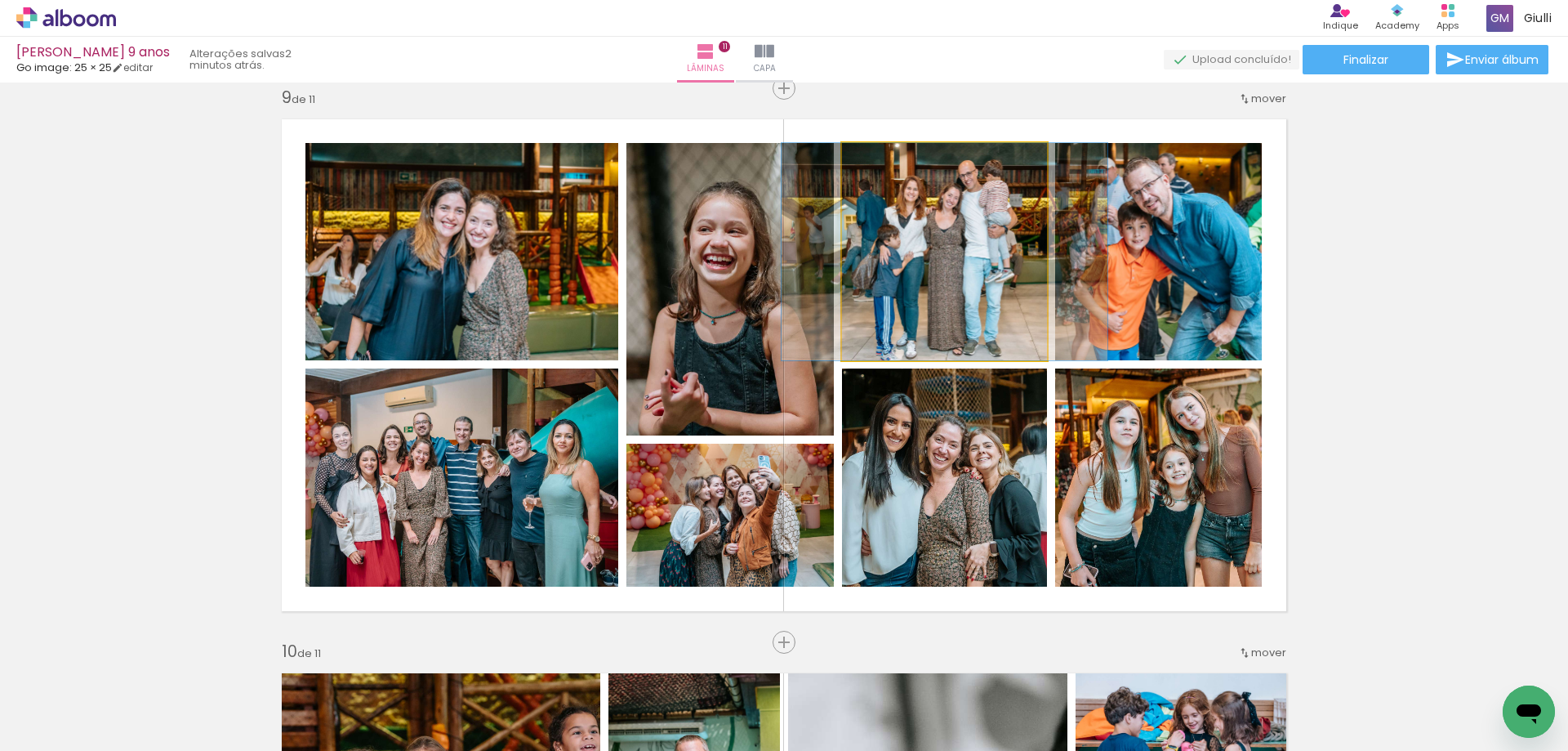
click at [961, 321] on quentale-photo at bounding box center [945, 251] width 205 height 218
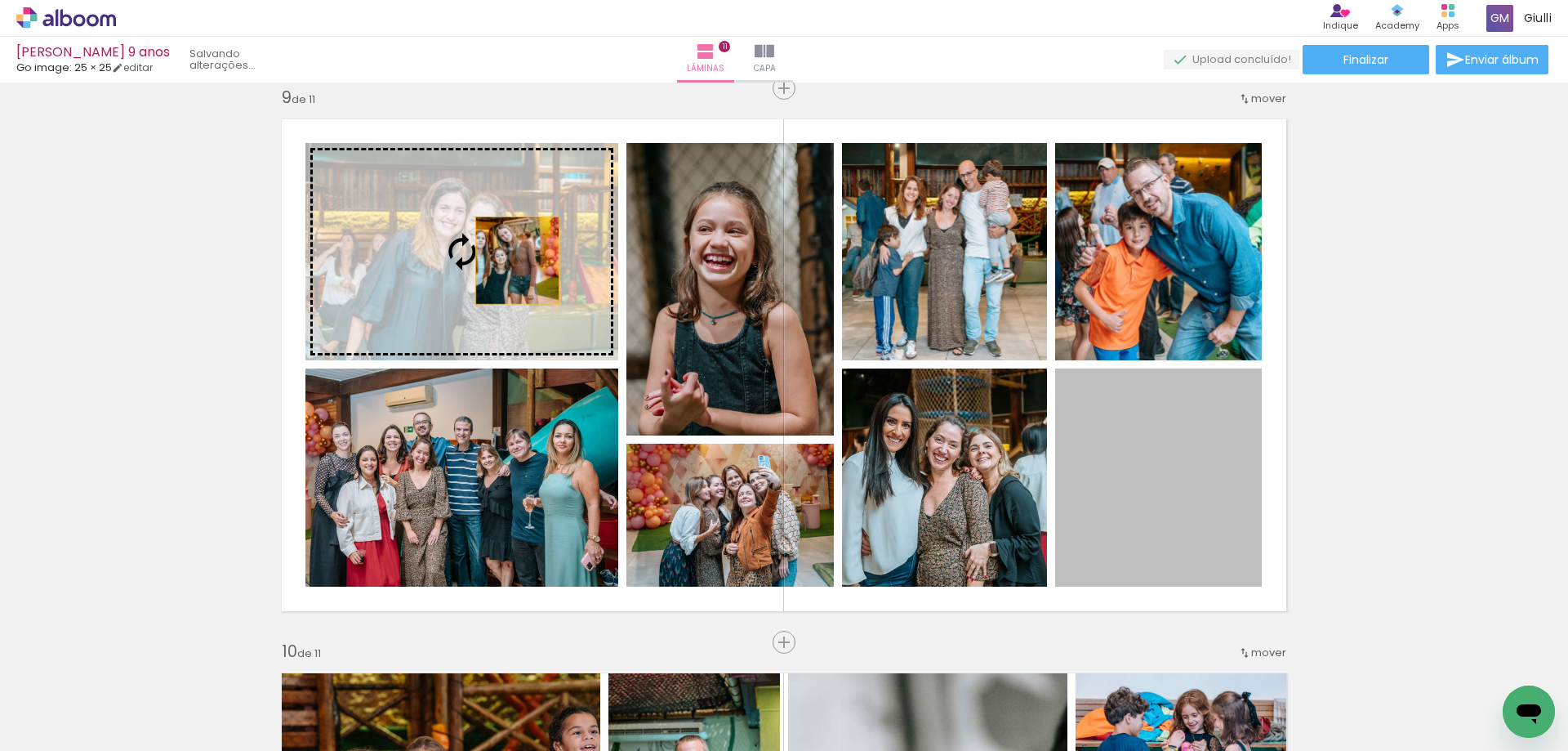
drag, startPoint x: 1153, startPoint y: 506, endPoint x: 512, endPoint y: 260, distance: 686.6
click at [0, 0] on slot at bounding box center [0, 0] width 0 height 0
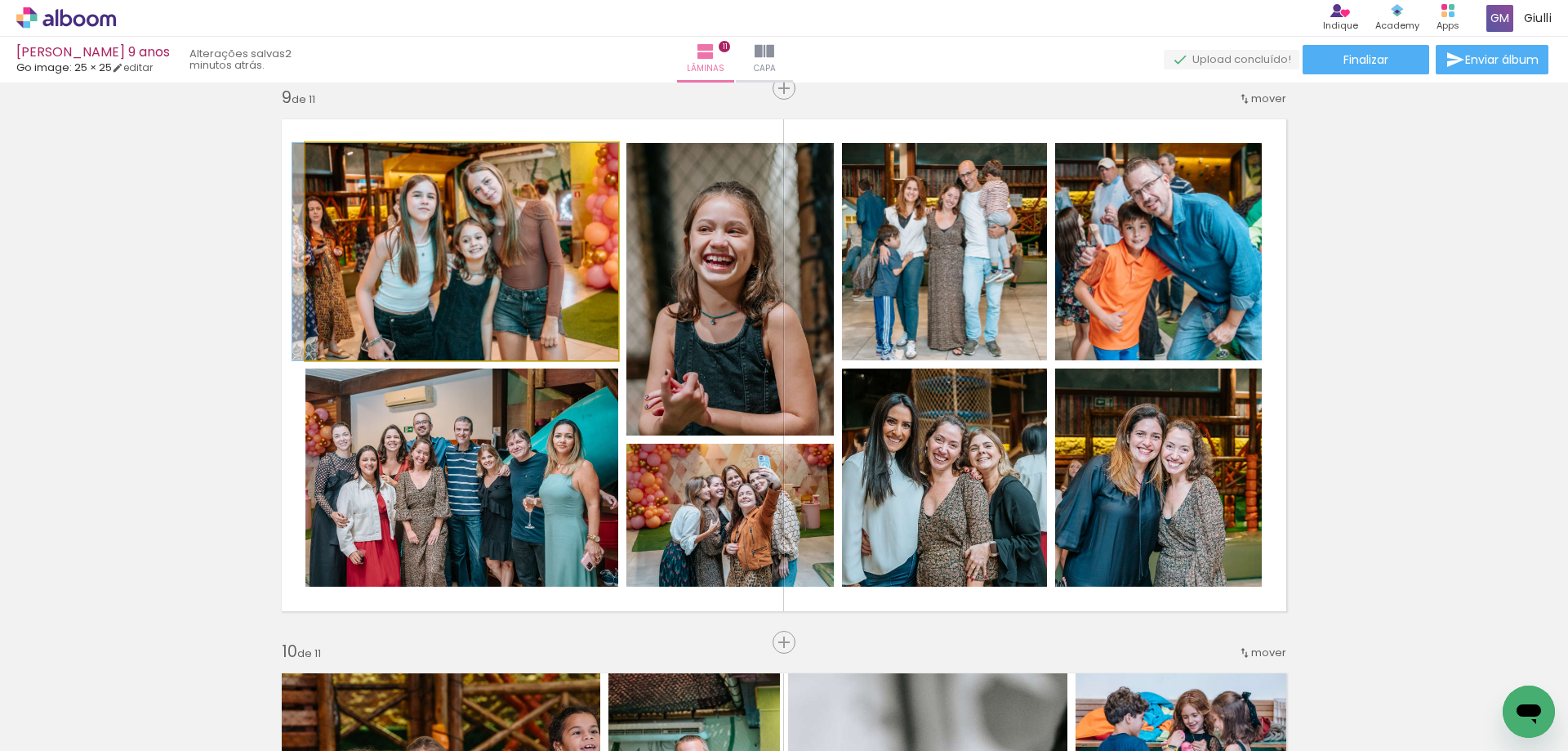
drag, startPoint x: 513, startPoint y: 305, endPoint x: 500, endPoint y: 299, distance: 14.3
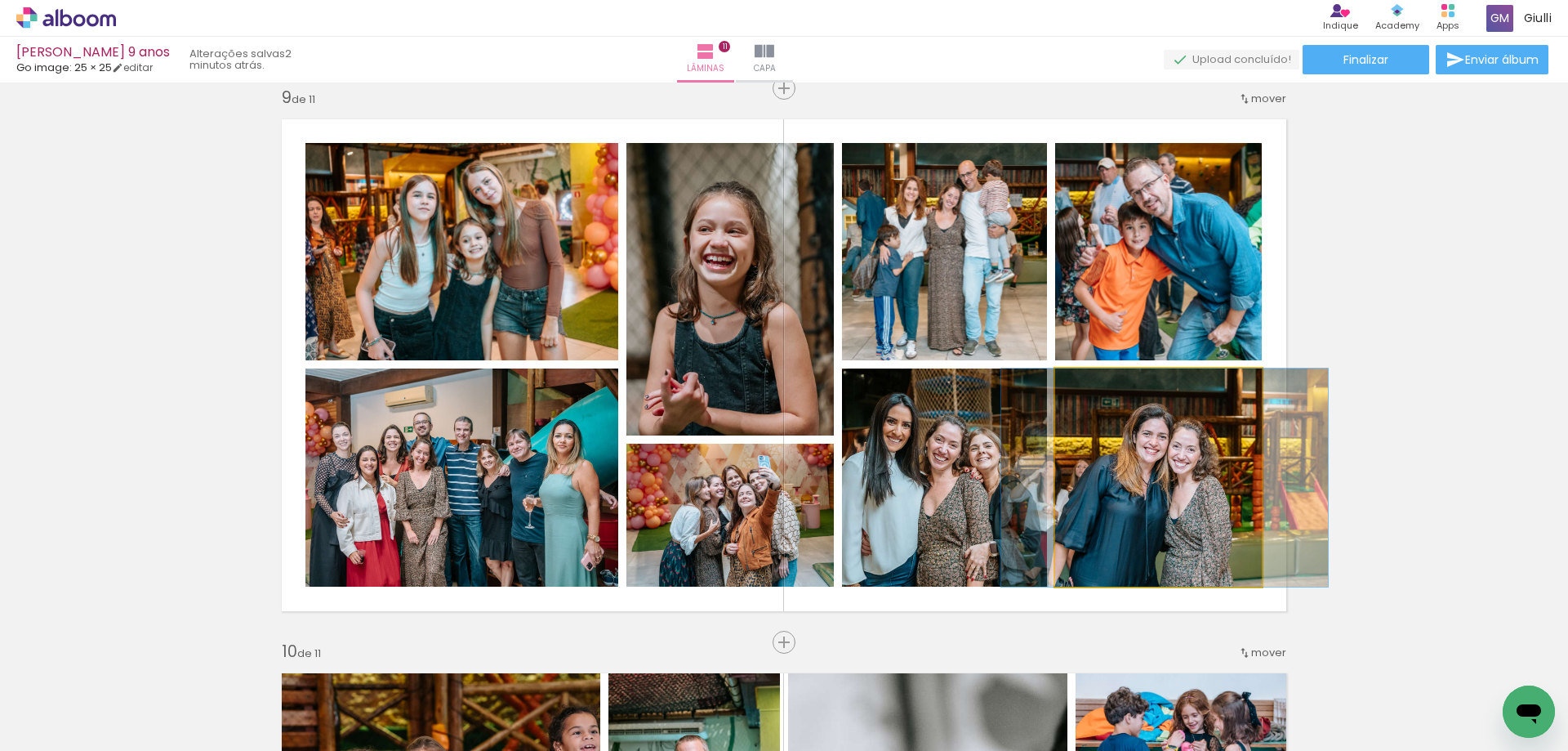
drag, startPoint x: 1129, startPoint y: 511, endPoint x: 1136, endPoint y: 476, distance: 35.7
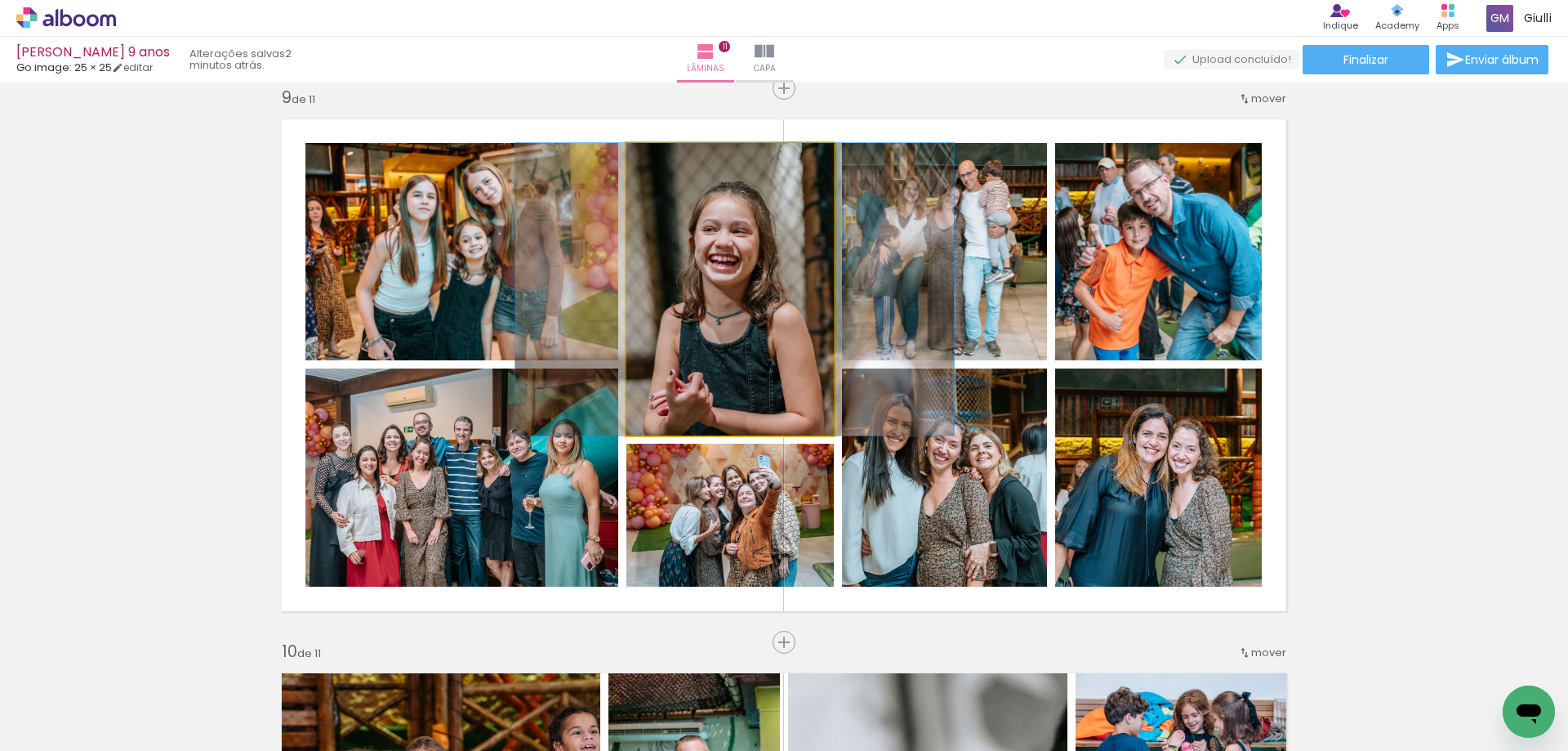
drag, startPoint x: 758, startPoint y: 368, endPoint x: 763, endPoint y: 345, distance: 23.5
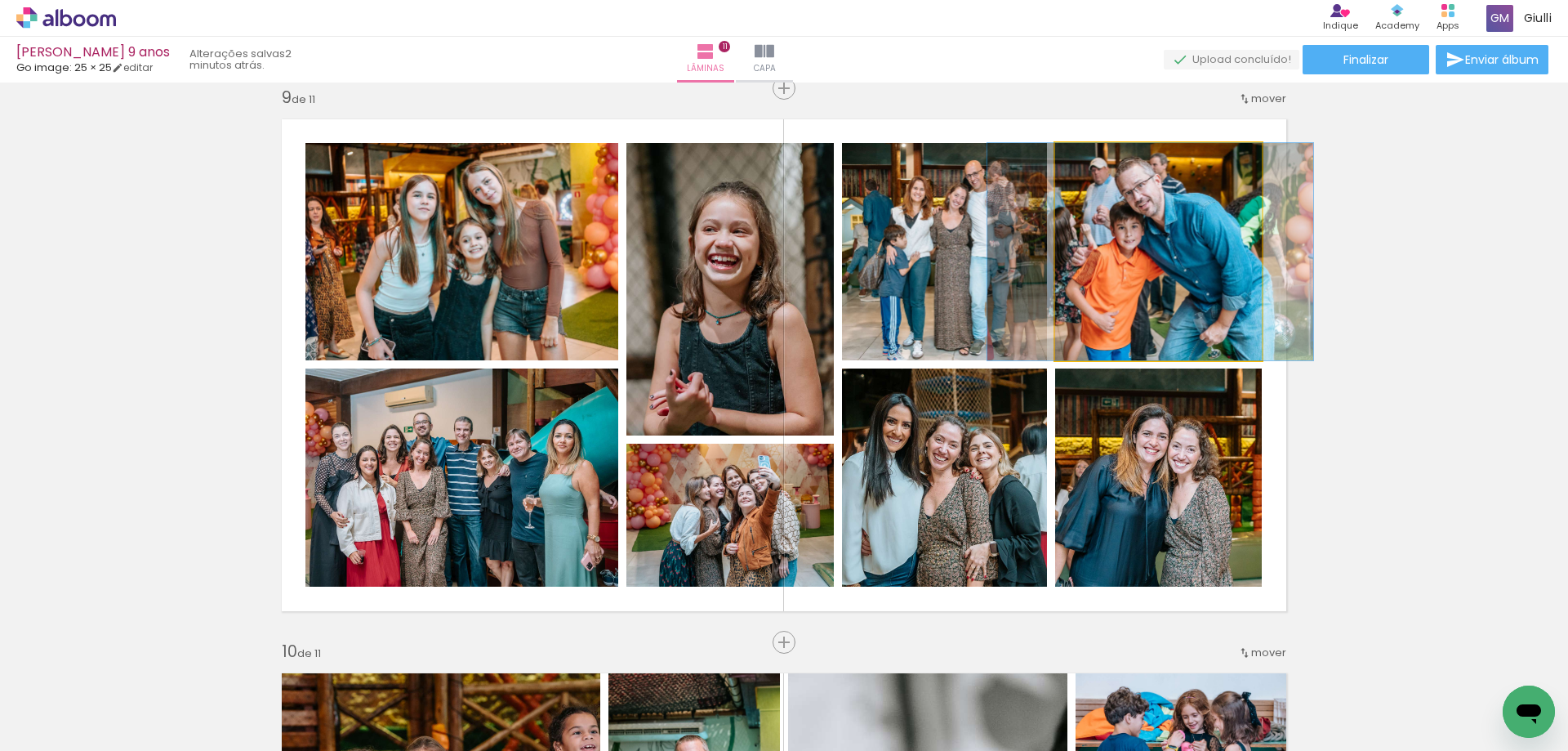
drag, startPoint x: 1151, startPoint y: 302, endPoint x: 1142, endPoint y: 292, distance: 13.5
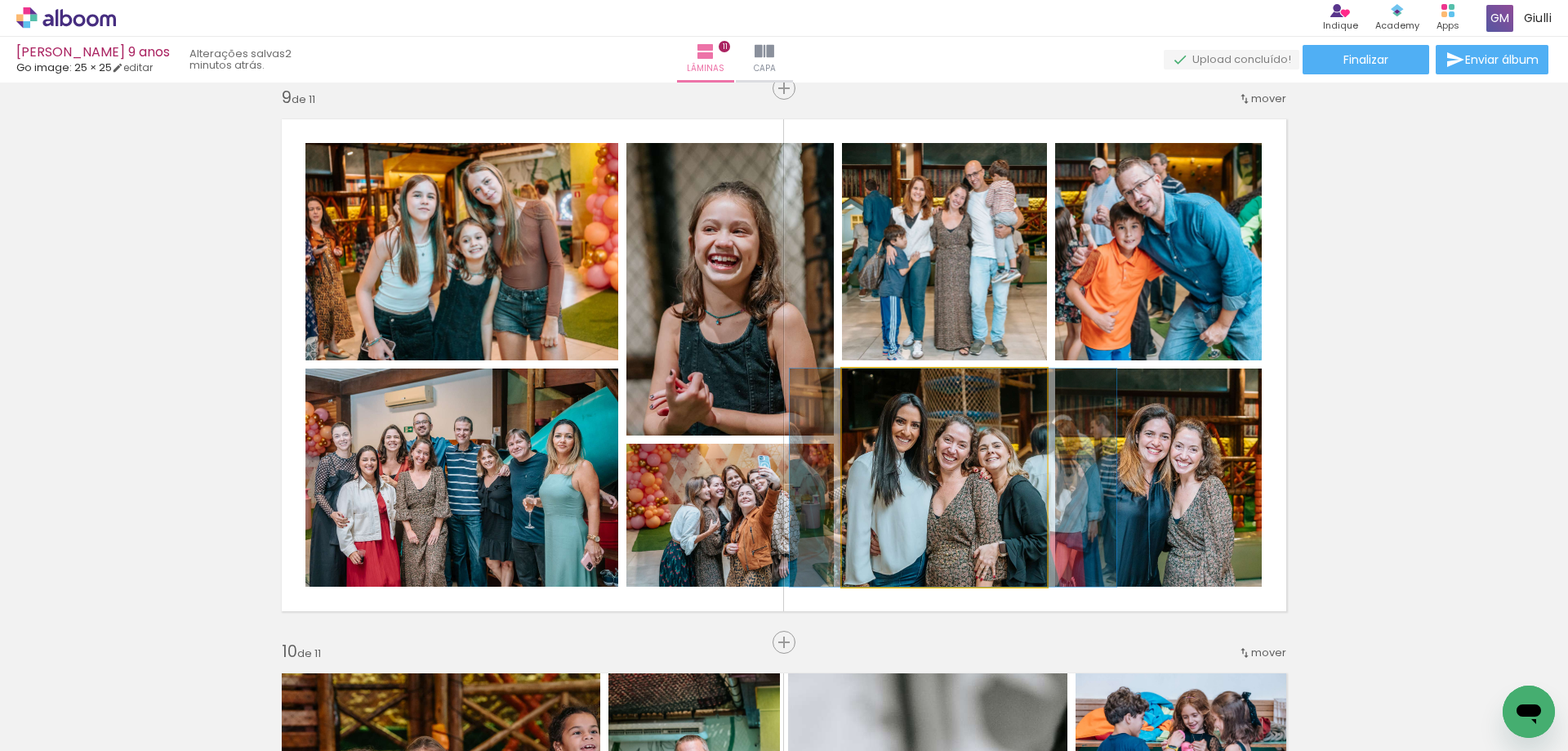
drag, startPoint x: 945, startPoint y: 538, endPoint x: 954, endPoint y: 527, distance: 14.2
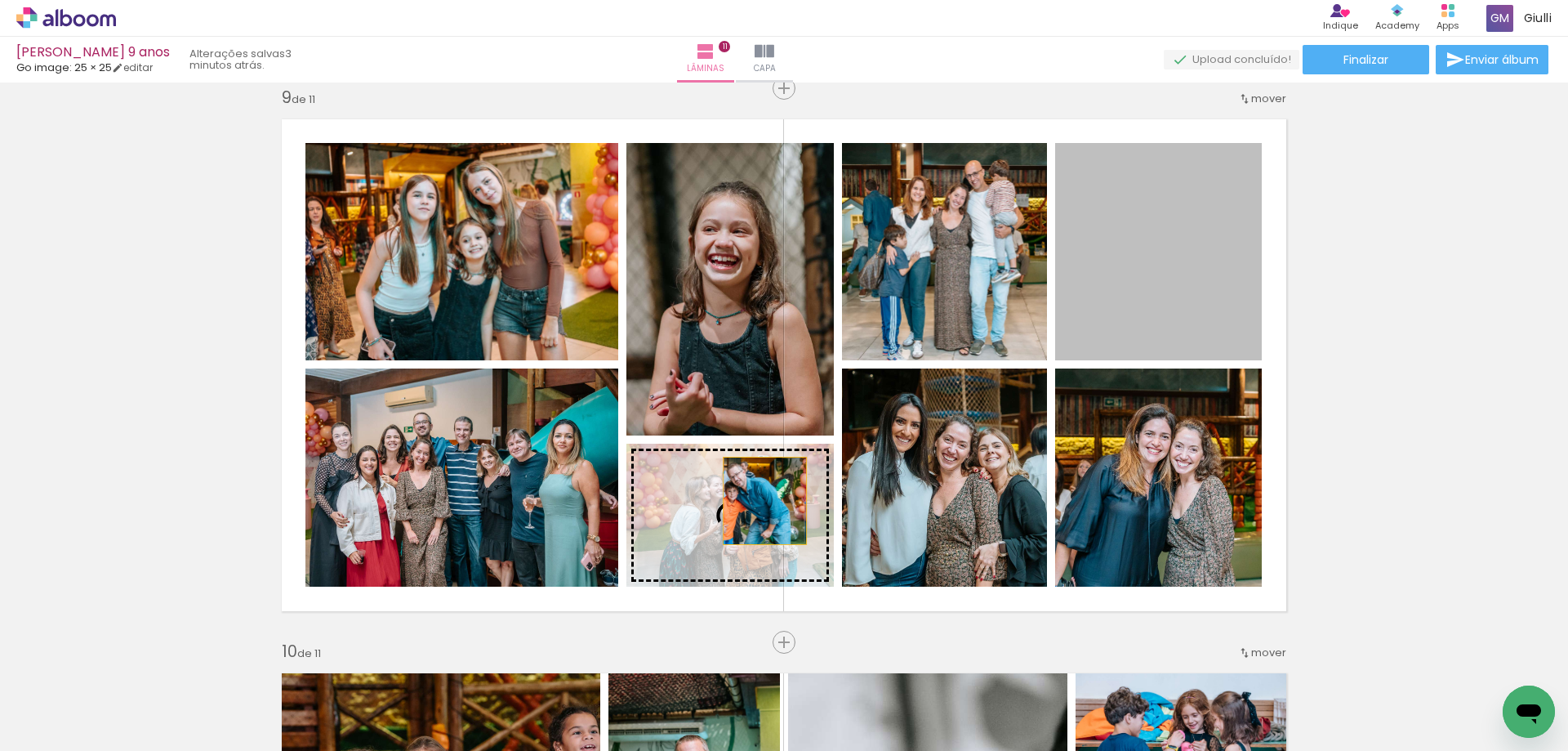
drag, startPoint x: 1128, startPoint y: 269, endPoint x: 759, endPoint y: 500, distance: 435.3
click at [0, 0] on slot at bounding box center [0, 0] width 0 height 0
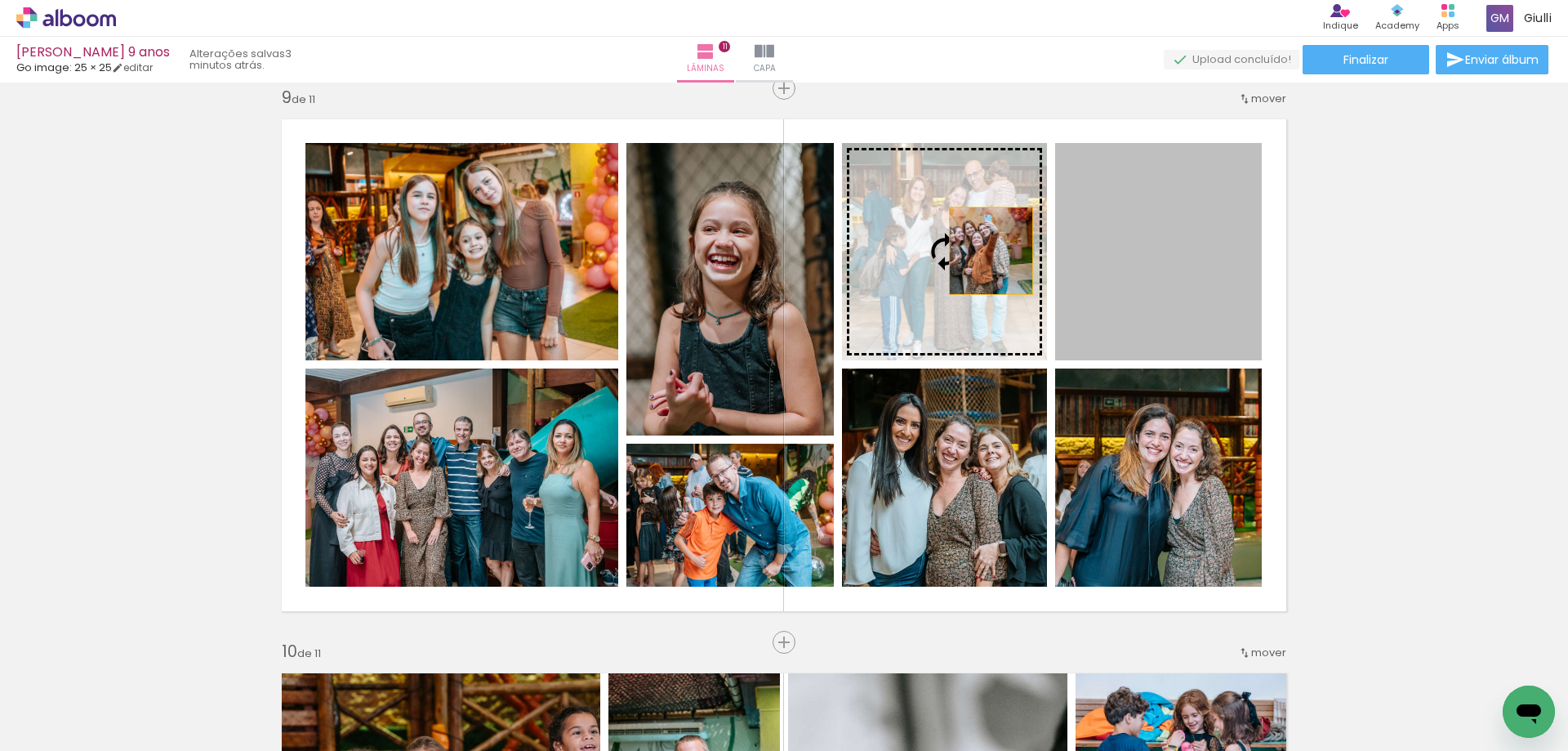
drag, startPoint x: 1140, startPoint y: 283, endPoint x: 985, endPoint y: 251, distance: 158.3
click at [0, 0] on slot at bounding box center [0, 0] width 0 height 0
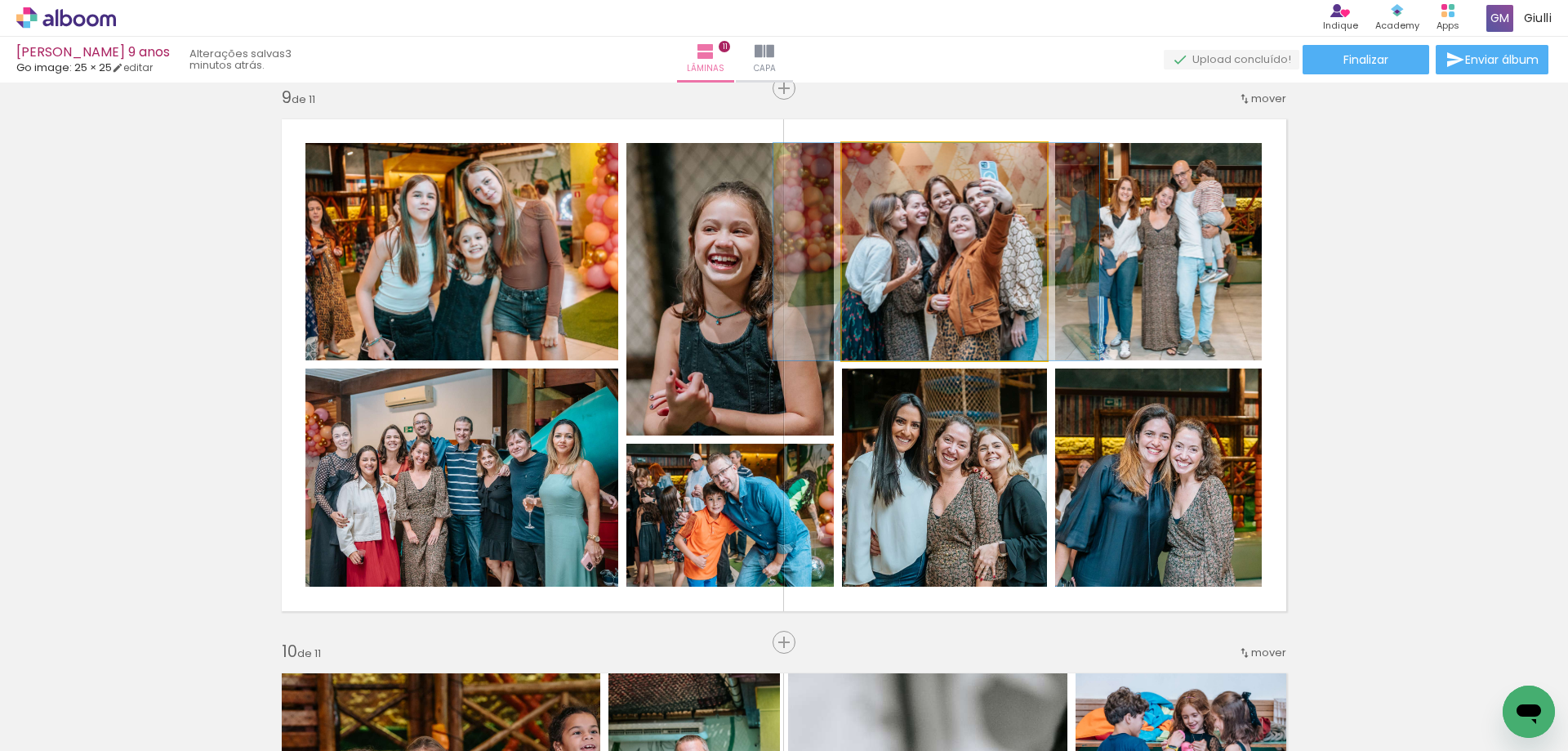
drag, startPoint x: 944, startPoint y: 300, endPoint x: 936, endPoint y: 286, distance: 16.1
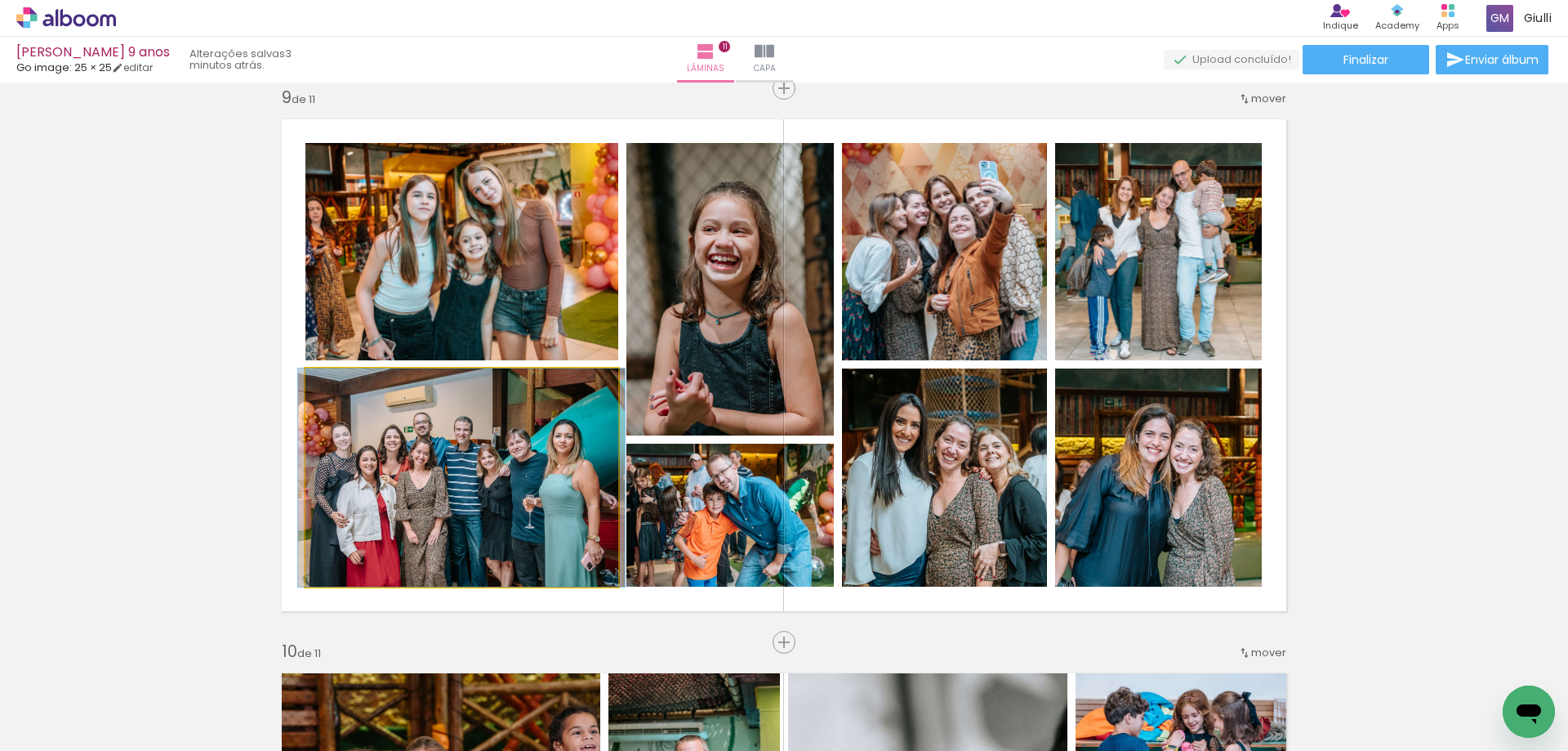
drag, startPoint x: 486, startPoint y: 520, endPoint x: 486, endPoint y: 508, distance: 12.0
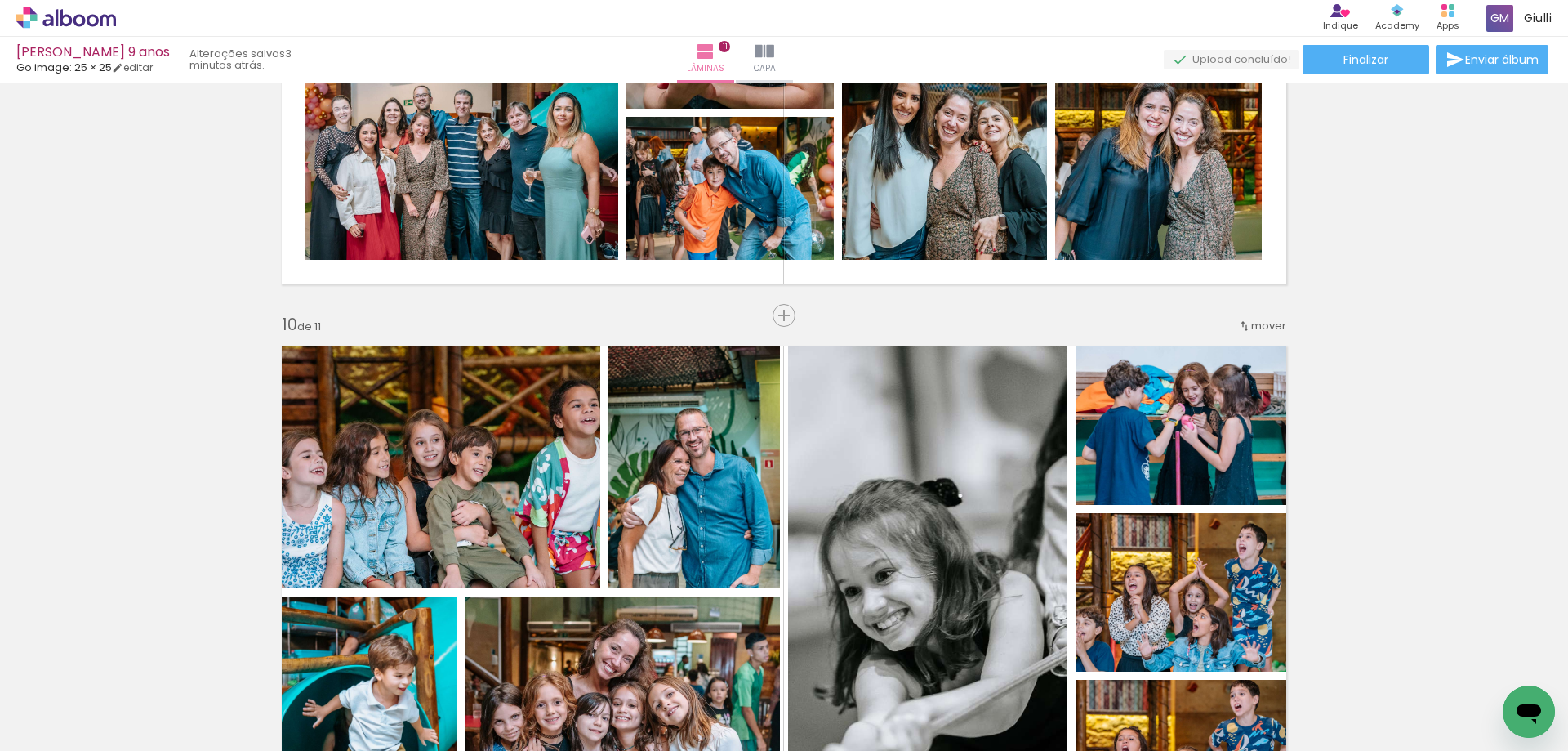
scroll to position [4697, 0]
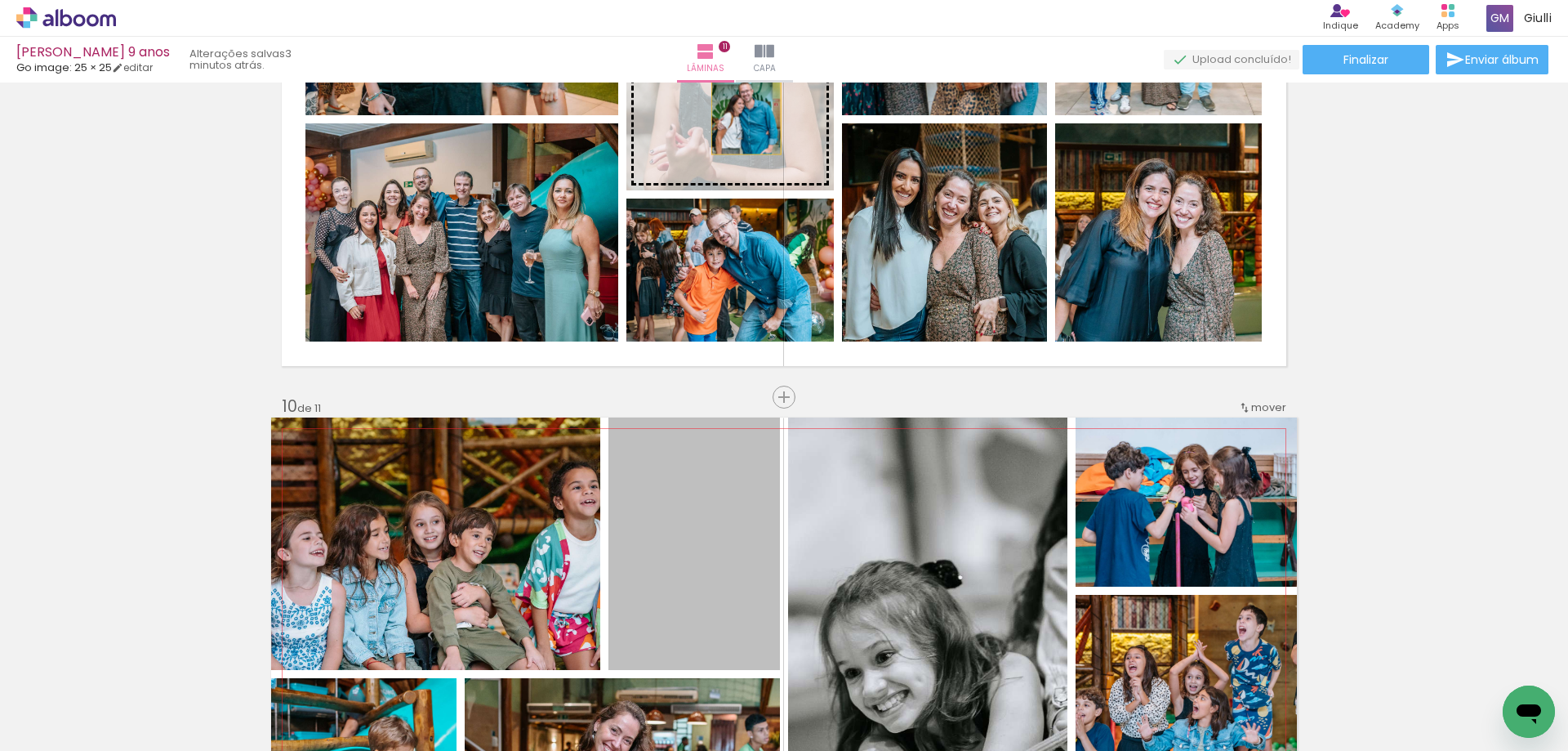
drag, startPoint x: 708, startPoint y: 558, endPoint x: 740, endPoint y: 104, distance: 455.1
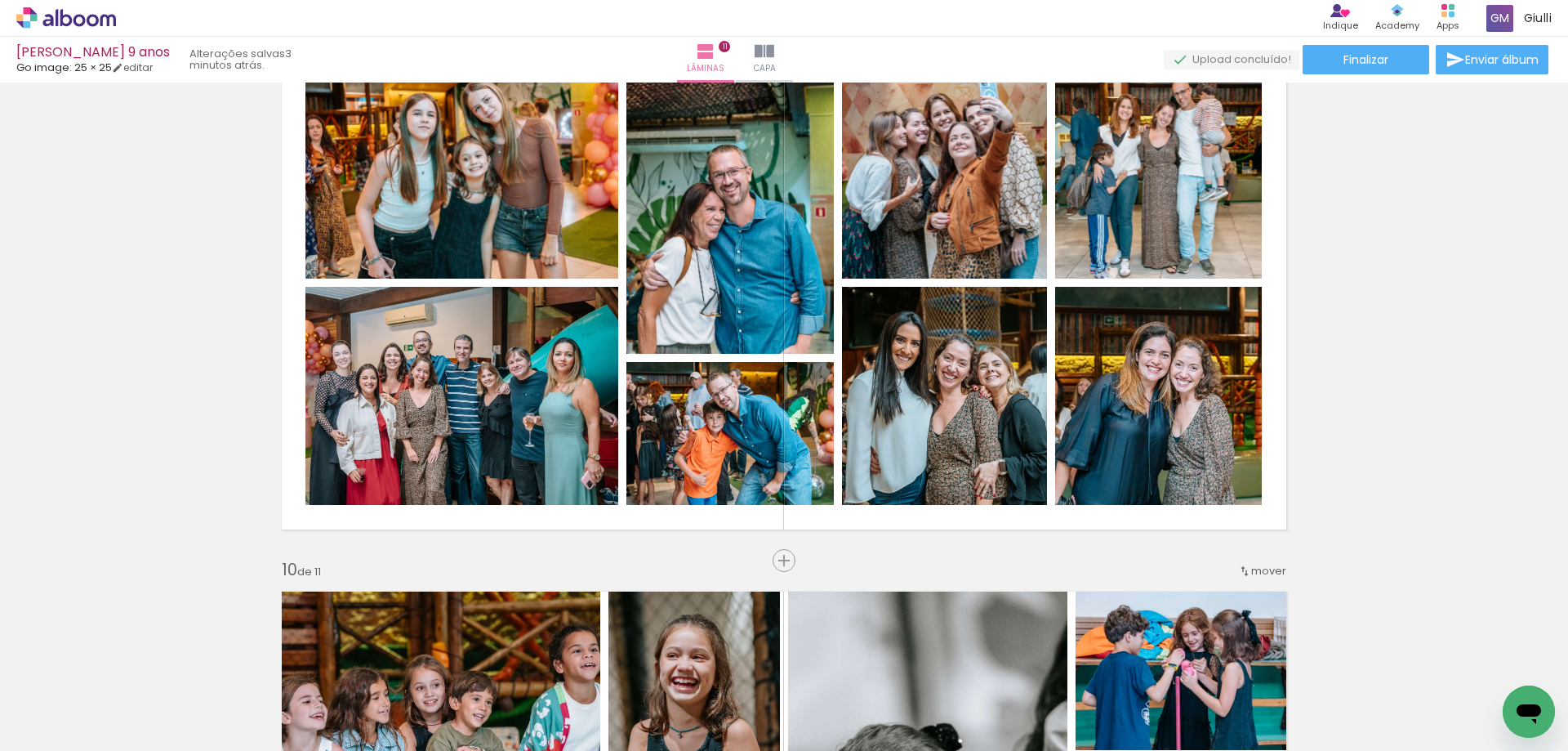
scroll to position [4452, 0]
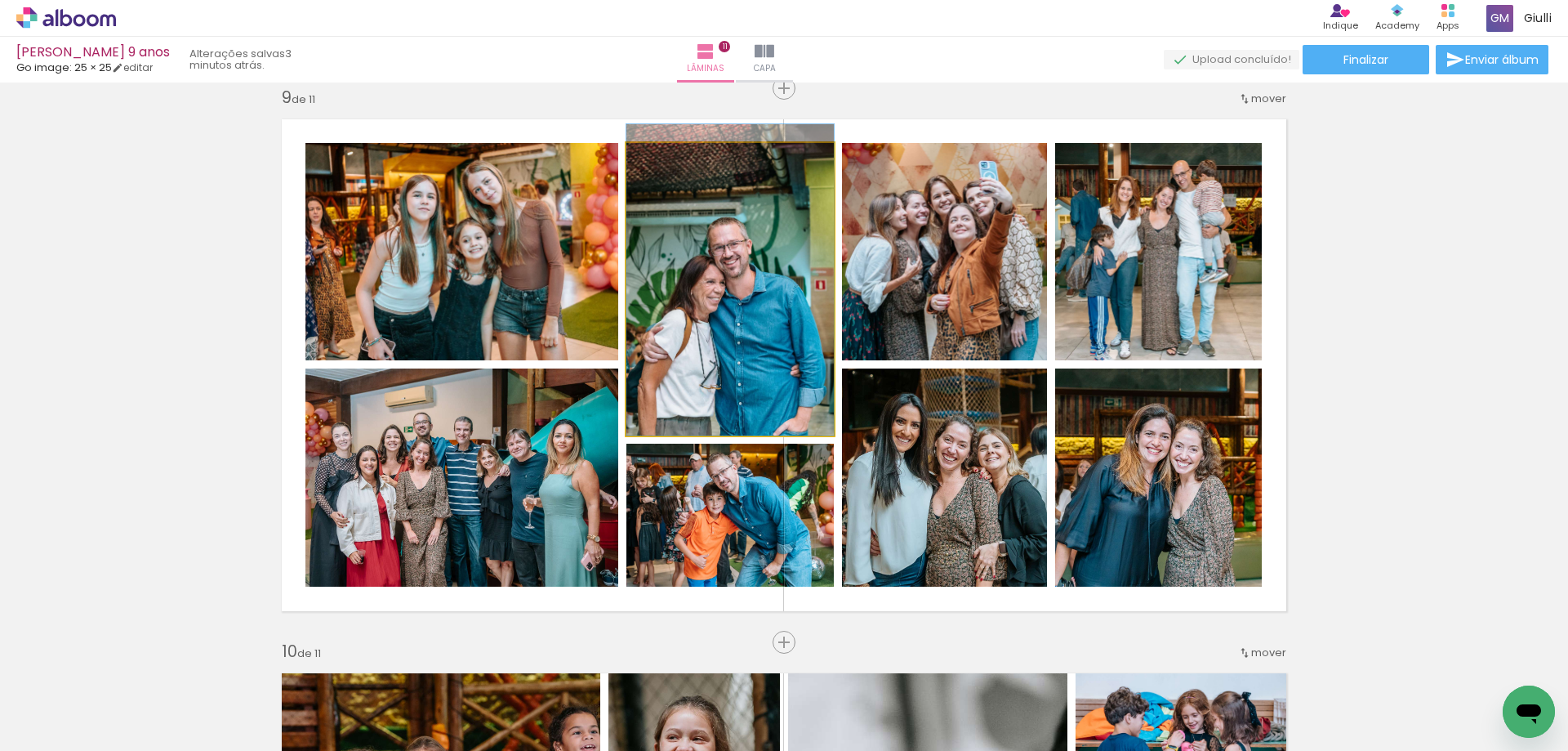
drag, startPoint x: 740, startPoint y: 393, endPoint x: 745, endPoint y: 374, distance: 19.6
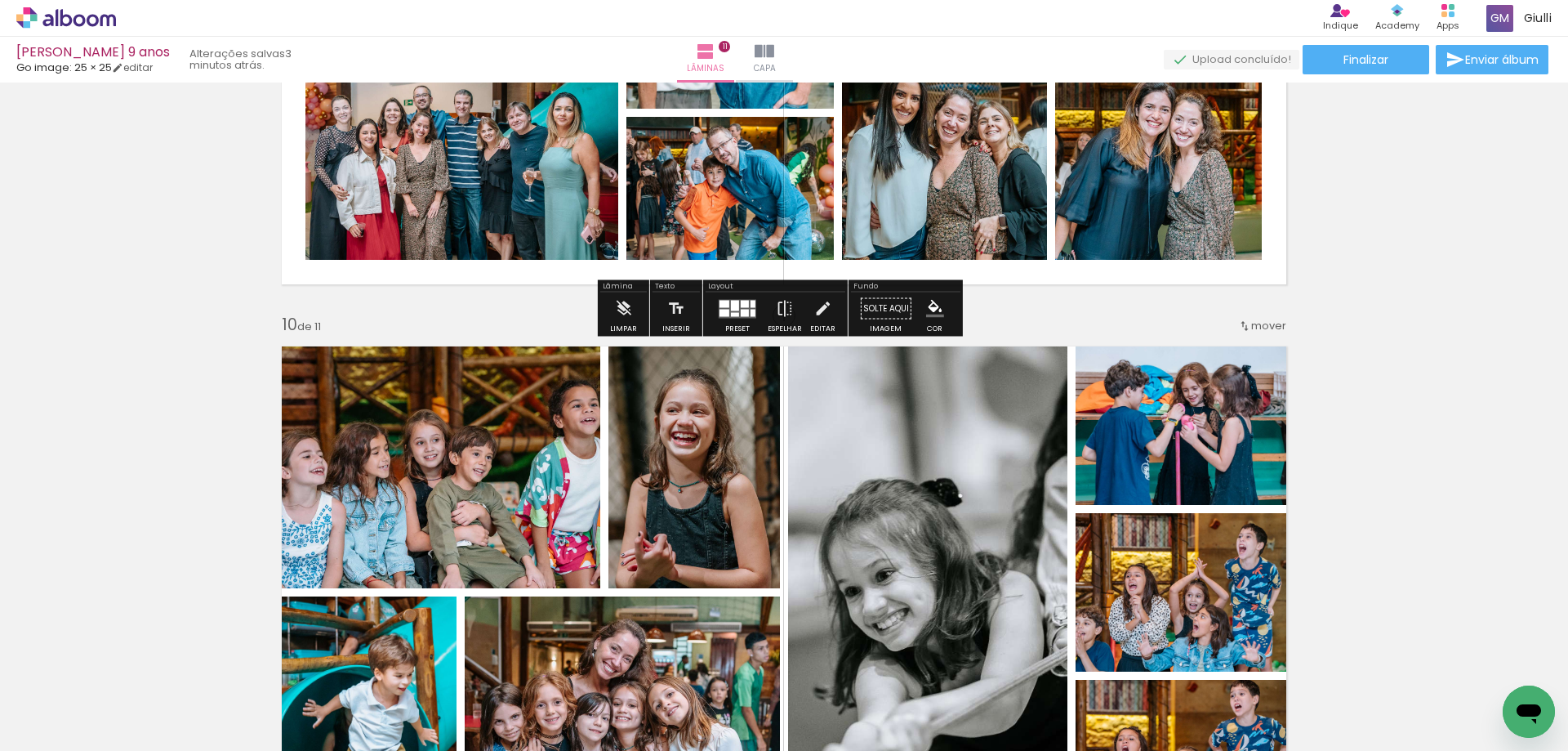
scroll to position [4860, 0]
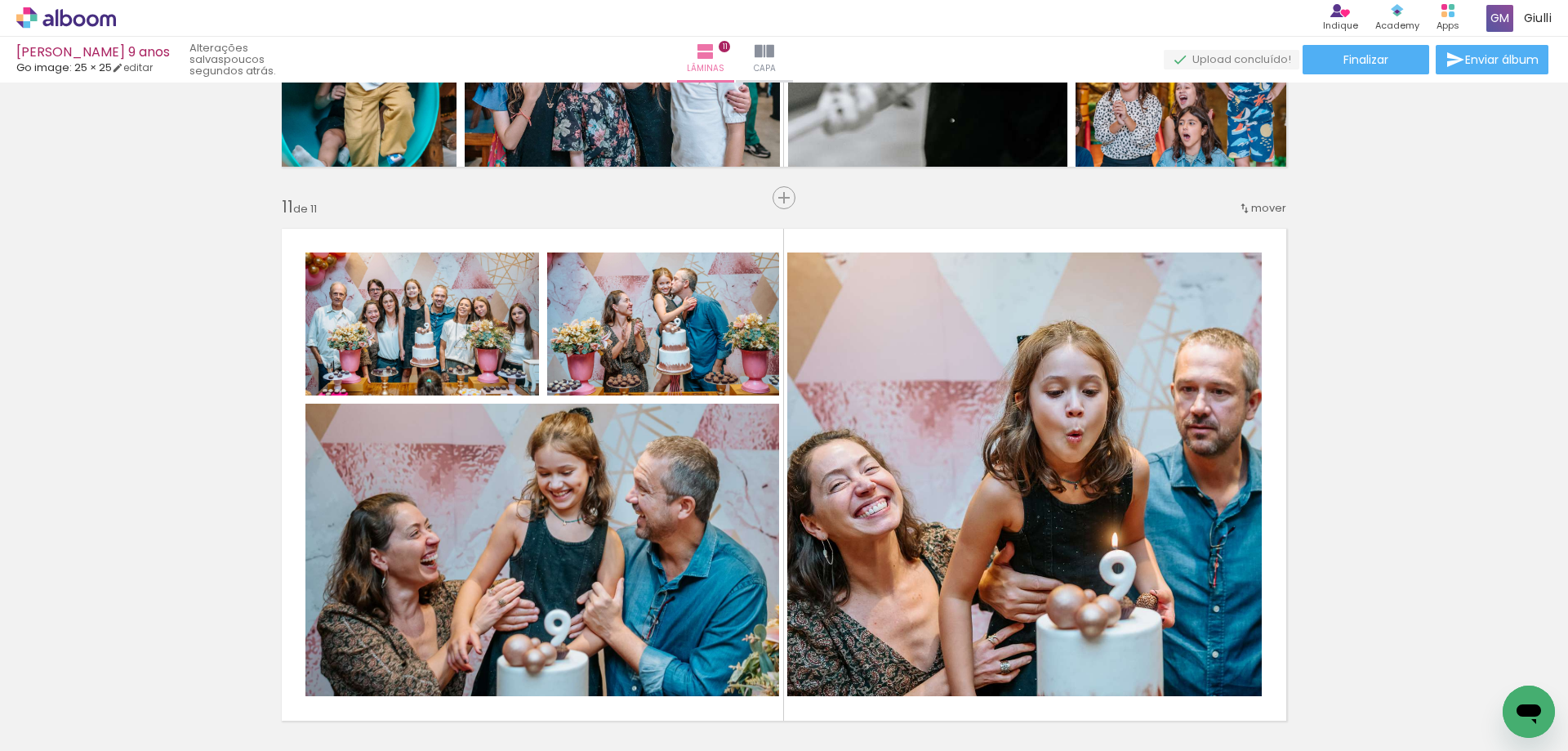
scroll to position [0, 1011]
